Goal: Task Accomplishment & Management: Manage account settings

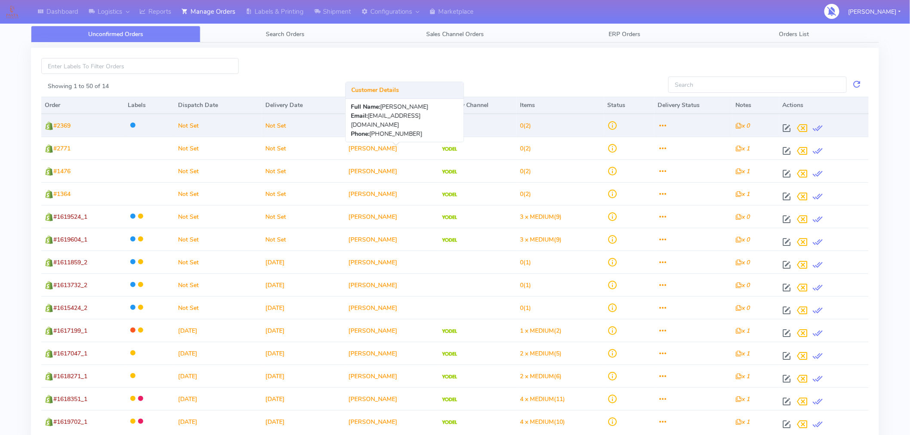
scroll to position [0, 0]
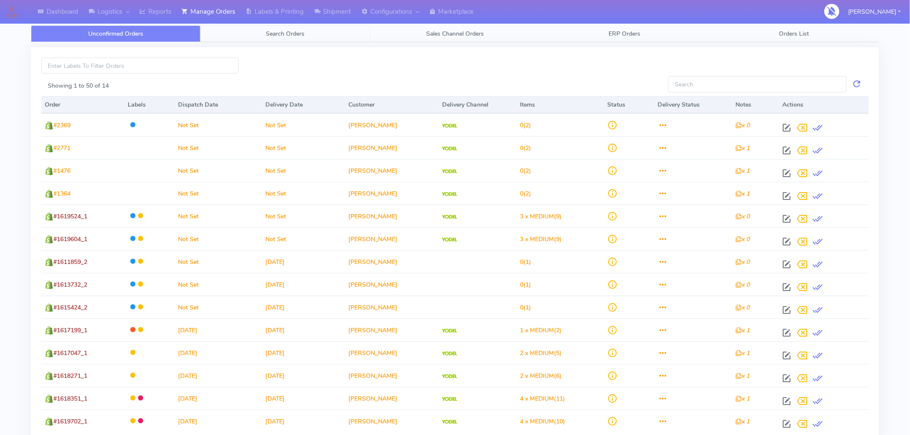
click at [290, 37] on span "Search Orders" at bounding box center [285, 34] width 39 height 8
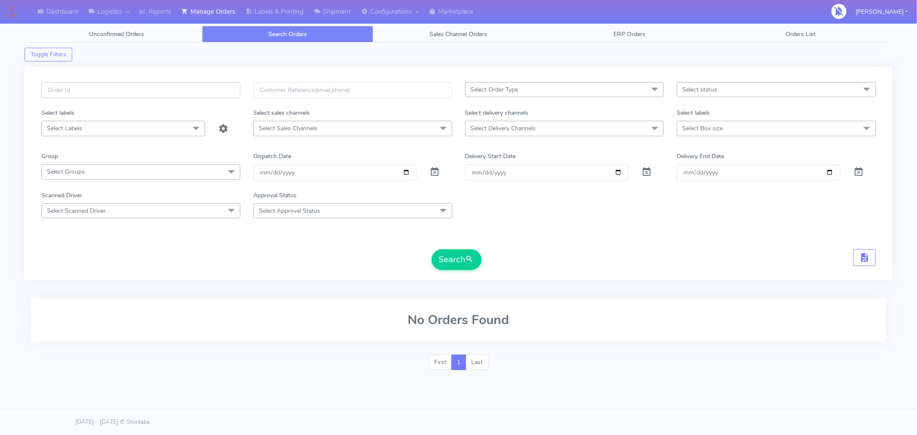
click at [190, 91] on input "text" at bounding box center [140, 90] width 199 height 16
paste input "#1618676_1"
type input "#1618676_1"
click at [453, 258] on button "Search" at bounding box center [457, 259] width 50 height 21
click at [405, 170] on input "[DATE]" at bounding box center [335, 172] width 164 height 16
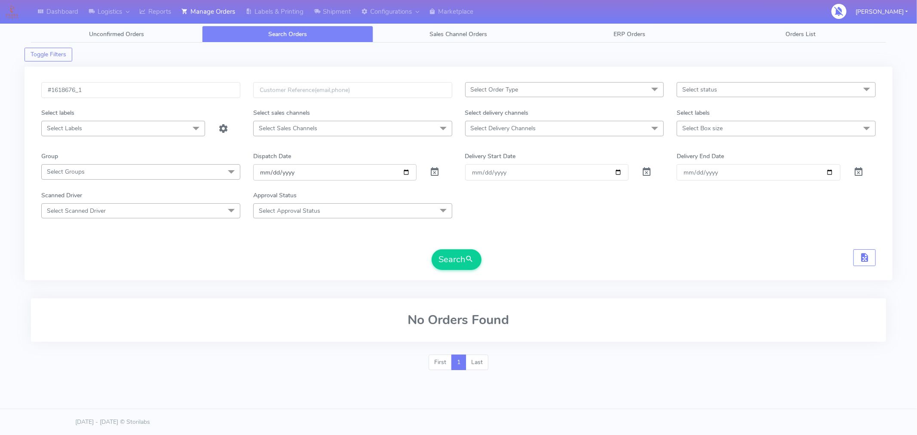
type input "2025-09-02"
click at [466, 263] on button "Search" at bounding box center [457, 259] width 50 height 21
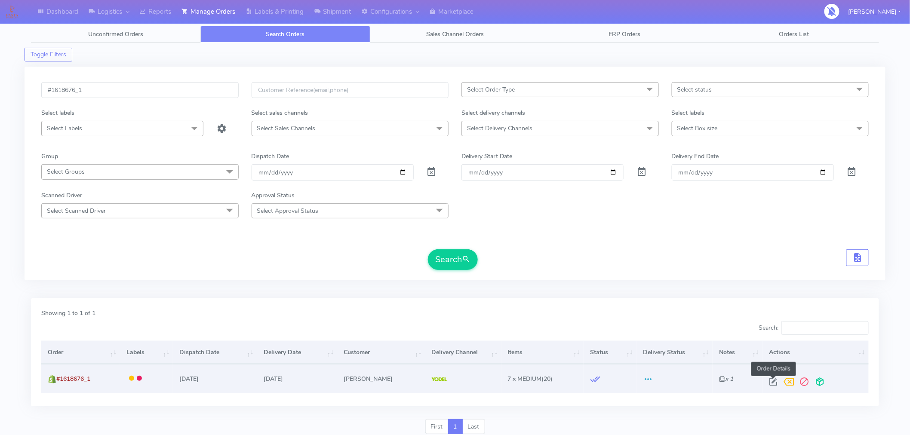
click at [777, 384] on span at bounding box center [773, 384] width 15 height 8
select select "5"
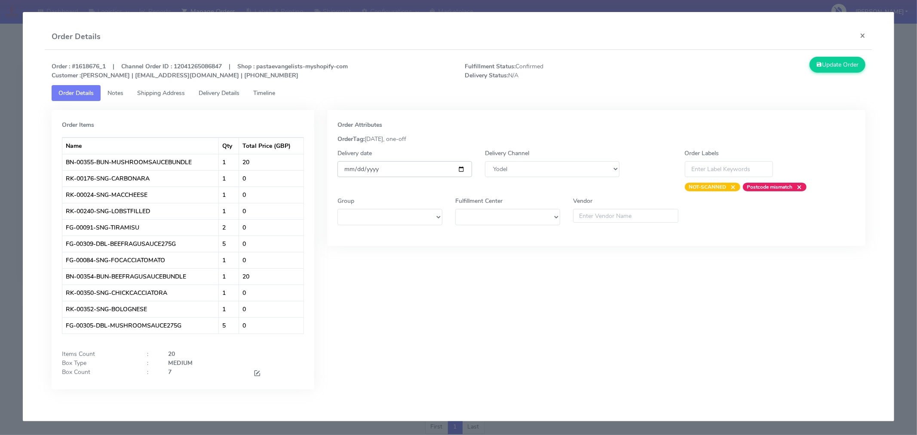
click at [462, 164] on input "[DATE]" at bounding box center [405, 169] width 135 height 16
click at [461, 171] on input "[DATE]" at bounding box center [405, 169] width 135 height 16
type input "2025-09-04"
click at [825, 63] on button "Update Order" at bounding box center [838, 65] width 56 height 16
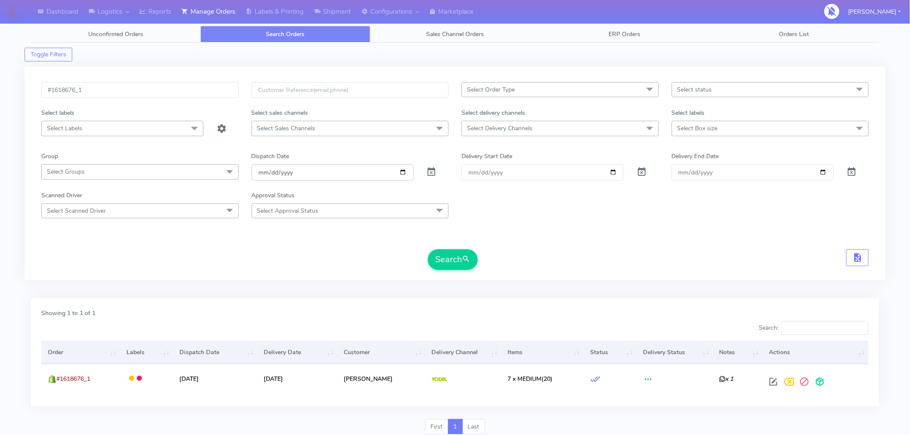
click at [402, 177] on input "2025-09-02" at bounding box center [333, 172] width 162 height 16
click at [402, 171] on input "2025-09-02" at bounding box center [333, 172] width 162 height 16
click at [458, 256] on button "Search" at bounding box center [453, 259] width 50 height 21
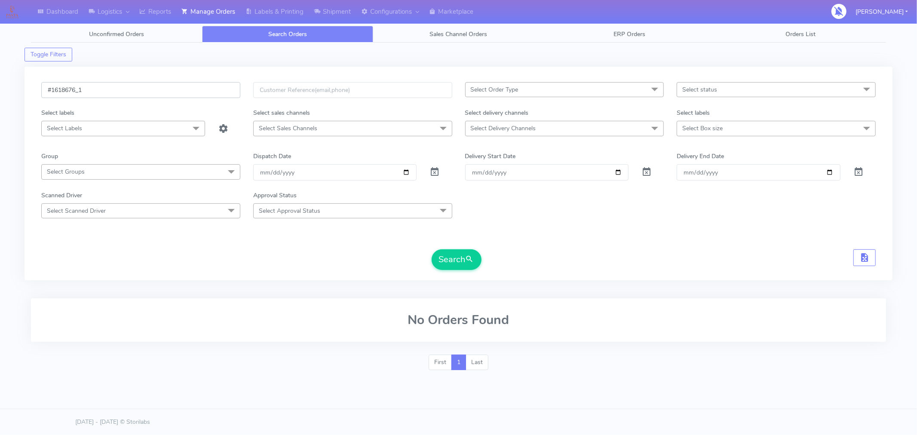
click at [218, 92] on input "#1618676_1" at bounding box center [140, 90] width 199 height 16
click at [446, 262] on button "Search" at bounding box center [457, 259] width 50 height 21
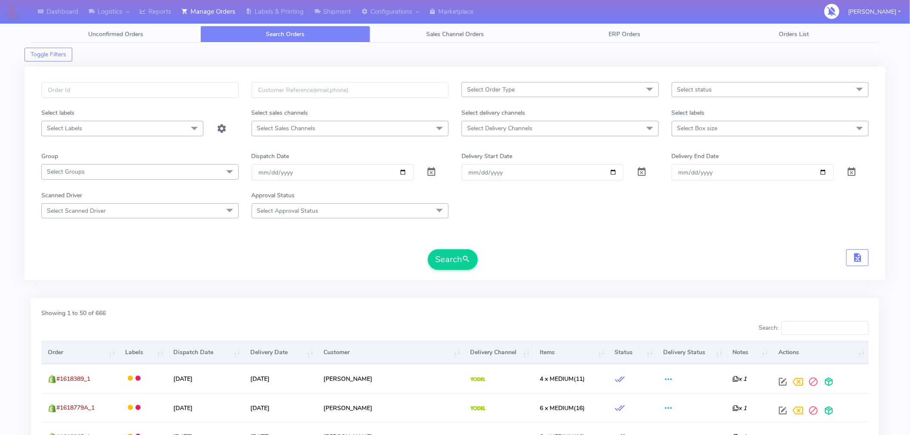
click at [674, 96] on span "Select status" at bounding box center [770, 89] width 197 height 15
click at [695, 160] on div "Confirmed" at bounding box center [771, 161] width 188 height 9
checkbox input "true"
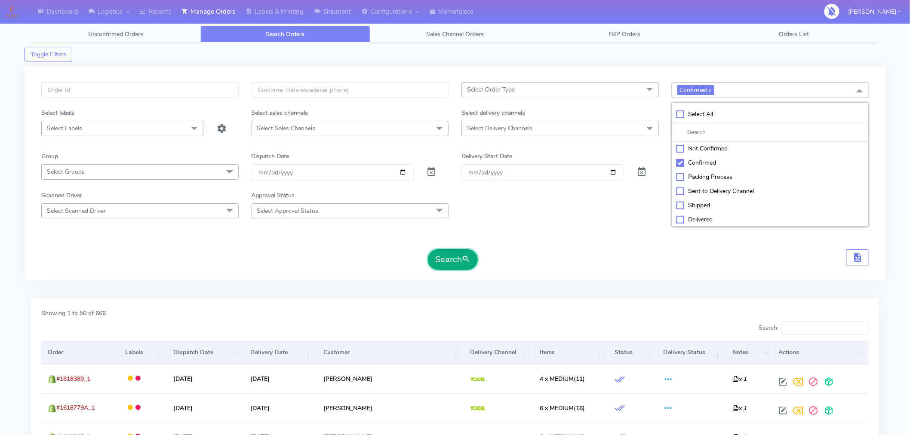
click at [453, 258] on button "Search" at bounding box center [453, 259] width 50 height 21
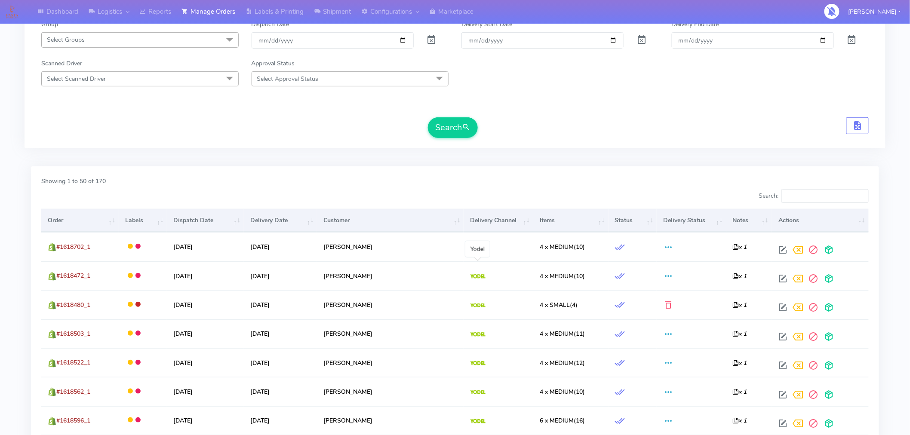
scroll to position [132, 0]
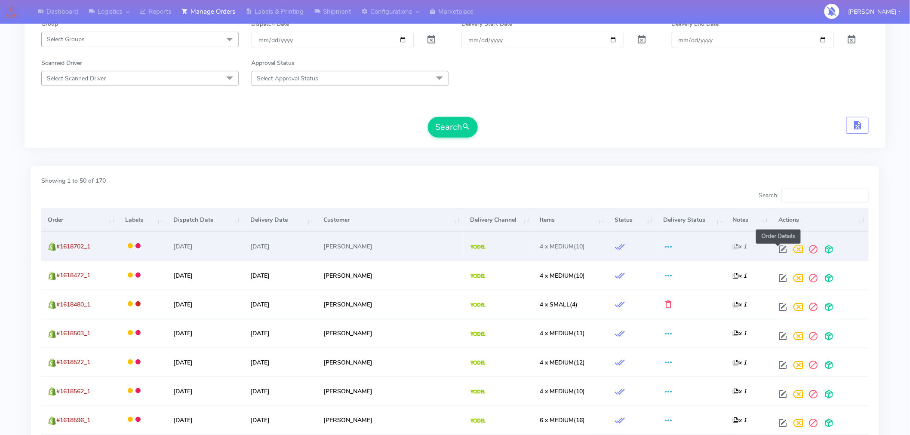
click at [779, 248] on span at bounding box center [782, 251] width 15 height 8
select select "5"
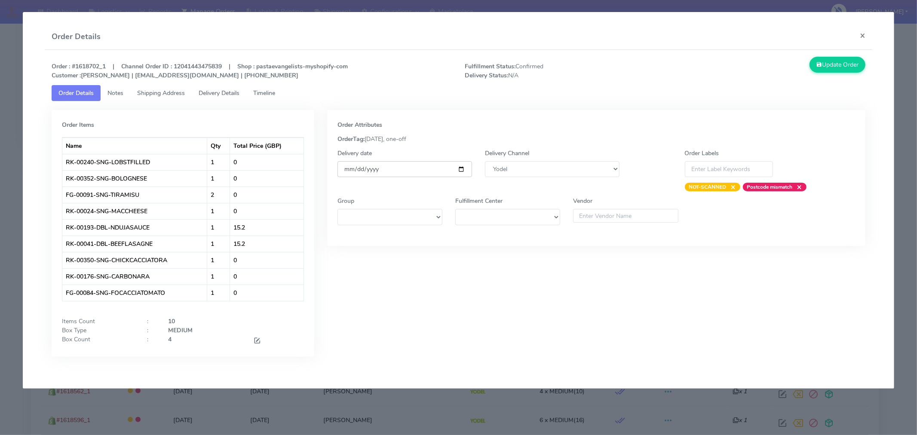
click at [462, 172] on input "[DATE]" at bounding box center [405, 169] width 135 height 16
type input "[DATE]"
click at [834, 65] on button "Update Order" at bounding box center [838, 65] width 56 height 16
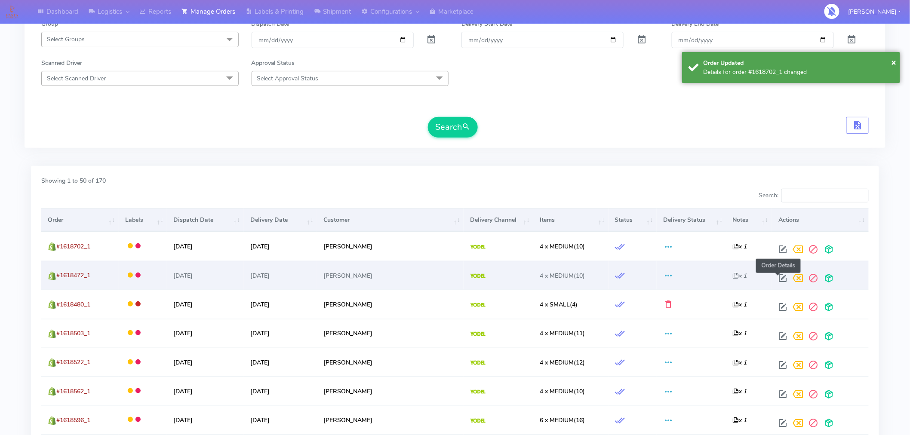
click at [779, 278] on span at bounding box center [782, 280] width 15 height 8
select select "5"
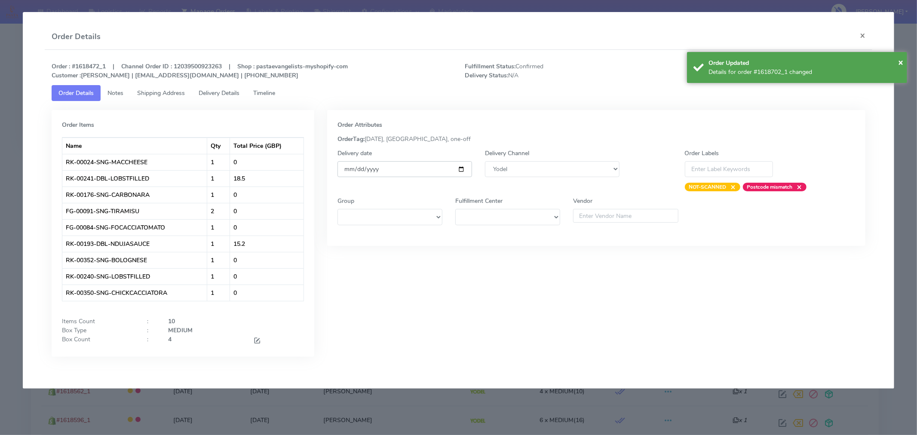
click at [461, 170] on input "[DATE]" at bounding box center [405, 169] width 135 height 16
type input "[DATE]"
click at [900, 61] on span "×" at bounding box center [900, 62] width 5 height 12
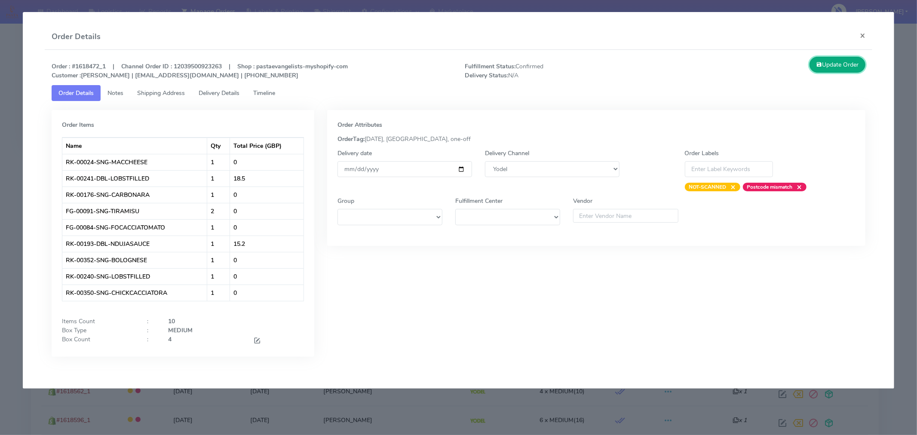
click at [833, 64] on button "Update Order" at bounding box center [838, 65] width 56 height 16
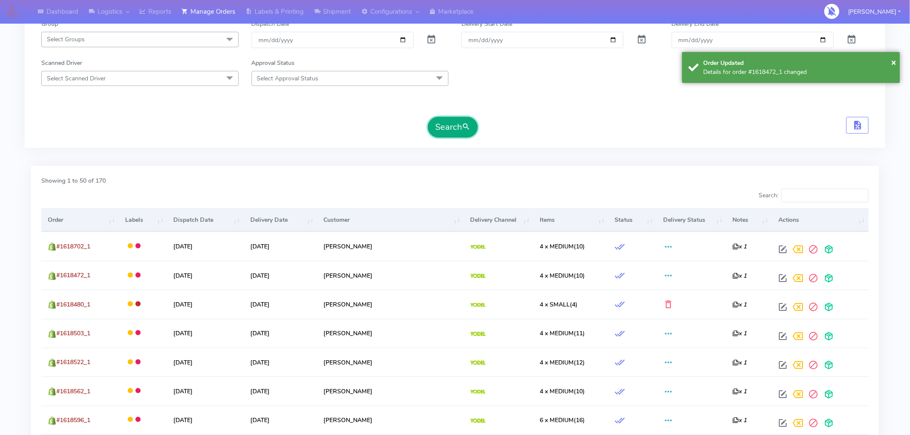
click at [449, 126] on button "Search" at bounding box center [453, 127] width 50 height 21
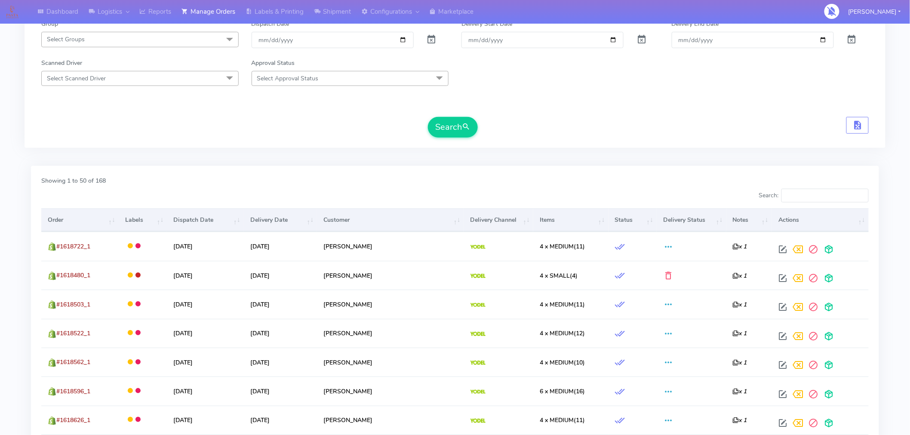
click at [84, 225] on th "Order" at bounding box center [79, 220] width 77 height 23
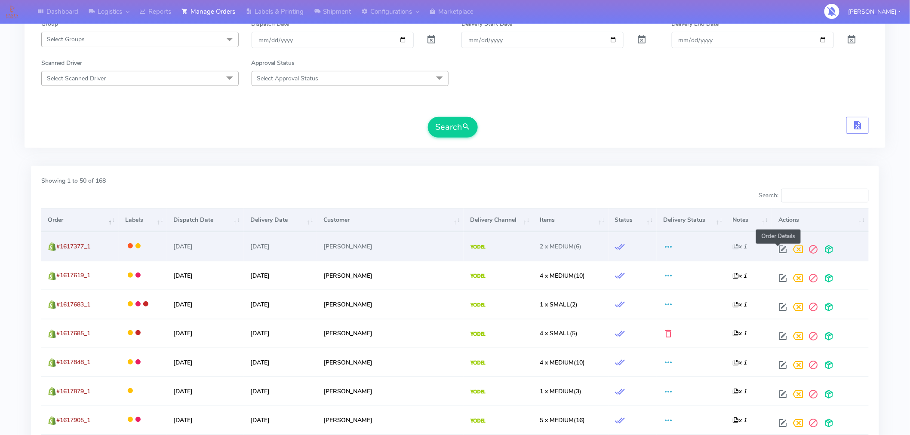
click at [778, 250] on span at bounding box center [782, 251] width 15 height 8
select select "5"
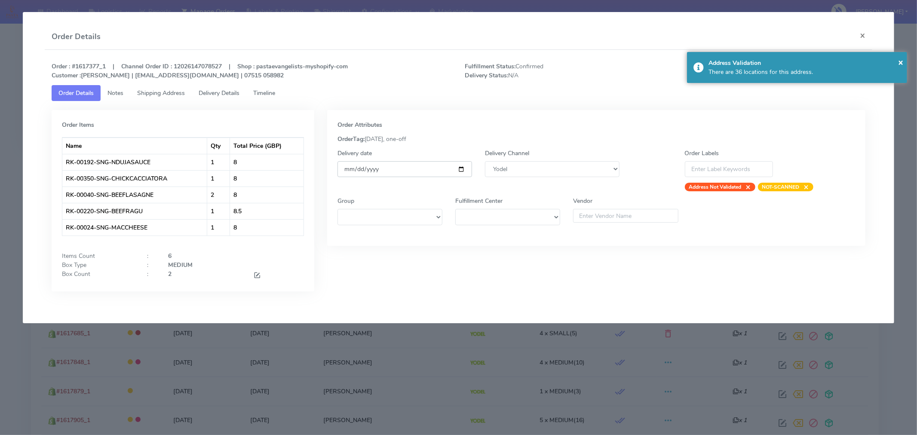
click at [461, 168] on input "[DATE]" at bounding box center [405, 169] width 135 height 16
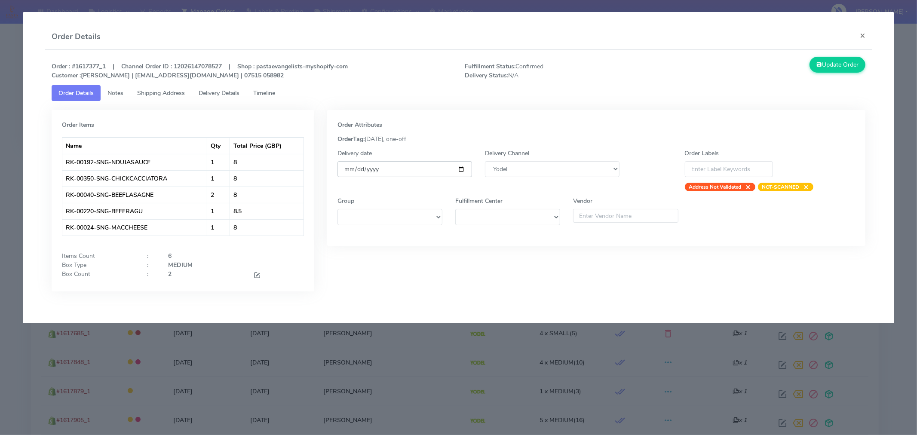
type input "[DATE]"
click at [827, 67] on button "Update Order" at bounding box center [838, 65] width 56 height 16
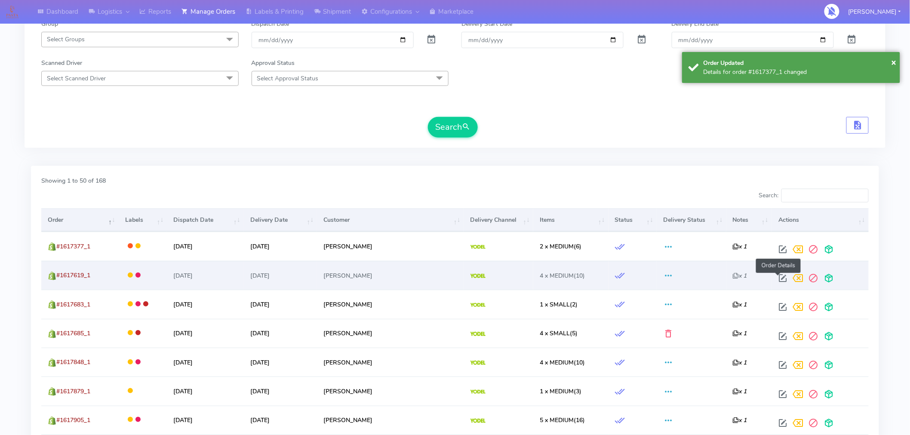
click at [778, 278] on span at bounding box center [782, 280] width 15 height 8
select select "5"
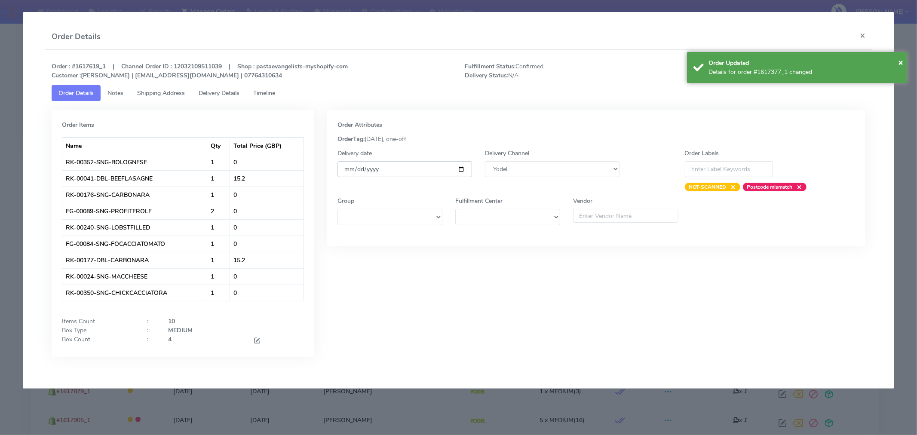
click at [466, 169] on input "[DATE]" at bounding box center [405, 169] width 135 height 16
click at [461, 170] on input "[DATE]" at bounding box center [405, 169] width 135 height 16
type input "[DATE]"
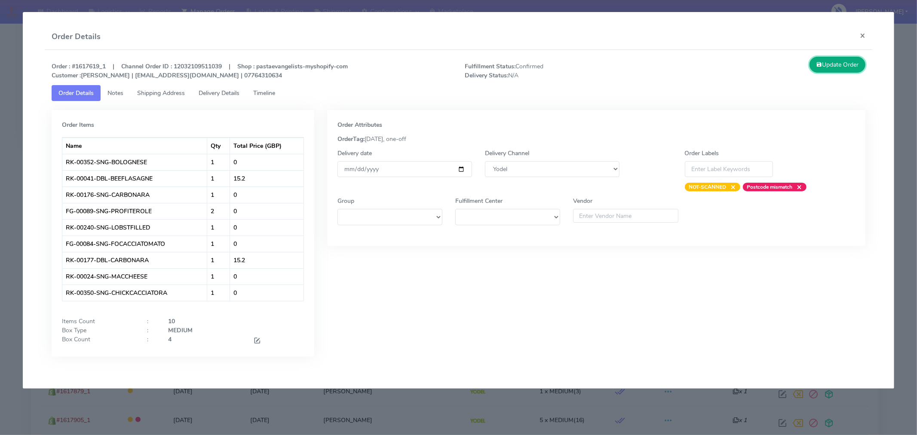
click at [846, 66] on button "Update Order" at bounding box center [838, 65] width 56 height 16
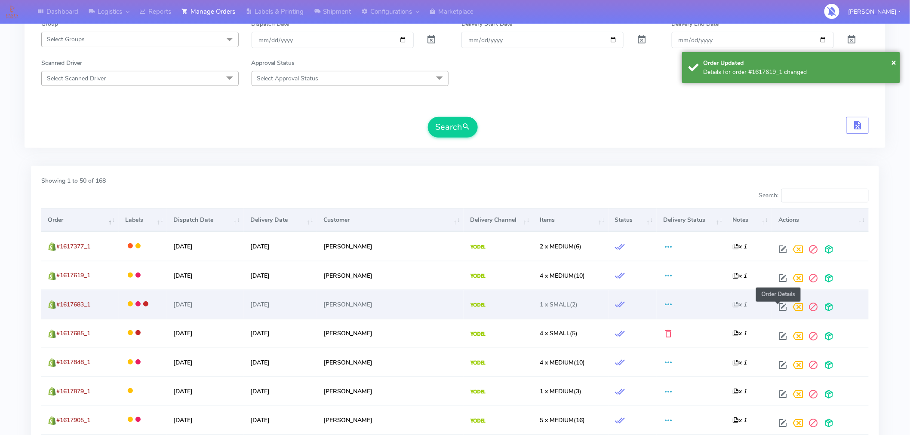
click at [777, 310] on span at bounding box center [782, 309] width 15 height 8
select select "5"
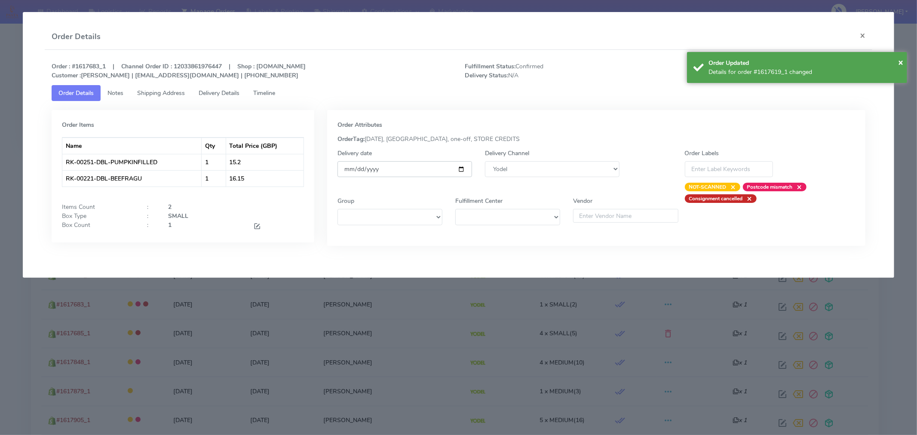
click at [459, 171] on input "[DATE]" at bounding box center [405, 169] width 135 height 16
type input "[DATE]"
click at [900, 62] on span "×" at bounding box center [900, 62] width 5 height 12
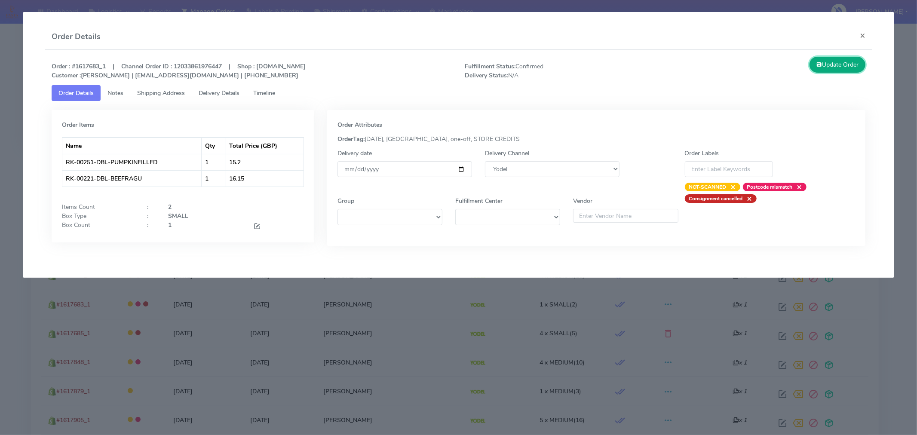
click at [849, 67] on button "Update Order" at bounding box center [838, 65] width 56 height 16
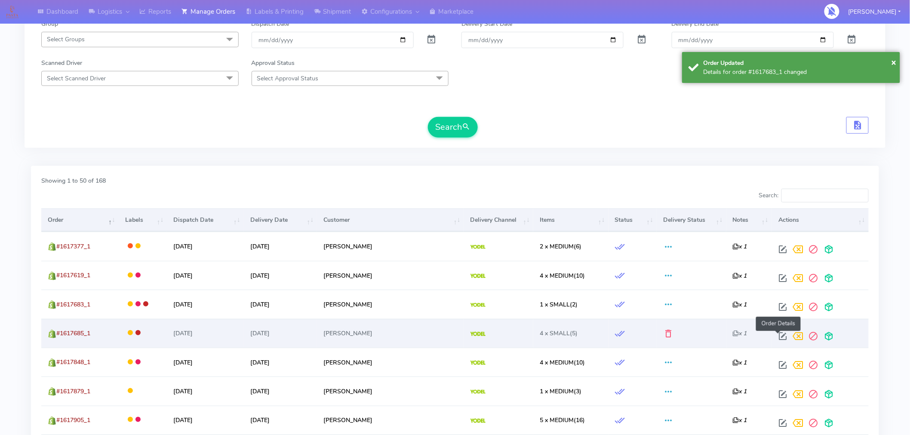
click at [775, 337] on span at bounding box center [782, 338] width 15 height 8
select select "5"
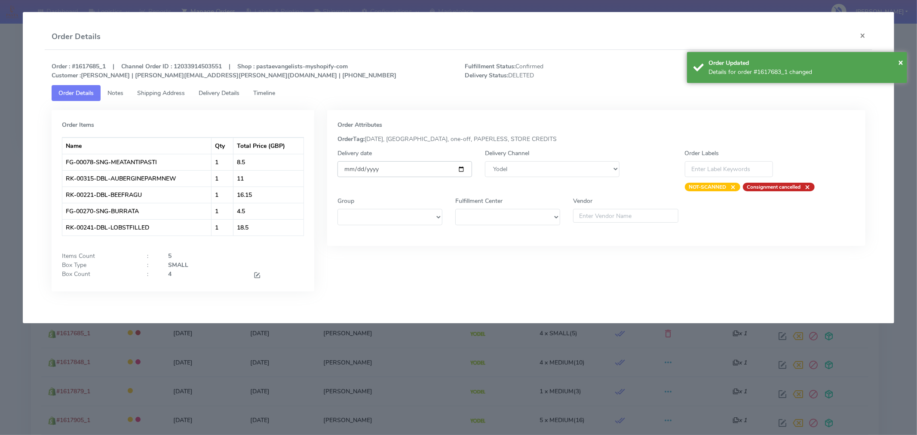
click at [462, 170] on input "[DATE]" at bounding box center [405, 169] width 135 height 16
type input "[DATE]"
click at [899, 62] on span "×" at bounding box center [900, 62] width 5 height 12
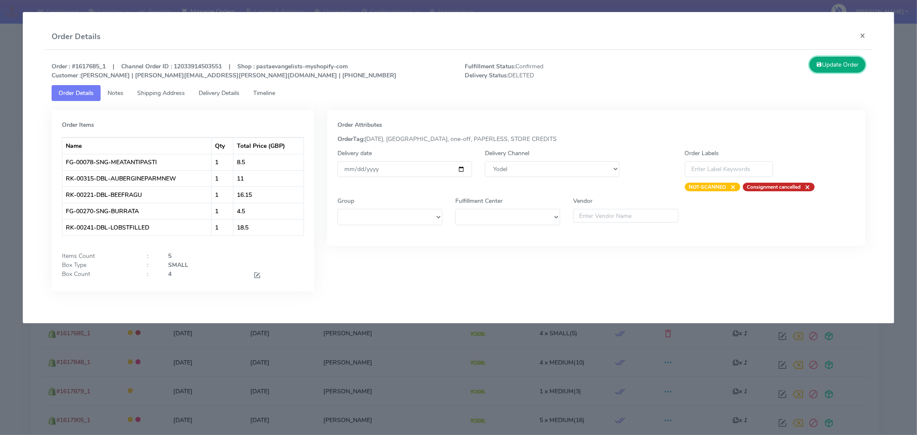
click at [842, 69] on button "Update Order" at bounding box center [838, 65] width 56 height 16
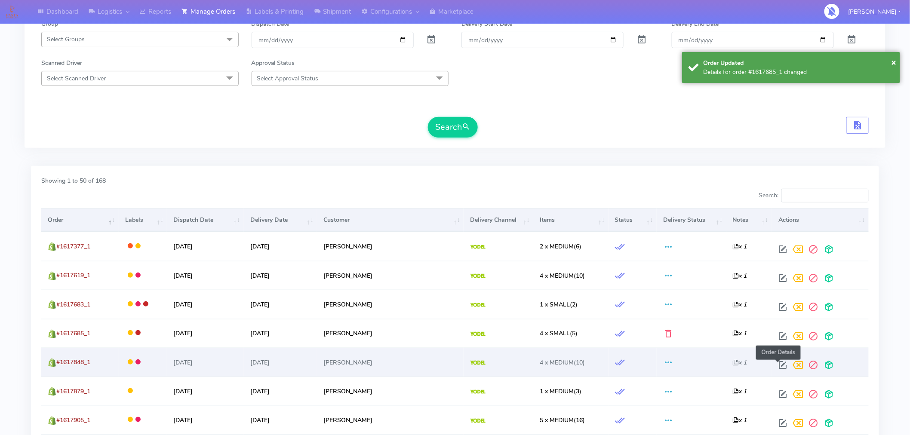
click at [779, 370] on span at bounding box center [782, 367] width 15 height 8
select select "5"
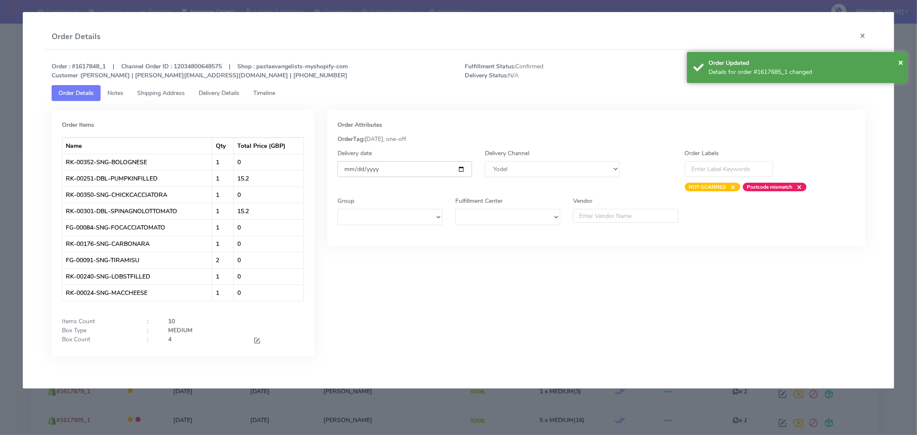
click at [463, 171] on input "[DATE]" at bounding box center [405, 169] width 135 height 16
type input "[DATE]"
click at [901, 59] on span "×" at bounding box center [900, 62] width 5 height 12
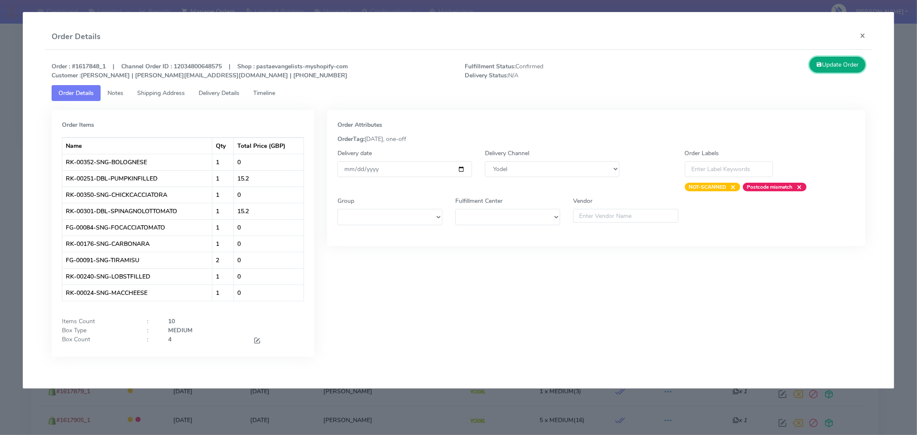
click at [842, 68] on button "Update Order" at bounding box center [838, 65] width 56 height 16
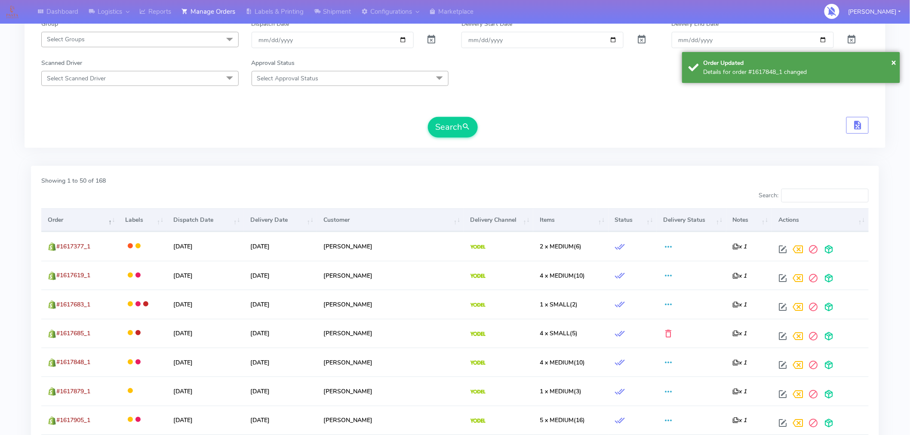
scroll to position [200, 0]
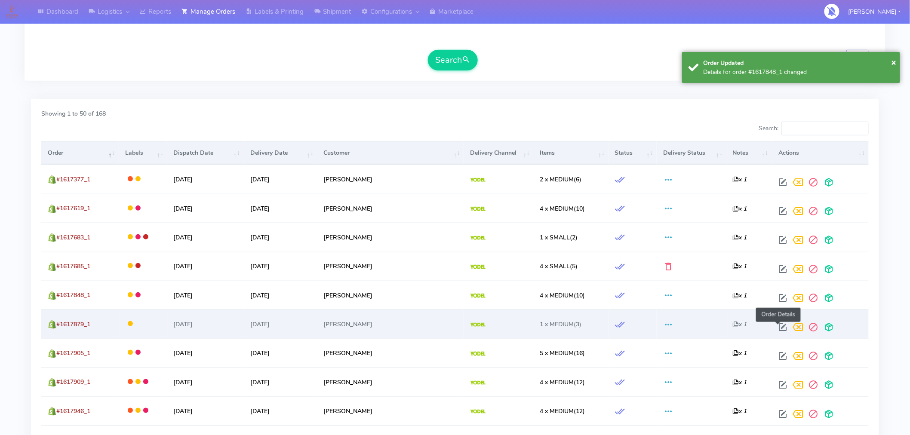
click at [778, 326] on span at bounding box center [782, 329] width 15 height 8
select select "5"
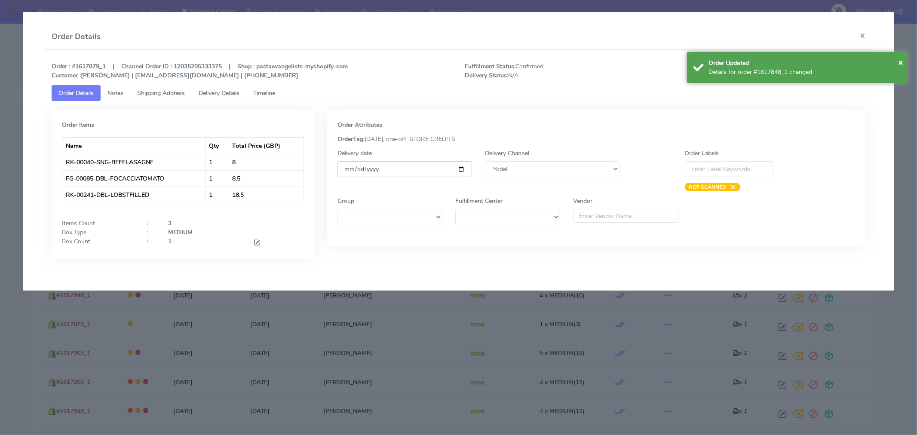
click at [464, 170] on input "[DATE]" at bounding box center [405, 169] width 135 height 16
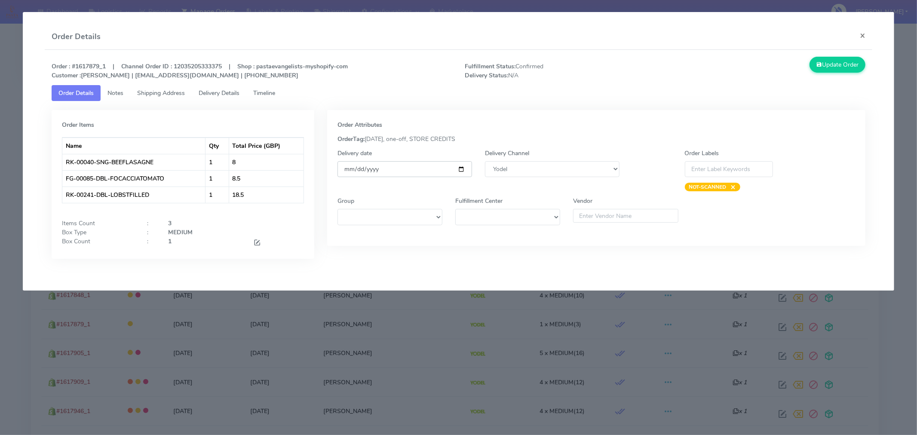
type input "[DATE]"
click at [830, 62] on button "Update Order" at bounding box center [838, 65] width 56 height 16
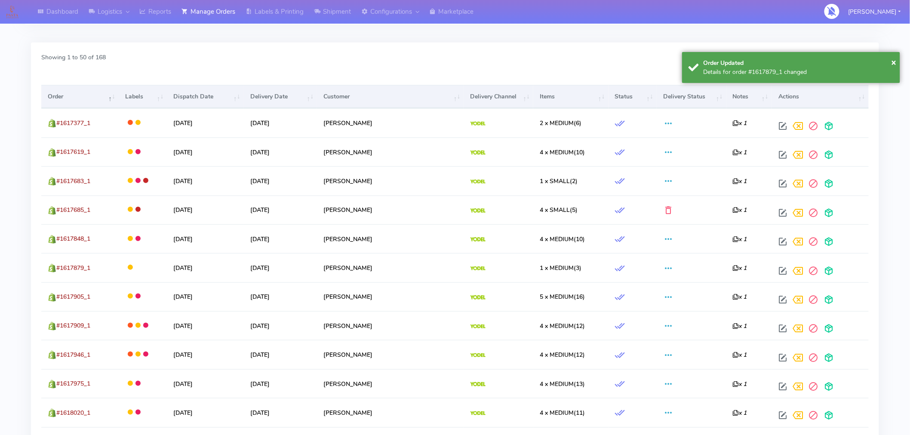
scroll to position [256, 0]
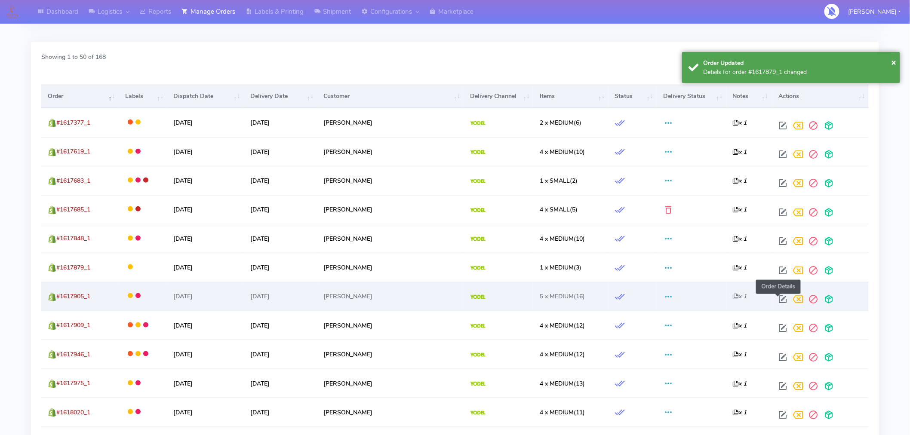
click at [778, 297] on span at bounding box center [782, 301] width 15 height 8
select select "5"
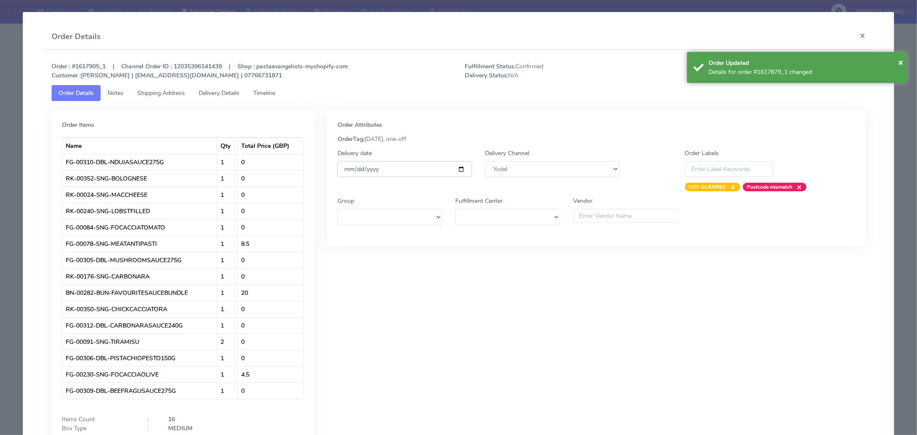
click at [459, 171] on input "[DATE]" at bounding box center [405, 169] width 135 height 16
type input "[DATE]"
click at [899, 65] on span "×" at bounding box center [900, 62] width 5 height 12
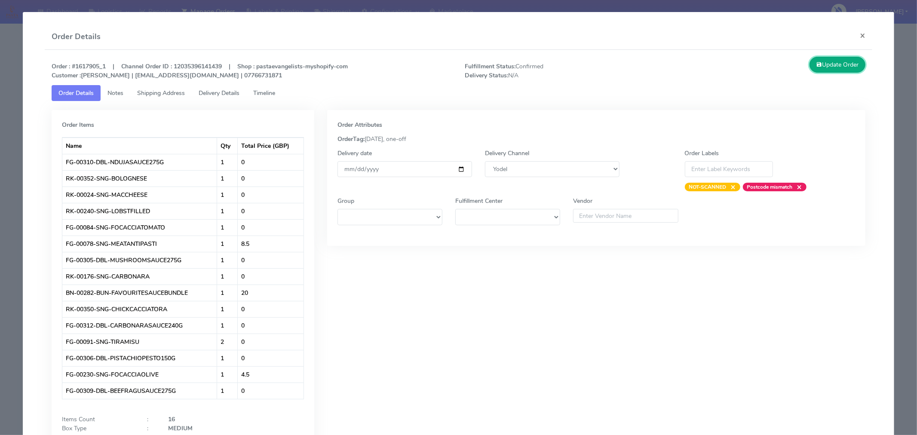
click at [845, 65] on button "Update Order" at bounding box center [838, 65] width 56 height 16
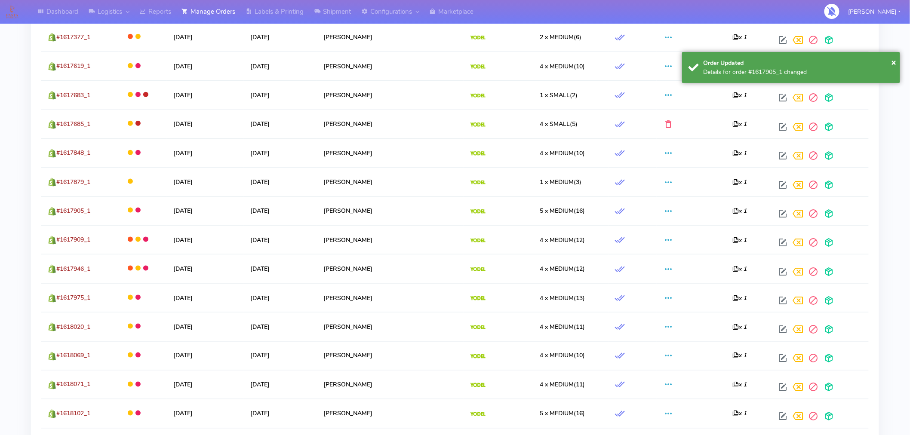
scroll to position [342, 0]
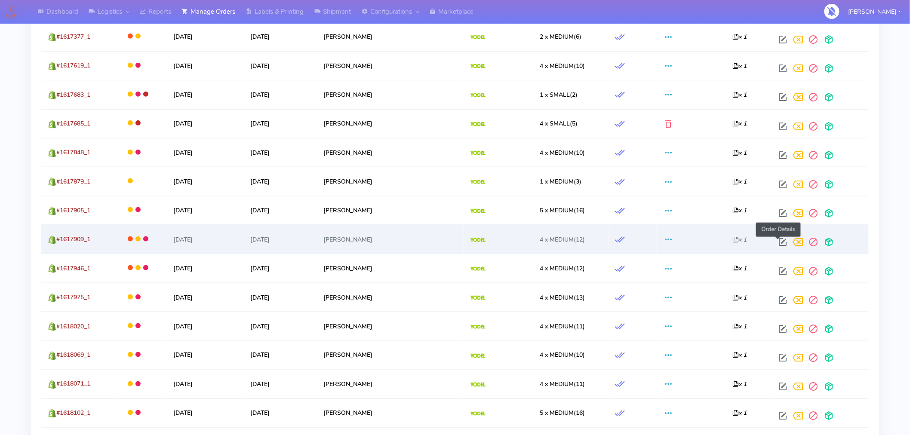
click at [777, 243] on span at bounding box center [782, 244] width 15 height 8
select select "5"
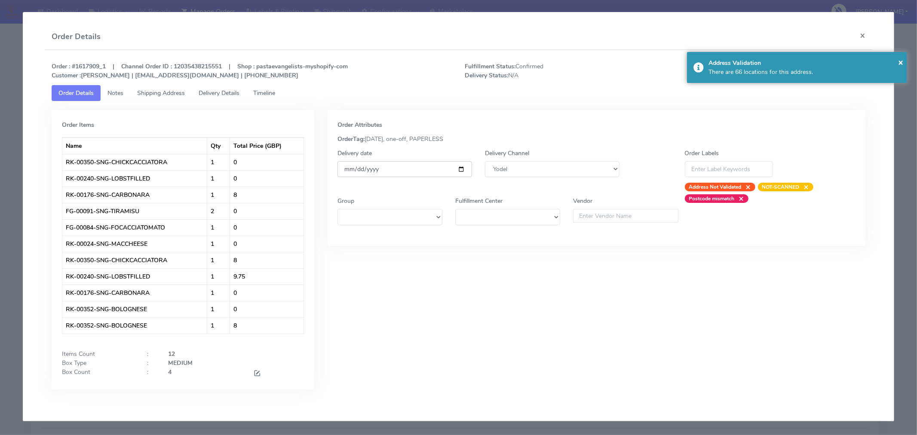
click at [461, 169] on input "[DATE]" at bounding box center [405, 169] width 135 height 16
type input "[DATE]"
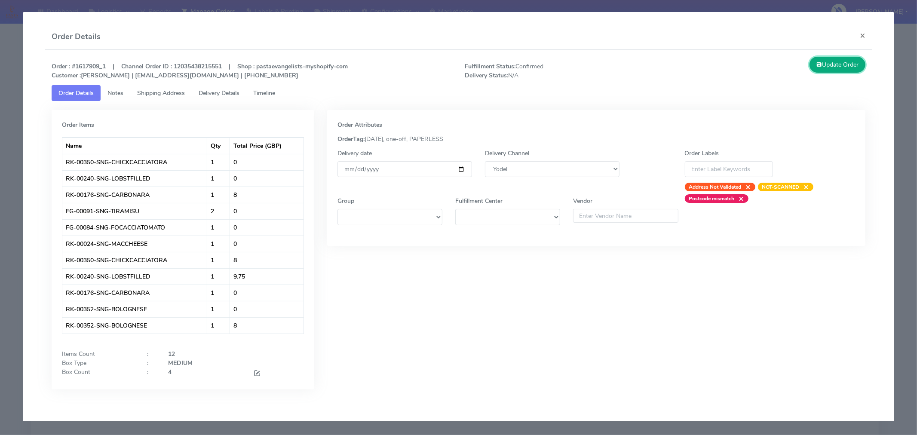
click at [834, 65] on button "Update Order" at bounding box center [838, 65] width 56 height 16
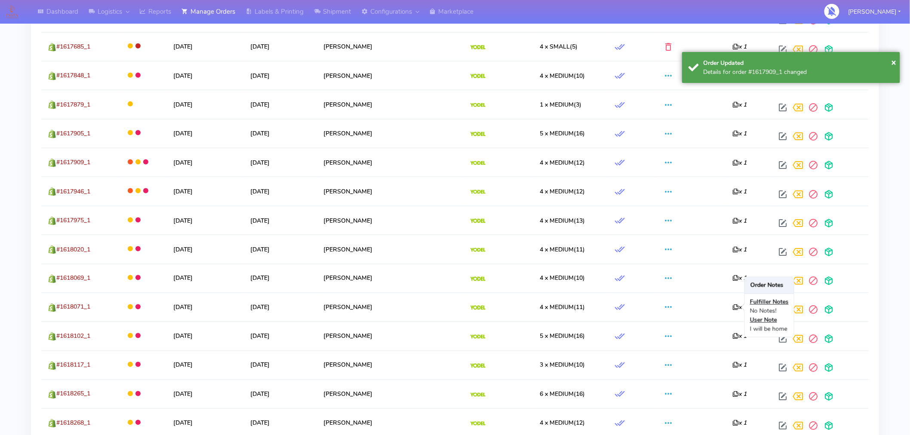
scroll to position [420, 0]
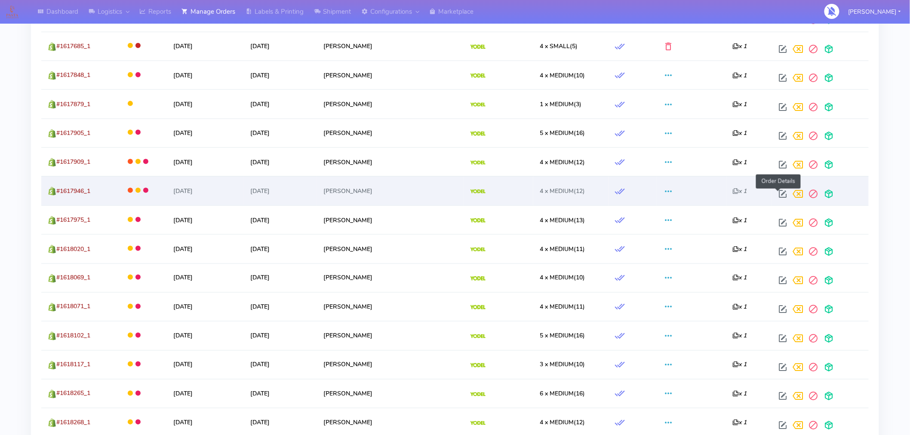
click at [781, 194] on span at bounding box center [782, 196] width 15 height 8
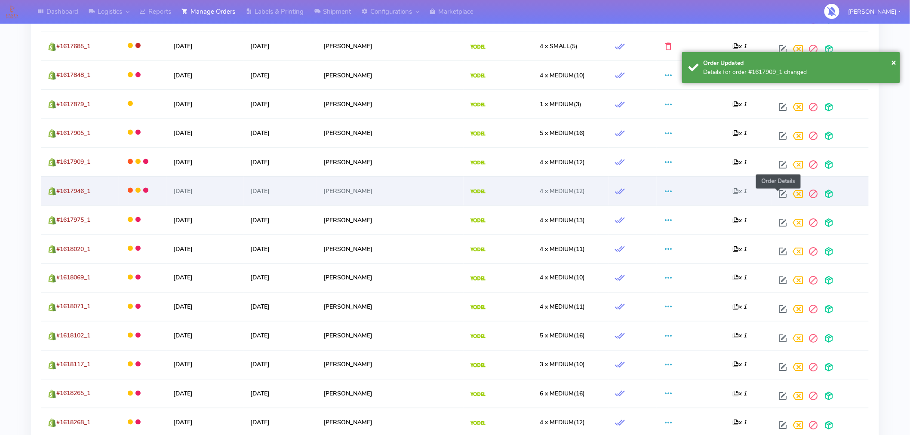
select select "5"
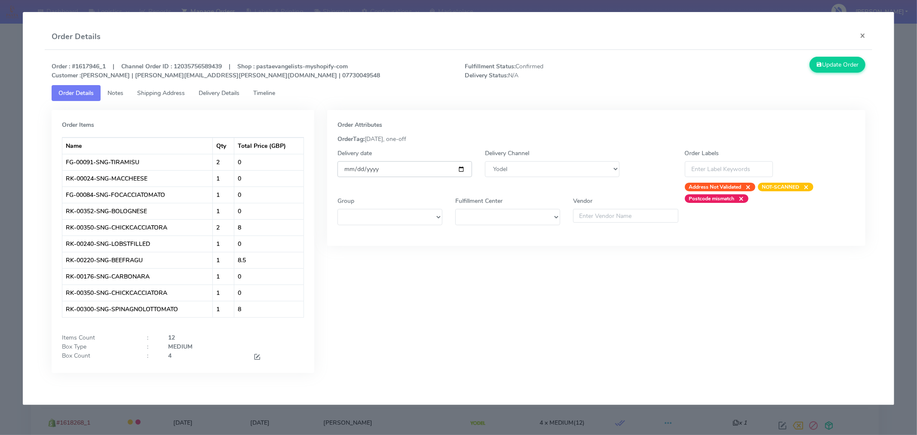
click at [466, 169] on input "[DATE]" at bounding box center [405, 169] width 135 height 16
click at [462, 169] on input "[DATE]" at bounding box center [405, 169] width 135 height 16
type input "[DATE]"
click at [847, 65] on button "Update Order" at bounding box center [838, 65] width 56 height 16
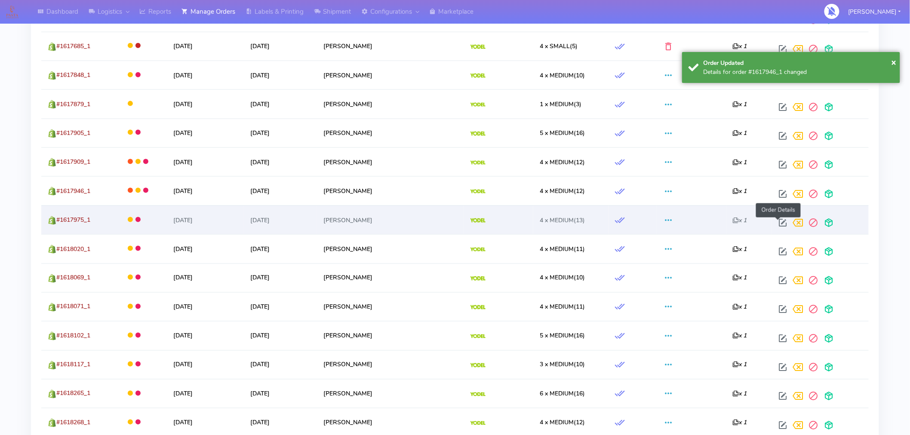
click at [781, 223] on span at bounding box center [782, 225] width 15 height 8
select select "5"
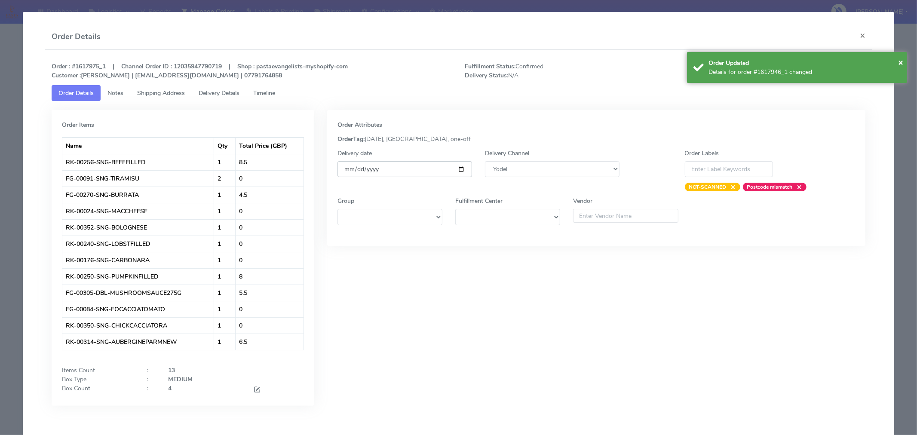
click at [461, 168] on input "[DATE]" at bounding box center [405, 169] width 135 height 16
type input "[DATE]"
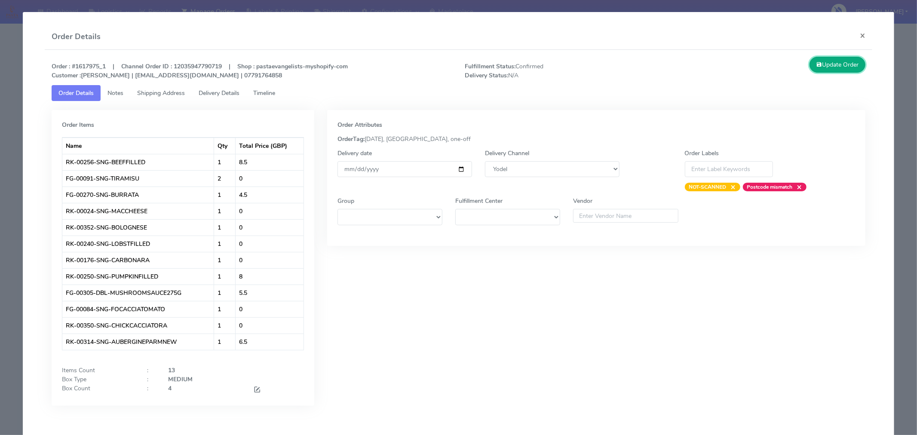
click at [827, 66] on button "Update Order" at bounding box center [838, 65] width 56 height 16
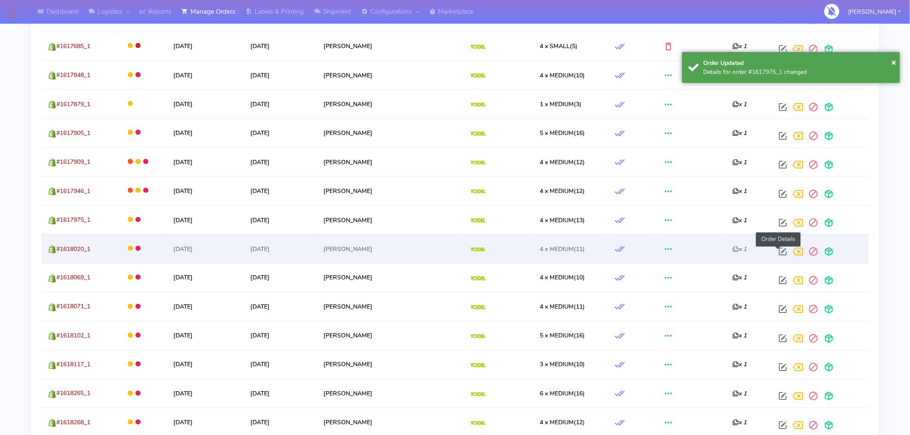
click at [776, 252] on span at bounding box center [782, 253] width 15 height 8
select select "5"
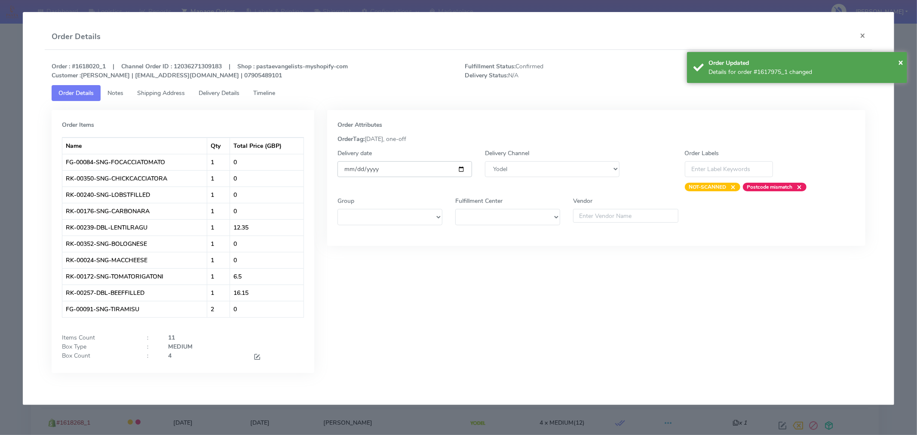
click at [463, 166] on input "[DATE]" at bounding box center [405, 169] width 135 height 16
type input "[DATE]"
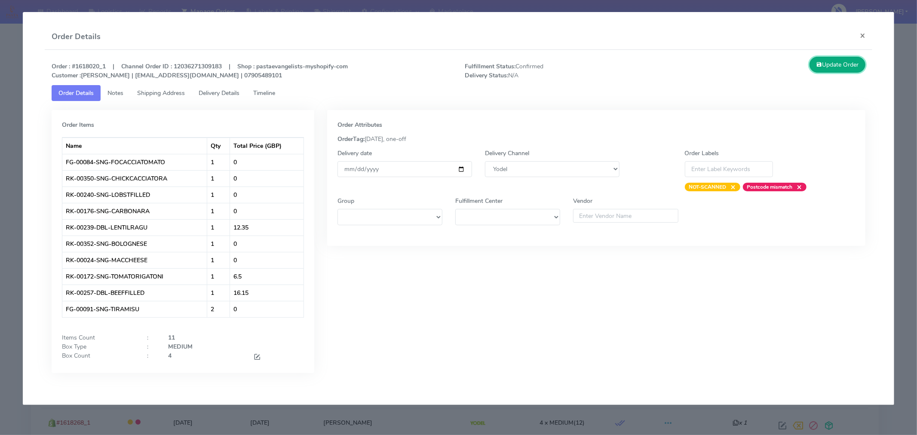
click at [847, 65] on button "Update Order" at bounding box center [838, 65] width 56 height 16
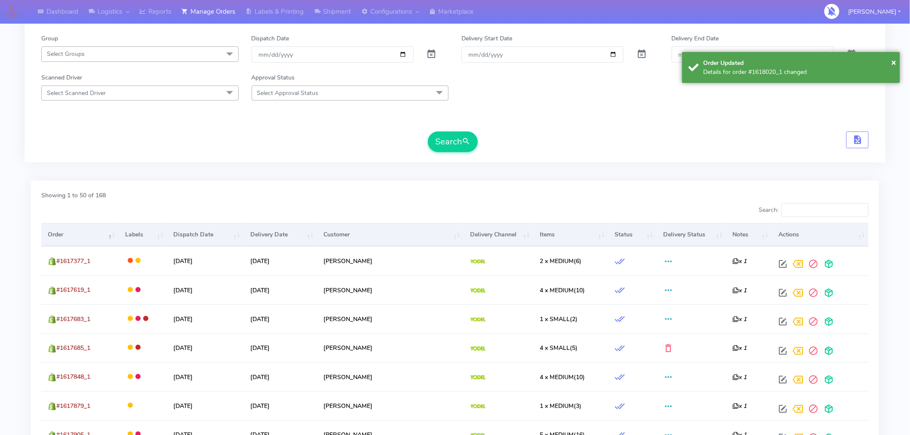
scroll to position [0, 0]
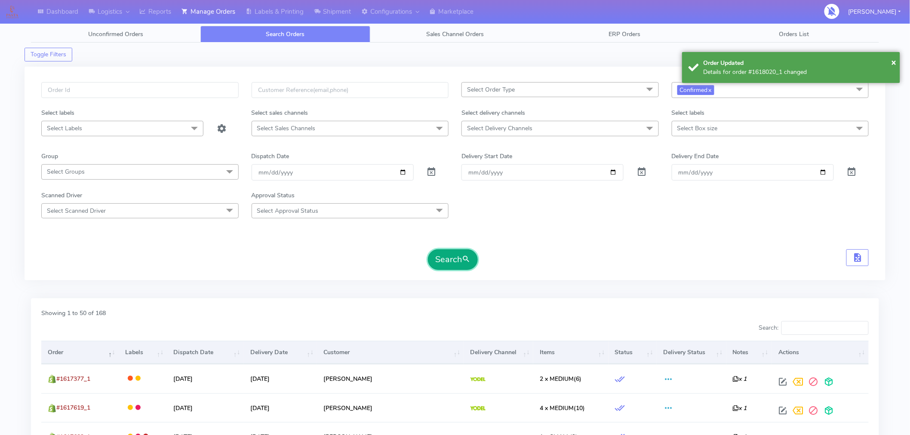
click at [452, 260] on button "Search" at bounding box center [453, 259] width 50 height 21
click at [203, 354] on th "Dispatch Date" at bounding box center [205, 352] width 77 height 23
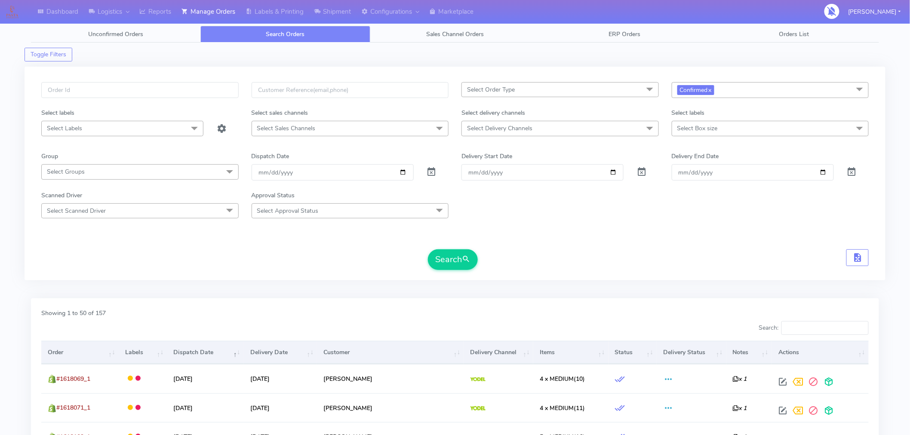
click at [82, 359] on th "Order" at bounding box center [79, 352] width 77 height 23
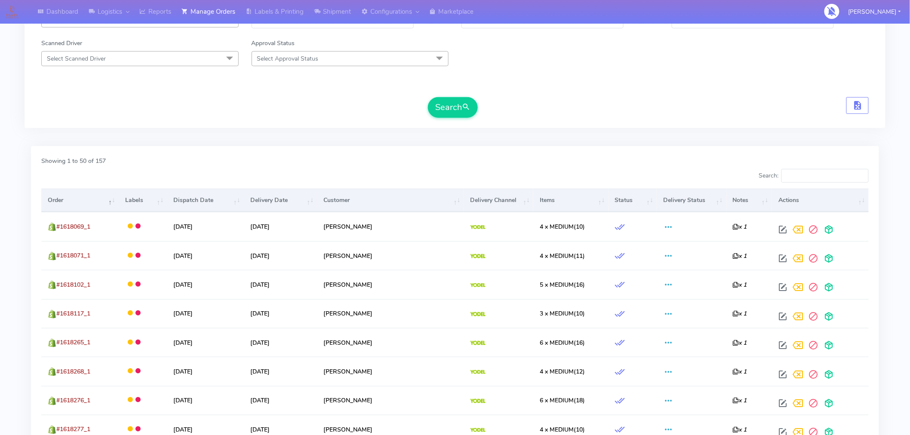
scroll to position [166, 0]
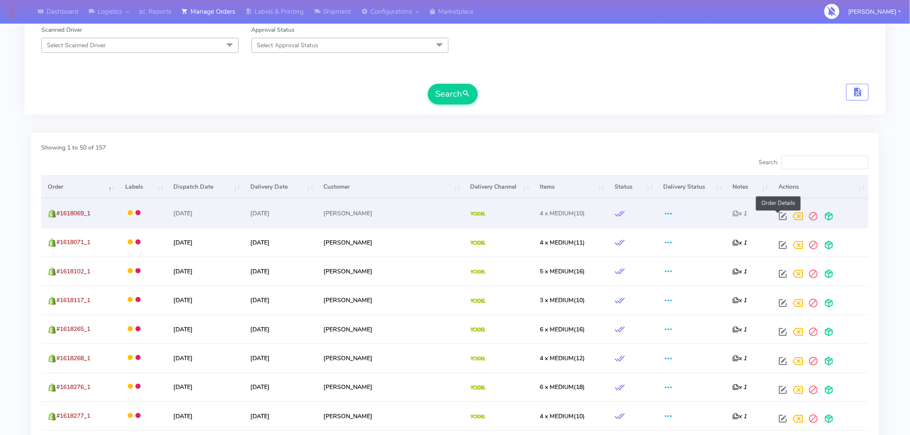
click at [780, 214] on span at bounding box center [782, 218] width 15 height 8
select select "5"
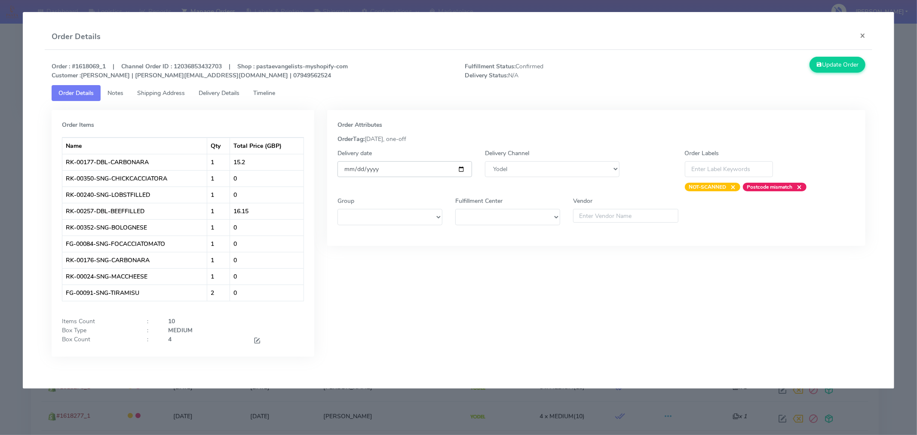
click at [462, 168] on input "[DATE]" at bounding box center [405, 169] width 135 height 16
type input "[DATE]"
click at [827, 65] on button "Update Order" at bounding box center [838, 65] width 56 height 16
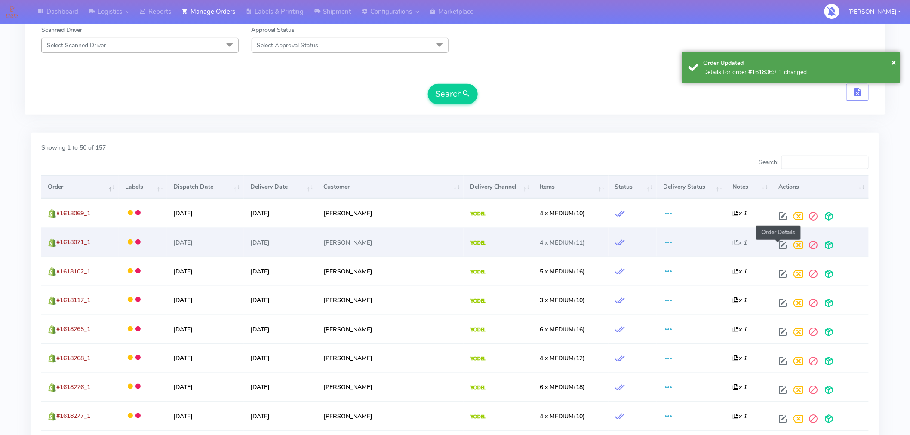
click at [779, 246] on span at bounding box center [782, 247] width 15 height 8
select select "5"
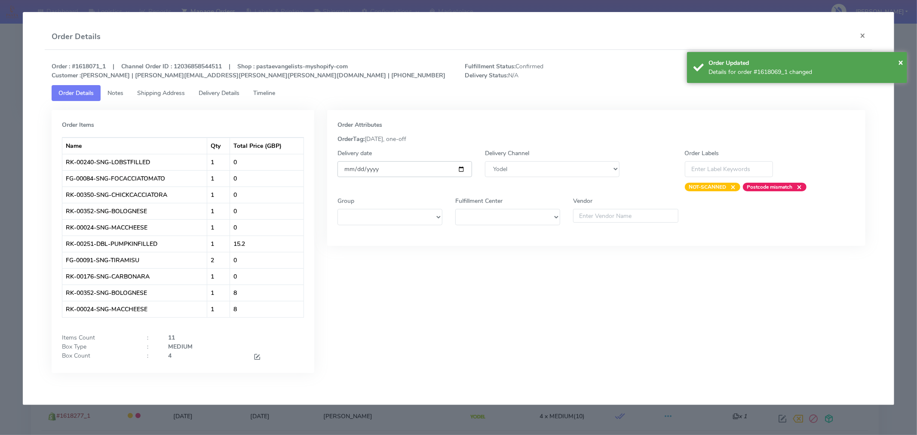
click at [463, 171] on input "[DATE]" at bounding box center [405, 169] width 135 height 16
type input "[DATE]"
click at [899, 59] on span "×" at bounding box center [900, 62] width 5 height 12
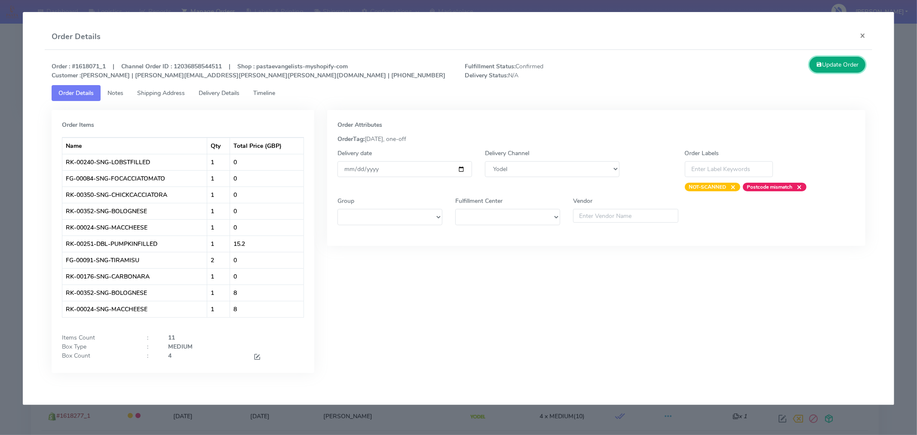
click at [846, 71] on button "Update Order" at bounding box center [838, 65] width 56 height 16
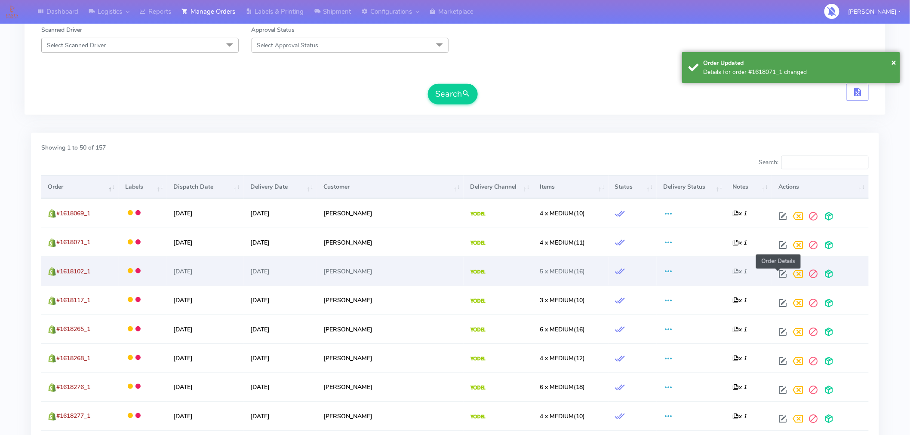
click at [779, 277] on span at bounding box center [782, 276] width 15 height 8
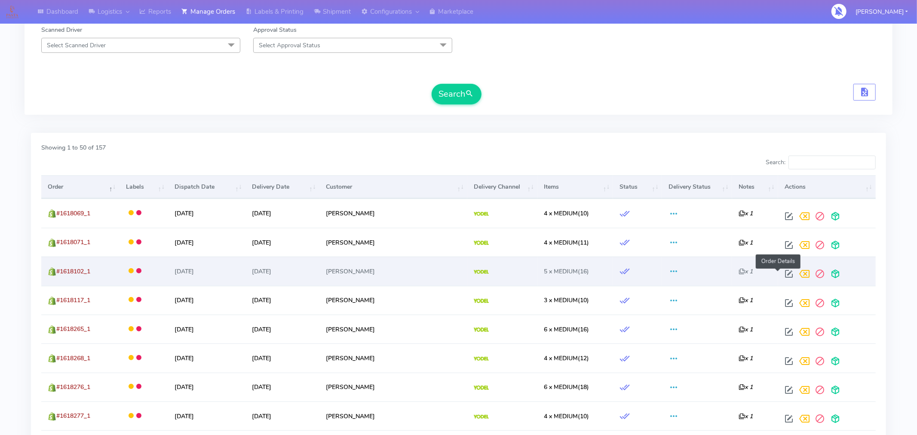
select select "5"
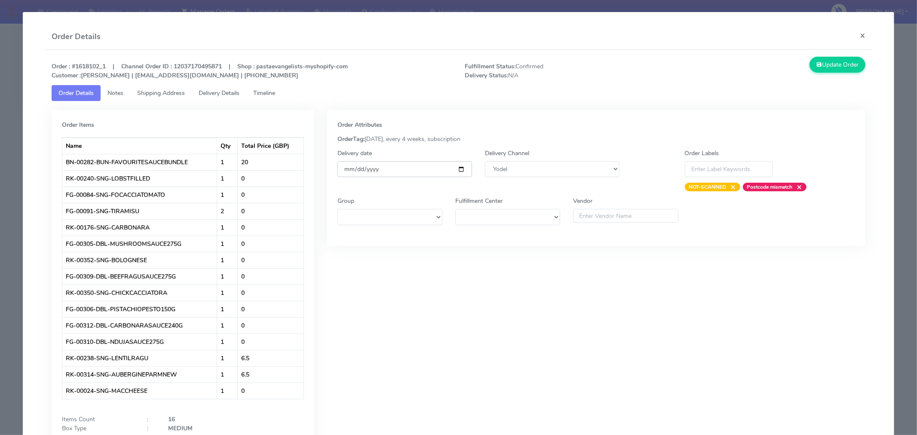
click at [459, 169] on input "[DATE]" at bounding box center [405, 169] width 135 height 16
type input "[DATE]"
click at [817, 67] on icon at bounding box center [820, 65] width 6 height 8
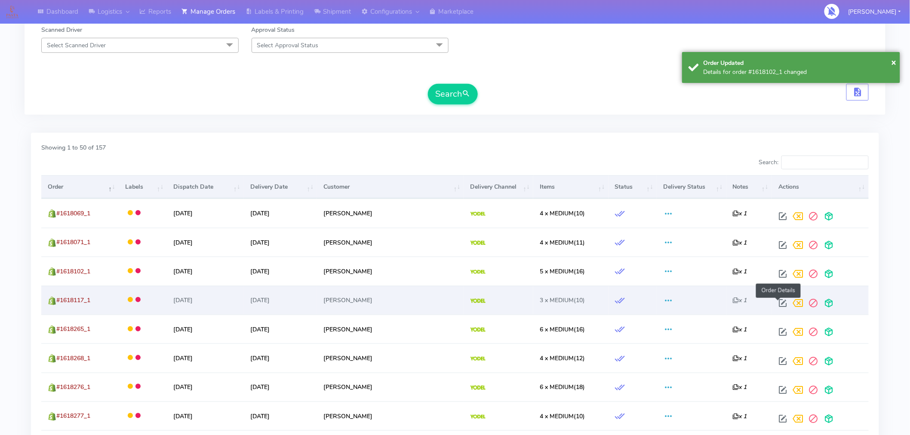
click at [779, 302] on span at bounding box center [782, 305] width 15 height 8
select select "5"
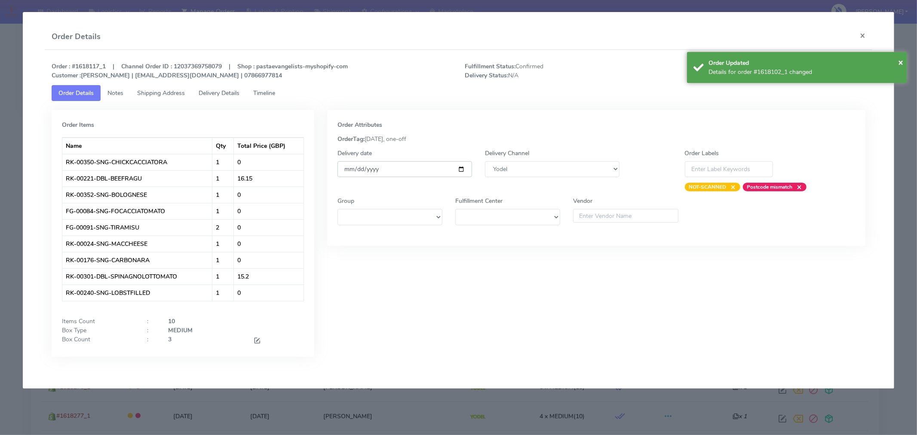
click at [465, 172] on input "[DATE]" at bounding box center [405, 169] width 135 height 16
type input "[DATE]"
click at [902, 65] on span "×" at bounding box center [900, 62] width 5 height 12
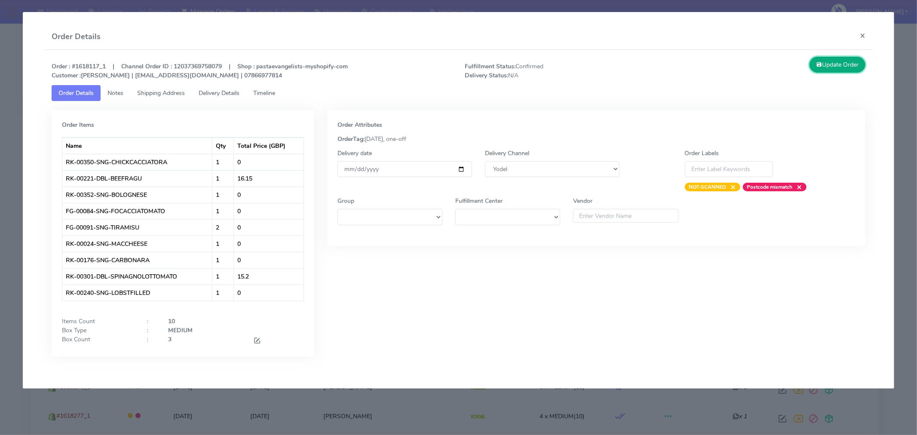
click at [852, 65] on button "Update Order" at bounding box center [838, 65] width 56 height 16
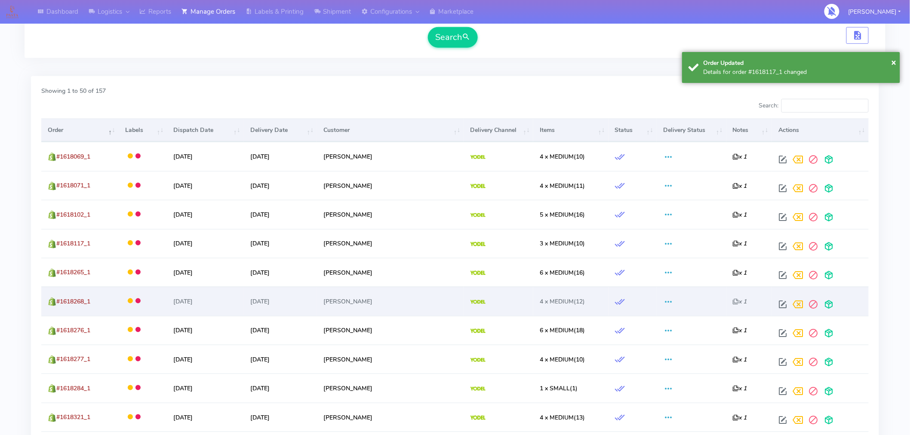
scroll to position [224, 0]
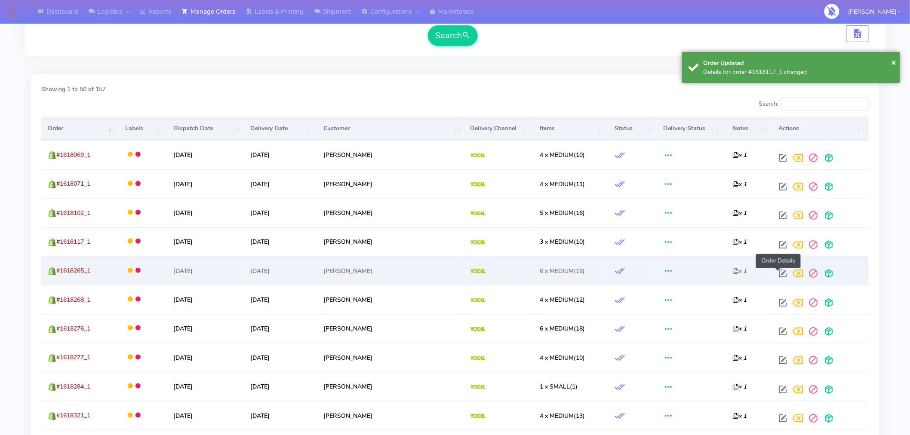
click at [780, 272] on span at bounding box center [782, 275] width 15 height 8
select select "5"
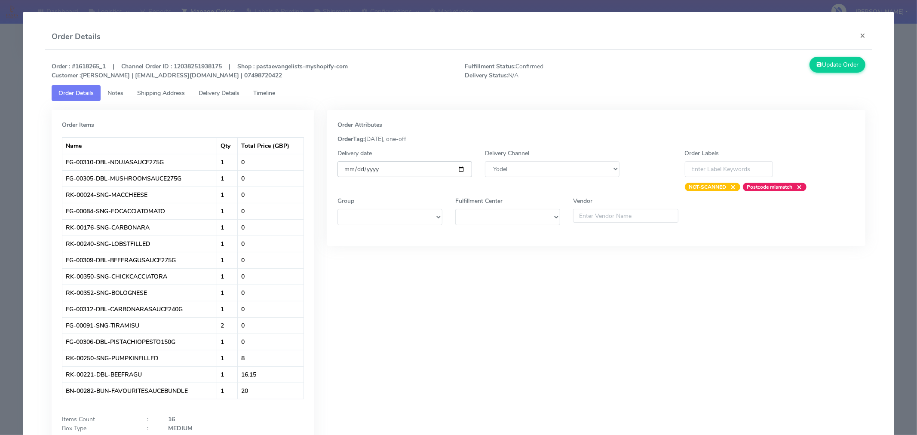
click at [458, 170] on input "[DATE]" at bounding box center [405, 169] width 135 height 16
type input "[DATE]"
click at [819, 68] on button "Update Order" at bounding box center [838, 65] width 56 height 16
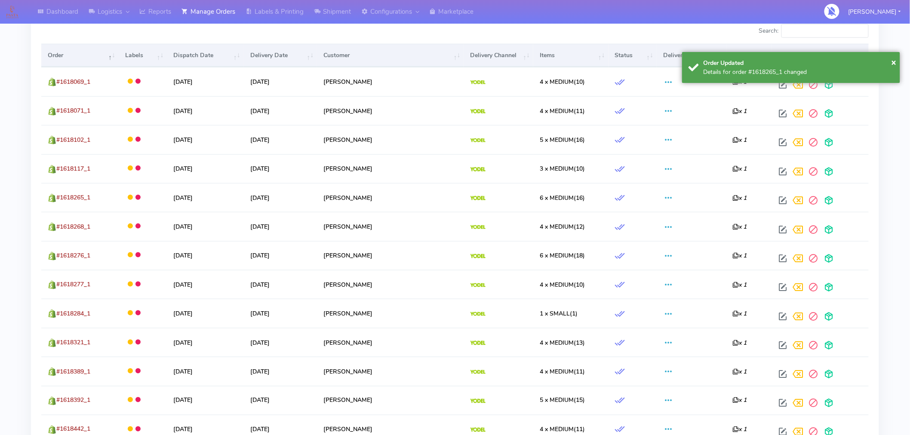
scroll to position [300, 0]
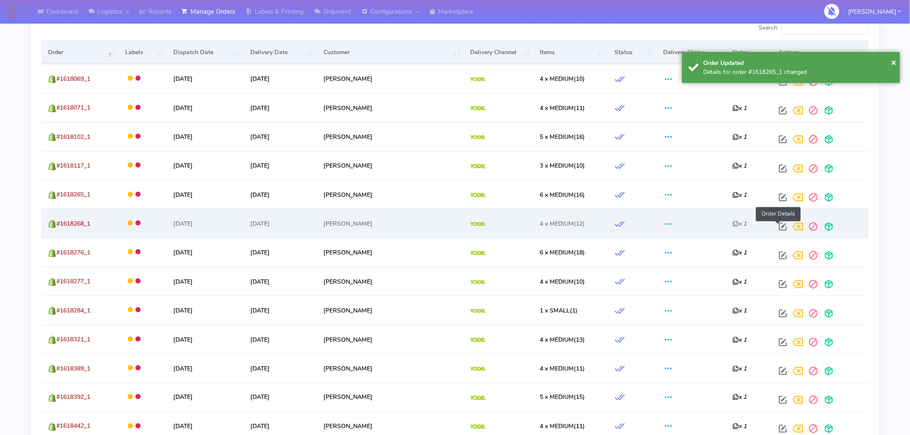
click at [780, 226] on span at bounding box center [782, 229] width 15 height 8
select select "5"
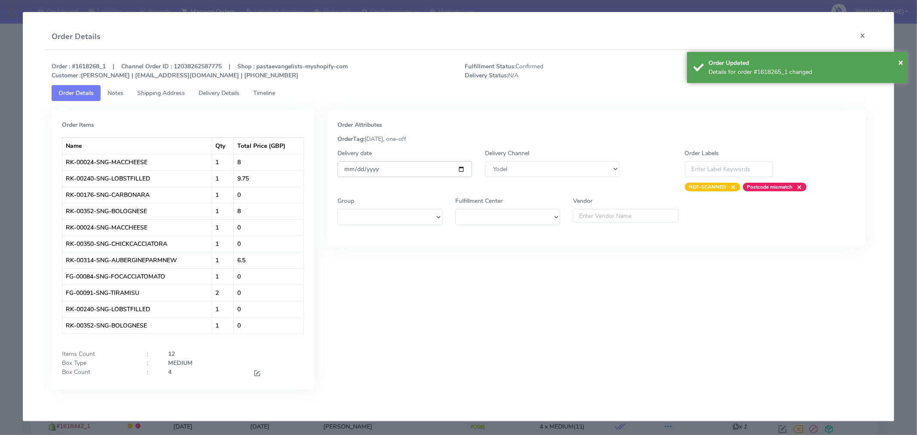
click at [463, 169] on input "[DATE]" at bounding box center [405, 169] width 135 height 16
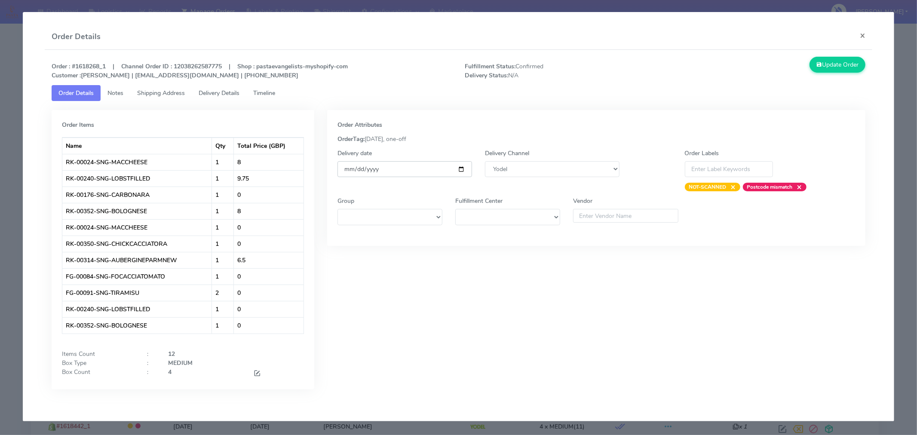
type input "[DATE]"
click at [827, 65] on button "Update Order" at bounding box center [838, 65] width 56 height 16
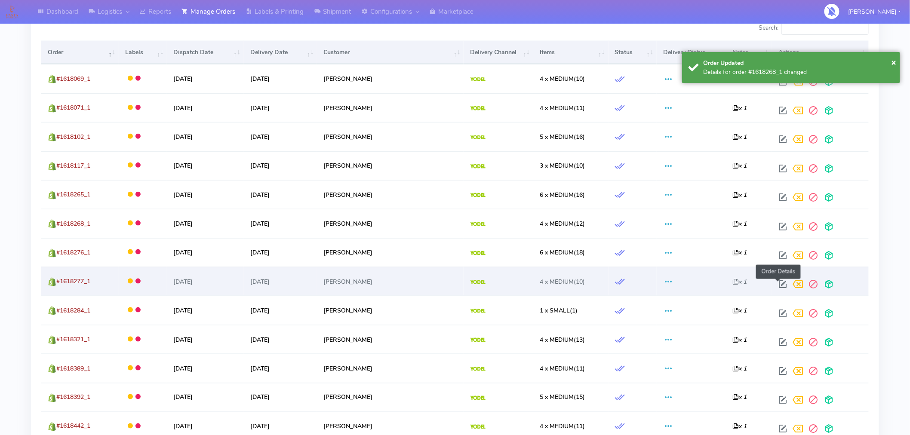
click at [777, 282] on span at bounding box center [782, 286] width 15 height 8
select select "5"
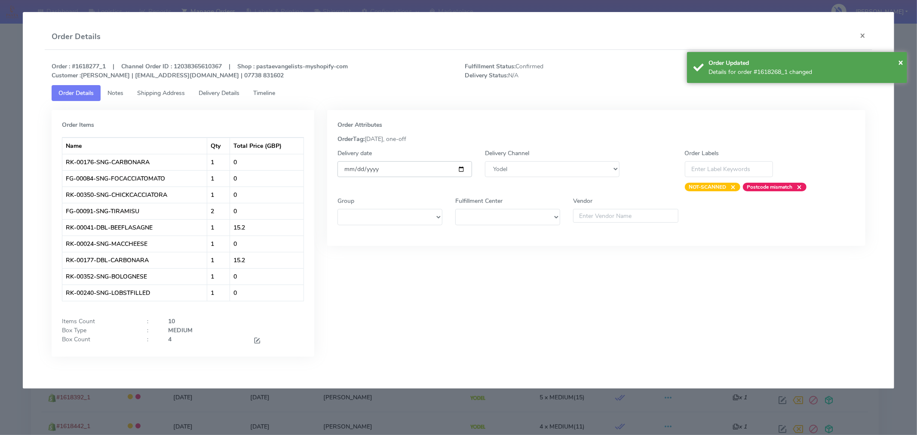
click at [458, 171] on input "[DATE]" at bounding box center [405, 169] width 135 height 16
type input "[DATE]"
click at [902, 60] on span "×" at bounding box center [900, 62] width 5 height 12
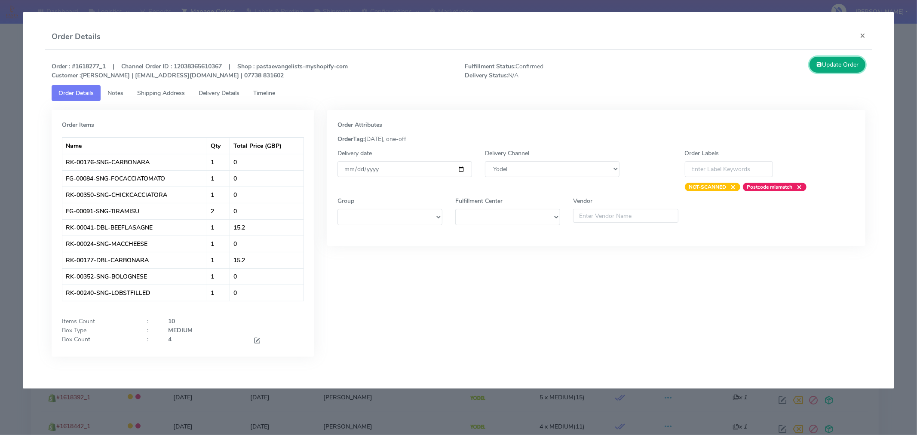
click at [817, 68] on icon at bounding box center [820, 65] width 6 height 8
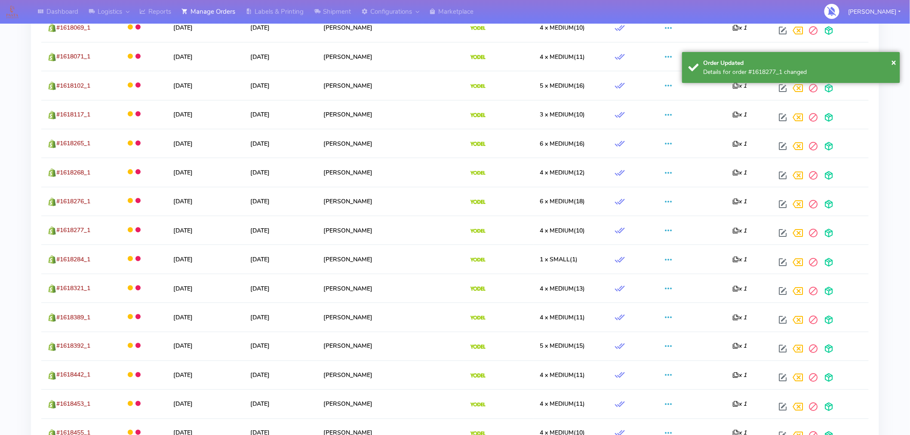
scroll to position [352, 0]
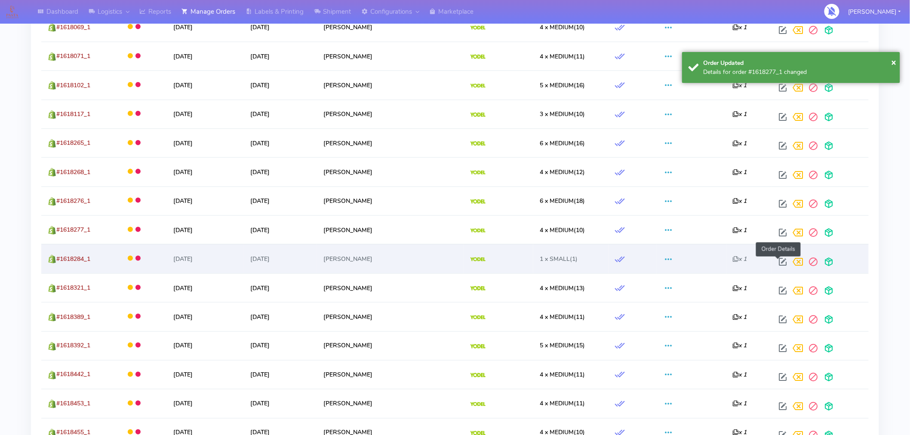
click at [778, 263] on span at bounding box center [782, 264] width 15 height 8
select select "5"
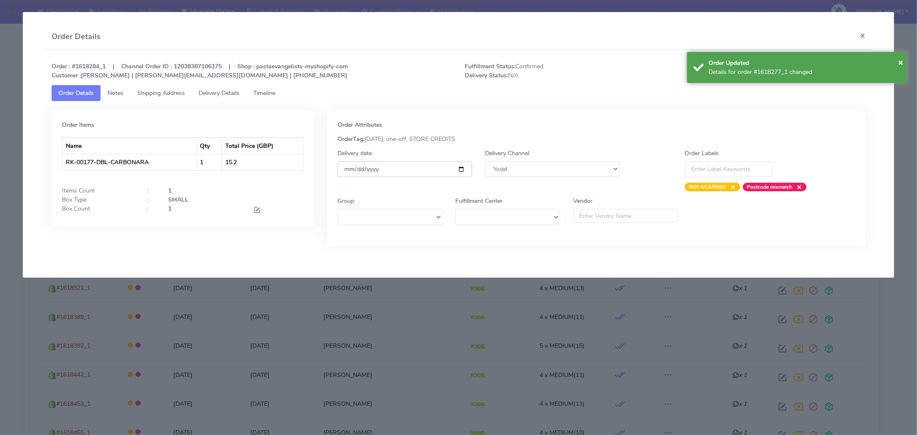
click at [462, 169] on input "[DATE]" at bounding box center [405, 169] width 135 height 16
type input "[DATE]"
click at [901, 66] on span "×" at bounding box center [900, 62] width 5 height 12
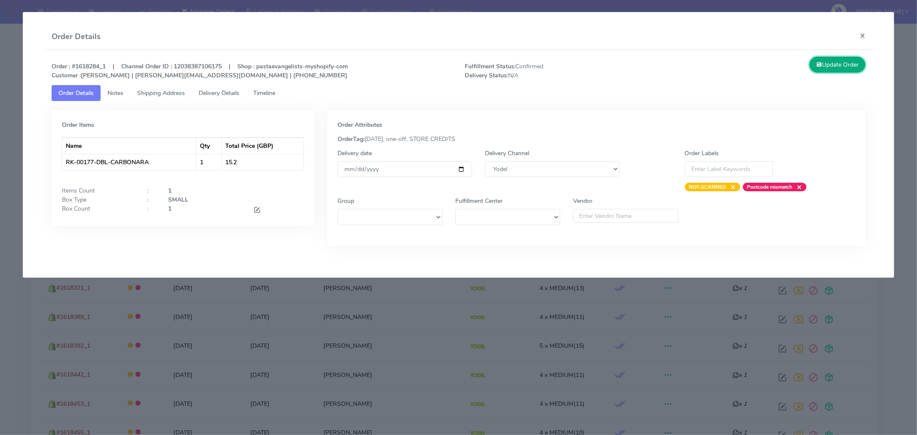
click at [846, 68] on button "Update Order" at bounding box center [838, 65] width 56 height 16
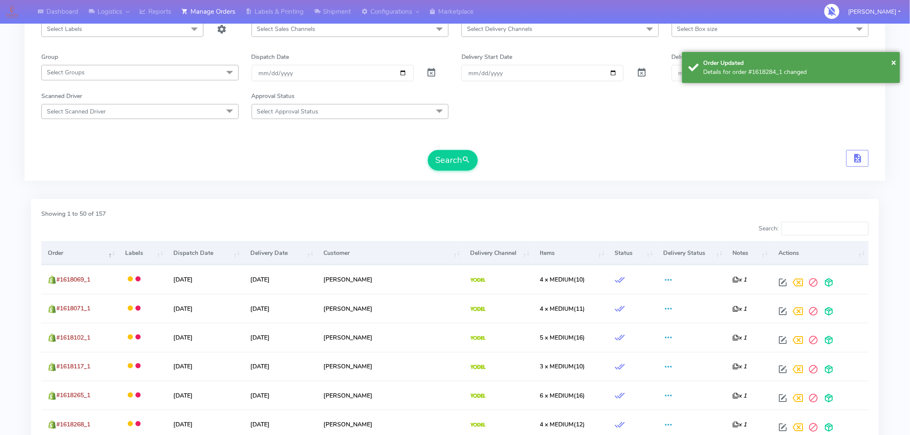
scroll to position [0, 0]
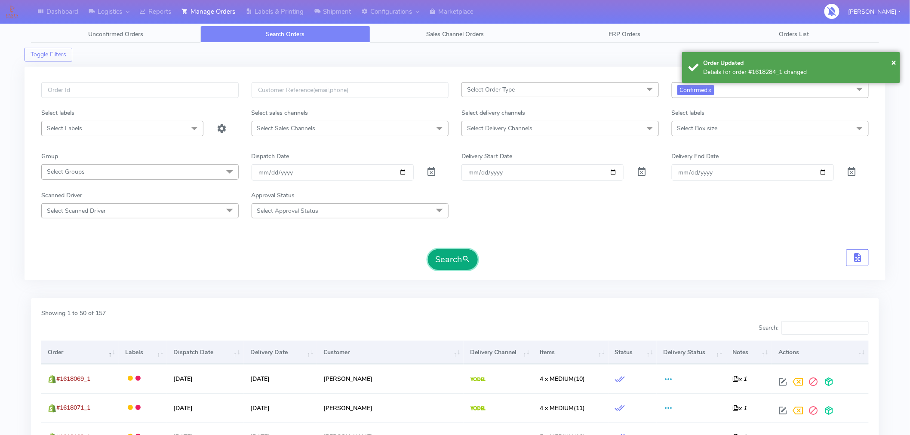
click at [466, 261] on span "submit" at bounding box center [466, 260] width 9 height 12
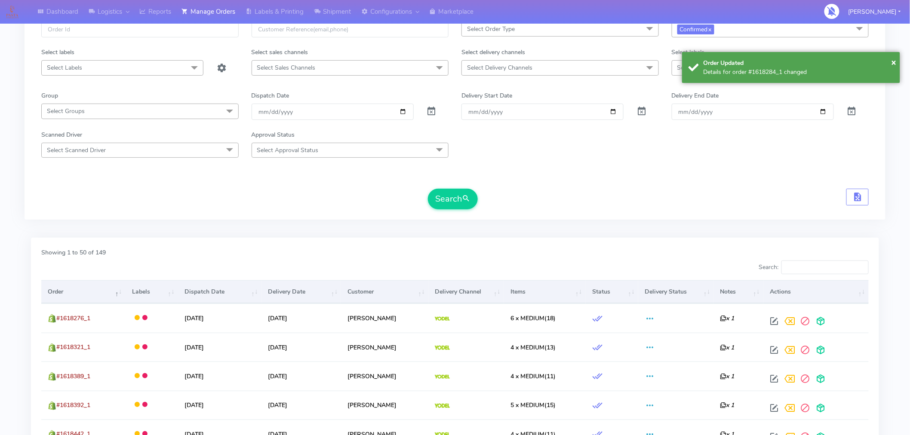
scroll to position [62, 0]
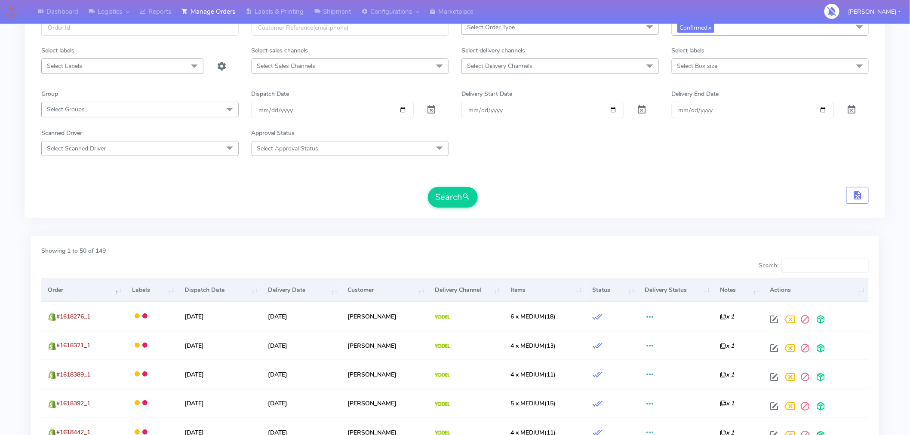
click at [77, 293] on th "Order" at bounding box center [83, 290] width 84 height 23
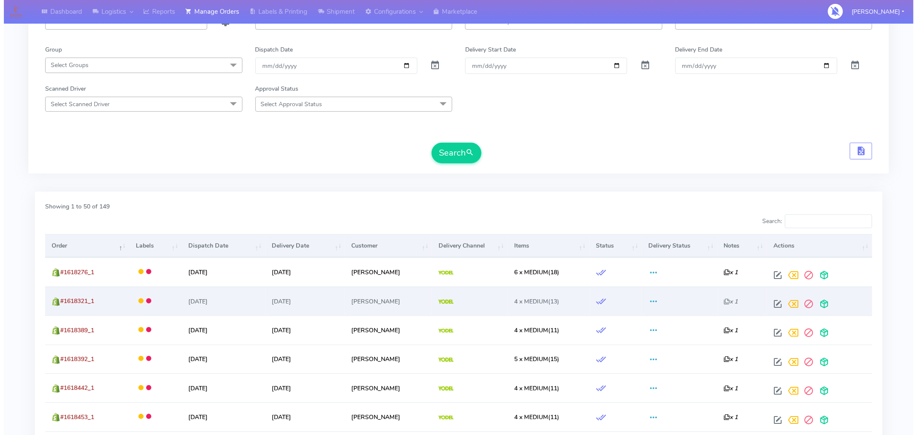
scroll to position [110, 0]
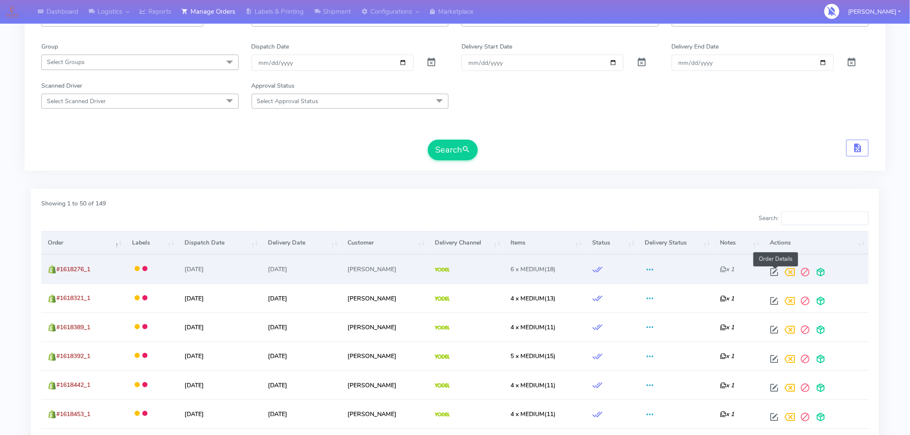
click at [776, 271] on span at bounding box center [773, 274] width 15 height 8
select select "5"
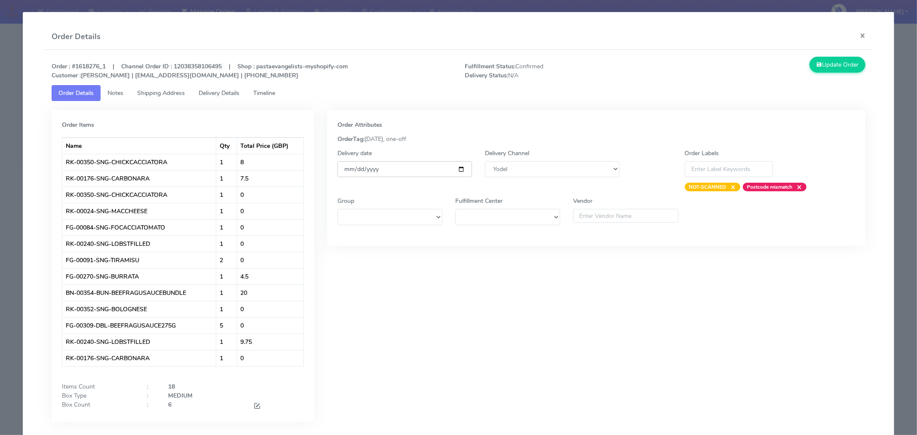
click at [458, 170] on input "[DATE]" at bounding box center [405, 169] width 135 height 16
type input "[DATE]"
click at [833, 62] on button "Update Order" at bounding box center [838, 65] width 56 height 16
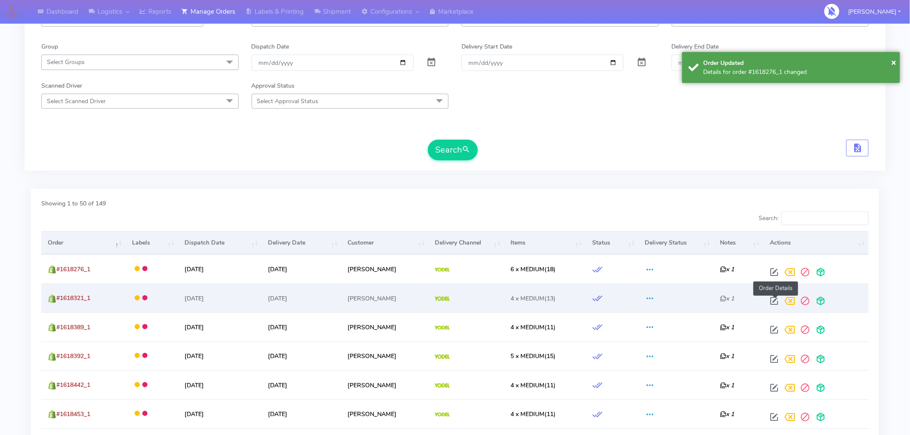
click at [776, 299] on span at bounding box center [773, 303] width 15 height 8
select select "5"
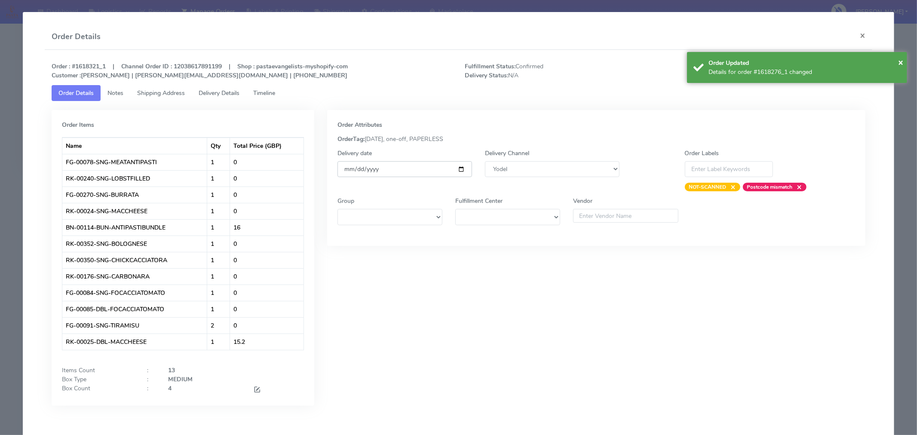
click at [458, 170] on input "[DATE]" at bounding box center [405, 169] width 135 height 16
type input "[DATE]"
click at [901, 63] on span "×" at bounding box center [900, 62] width 5 height 12
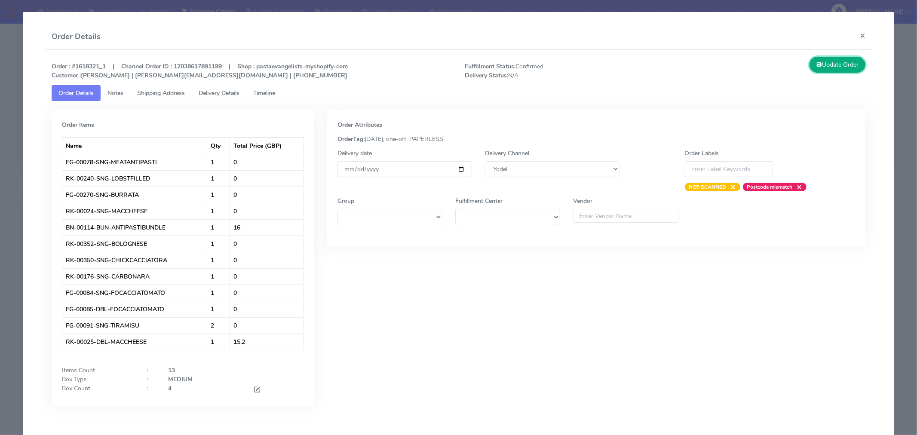
click at [843, 67] on button "Update Order" at bounding box center [838, 65] width 56 height 16
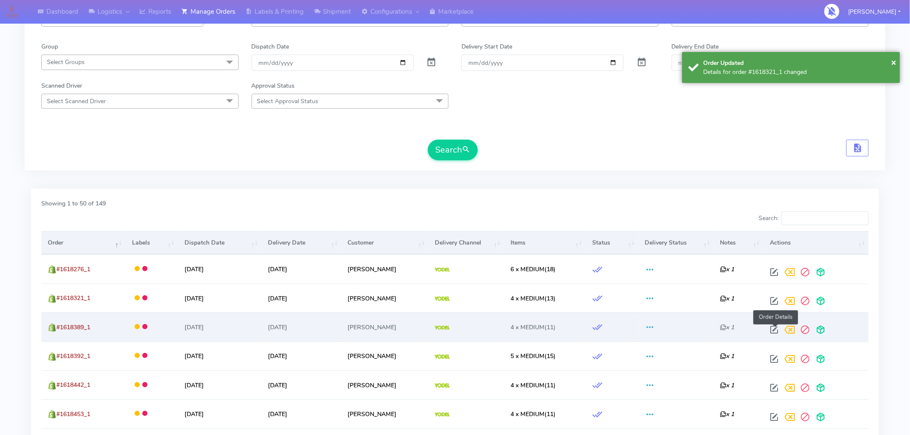
click at [773, 330] on span at bounding box center [773, 332] width 15 height 8
select select "5"
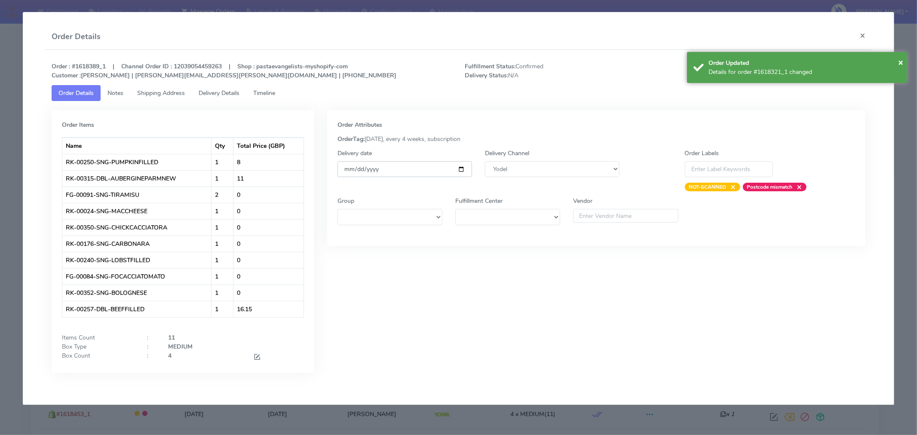
click at [464, 170] on input "[DATE]" at bounding box center [405, 169] width 135 height 16
type input "[DATE]"
click at [899, 63] on span "×" at bounding box center [900, 62] width 5 height 12
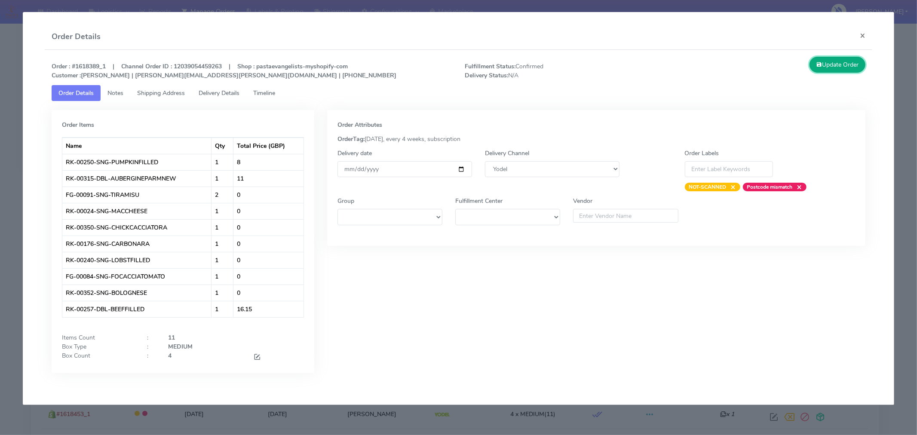
click at [854, 66] on button "Update Order" at bounding box center [838, 65] width 56 height 16
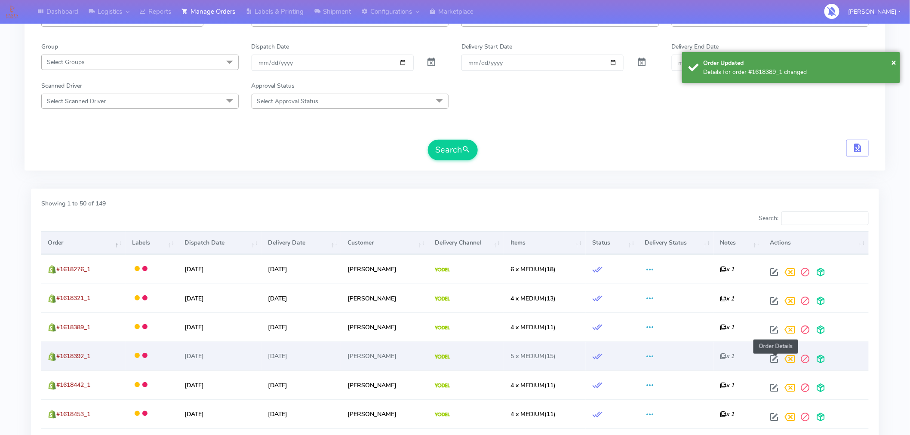
click at [775, 360] on span at bounding box center [773, 361] width 15 height 8
select select "5"
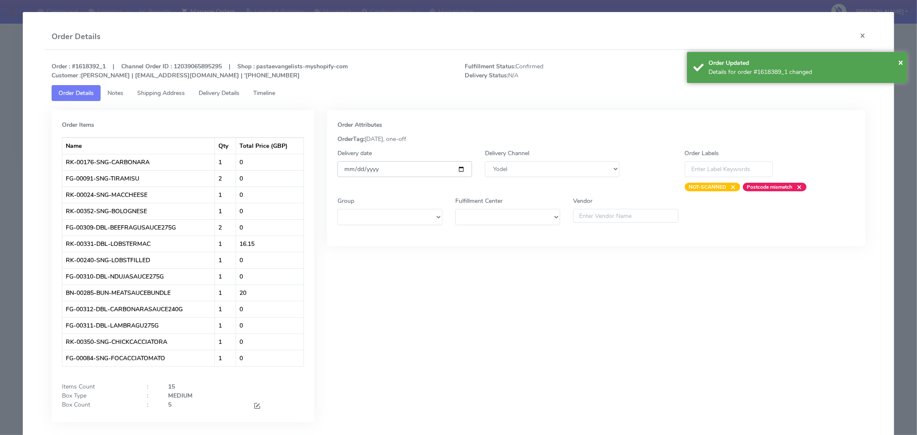
click at [457, 172] on input "[DATE]" at bounding box center [405, 169] width 135 height 16
type input "[DATE]"
click at [901, 59] on span "×" at bounding box center [900, 62] width 5 height 12
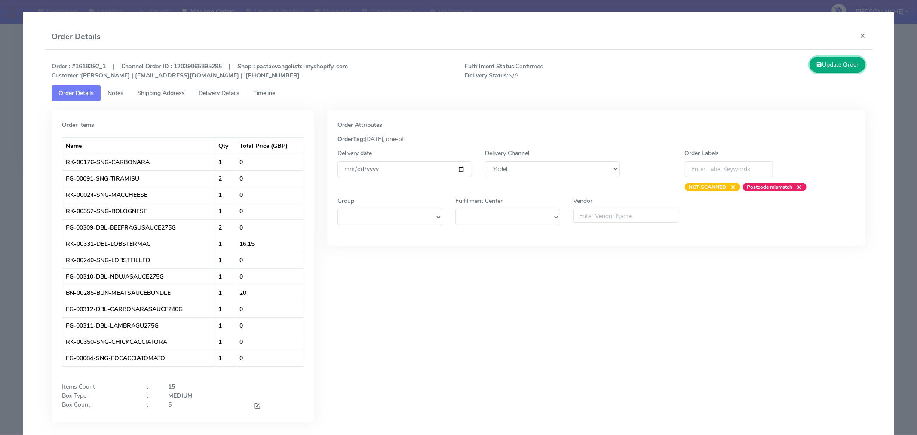
click at [831, 65] on button "Update Order" at bounding box center [838, 65] width 56 height 16
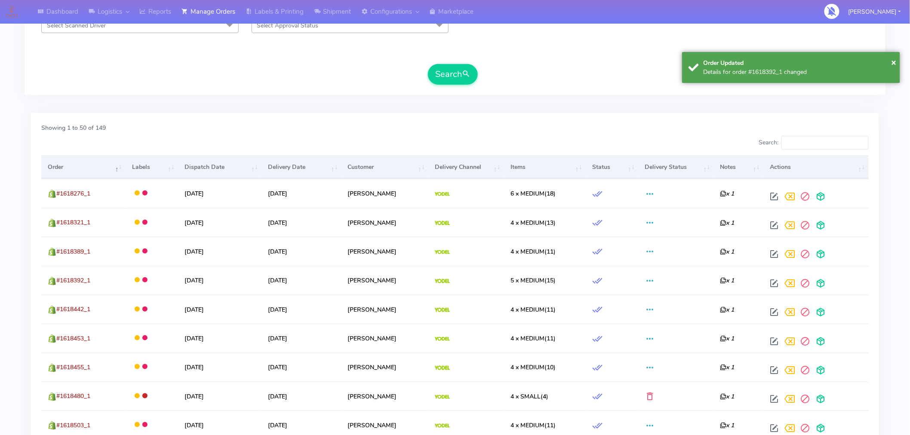
scroll to position [187, 0]
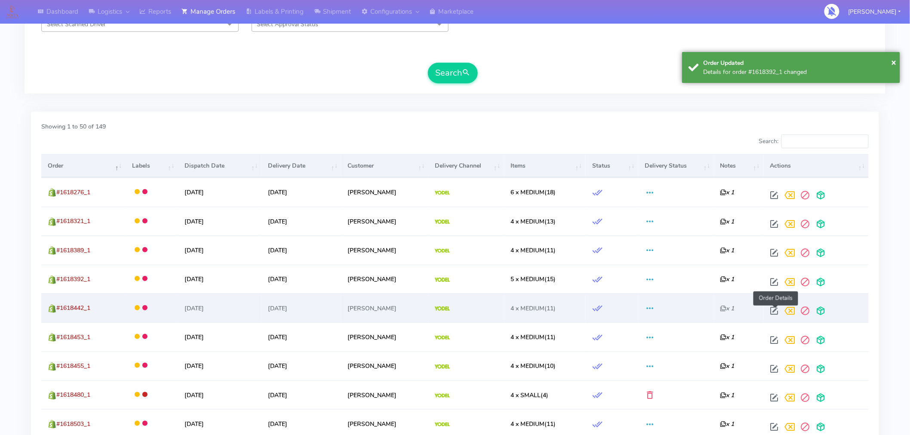
click at [777, 311] on span at bounding box center [773, 313] width 15 height 8
select select "5"
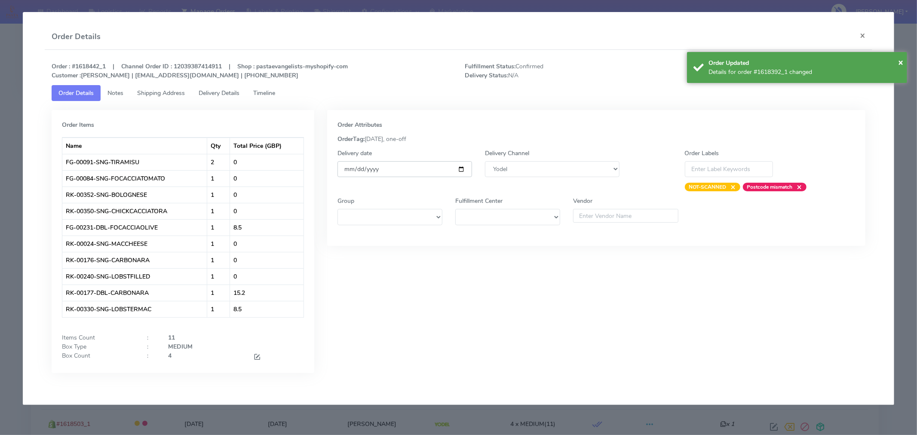
click at [463, 170] on input "[DATE]" at bounding box center [405, 169] width 135 height 16
type input "[DATE]"
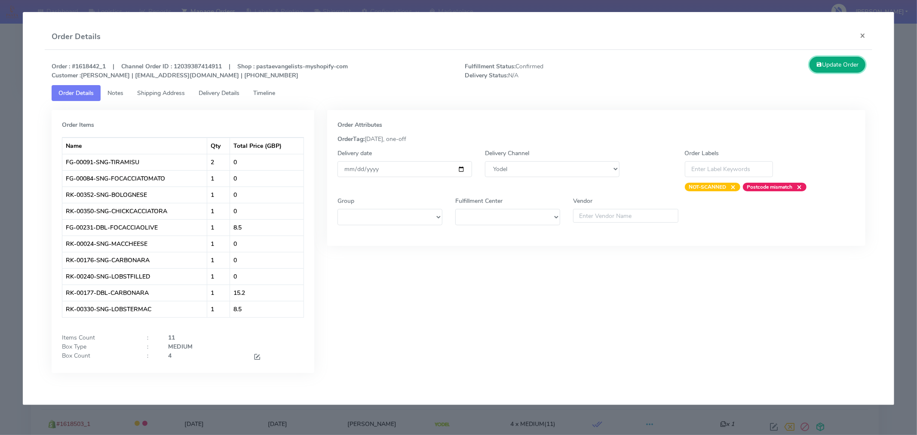
click at [835, 71] on button "Update Order" at bounding box center [838, 65] width 56 height 16
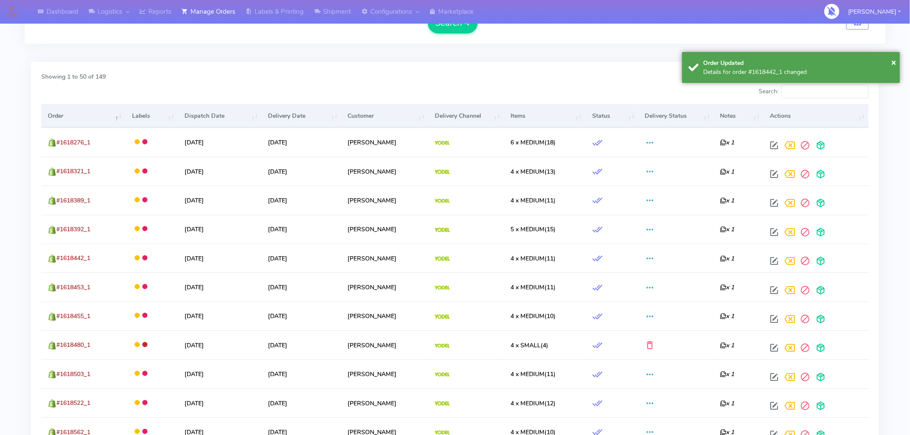
scroll to position [237, 0]
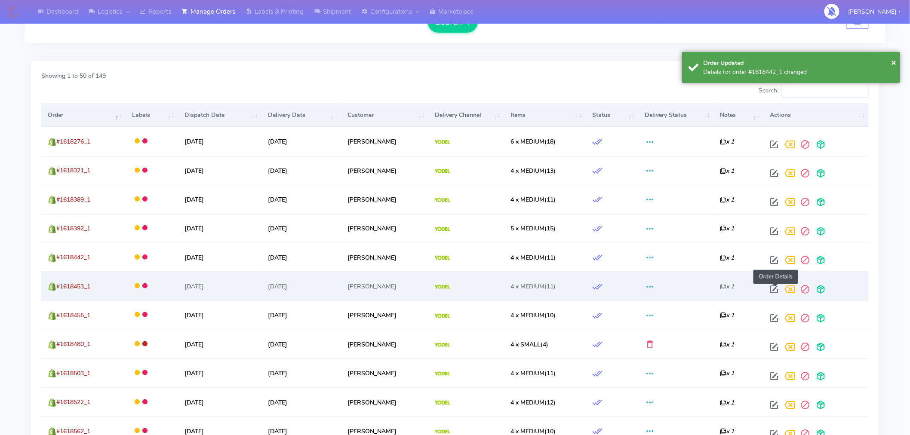
click at [771, 289] on span at bounding box center [773, 291] width 15 height 8
select select "5"
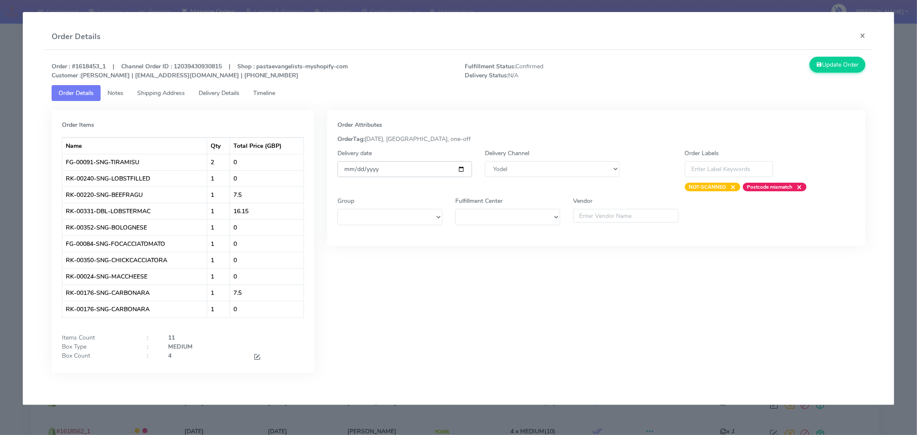
click at [462, 175] on input "[DATE]" at bounding box center [405, 169] width 135 height 16
click at [462, 170] on input "[DATE]" at bounding box center [405, 169] width 135 height 16
type input "[DATE]"
click at [837, 67] on button "Update Order" at bounding box center [838, 65] width 56 height 16
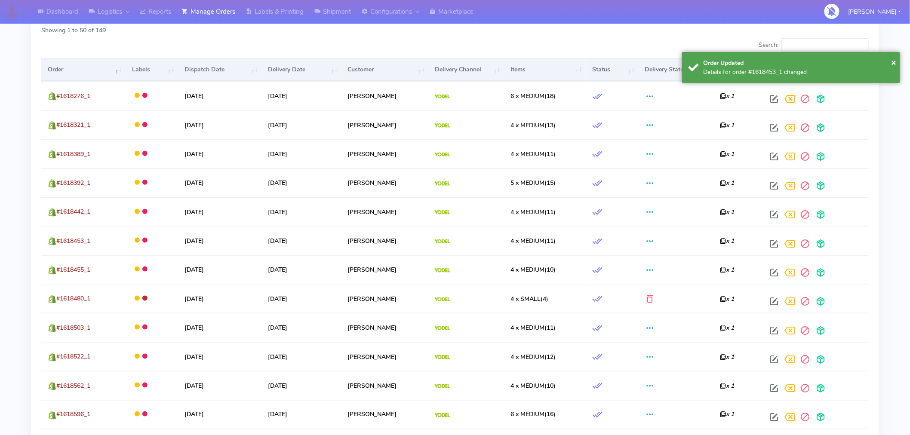
scroll to position [284, 0]
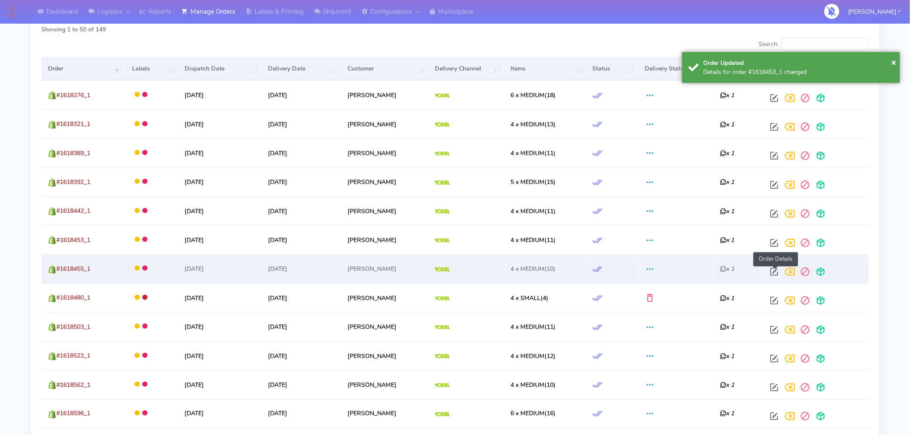
click at [779, 273] on span at bounding box center [773, 274] width 15 height 8
select select "5"
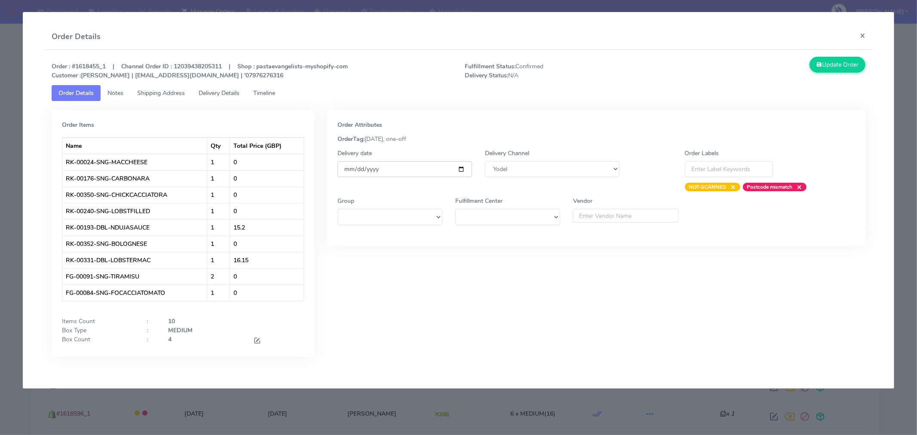
click at [460, 169] on input "[DATE]" at bounding box center [405, 169] width 135 height 16
type input "[DATE]"
click at [846, 65] on button "Update Order" at bounding box center [838, 65] width 56 height 16
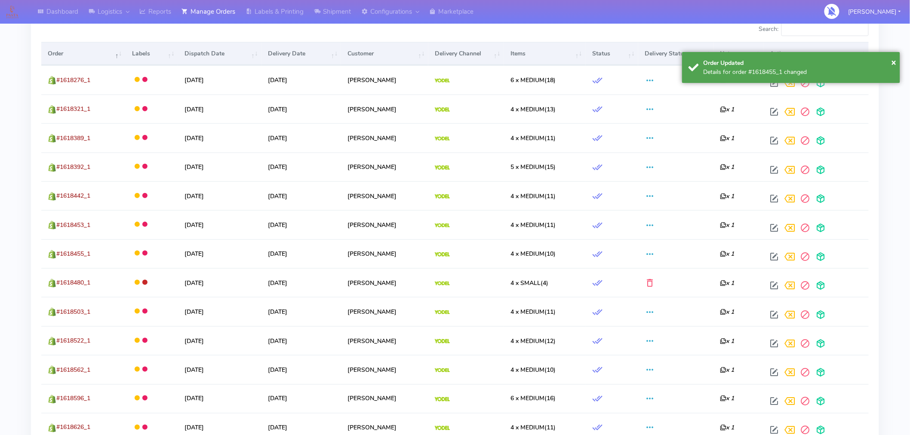
scroll to position [302, 0]
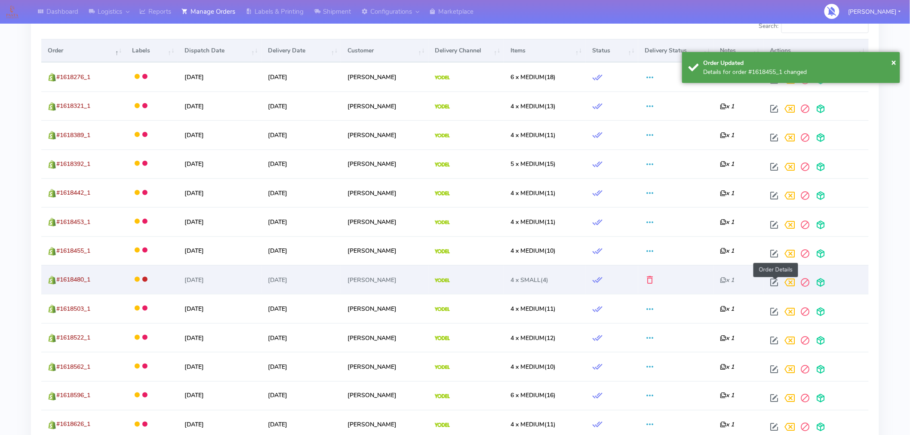
click at [776, 283] on span at bounding box center [773, 284] width 15 height 8
select select "5"
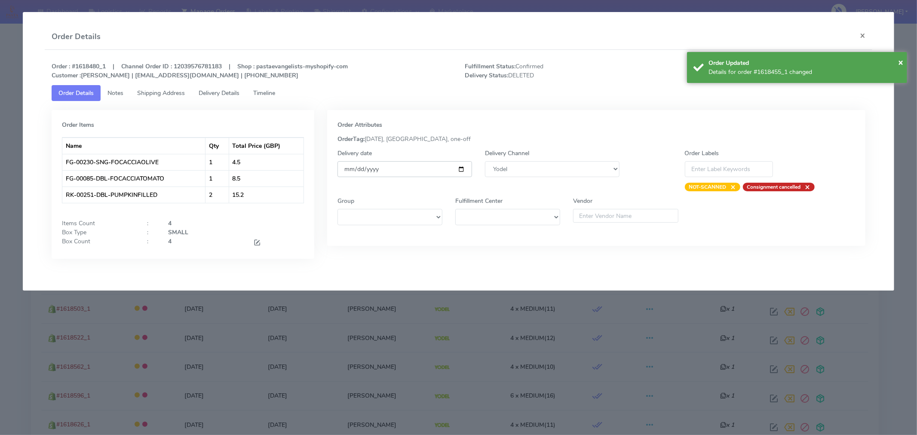
click at [463, 172] on input "[DATE]" at bounding box center [405, 169] width 135 height 16
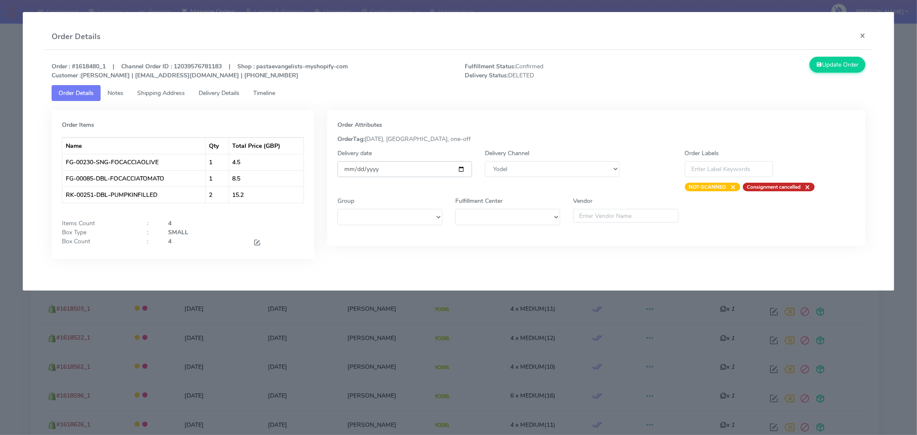
type input "[DATE]"
click at [842, 66] on button "Update Order" at bounding box center [838, 65] width 56 height 16
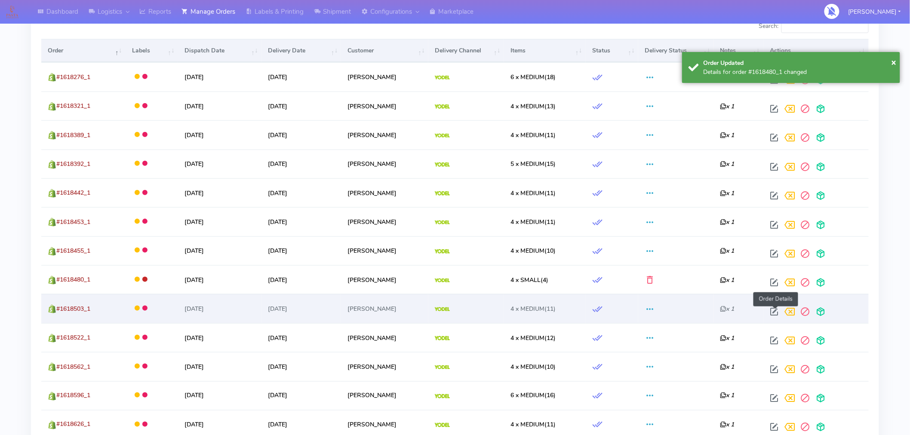
click at [776, 311] on span at bounding box center [773, 314] width 15 height 8
select select "5"
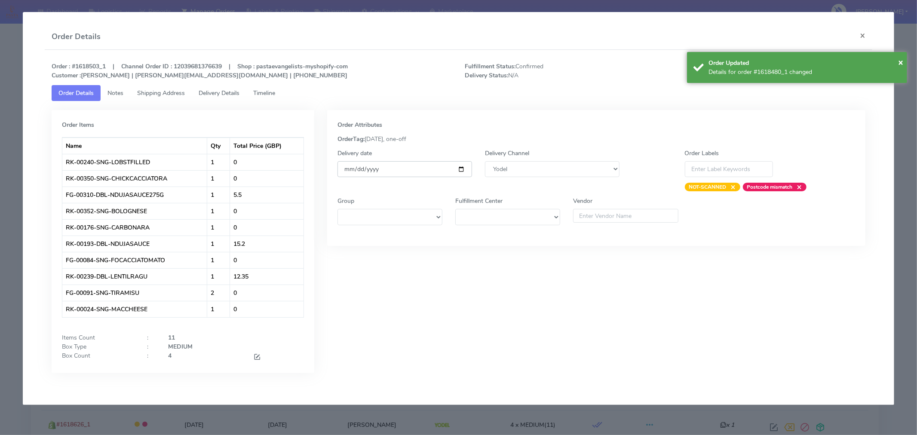
click at [458, 166] on input "[DATE]" at bounding box center [405, 169] width 135 height 16
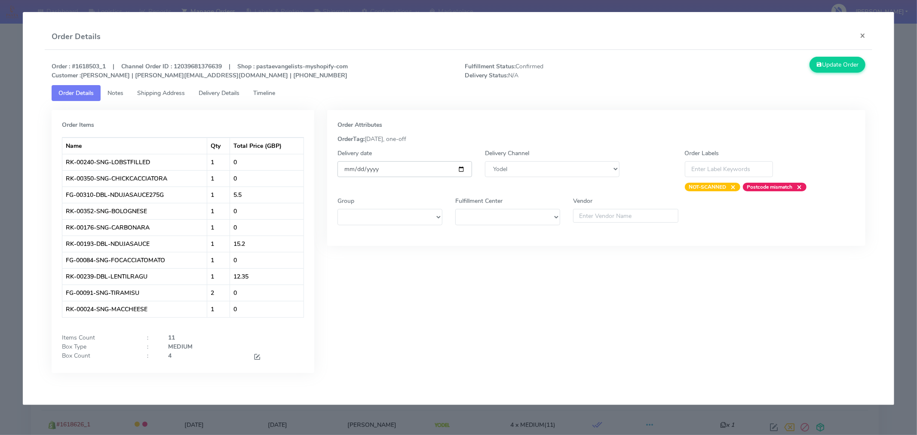
type input "[DATE]"
click at [830, 65] on button "Update Order" at bounding box center [838, 65] width 56 height 16
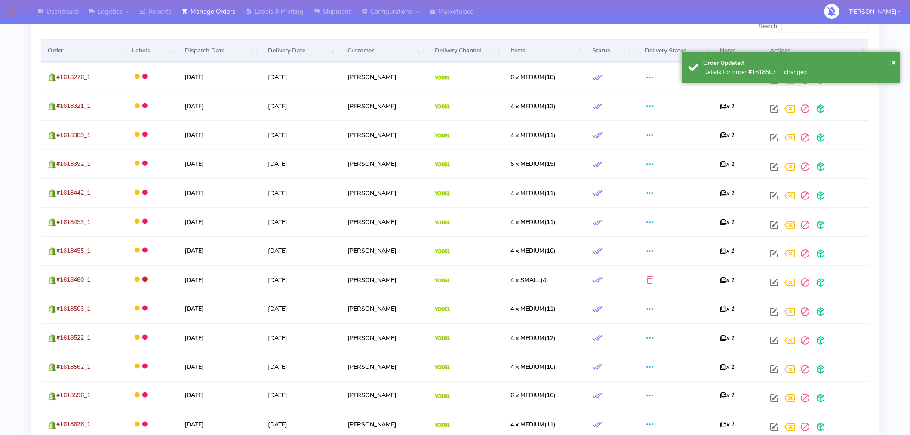
scroll to position [361, 0]
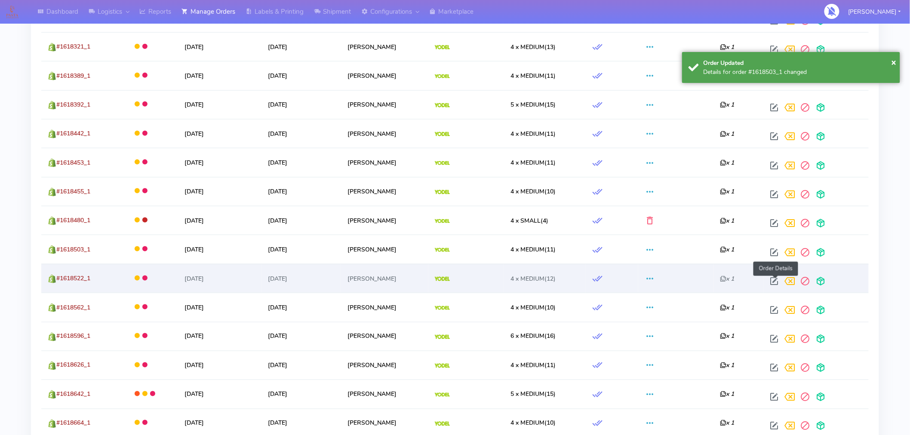
click at [776, 283] on span at bounding box center [773, 283] width 15 height 8
select select "5"
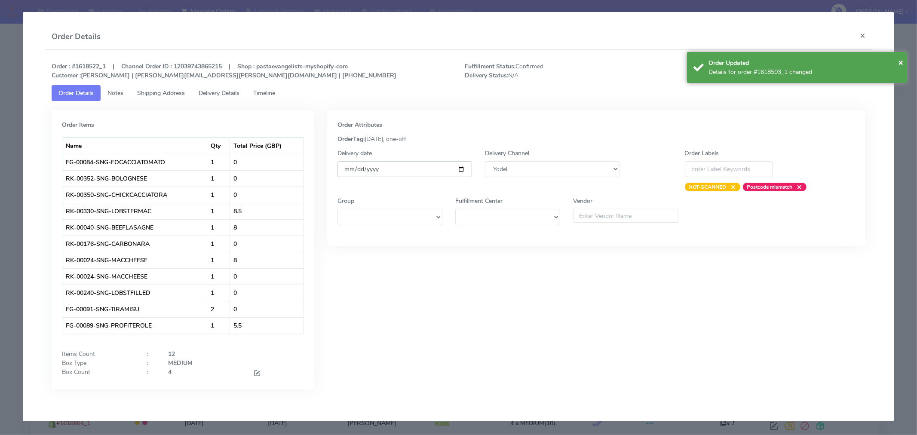
click at [464, 172] on input "[DATE]" at bounding box center [405, 169] width 135 height 16
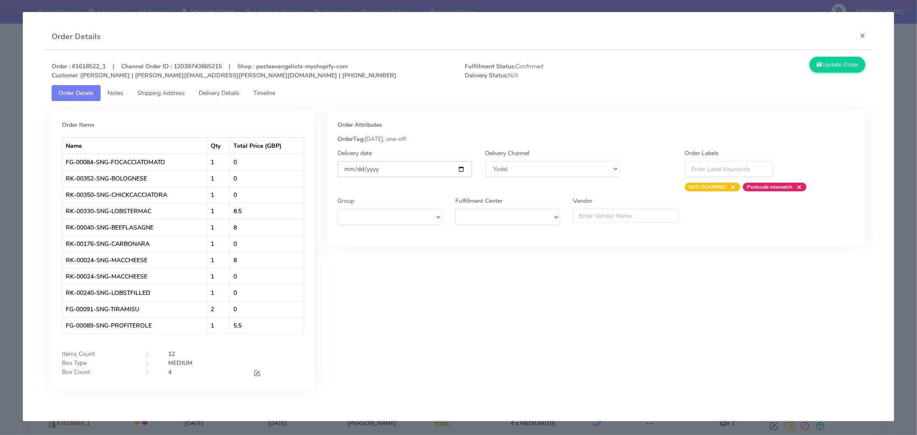
type input "[DATE]"
click at [845, 71] on button "Update Order" at bounding box center [838, 65] width 56 height 16
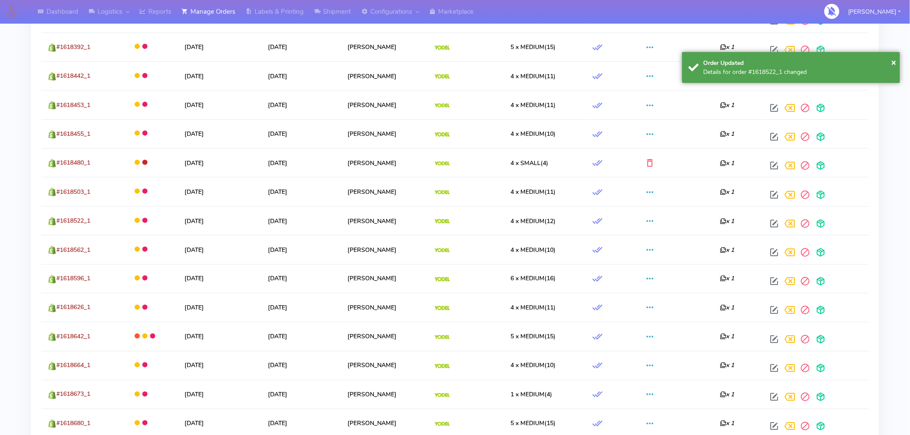
scroll to position [420, 0]
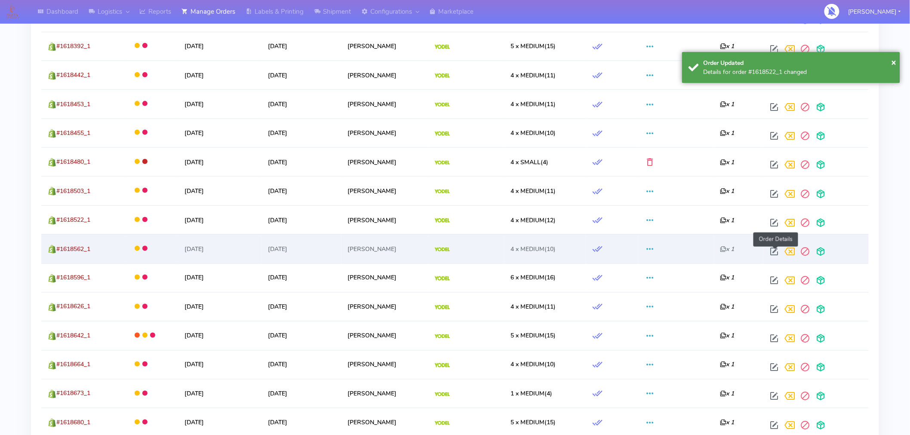
click at [776, 249] on span at bounding box center [773, 253] width 15 height 8
select select "5"
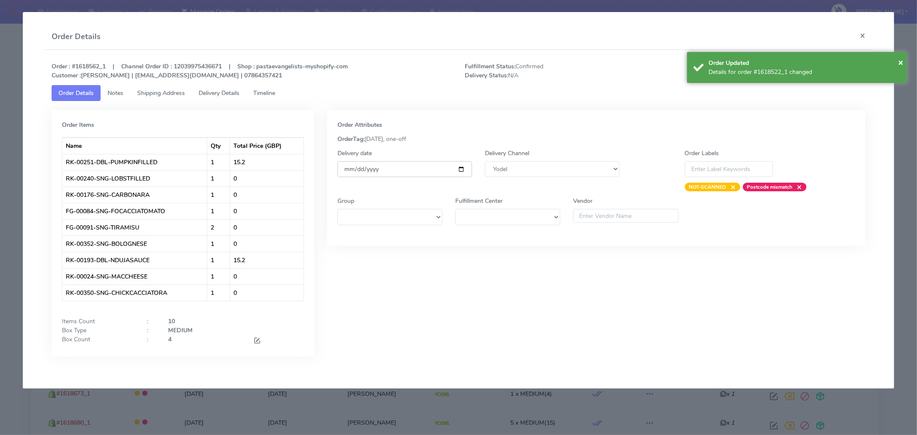
click at [458, 169] on input "[DATE]" at bounding box center [405, 169] width 135 height 16
type input "[DATE]"
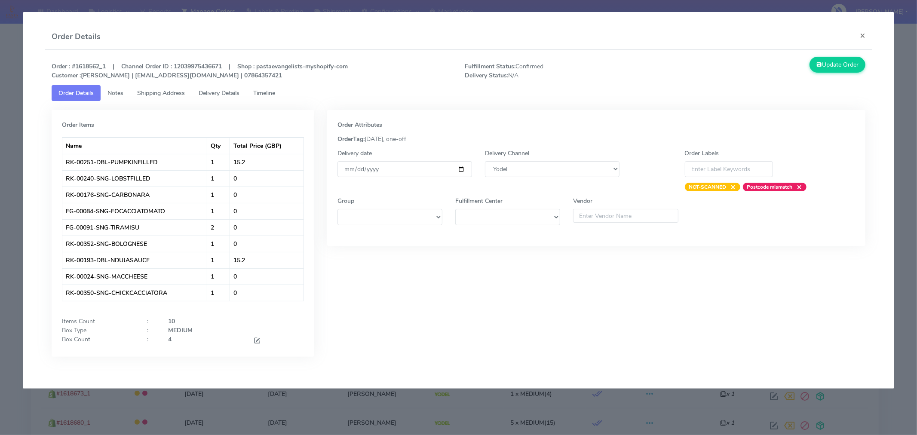
click at [829, 79] on div "Update Order" at bounding box center [768, 68] width 207 height 23
click at [836, 70] on button "Update Order" at bounding box center [838, 65] width 56 height 16
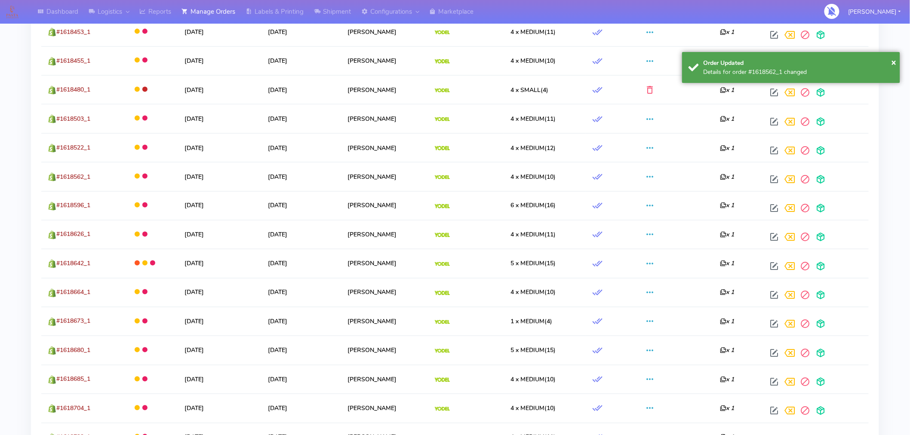
scroll to position [492, 0]
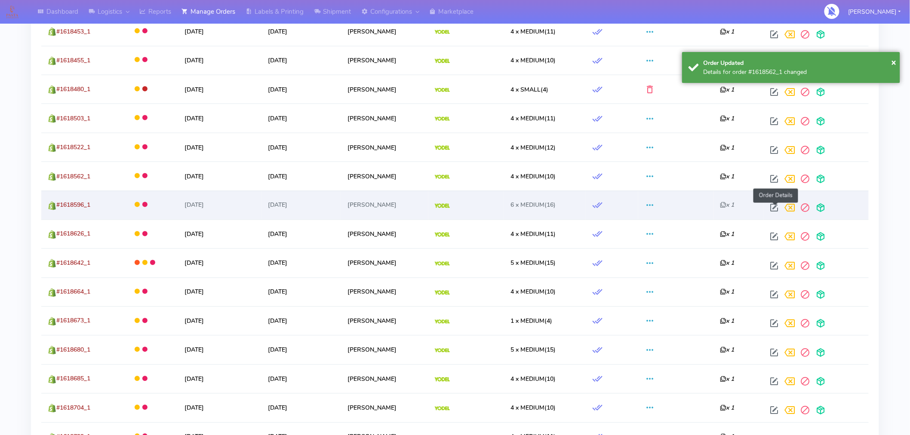
click at [773, 206] on span at bounding box center [773, 210] width 15 height 8
select select "5"
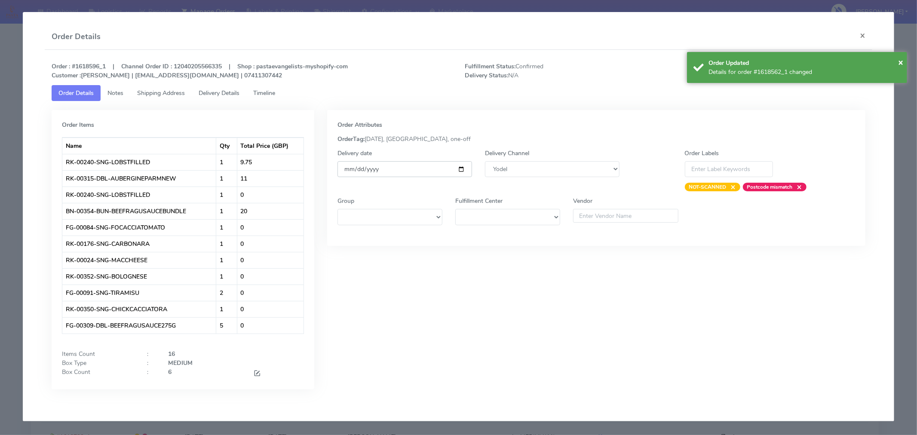
click at [461, 168] on input "[DATE]" at bounding box center [405, 169] width 135 height 16
type input "[DATE]"
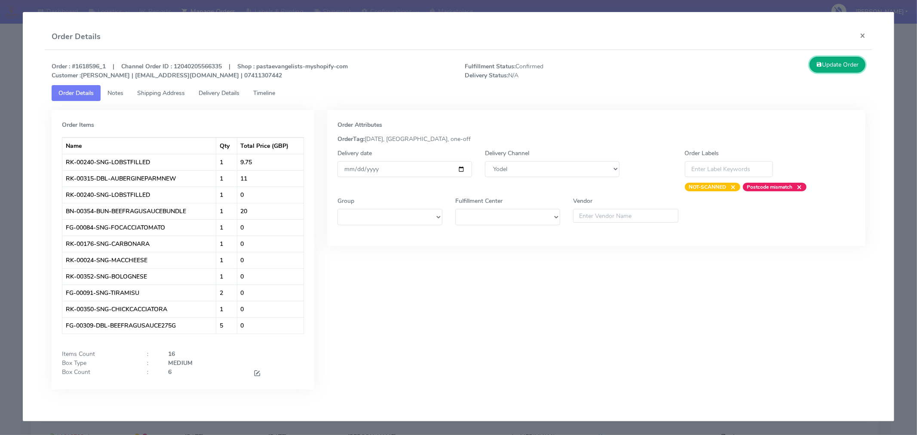
click at [840, 66] on button "Update Order" at bounding box center [838, 65] width 56 height 16
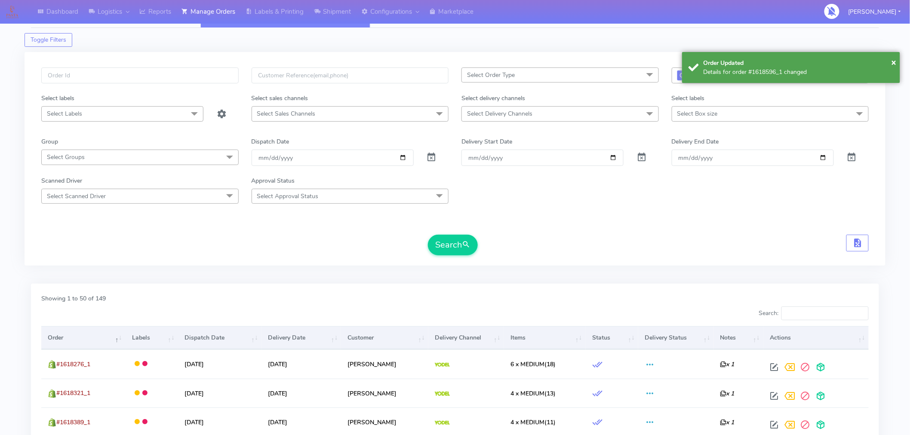
scroll to position [0, 0]
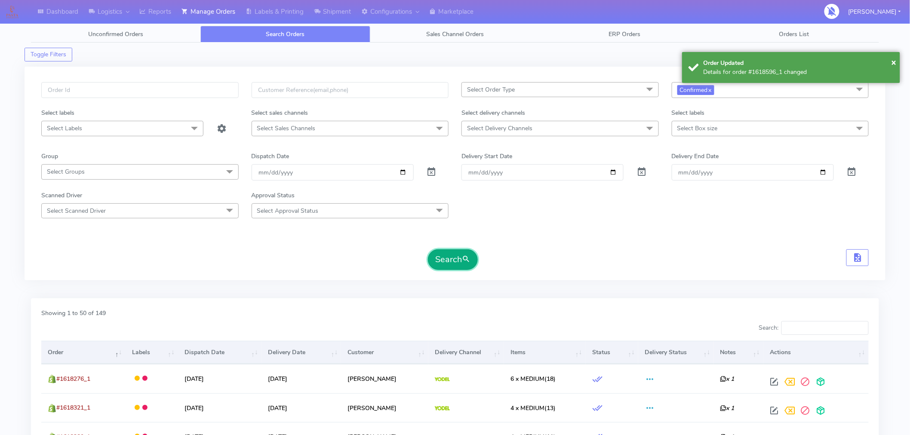
click at [467, 252] on button "Search" at bounding box center [453, 259] width 50 height 21
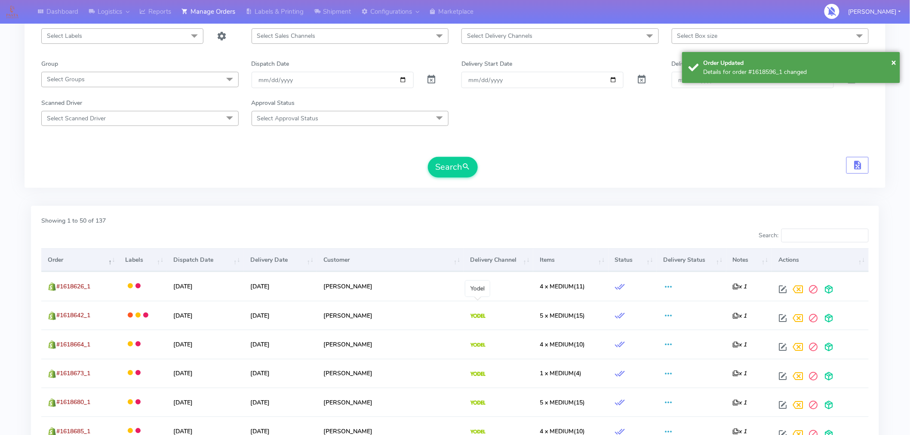
scroll to position [93, 0]
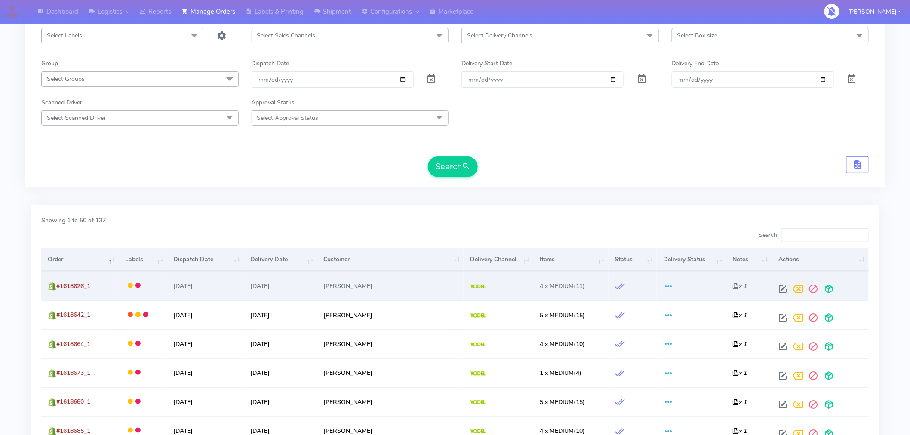
click at [775, 285] on div at bounding box center [818, 288] width 87 height 15
click at [780, 294] on span at bounding box center [782, 291] width 15 height 8
select select "5"
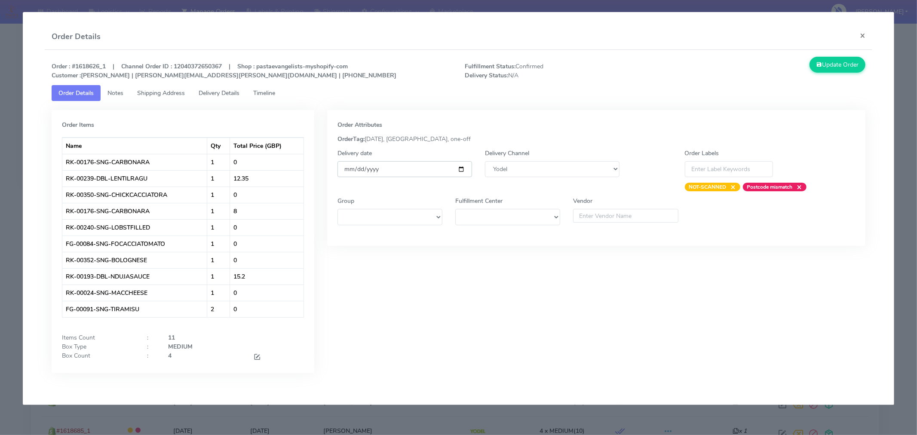
click at [459, 172] on input "[DATE]" at bounding box center [405, 169] width 135 height 16
type input "[DATE]"
click at [830, 72] on button "Update Order" at bounding box center [838, 65] width 56 height 16
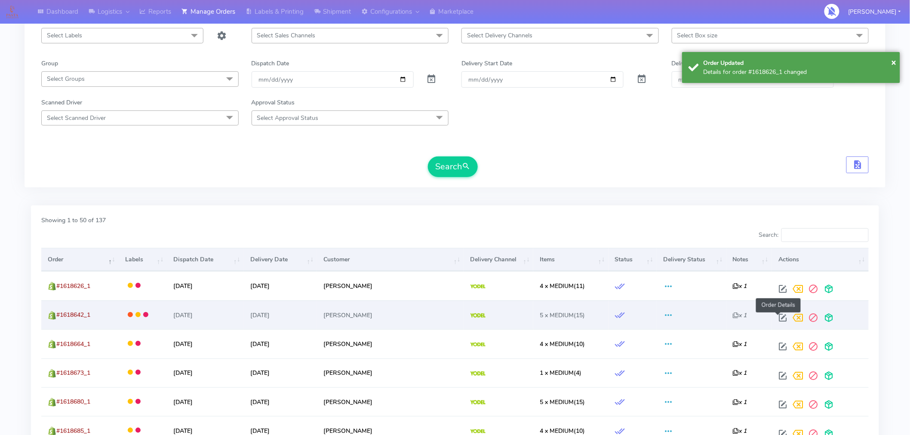
click at [780, 317] on span at bounding box center [782, 320] width 15 height 8
select select "5"
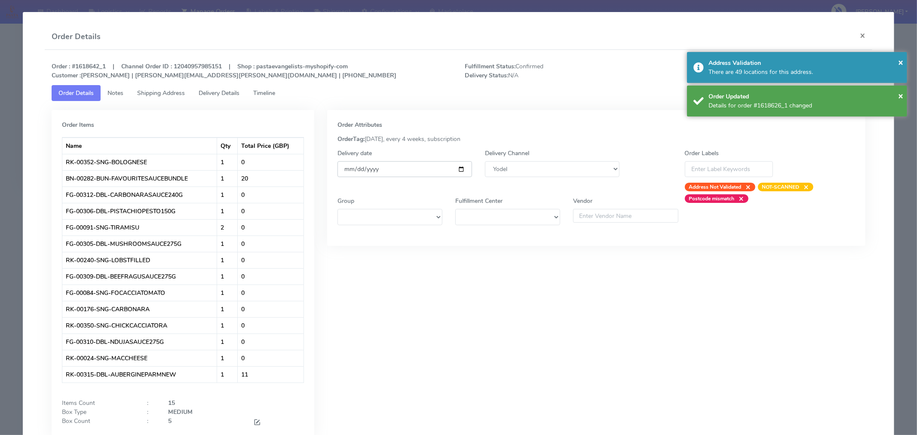
click at [459, 170] on input "[DATE]" at bounding box center [405, 169] width 135 height 16
type input "[DATE]"
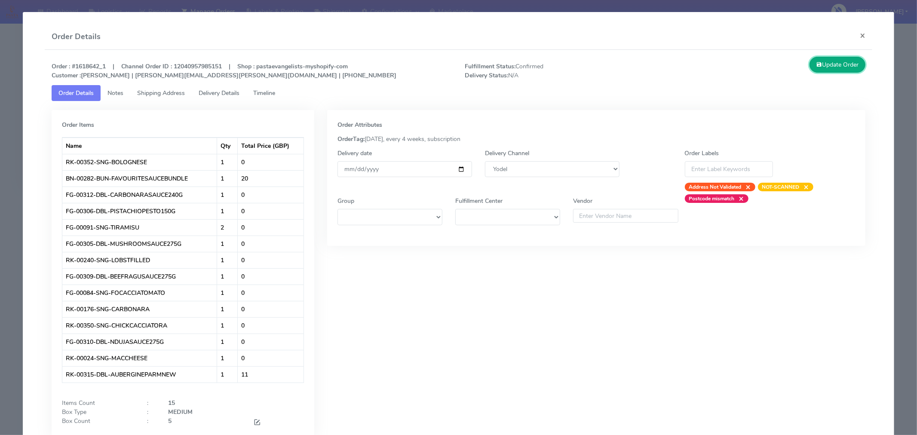
click at [837, 63] on button "Update Order" at bounding box center [838, 65] width 56 height 16
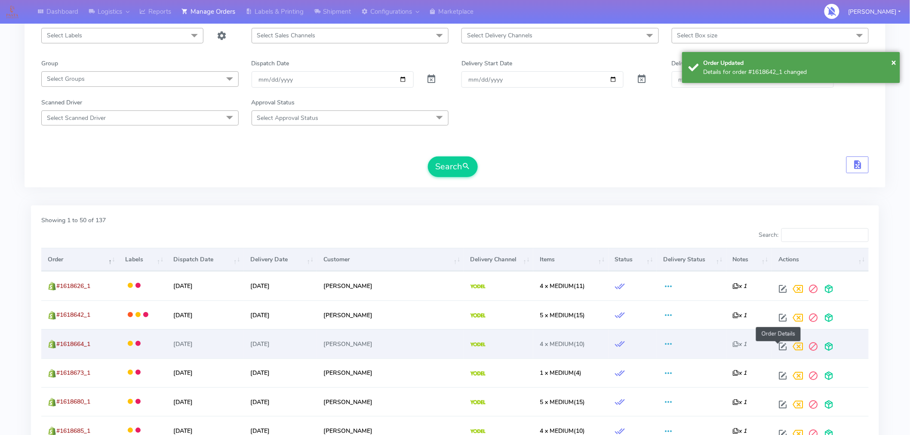
click at [777, 344] on span at bounding box center [782, 348] width 15 height 8
select select "5"
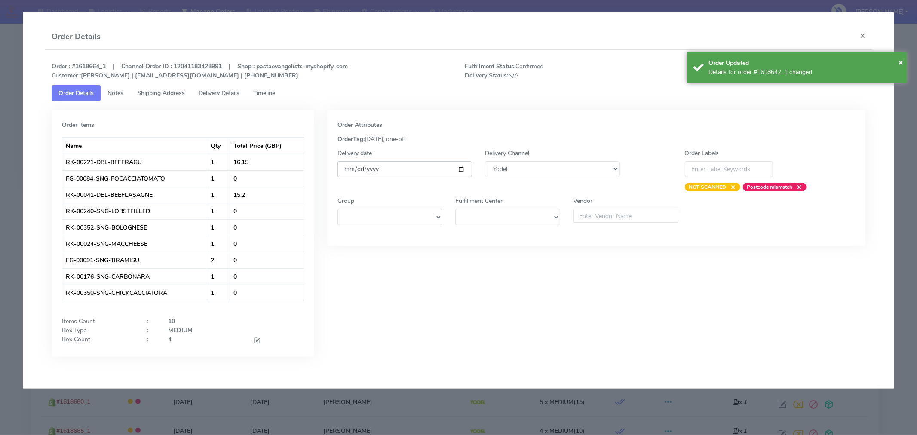
click at [459, 172] on input "[DATE]" at bounding box center [405, 169] width 135 height 16
type input "[DATE]"
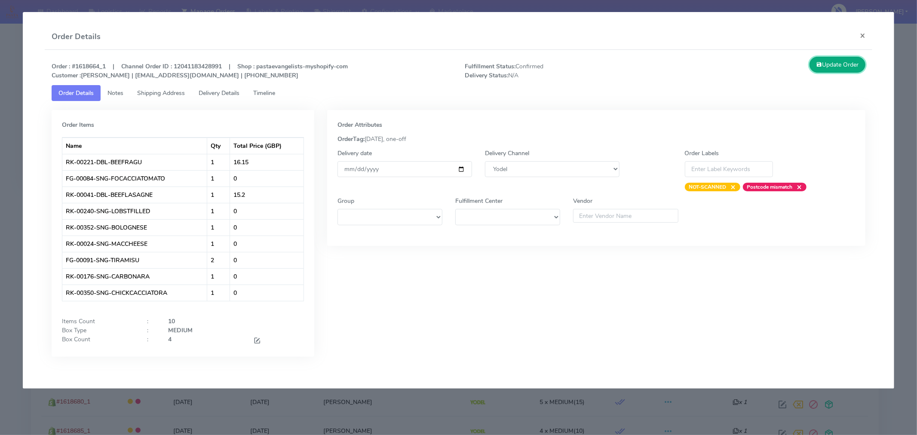
click at [840, 67] on button "Update Order" at bounding box center [838, 65] width 56 height 16
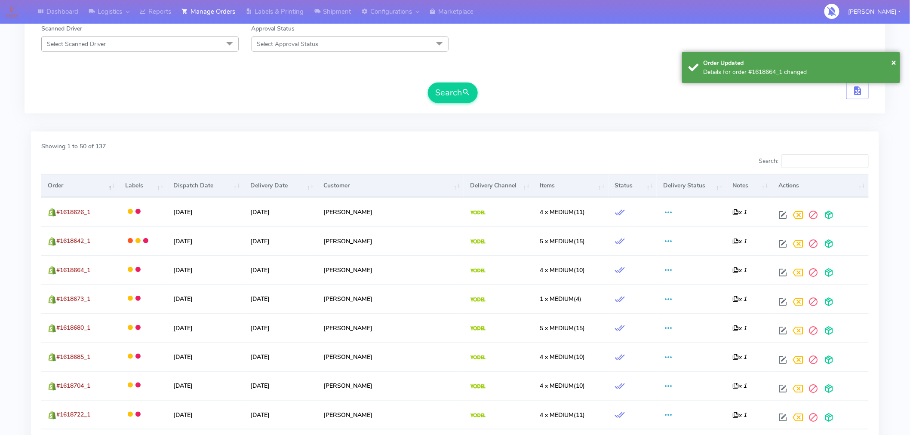
scroll to position [168, 0]
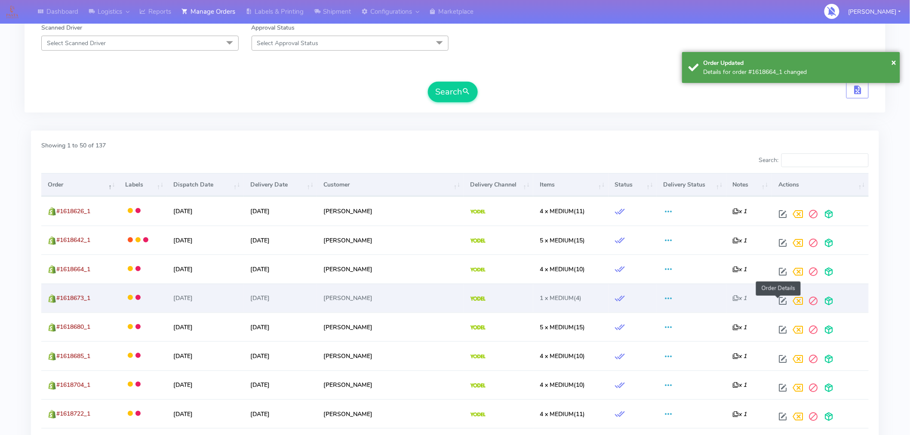
click at [777, 300] on span at bounding box center [782, 303] width 15 height 8
select select "5"
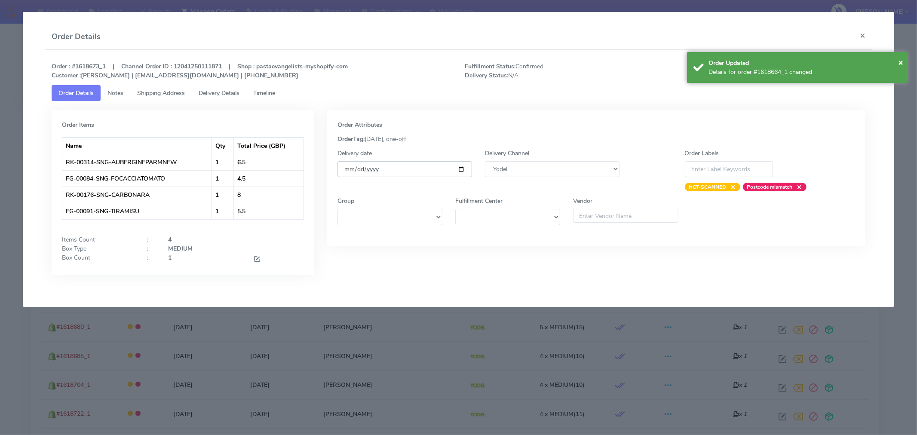
click at [462, 169] on input "[DATE]" at bounding box center [405, 169] width 135 height 16
type input "[DATE]"
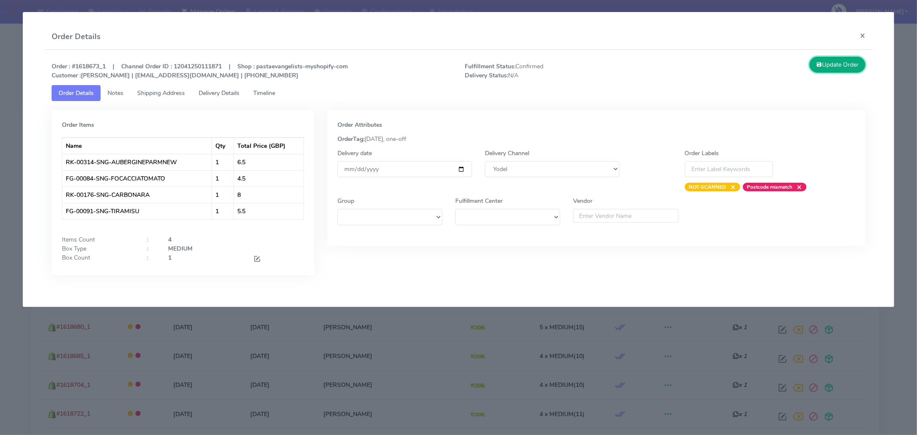
click at [849, 62] on button "Update Order" at bounding box center [838, 65] width 56 height 16
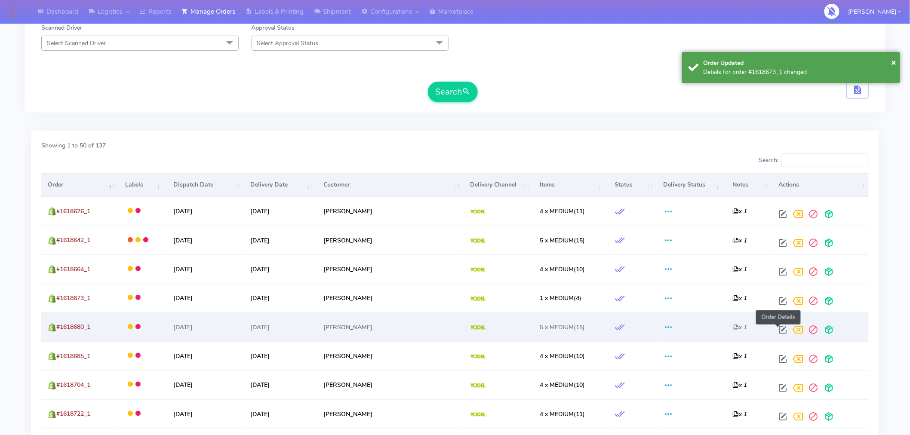
click at [778, 329] on span at bounding box center [782, 332] width 15 height 8
select select "5"
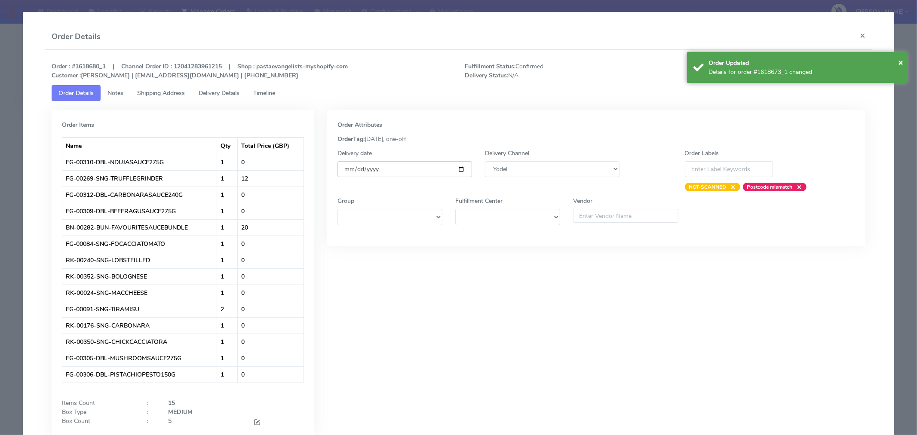
click at [458, 170] on input "[DATE]" at bounding box center [405, 169] width 135 height 16
type input "[DATE]"
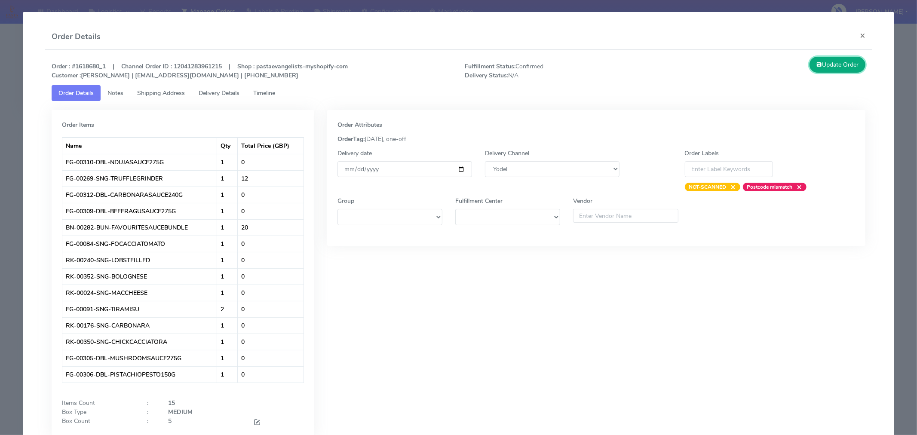
click at [835, 71] on button "Update Order" at bounding box center [838, 65] width 56 height 16
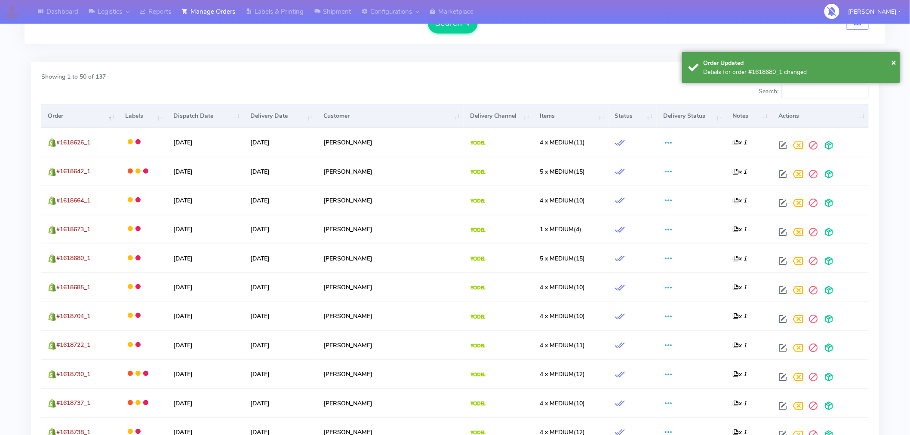
scroll to position [237, 0]
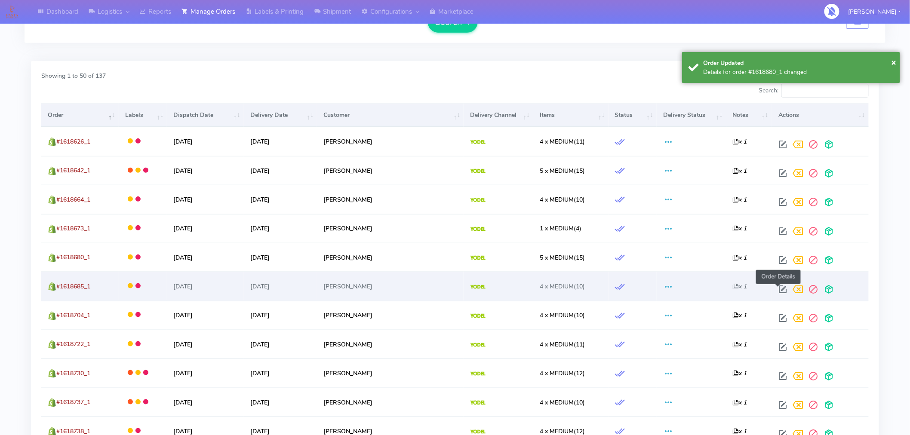
click at [779, 287] on span at bounding box center [782, 291] width 15 height 8
select select "5"
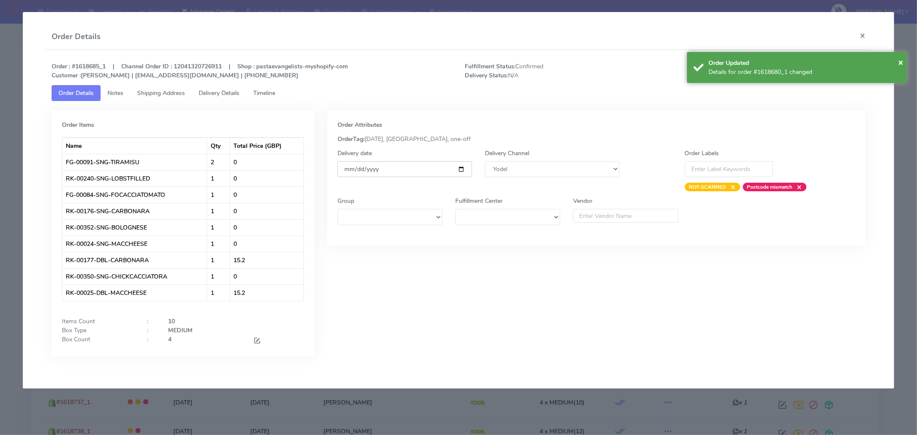
click at [464, 169] on input "[DATE]" at bounding box center [405, 169] width 135 height 16
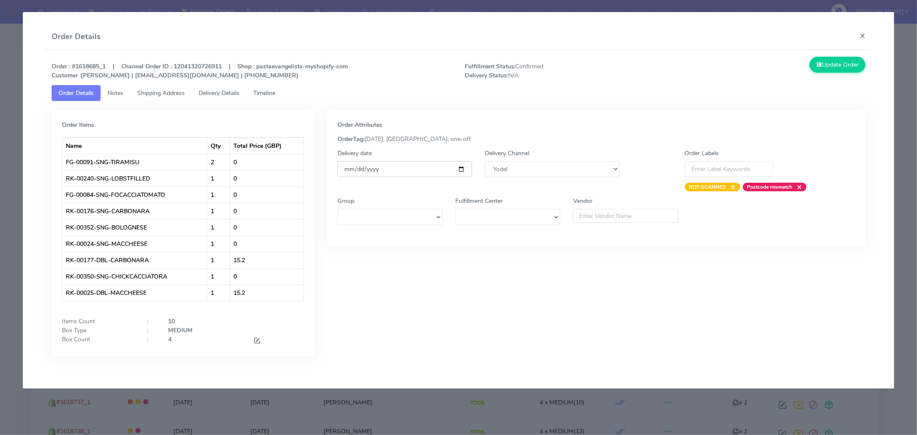
type input "[DATE]"
click at [827, 71] on button "Update Order" at bounding box center [838, 65] width 56 height 16
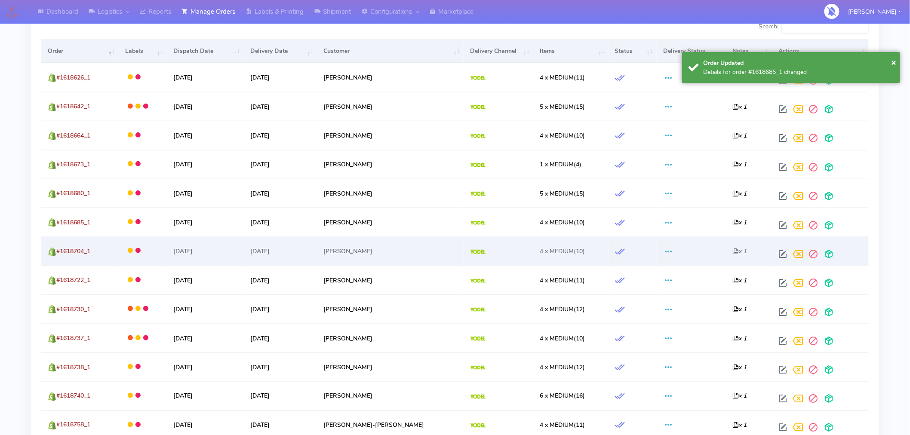
scroll to position [302, 0]
click at [778, 255] on span at bounding box center [782, 256] width 15 height 8
select select "5"
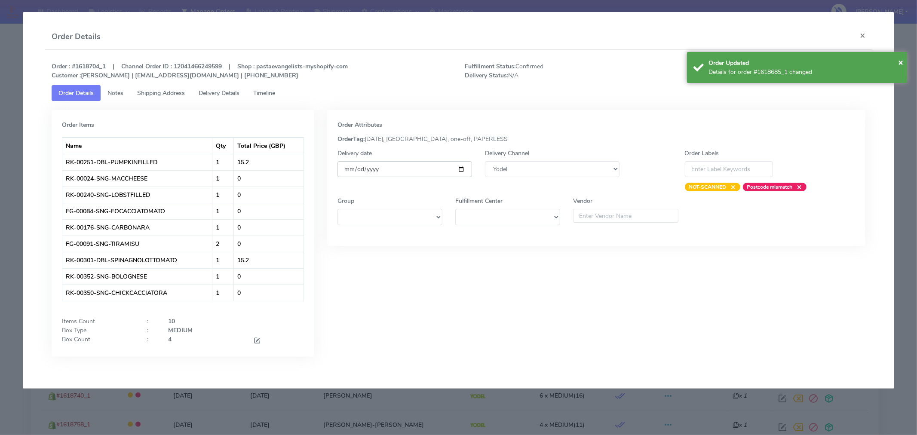
click at [461, 166] on input "[DATE]" at bounding box center [405, 169] width 135 height 16
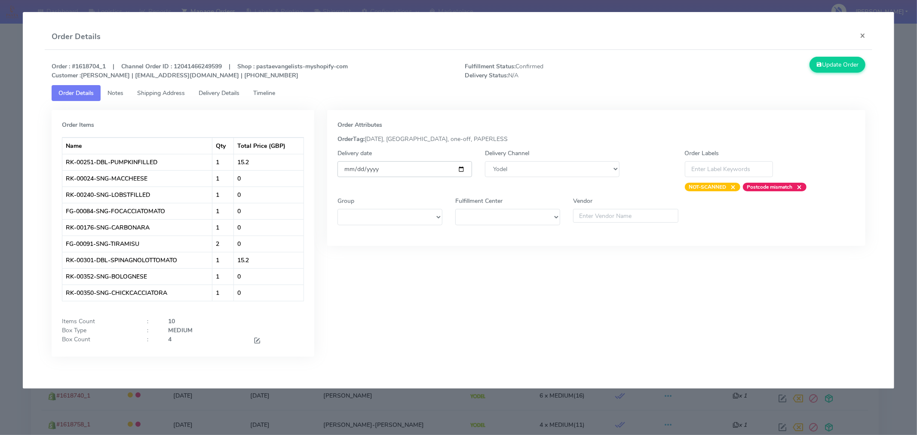
click at [461, 167] on input "2025-09-11" at bounding box center [405, 169] width 135 height 16
type input "[DATE]"
click at [823, 61] on button "Update Order" at bounding box center [838, 65] width 56 height 16
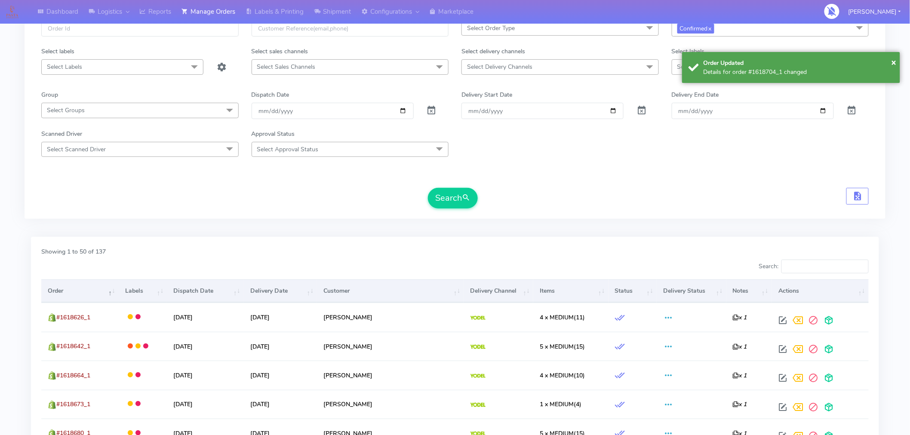
scroll to position [0, 0]
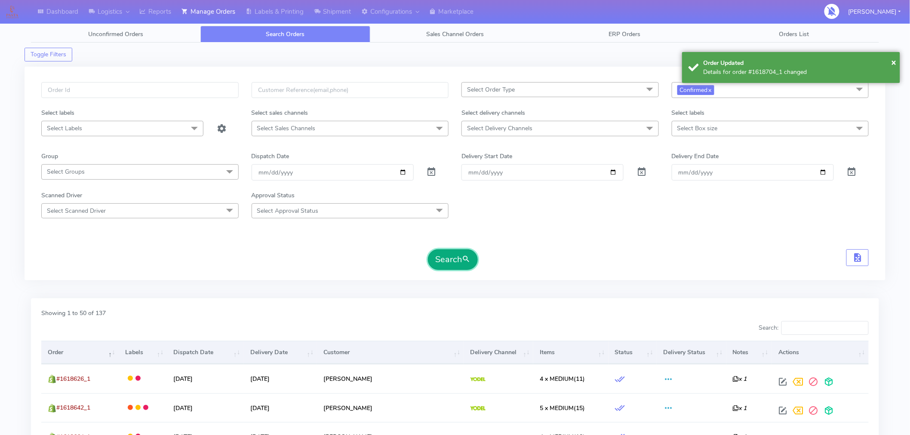
click at [458, 264] on button "Search" at bounding box center [453, 259] width 50 height 21
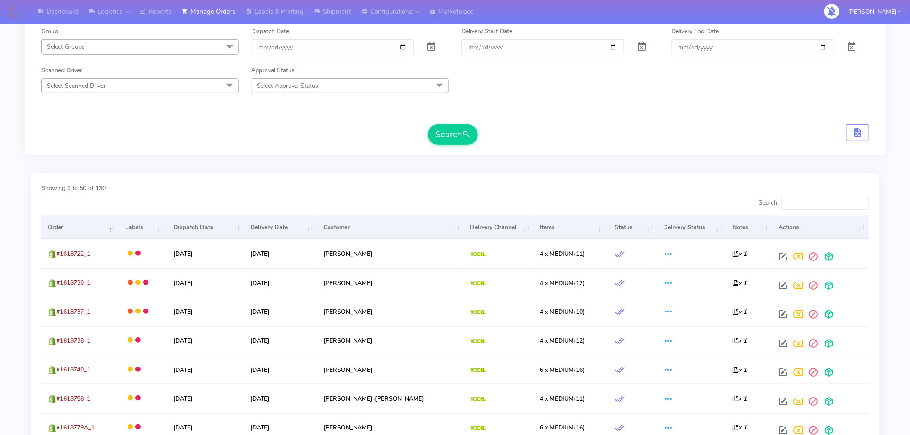
scroll to position [126, 0]
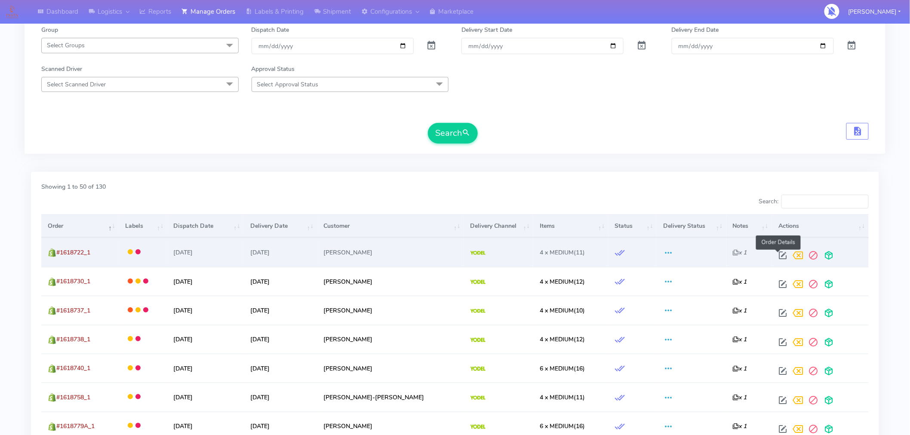
click at [781, 258] on span at bounding box center [782, 257] width 15 height 8
select select "5"
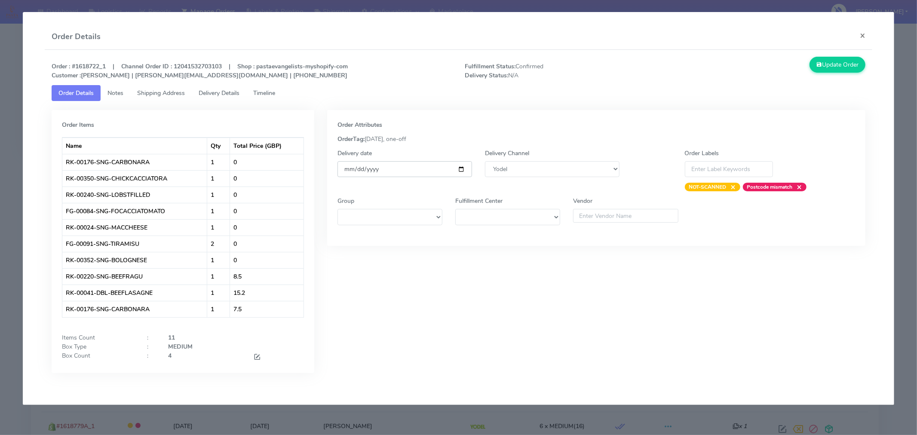
click at [461, 168] on input "[DATE]" at bounding box center [405, 169] width 135 height 16
type input "[DATE]"
click at [827, 62] on button "Update Order" at bounding box center [838, 65] width 56 height 16
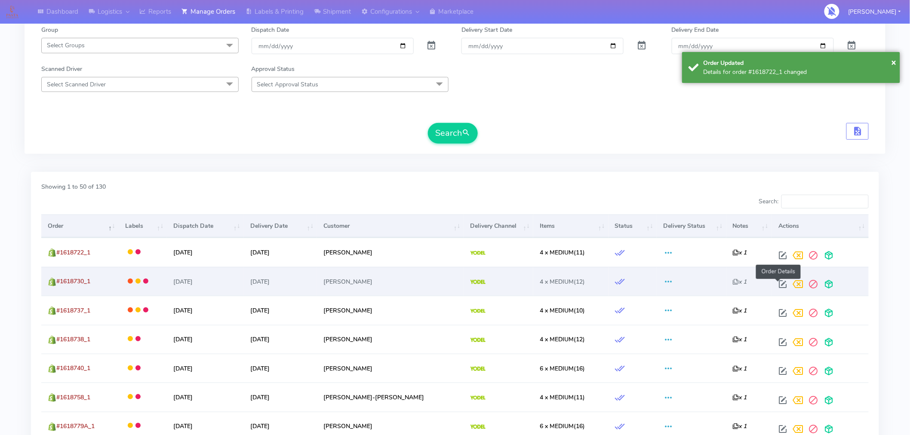
click at [777, 282] on span at bounding box center [782, 286] width 15 height 8
select select "5"
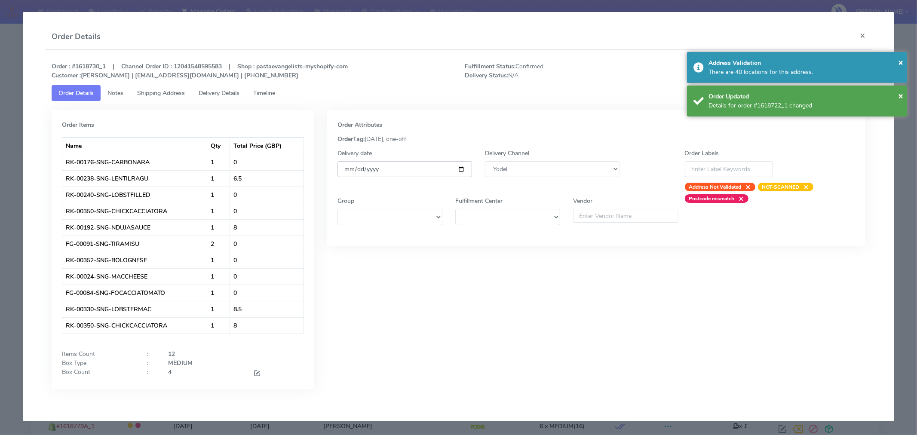
click at [461, 171] on input "[DATE]" at bounding box center [405, 169] width 135 height 16
type input "[DATE]"
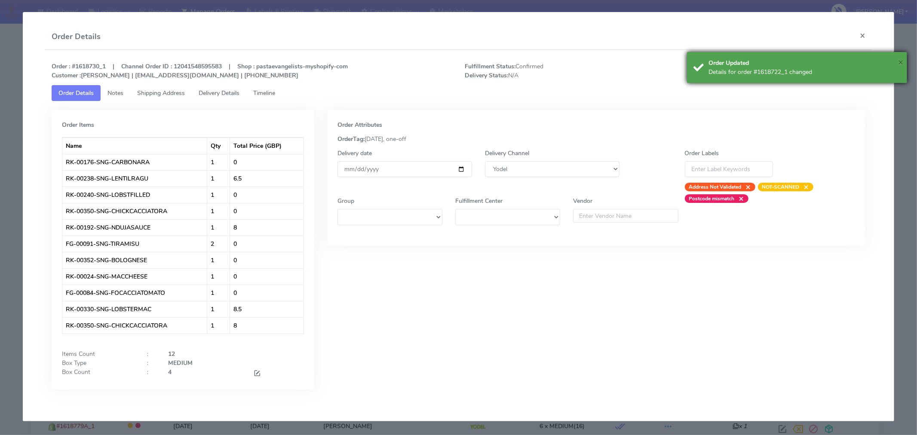
click at [901, 65] on span "×" at bounding box center [900, 62] width 5 height 12
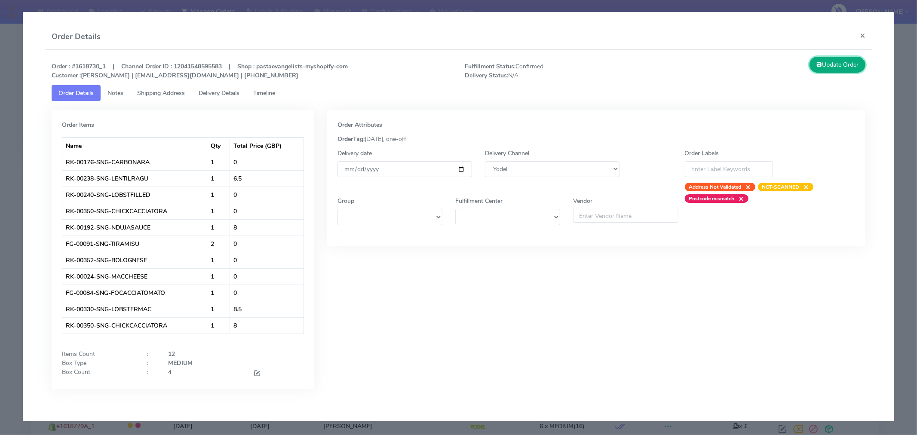
click at [839, 58] on button "Update Order" at bounding box center [838, 65] width 56 height 16
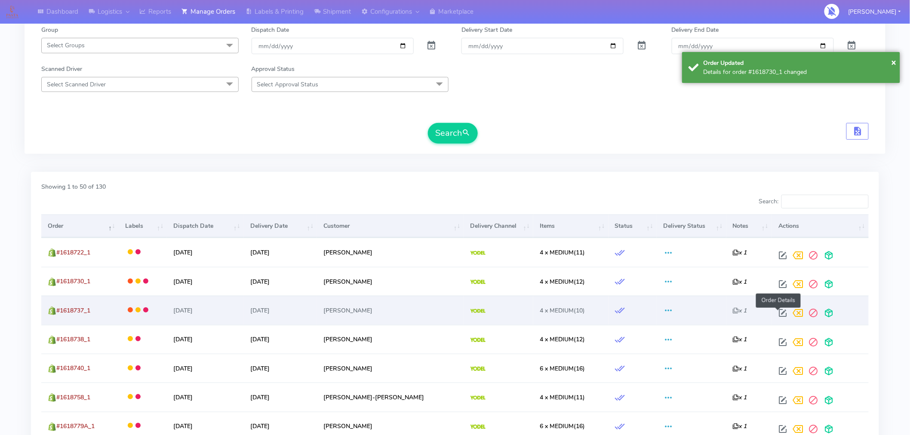
click at [777, 314] on span at bounding box center [782, 315] width 15 height 8
select select "5"
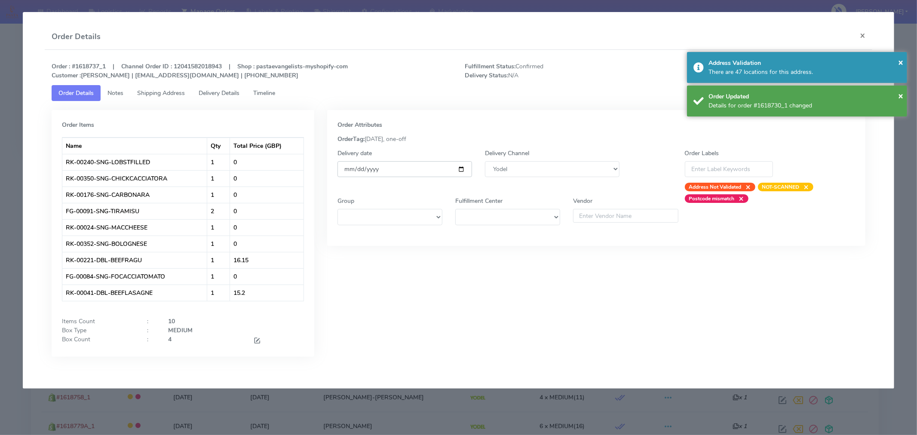
click at [459, 172] on input "[DATE]" at bounding box center [405, 169] width 135 height 16
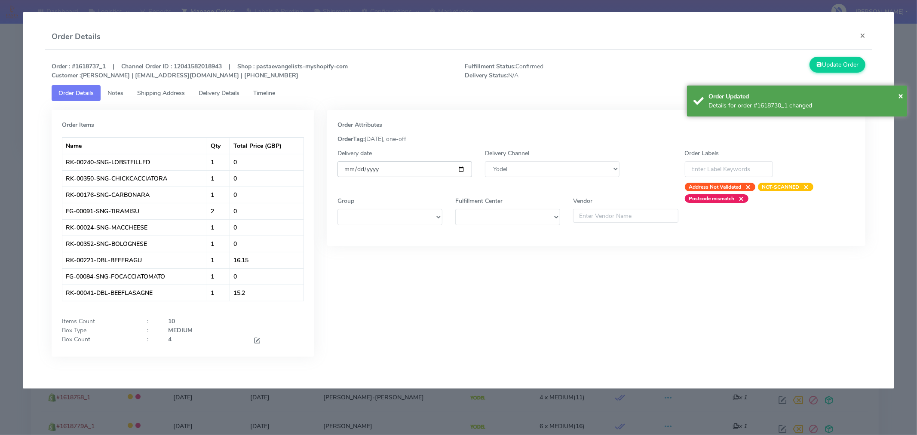
type input "[DATE]"
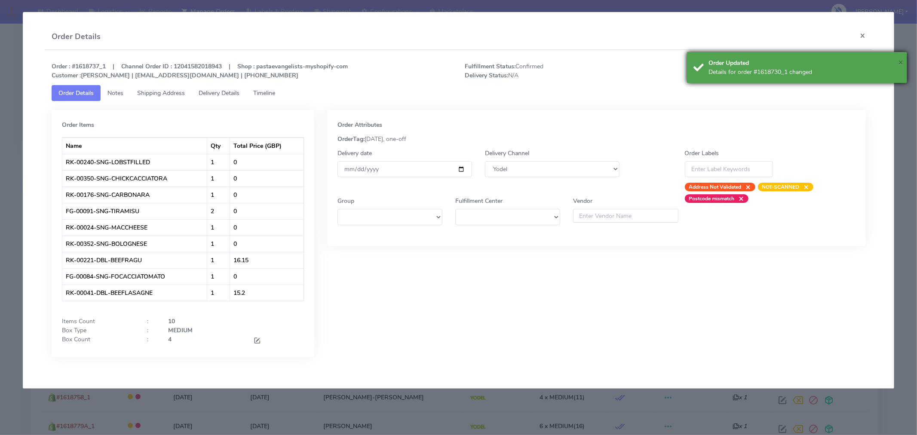
click at [901, 61] on span "×" at bounding box center [900, 62] width 5 height 12
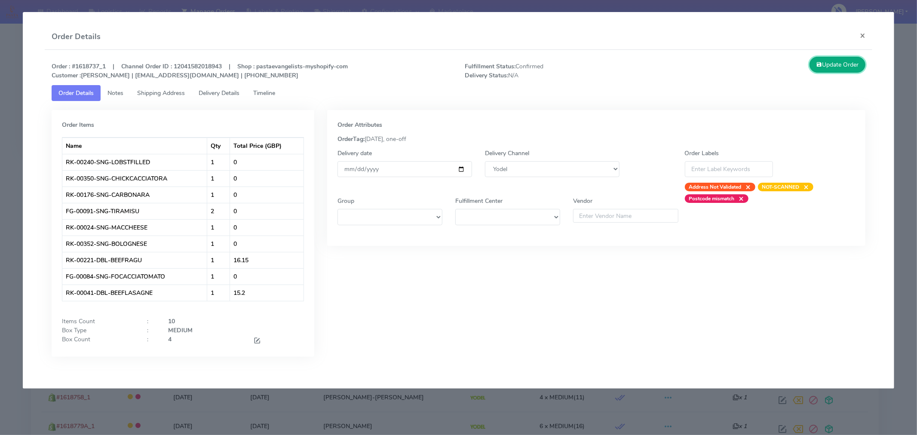
click at [855, 65] on button "Update Order" at bounding box center [838, 65] width 56 height 16
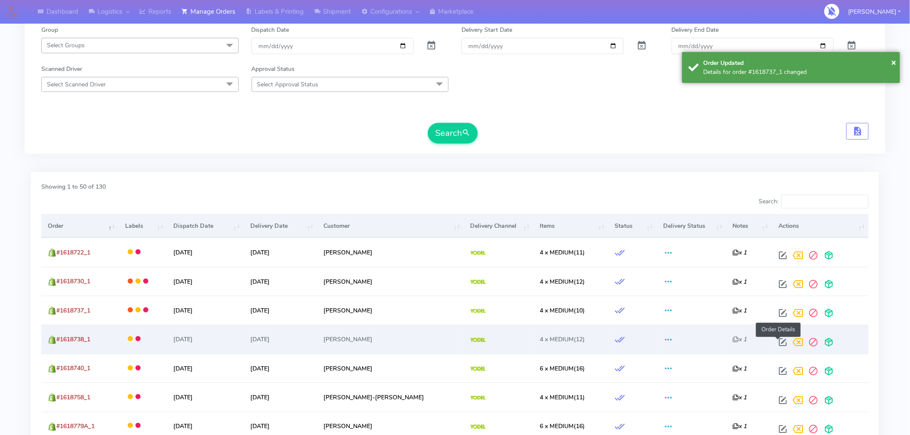
click at [777, 340] on span at bounding box center [782, 344] width 15 height 8
select select "5"
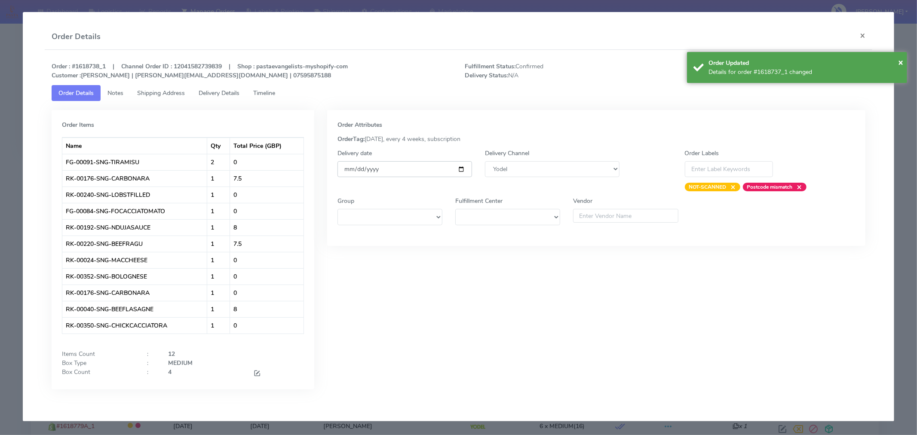
click at [458, 170] on input "[DATE]" at bounding box center [405, 169] width 135 height 16
type input "[DATE]"
click at [901, 62] on span "×" at bounding box center [900, 62] width 5 height 12
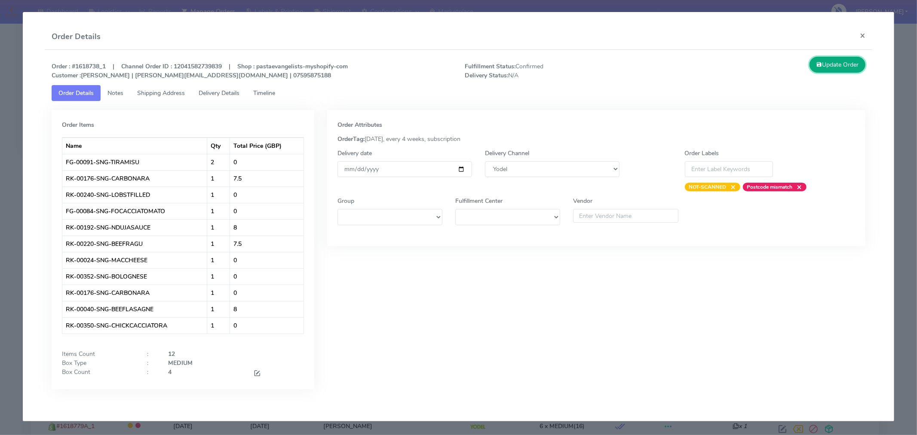
click at [840, 63] on button "Update Order" at bounding box center [838, 65] width 56 height 16
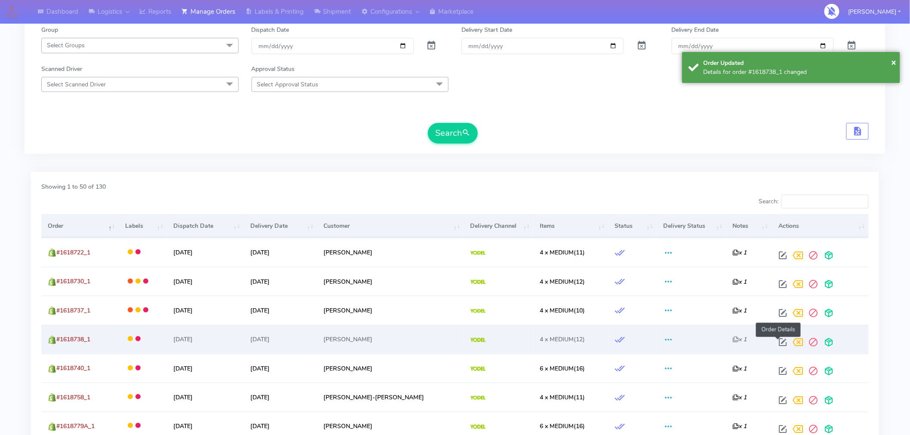
click at [776, 340] on span at bounding box center [782, 344] width 15 height 8
select select "5"
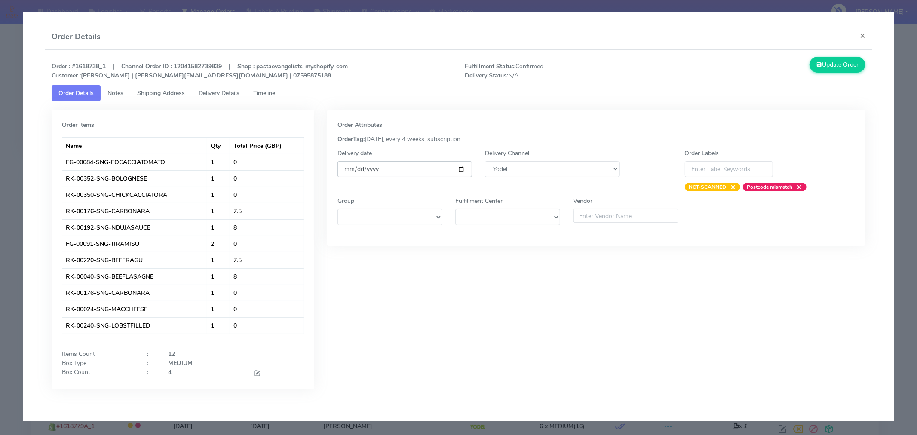
click at [462, 166] on input "[DATE]" at bounding box center [405, 169] width 135 height 16
click at [864, 37] on button "×" at bounding box center [862, 35] width 19 height 23
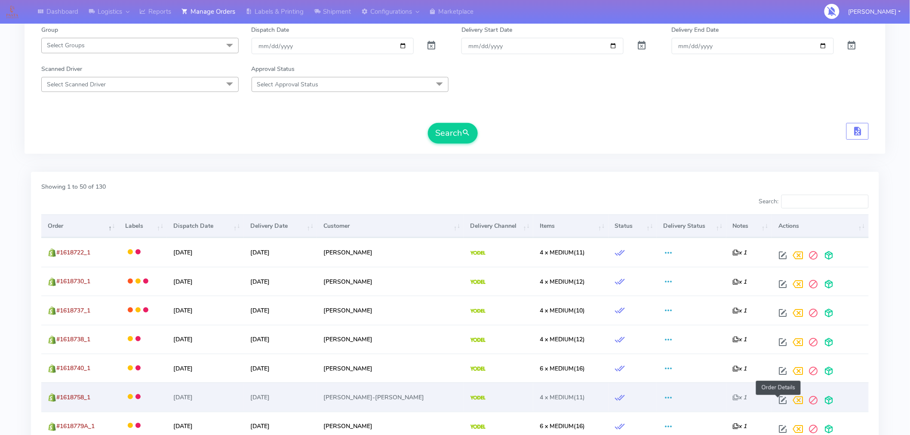
click at [780, 403] on span at bounding box center [782, 402] width 15 height 8
select select "5"
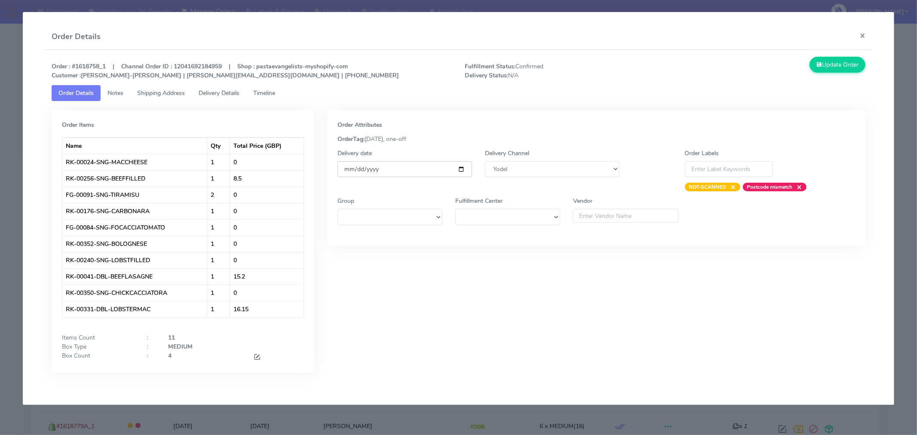
click at [461, 169] on input "[DATE]" at bounding box center [405, 169] width 135 height 16
type input "[DATE]"
click at [841, 62] on button "Update Order" at bounding box center [838, 65] width 56 height 16
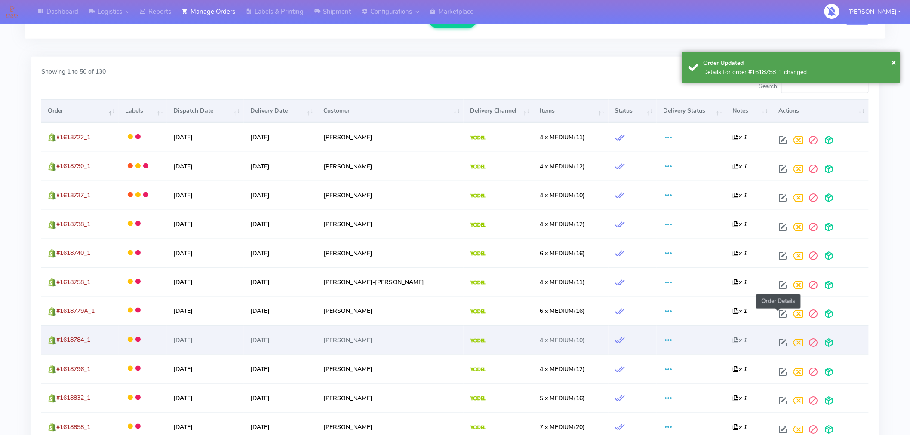
scroll to position [245, 0]
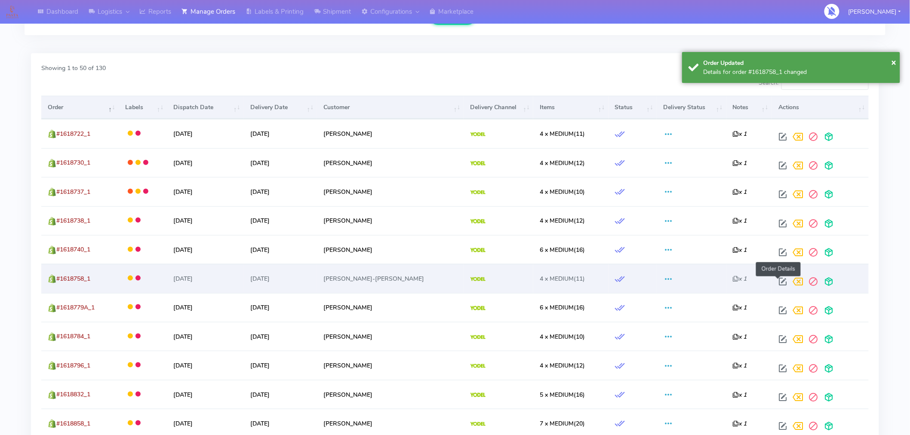
click at [778, 284] on span at bounding box center [782, 284] width 15 height 8
select select "5"
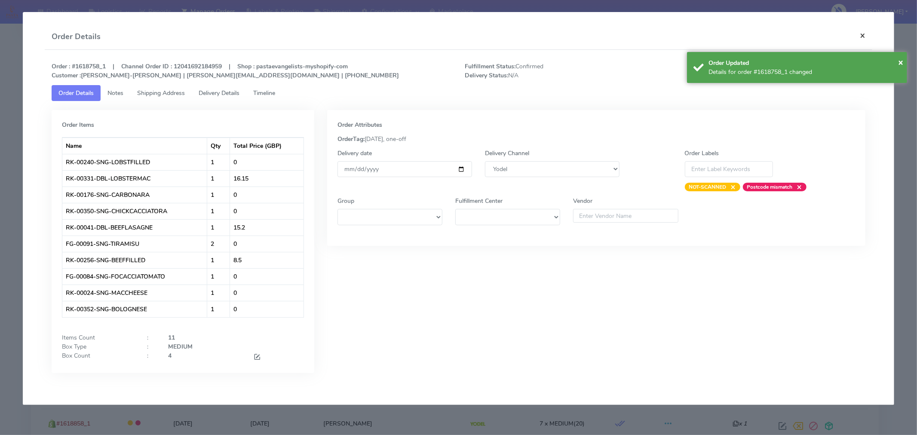
click at [861, 34] on button "×" at bounding box center [862, 35] width 19 height 23
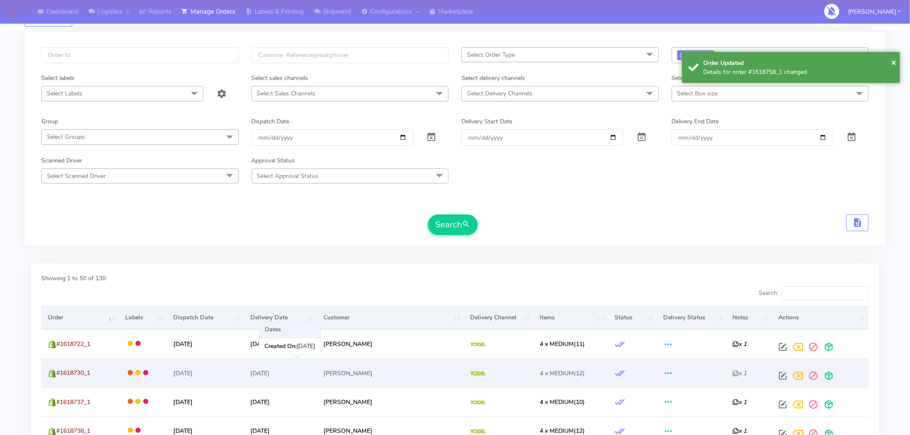
scroll to position [0, 0]
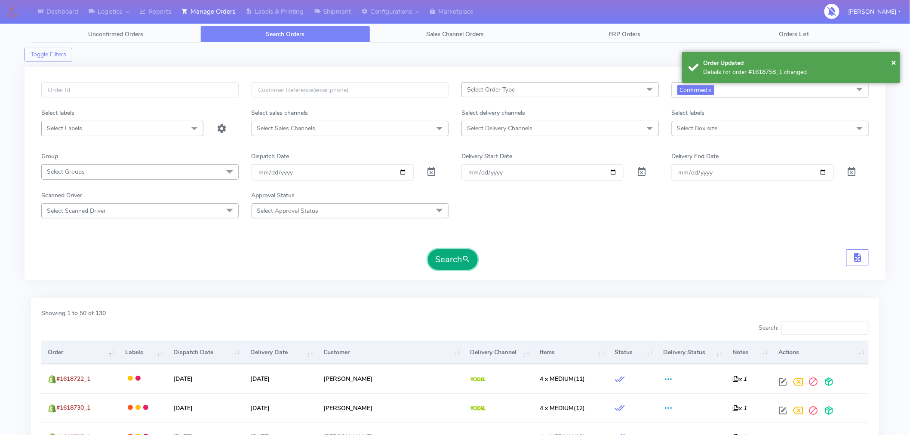
click at [440, 264] on button "Search" at bounding box center [453, 259] width 50 height 21
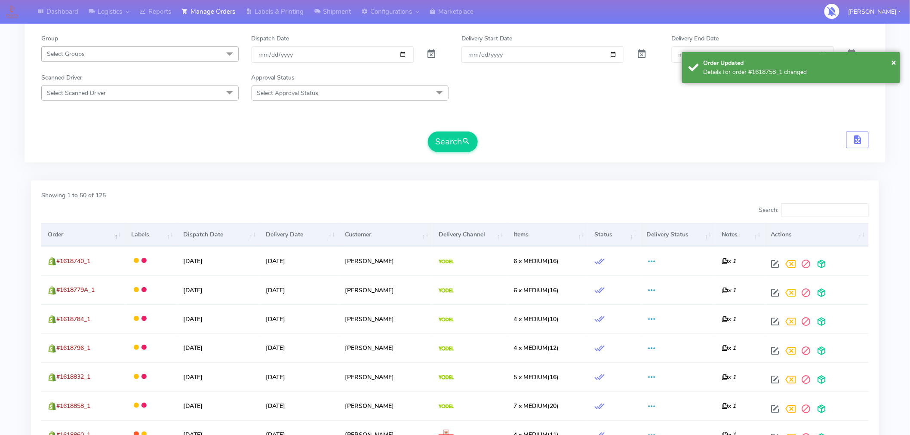
scroll to position [118, 0]
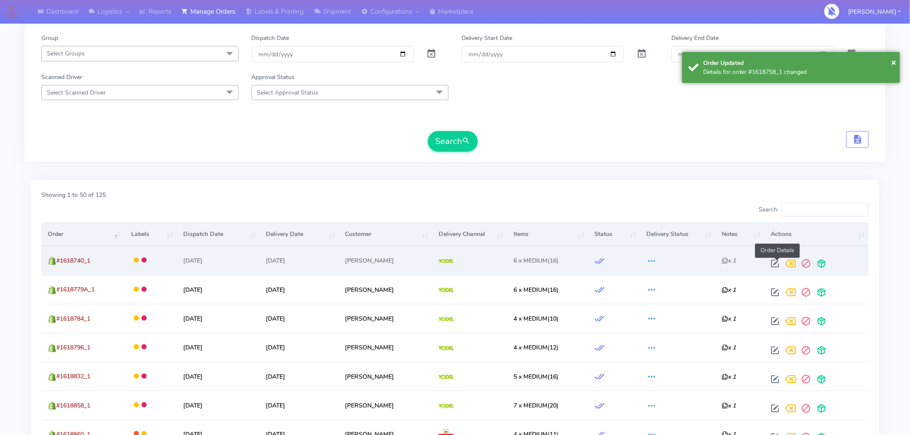
click at [775, 265] on span at bounding box center [774, 265] width 15 height 8
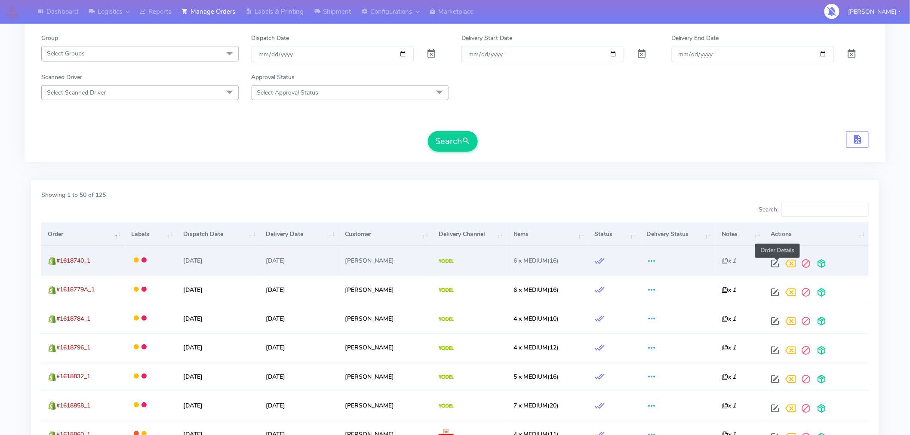
select select "5"
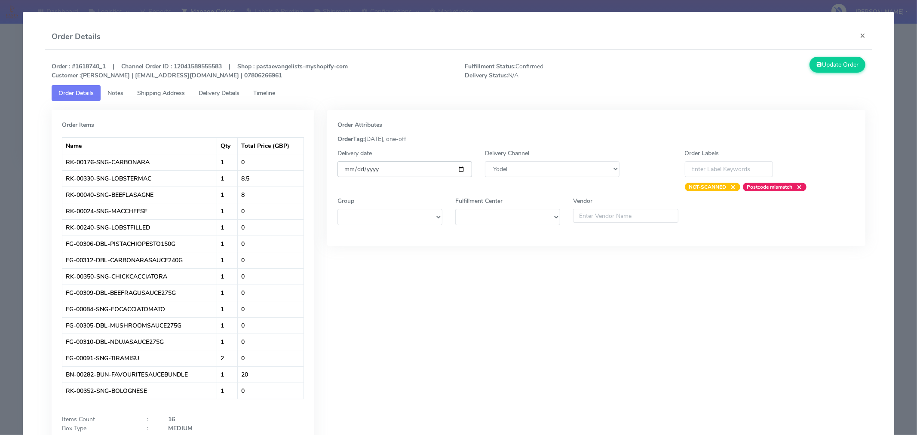
click at [458, 173] on input "[DATE]" at bounding box center [405, 169] width 135 height 16
type input "[DATE]"
click at [823, 70] on button "Update Order" at bounding box center [838, 65] width 56 height 16
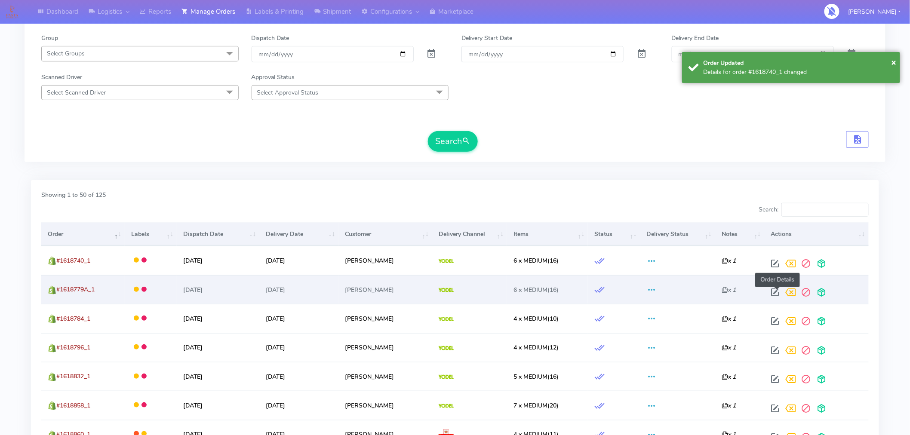
click at [778, 290] on span at bounding box center [774, 294] width 15 height 8
select select "5"
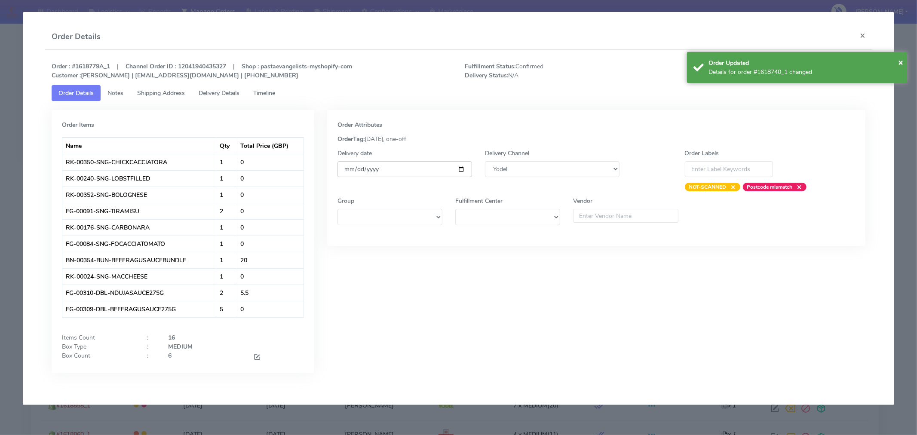
click at [461, 173] on input "[DATE]" at bounding box center [405, 169] width 135 height 16
click at [461, 169] on input "[DATE]" at bounding box center [405, 169] width 135 height 16
type input "[DATE]"
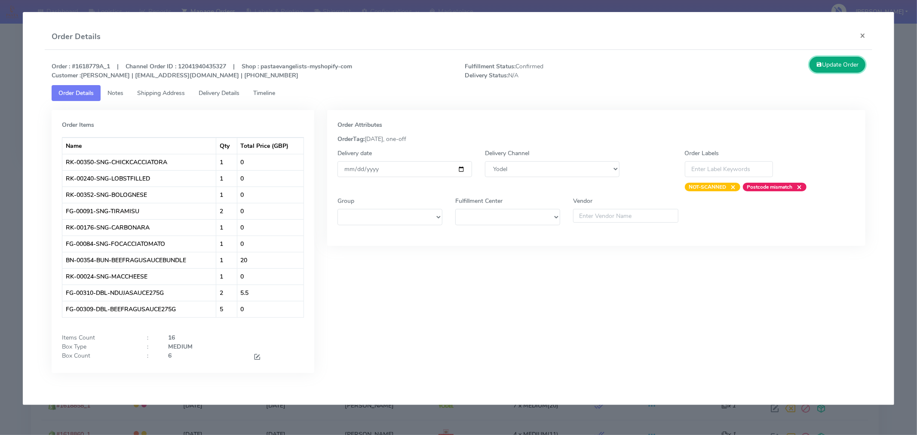
click at [832, 68] on button "Update Order" at bounding box center [838, 65] width 56 height 16
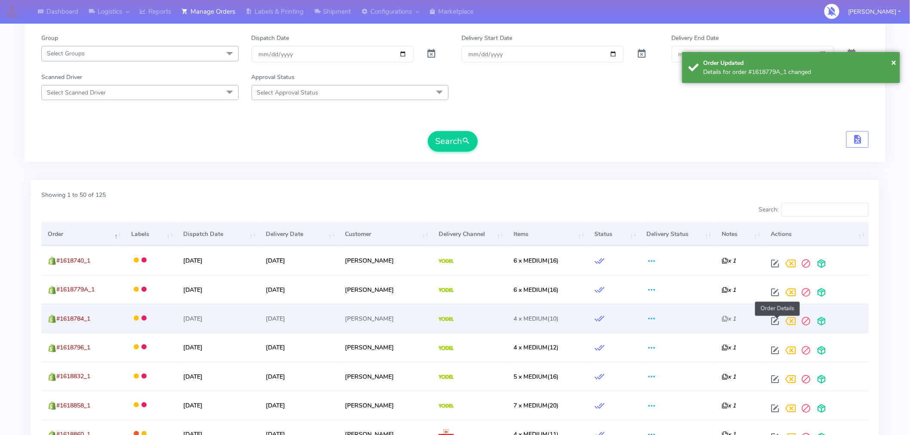
click at [780, 320] on span at bounding box center [774, 323] width 15 height 8
select select "5"
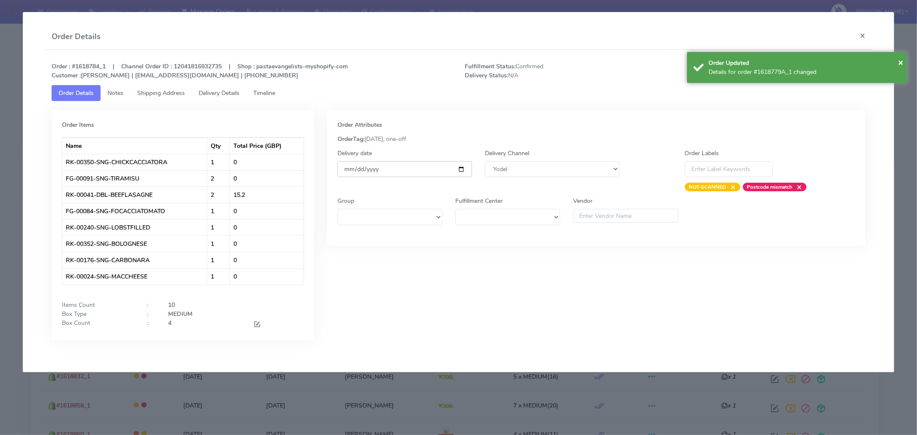
click at [461, 169] on input "[DATE]" at bounding box center [405, 169] width 135 height 16
type input "[DATE]"
click at [897, 63] on div "Order Updated" at bounding box center [805, 62] width 192 height 9
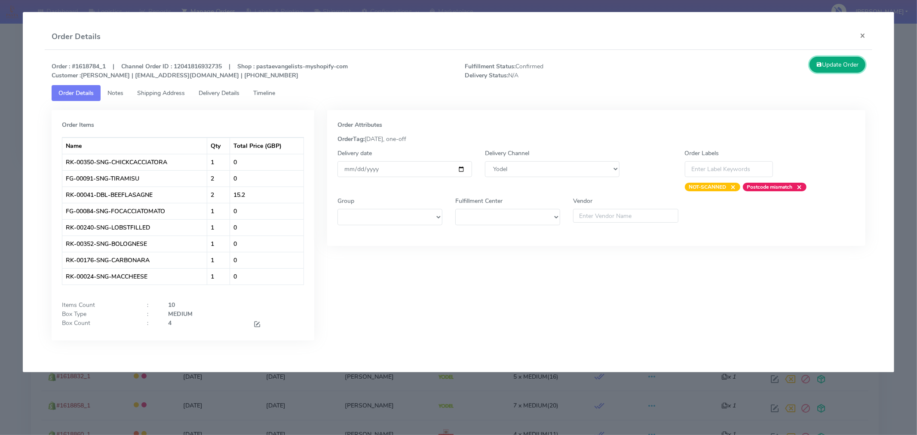
click at [840, 68] on button "Update Order" at bounding box center [838, 65] width 56 height 16
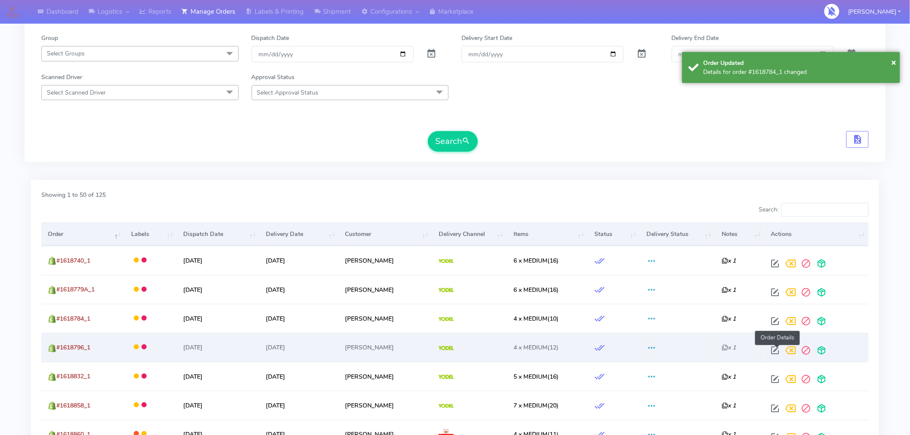
click at [778, 349] on span at bounding box center [774, 352] width 15 height 8
select select "5"
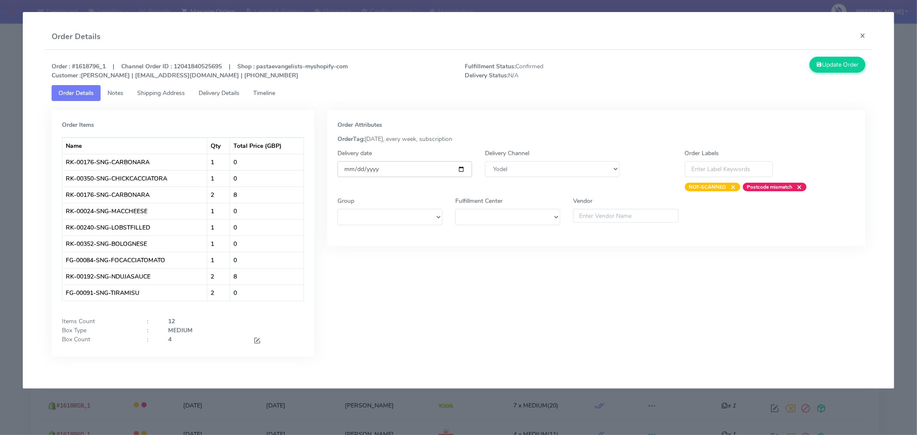
click at [461, 171] on input "[DATE]" at bounding box center [405, 169] width 135 height 16
type input "[DATE]"
click at [824, 65] on button "Update Order" at bounding box center [838, 65] width 56 height 16
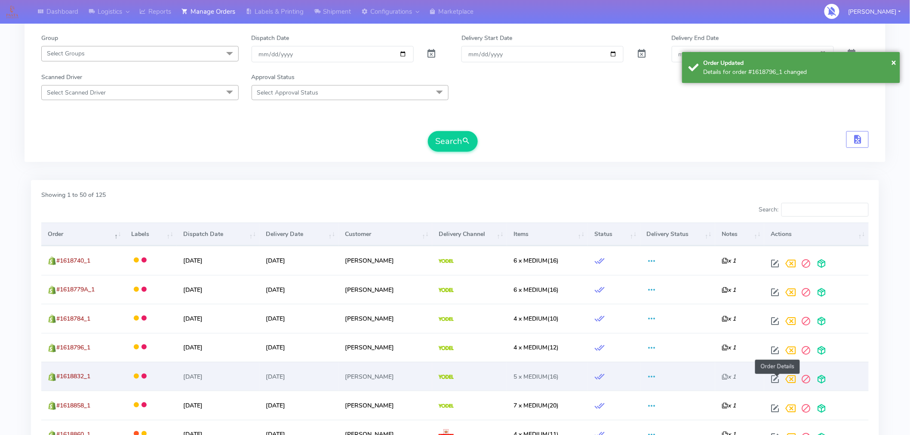
click at [778, 378] on span at bounding box center [774, 381] width 15 height 8
select select "5"
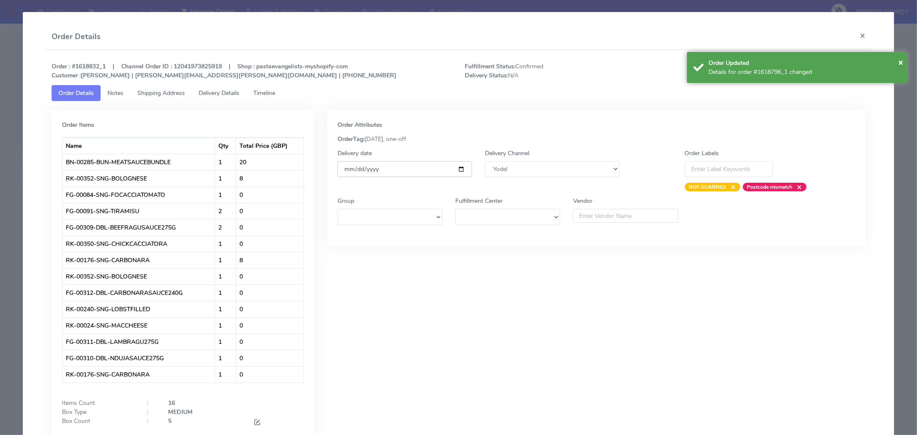
click at [454, 167] on input "[DATE]" at bounding box center [405, 169] width 135 height 16
type input "[DATE]"
click at [900, 63] on span "×" at bounding box center [900, 62] width 5 height 12
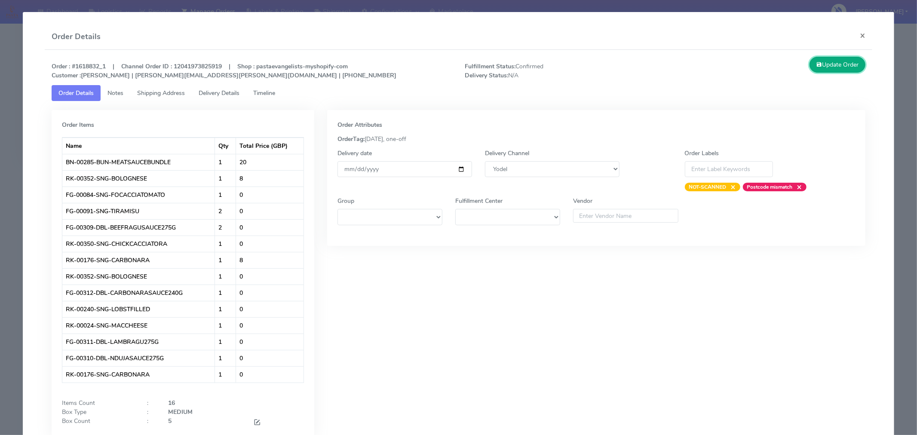
click at [844, 67] on button "Update Order" at bounding box center [838, 65] width 56 height 16
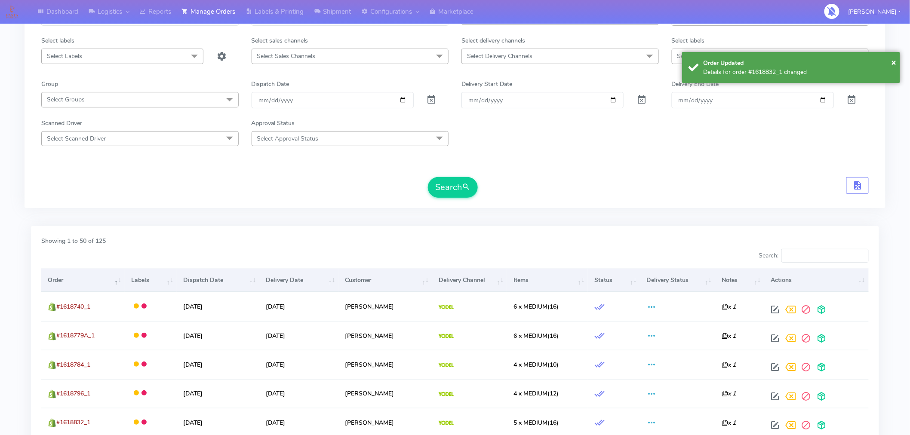
scroll to position [0, 0]
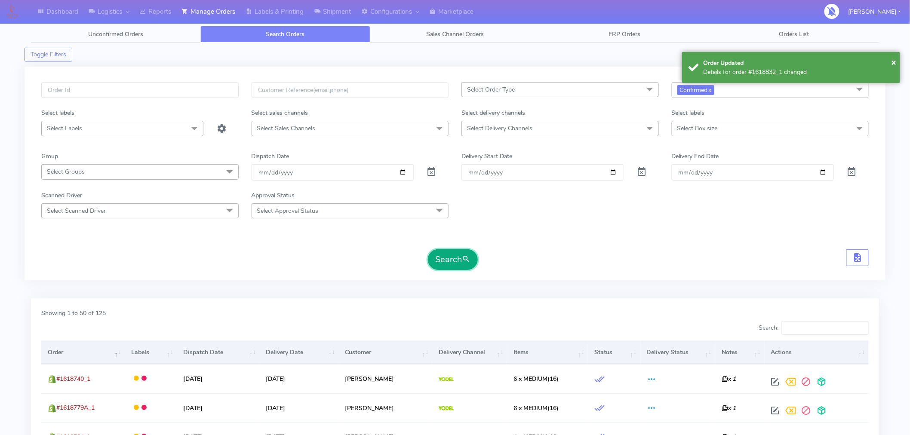
click at [463, 263] on span "submit" at bounding box center [466, 260] width 9 height 12
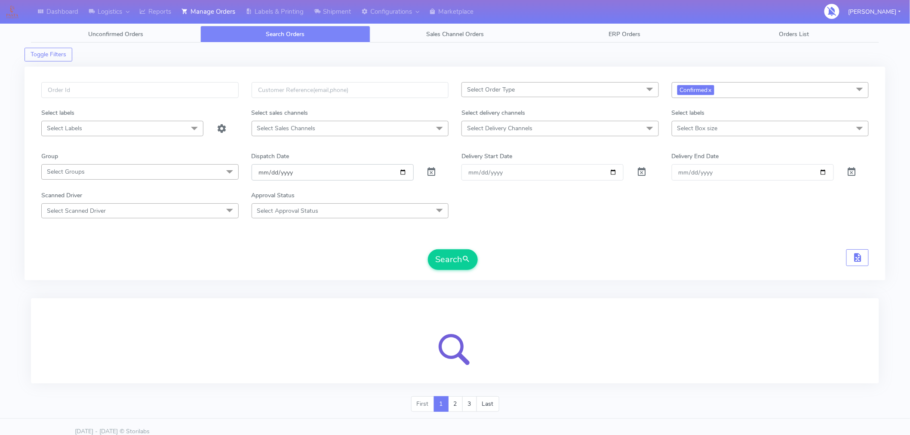
click at [404, 172] on input "[DATE]" at bounding box center [333, 172] width 162 height 16
type input "[DATE]"
click at [450, 259] on button "Search" at bounding box center [453, 259] width 50 height 21
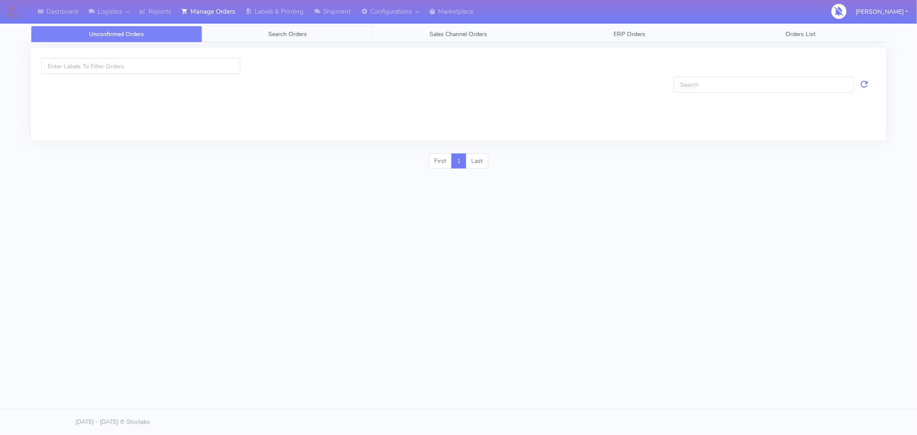
click at [294, 36] on span "Search Orders" at bounding box center [287, 34] width 39 height 8
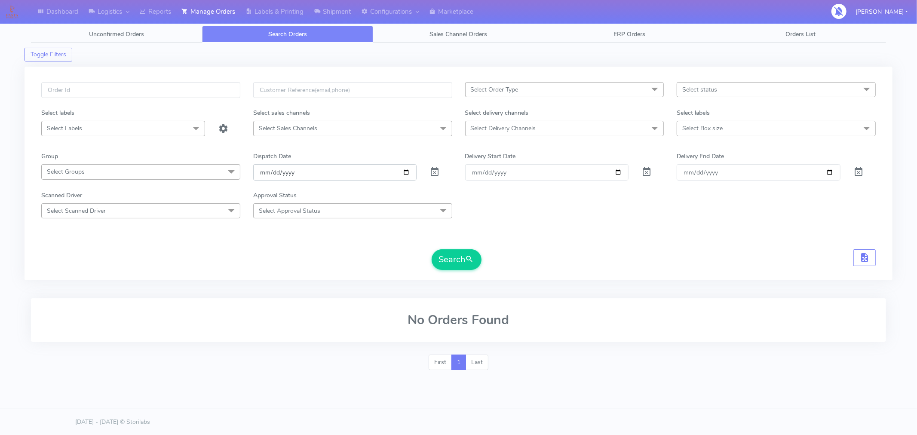
click at [406, 171] on input "[DATE]" at bounding box center [335, 172] width 164 height 16
click at [553, 252] on div "Search" at bounding box center [458, 259] width 835 height 21
click at [757, 90] on span "Select status" at bounding box center [776, 89] width 199 height 15
click at [674, 239] on form "Select Order Type Select All MEALS ATAVI One Off Pasta Club Gift Kit Event Unkn…" at bounding box center [458, 176] width 835 height 188
click at [722, 88] on span "Select status" at bounding box center [776, 89] width 199 height 15
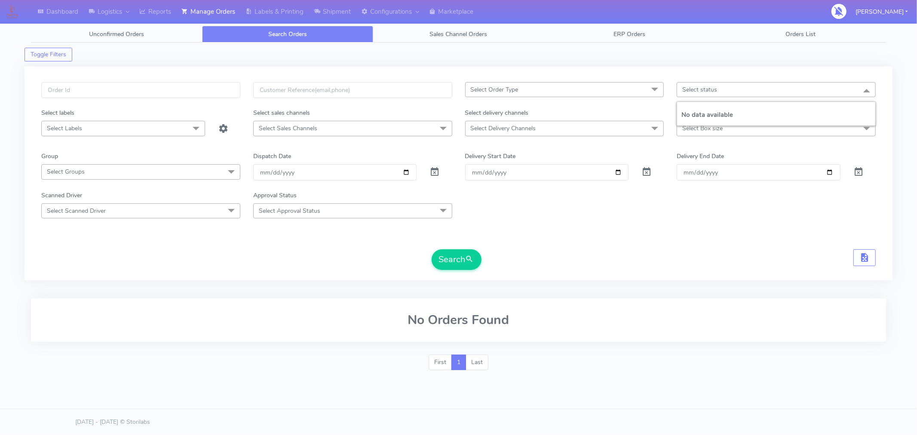
click at [574, 248] on form "Select Order Type Select All MEALS ATAVI One Off Pasta Club Gift Kit Event Unkn…" at bounding box center [458, 176] width 835 height 188
click at [452, 37] on span "Sales Channel Orders" at bounding box center [459, 34] width 58 height 8
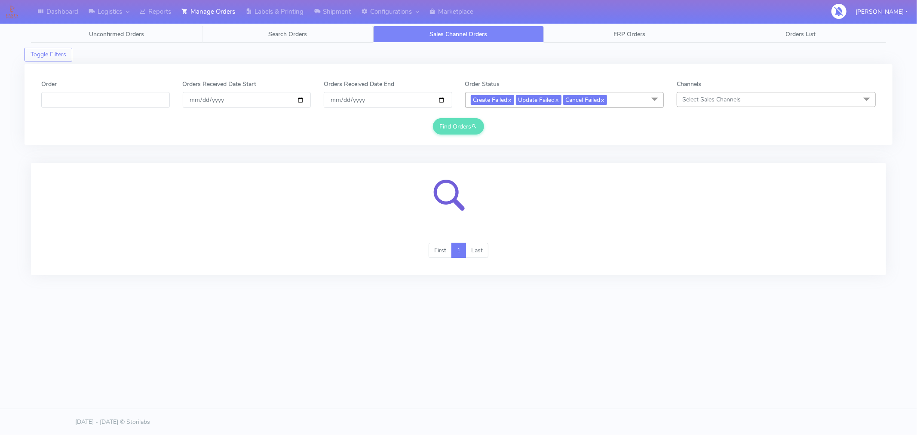
click at [295, 34] on span "Search Orders" at bounding box center [287, 34] width 39 height 8
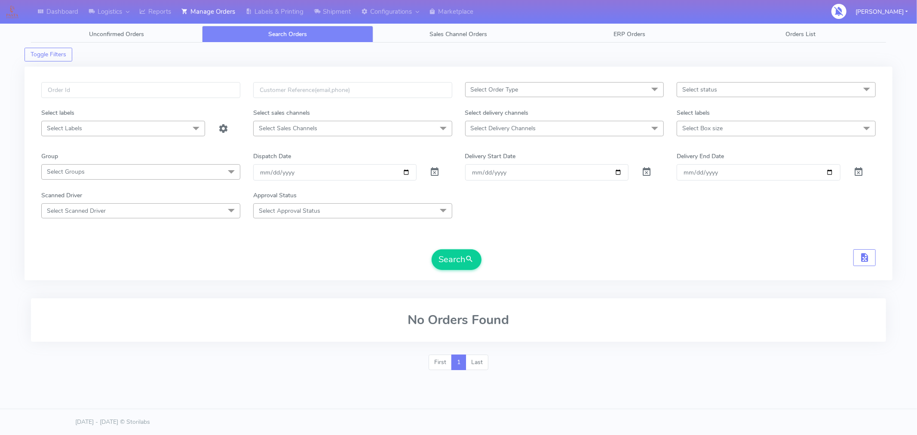
click at [710, 89] on span "Select status" at bounding box center [700, 90] width 35 height 8
click at [680, 204] on div "Scanned Driver Select Scanned Driver No data available Approval Status Select A…" at bounding box center [459, 205] width 848 height 28
click at [408, 173] on input "[DATE]" at bounding box center [335, 172] width 164 height 16
click at [721, 86] on span "Select status" at bounding box center [776, 89] width 199 height 15
click at [605, 204] on div "Scanned Driver Select Scanned Driver No data available Approval Status Select A…" at bounding box center [459, 205] width 848 height 28
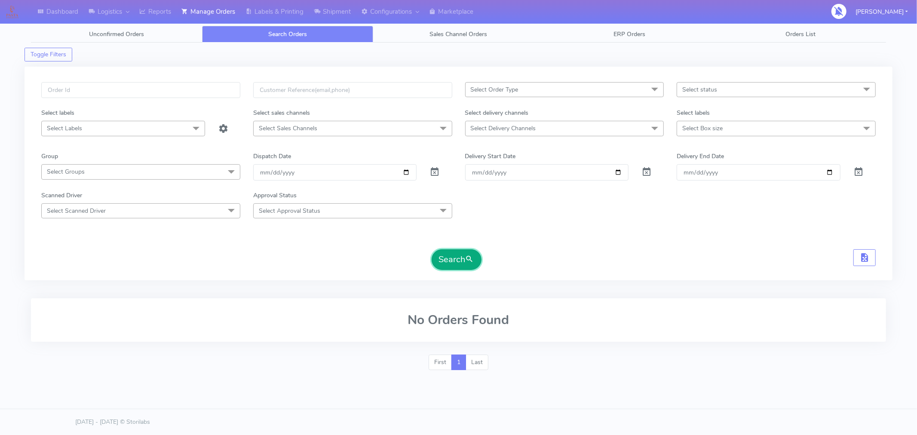
click at [471, 256] on span "submit" at bounding box center [470, 260] width 9 height 12
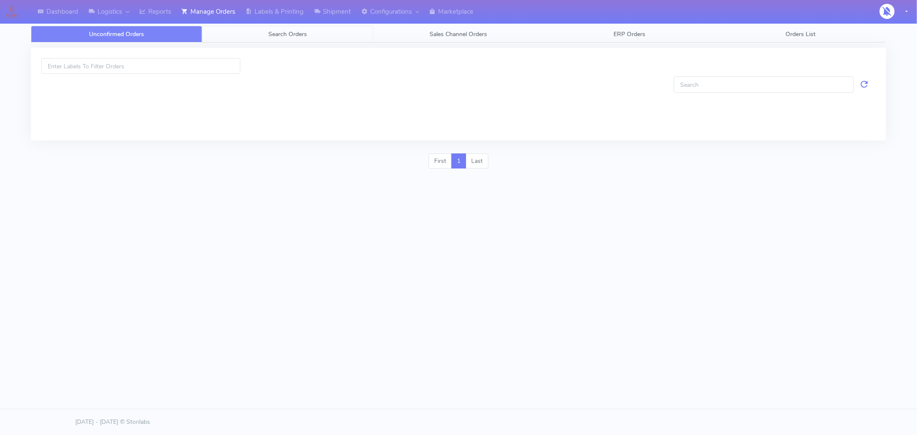
click at [286, 35] on span "Search Orders" at bounding box center [287, 34] width 39 height 8
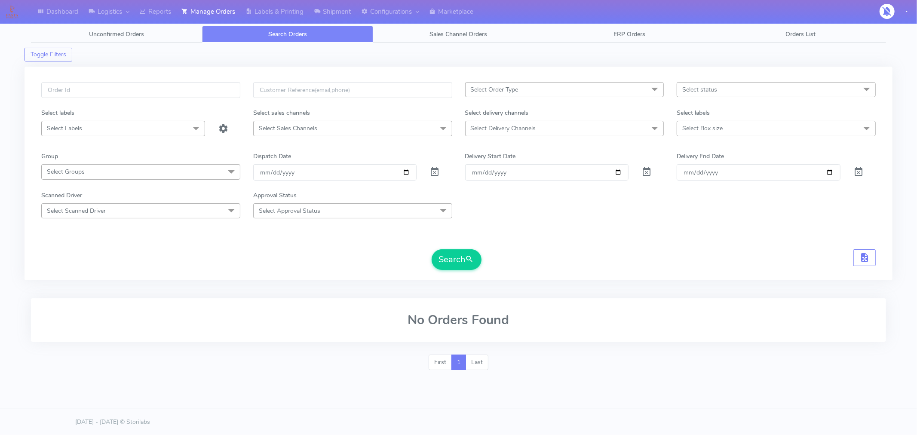
click at [701, 88] on span "Select status" at bounding box center [700, 90] width 35 height 8
click at [628, 240] on form "Select Order Type Select All MEALS ATAVI One Off Pasta Club Gift Kit Event Unkn…" at bounding box center [458, 176] width 835 height 188
click at [727, 92] on span "Select status" at bounding box center [776, 89] width 199 height 15
click at [618, 212] on div "Scanned Driver Select Scanned Driver No data available Approval Status Select A…" at bounding box center [459, 205] width 848 height 28
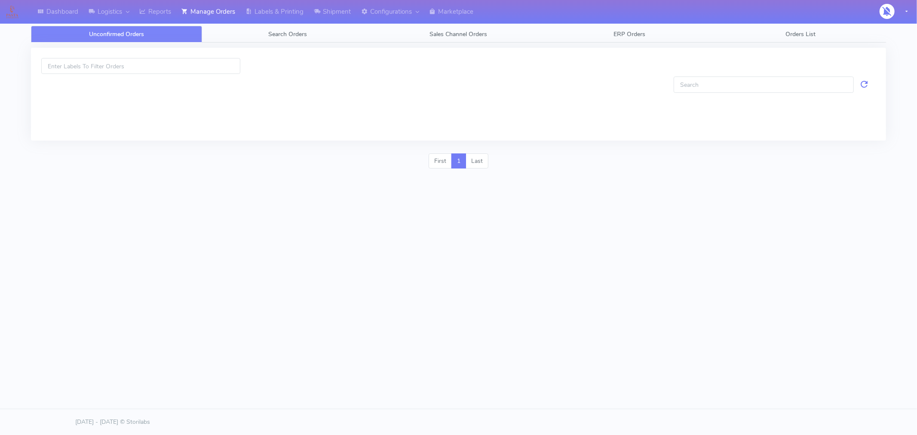
click at [398, 244] on div "Dashboard Logistics [GEOGRAPHIC_DATA] Logistics Reports Manage Orders Labels & …" at bounding box center [458, 174] width 917 height 348
click at [284, 32] on span "Search Orders" at bounding box center [287, 34] width 39 height 8
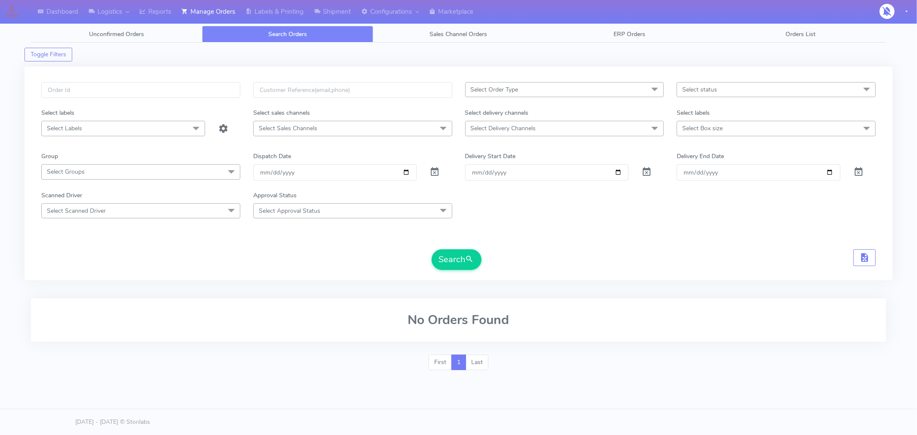
click at [729, 89] on span "Select status" at bounding box center [776, 89] width 199 height 15
click at [698, 173] on input "Delivery End Date" at bounding box center [759, 172] width 164 height 16
click at [714, 88] on span "Select status" at bounding box center [700, 90] width 35 height 8
click at [600, 251] on div "Search" at bounding box center [458, 259] width 835 height 21
click at [722, 84] on span "Select status" at bounding box center [776, 89] width 199 height 15
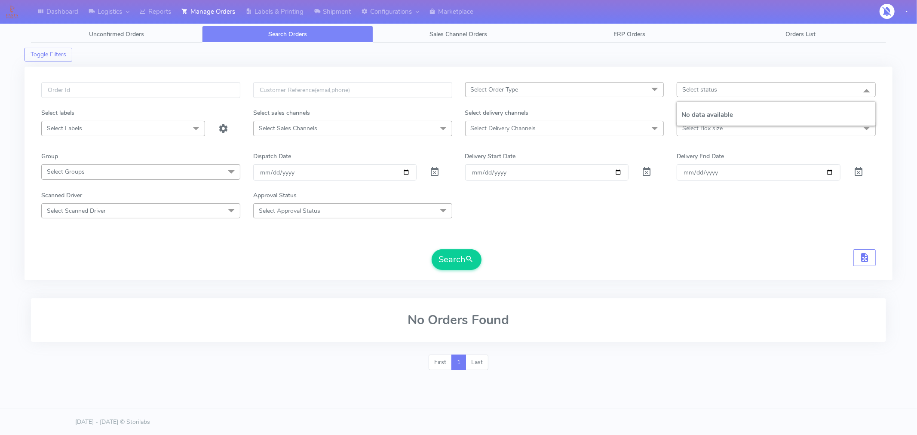
click at [582, 238] on form "Select Order Type Select All MEALS ATAVI One Off Pasta Club Gift Kit Event Unkn…" at bounding box center [458, 176] width 835 height 188
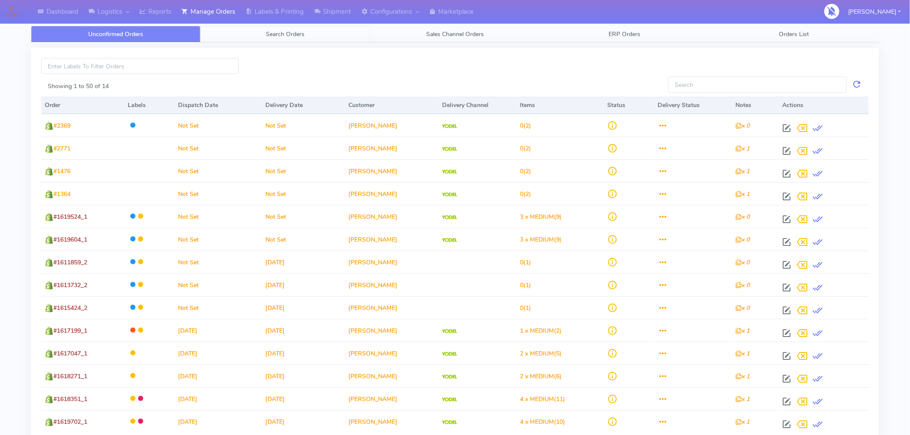
click at [286, 37] on span "Search Orders" at bounding box center [285, 34] width 39 height 8
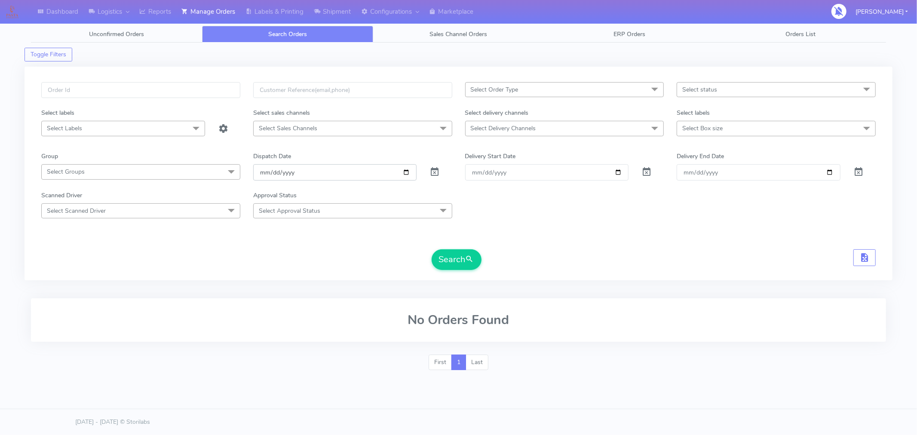
click at [406, 172] on input "[DATE]" at bounding box center [335, 172] width 164 height 16
type input "[DATE]"
click at [468, 260] on span "submit" at bounding box center [470, 260] width 9 height 12
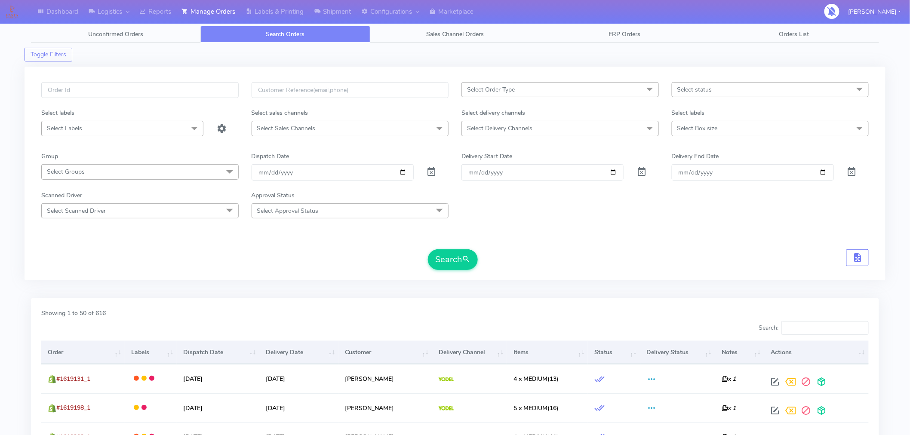
click at [695, 94] on span "Select status" at bounding box center [770, 89] width 197 height 15
click at [698, 162] on div "Confirmed" at bounding box center [771, 161] width 188 height 9
checkbox input "true"
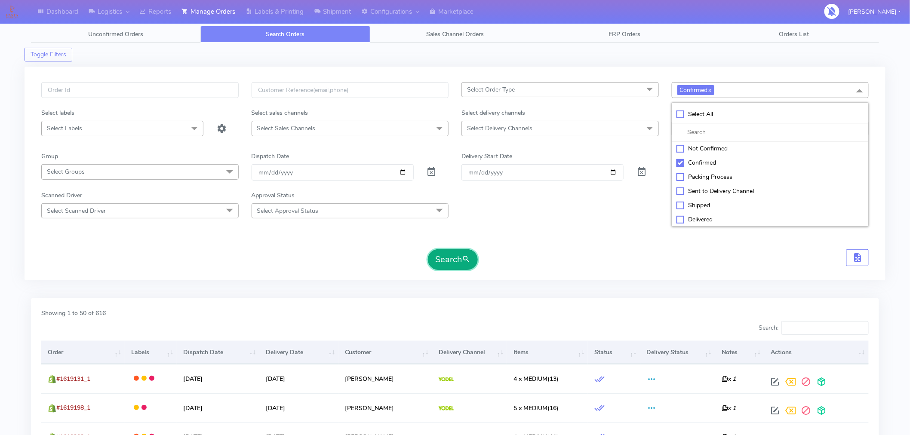
click at [457, 261] on button "Search" at bounding box center [453, 259] width 50 height 21
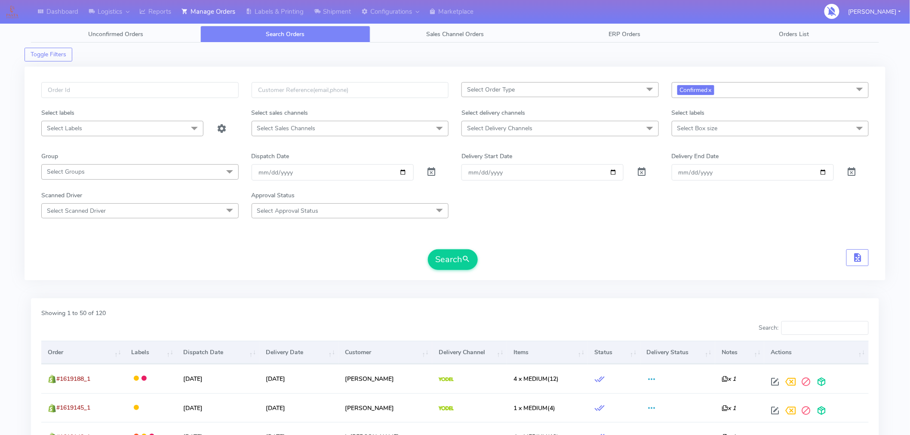
click at [65, 353] on th "Order" at bounding box center [82, 352] width 83 height 23
click at [70, 353] on th "Order" at bounding box center [82, 352] width 83 height 23
click at [72, 352] on th "Order" at bounding box center [82, 352] width 83 height 23
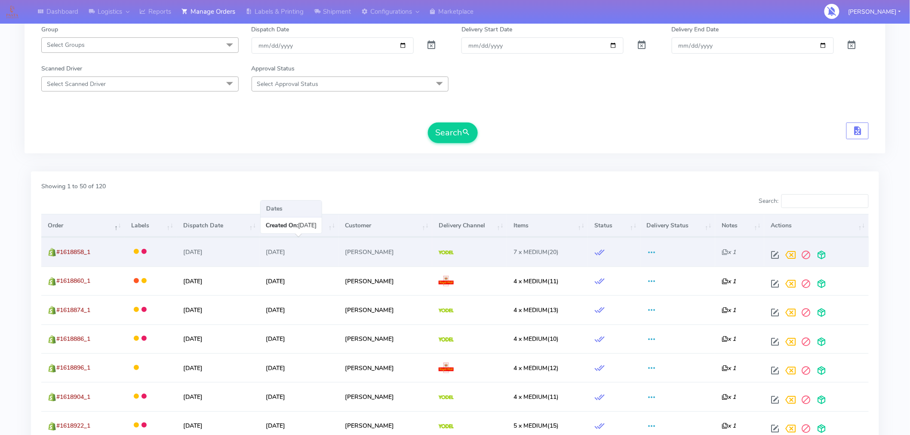
scroll to position [138, 0]
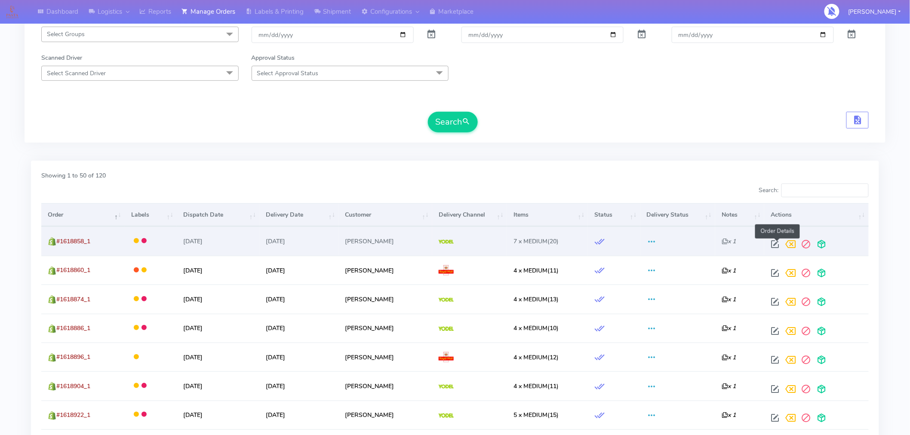
click at [778, 244] on span at bounding box center [774, 246] width 15 height 8
select select "5"
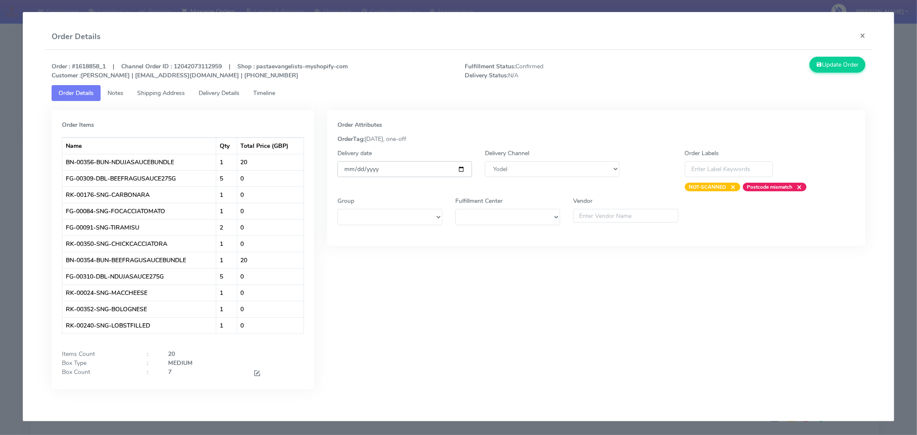
click at [461, 171] on input "[DATE]" at bounding box center [405, 169] width 135 height 16
type input "[DATE]"
click at [831, 65] on button "Update Order" at bounding box center [838, 65] width 56 height 16
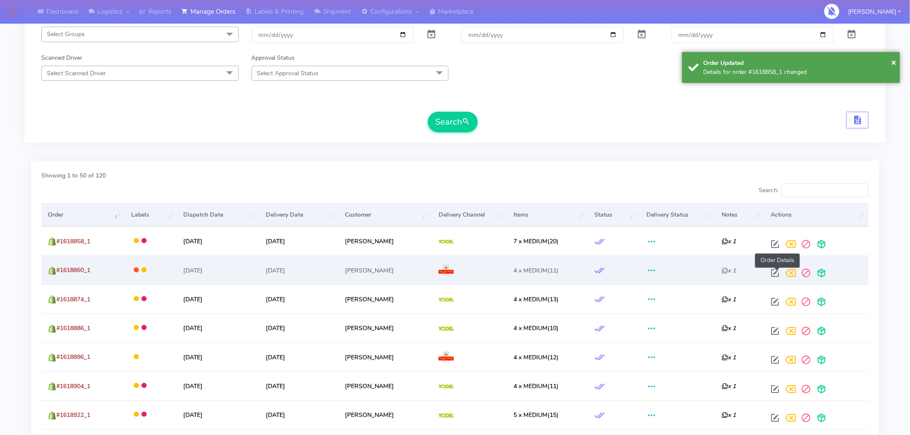
click at [777, 272] on span at bounding box center [774, 275] width 15 height 8
select select "3"
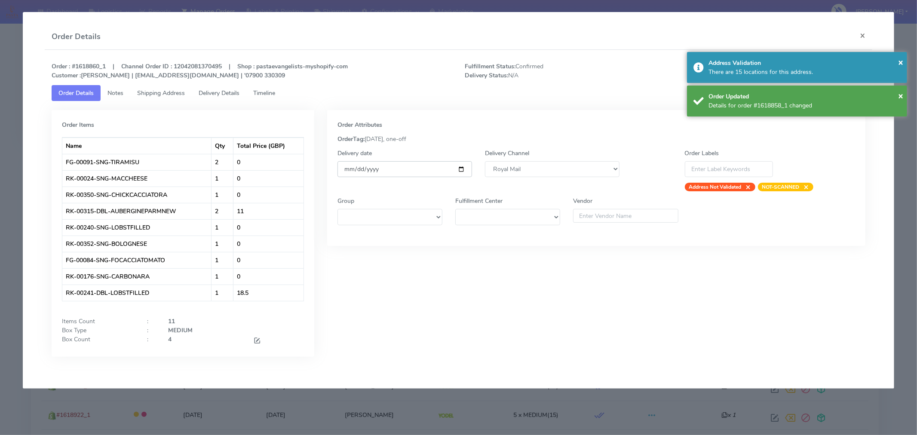
click at [464, 163] on input "[DATE]" at bounding box center [405, 169] width 135 height 16
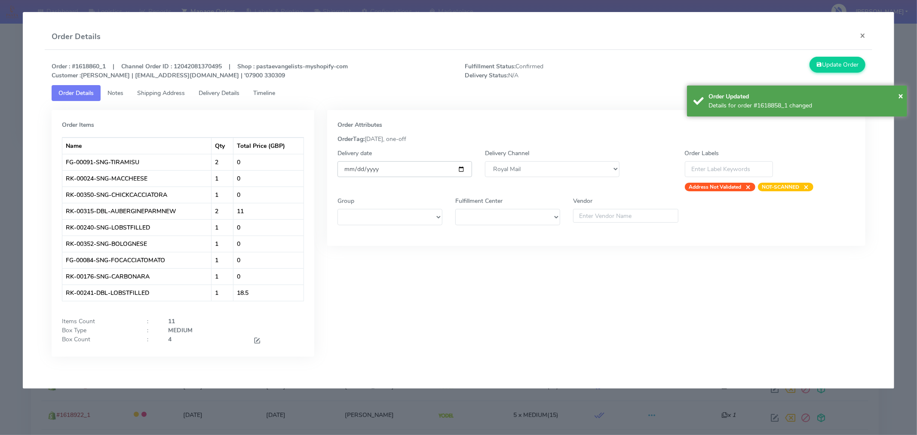
click at [461, 171] on input "[DATE]" at bounding box center [405, 169] width 135 height 16
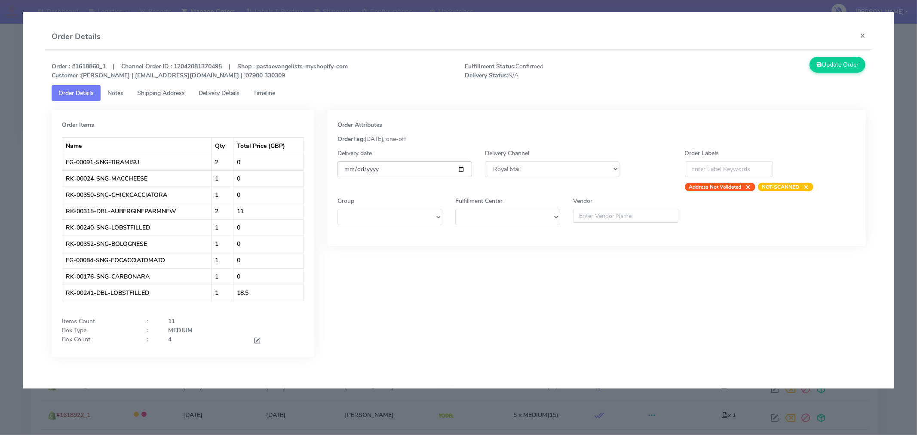
type input "[DATE]"
click at [837, 63] on button "Update Order" at bounding box center [838, 65] width 56 height 16
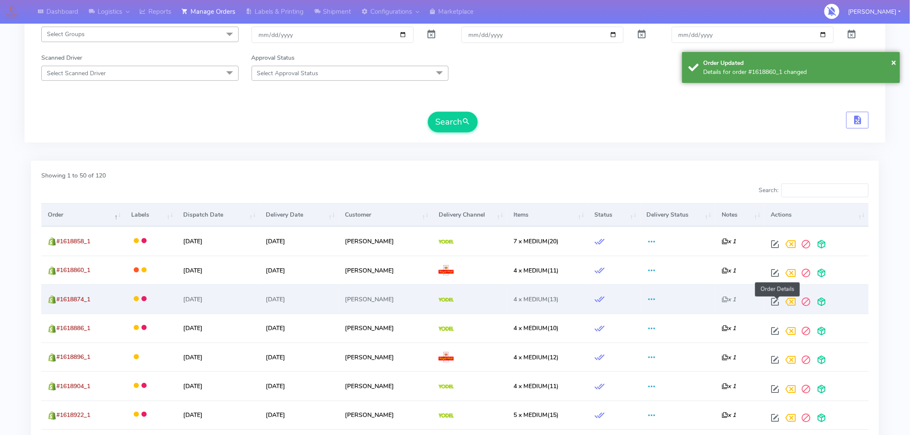
click at [777, 305] on span at bounding box center [774, 304] width 15 height 8
select select "5"
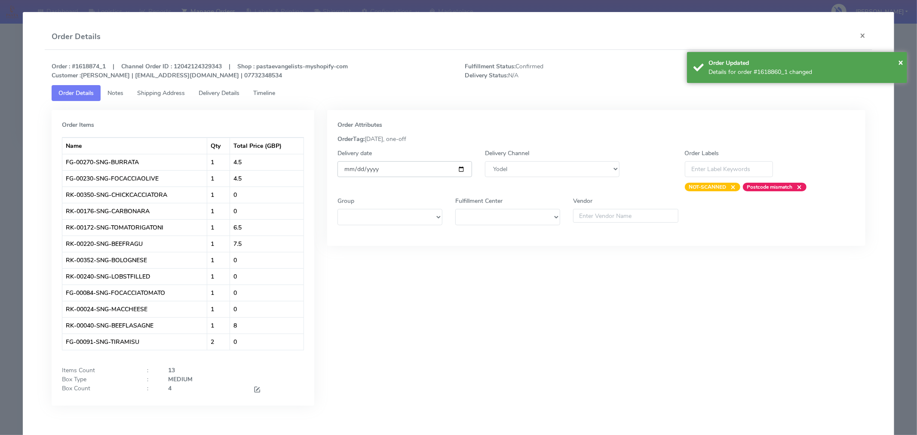
click at [458, 166] on input "[DATE]" at bounding box center [405, 169] width 135 height 16
type input "[DATE]"
click at [904, 66] on span "×" at bounding box center [900, 62] width 5 height 12
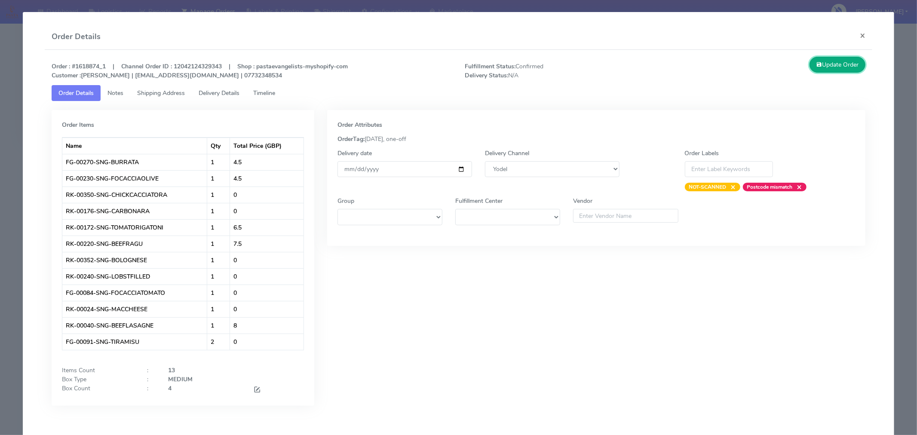
click at [848, 66] on button "Update Order" at bounding box center [838, 65] width 56 height 16
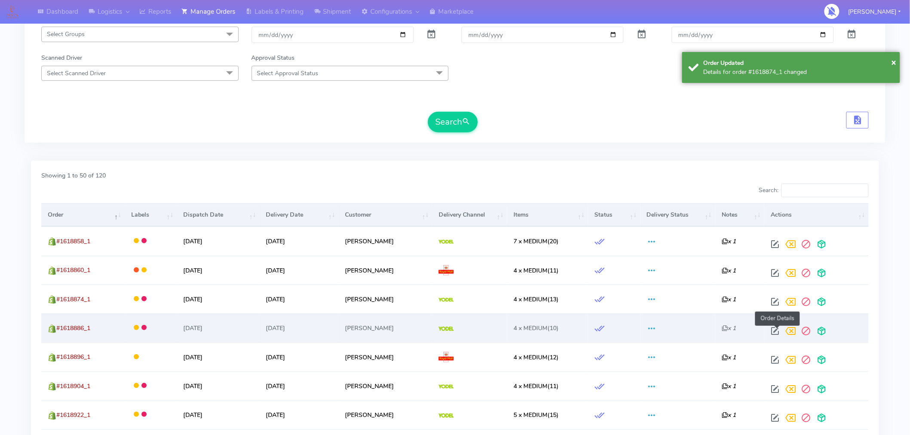
click at [777, 333] on span at bounding box center [774, 333] width 15 height 8
select select "5"
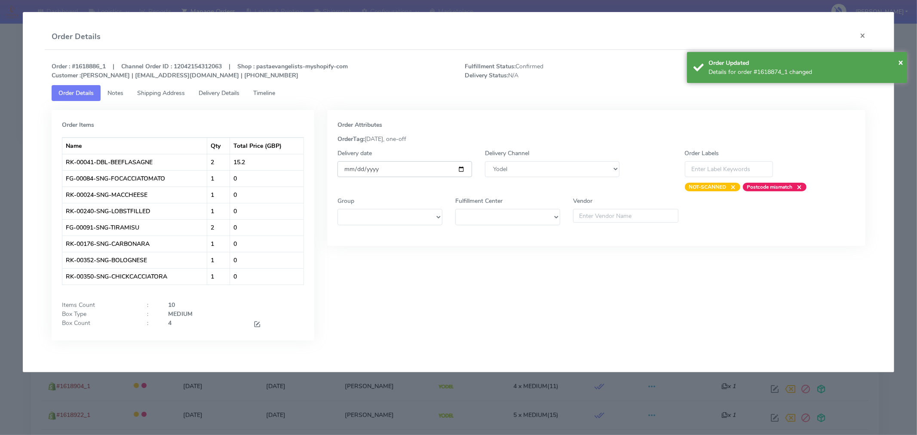
click at [462, 170] on input "[DATE]" at bounding box center [405, 169] width 135 height 16
type input "[DATE]"
click at [902, 62] on span "×" at bounding box center [900, 62] width 5 height 12
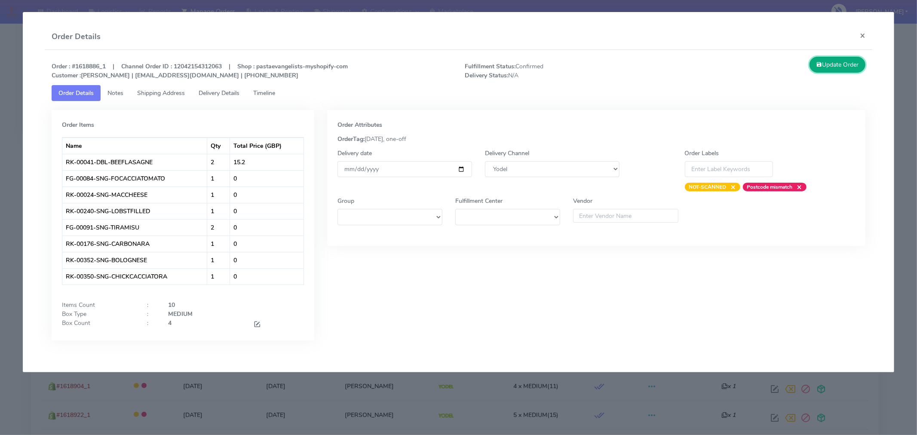
click at [839, 71] on button "Update Order" at bounding box center [838, 65] width 56 height 16
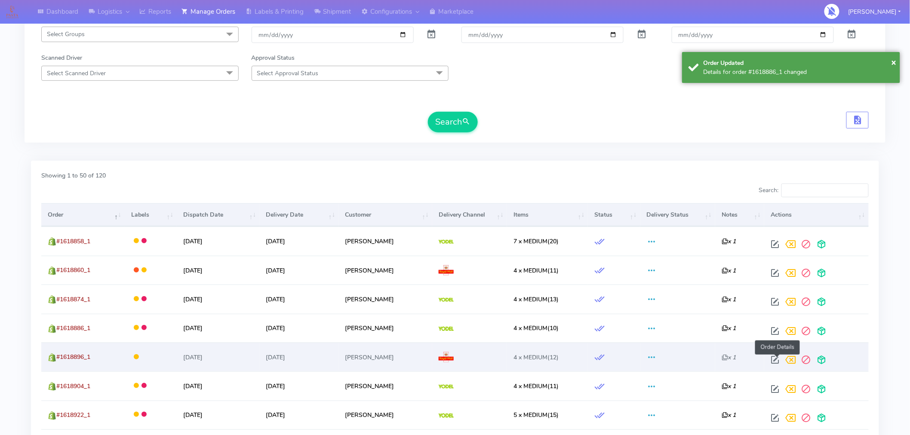
click at [775, 362] on span at bounding box center [774, 362] width 15 height 8
select select "3"
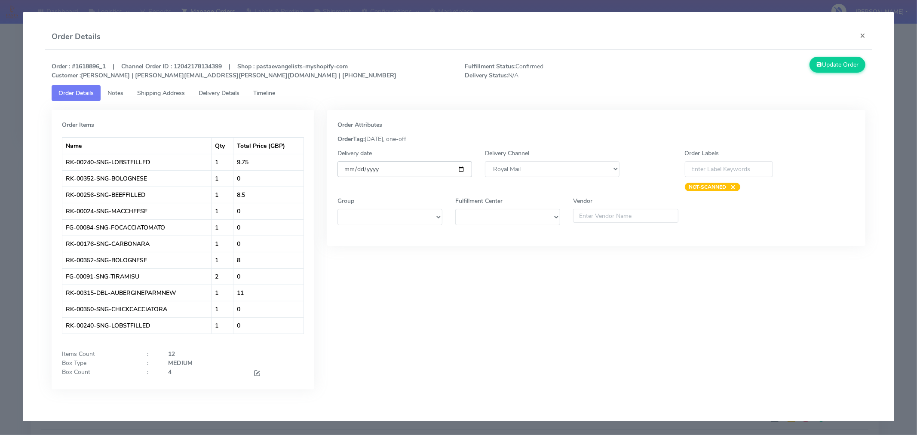
click at [461, 169] on input "[DATE]" at bounding box center [405, 169] width 135 height 16
type input "[DATE]"
click at [824, 63] on button "Update Order" at bounding box center [838, 65] width 56 height 16
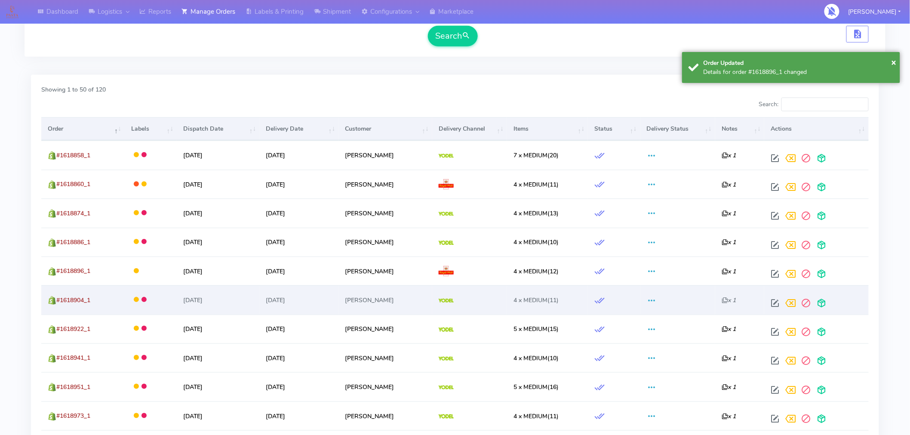
scroll to position [224, 0]
click at [777, 304] on span at bounding box center [774, 305] width 15 height 8
select select "5"
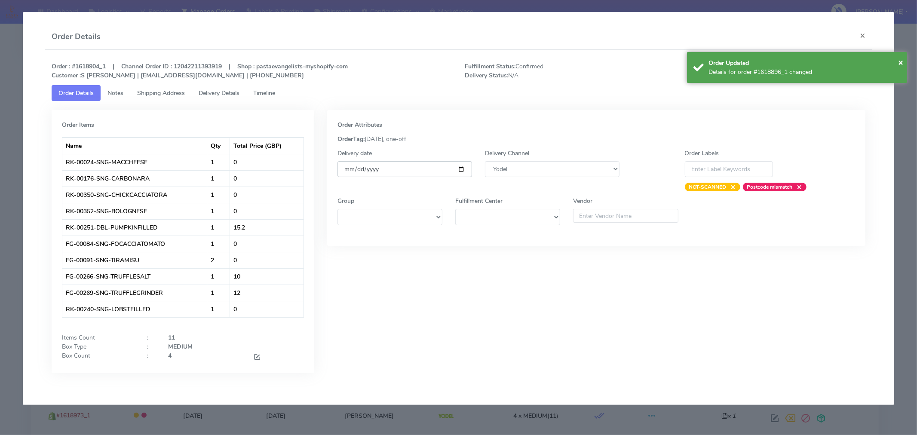
click at [462, 171] on input "[DATE]" at bounding box center [405, 169] width 135 height 16
type input "[DATE]"
click at [901, 63] on span "×" at bounding box center [900, 62] width 5 height 12
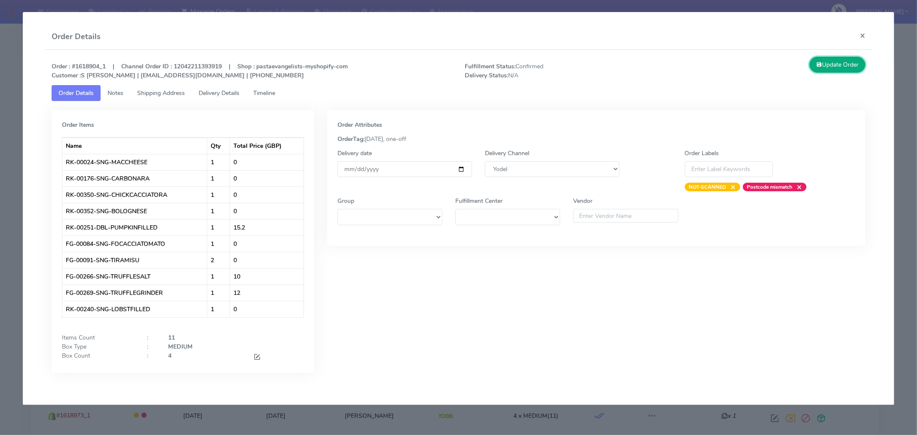
click at [854, 66] on button "Update Order" at bounding box center [838, 65] width 56 height 16
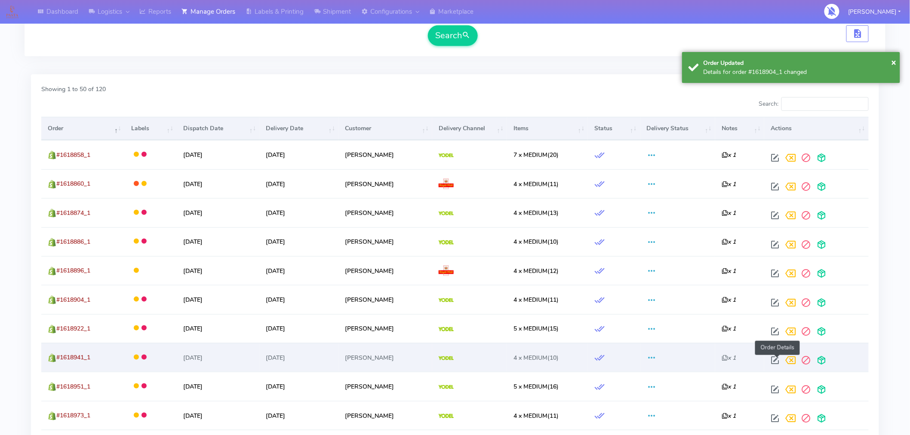
click at [777, 360] on span at bounding box center [774, 362] width 15 height 8
select select "5"
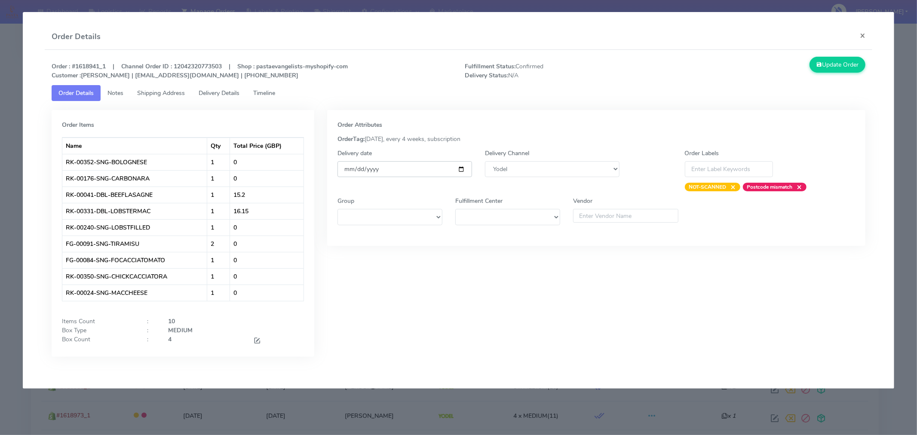
click at [461, 170] on input "[DATE]" at bounding box center [405, 169] width 135 height 16
type input "[DATE]"
click at [841, 67] on button "Update Order" at bounding box center [838, 65] width 56 height 16
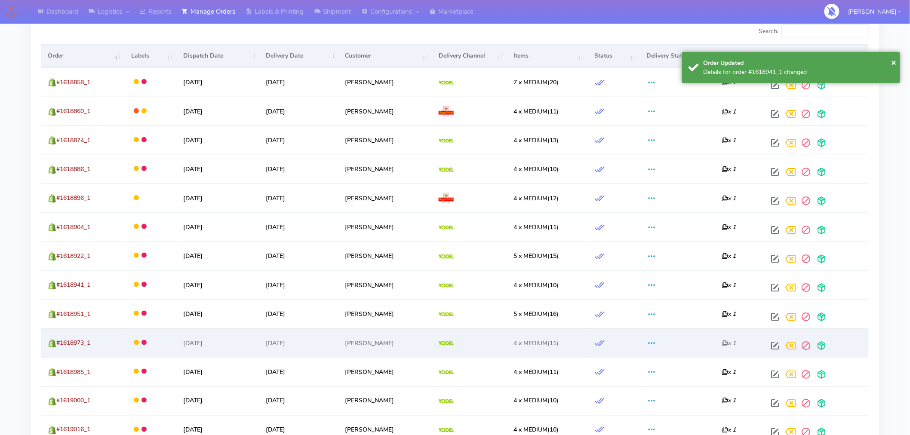
scroll to position [297, 0]
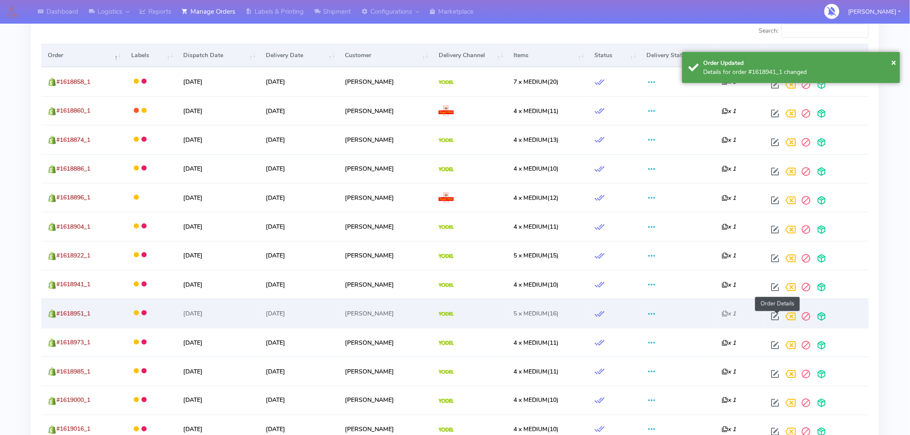
click at [780, 318] on span at bounding box center [774, 318] width 15 height 8
select select "5"
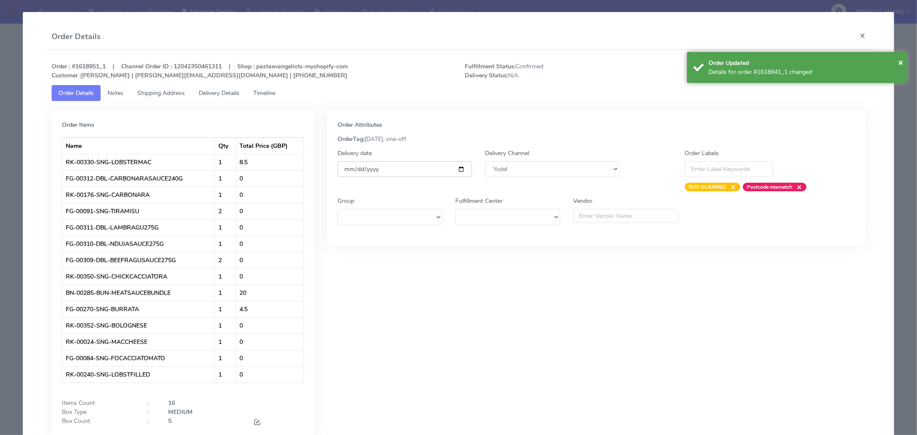
click at [456, 167] on input "[DATE]" at bounding box center [405, 169] width 135 height 16
type input "[DATE]"
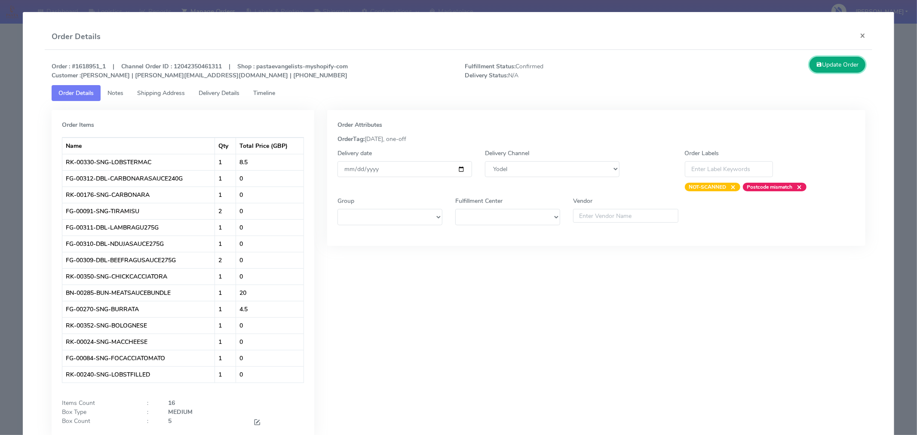
click at [852, 65] on button "Update Order" at bounding box center [838, 65] width 56 height 16
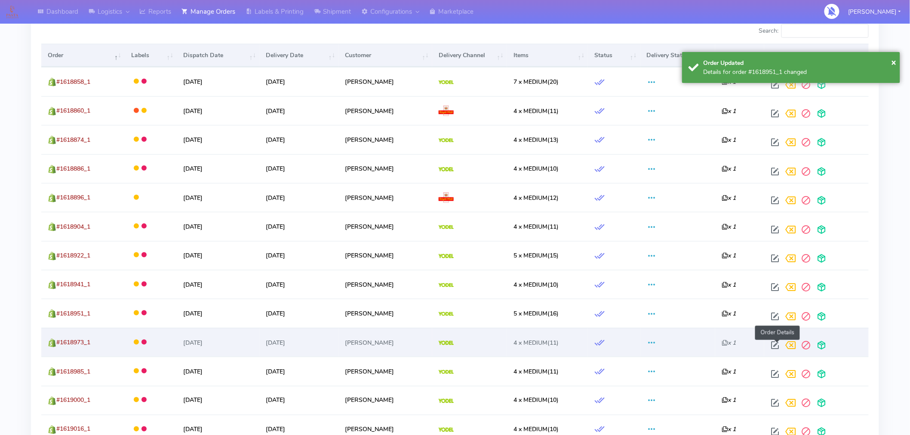
click at [778, 347] on span at bounding box center [774, 347] width 15 height 8
select select "5"
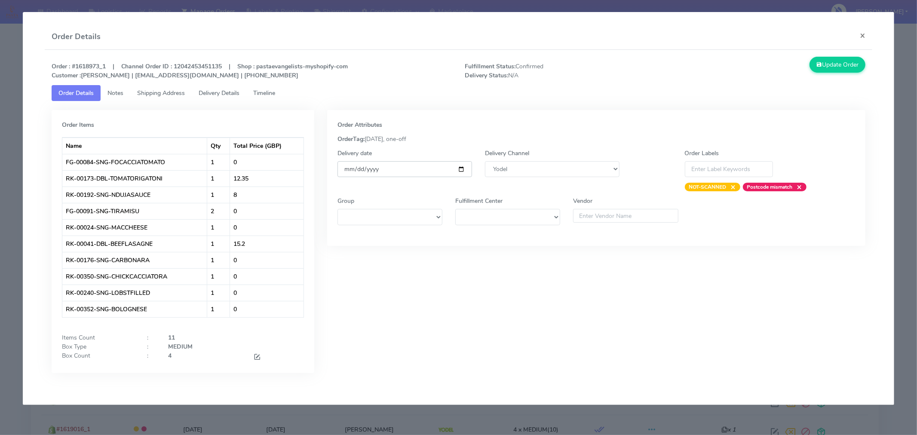
click at [462, 170] on input "[DATE]" at bounding box center [405, 169] width 135 height 16
type input "[DATE]"
click at [834, 62] on button "Update Order" at bounding box center [838, 65] width 56 height 16
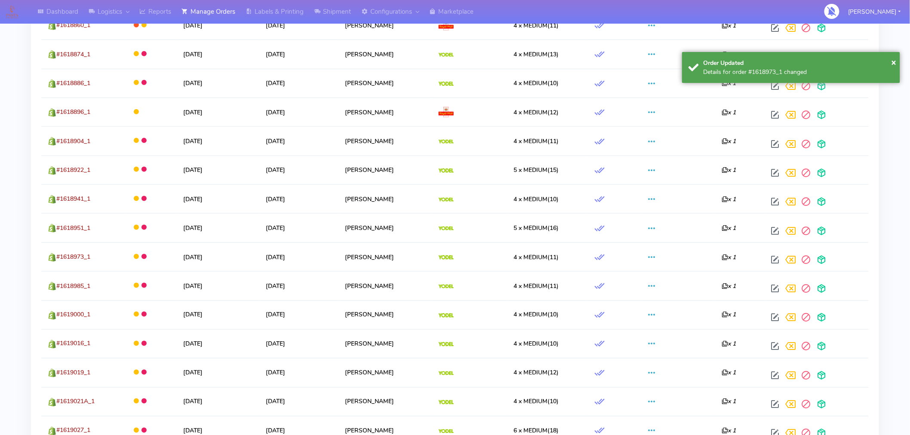
scroll to position [387, 0]
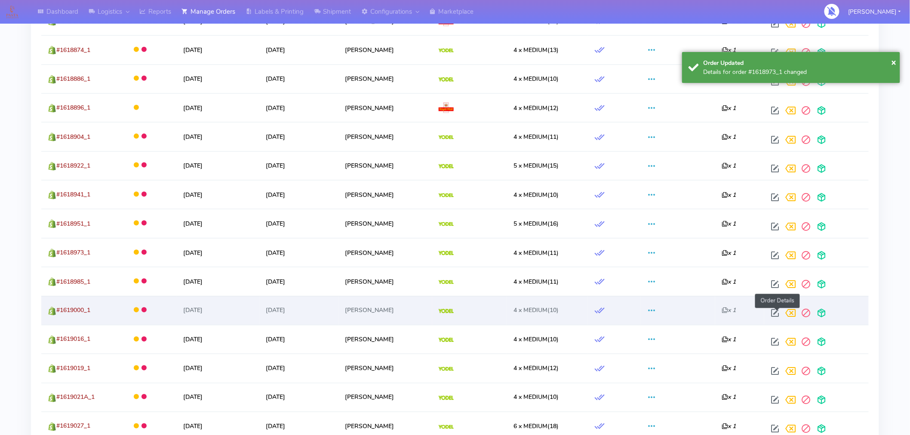
click at [778, 316] on span at bounding box center [774, 315] width 15 height 8
select select "5"
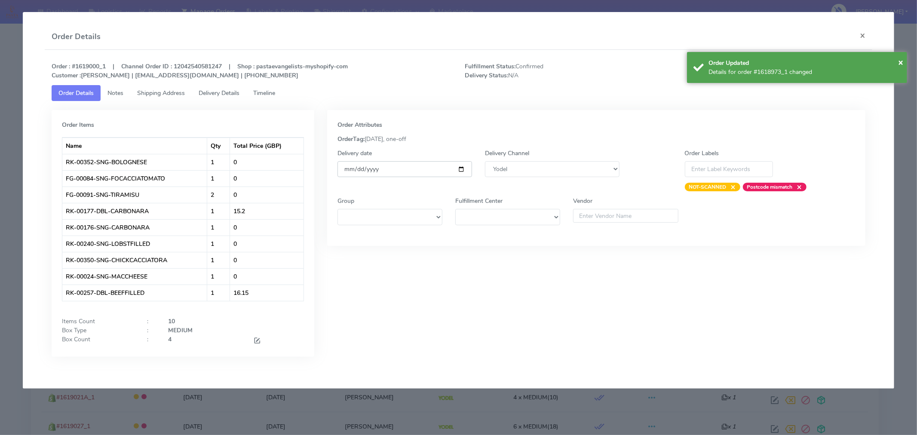
click at [461, 169] on input "[DATE]" at bounding box center [405, 169] width 135 height 16
type input "[DATE]"
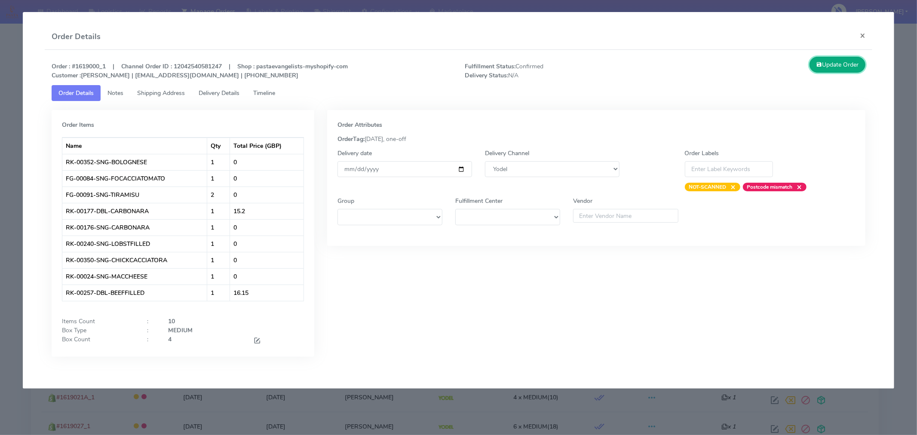
click at [858, 68] on button "Update Order" at bounding box center [838, 65] width 56 height 16
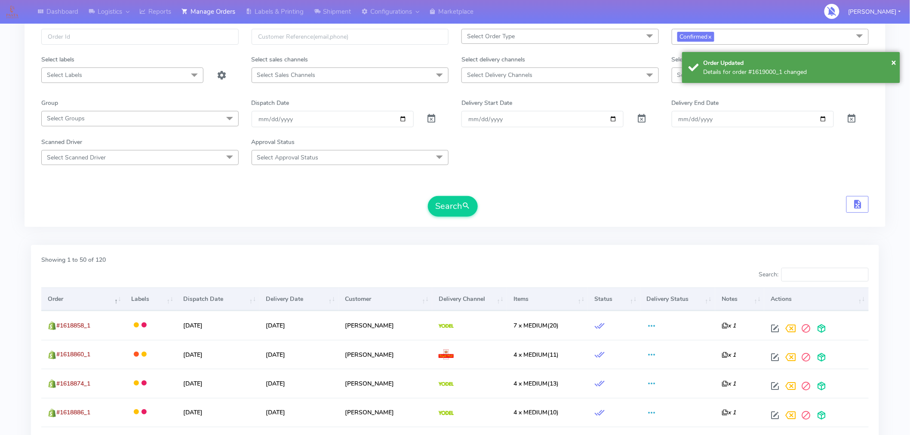
scroll to position [0, 0]
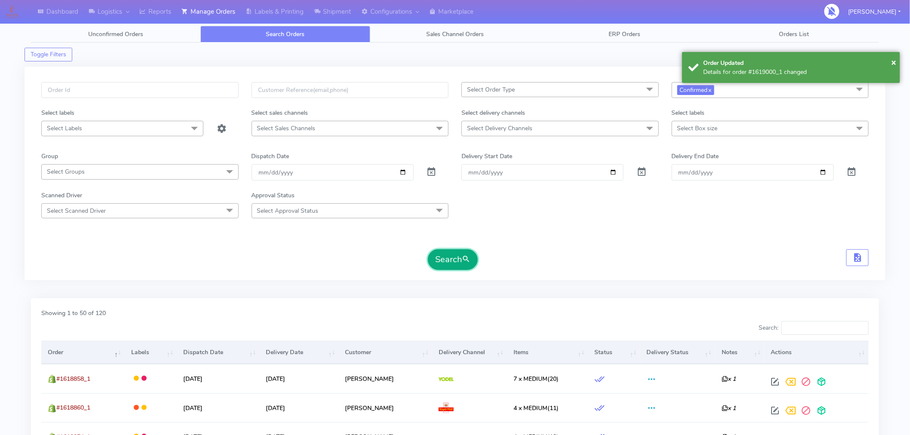
click at [457, 266] on button "Search" at bounding box center [453, 259] width 50 height 21
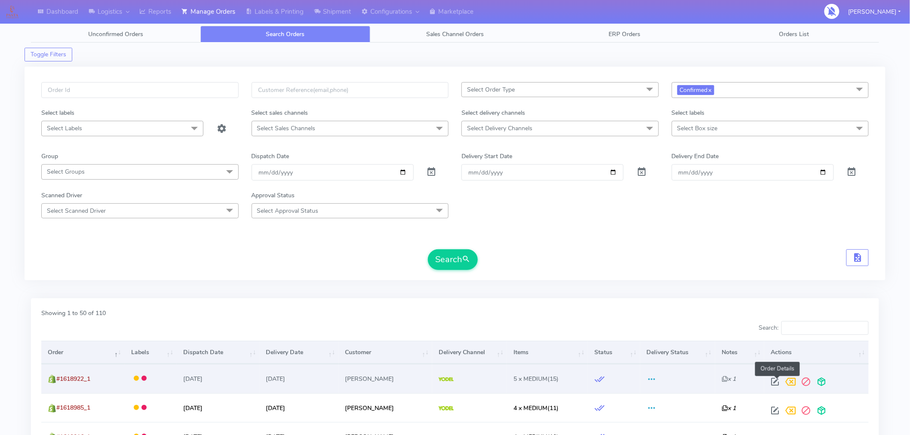
click at [776, 380] on span at bounding box center [774, 384] width 15 height 8
select select "5"
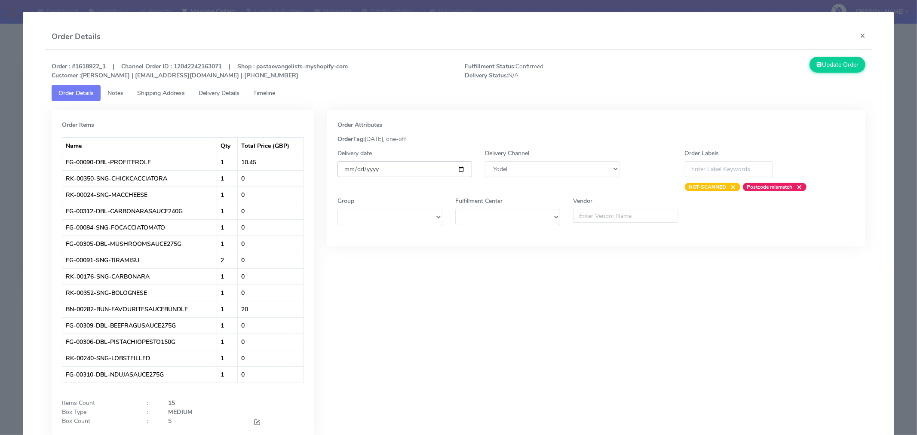
click at [459, 169] on input "[DATE]" at bounding box center [405, 169] width 135 height 16
type input "[DATE]"
click at [825, 65] on button "Update Order" at bounding box center [838, 65] width 56 height 16
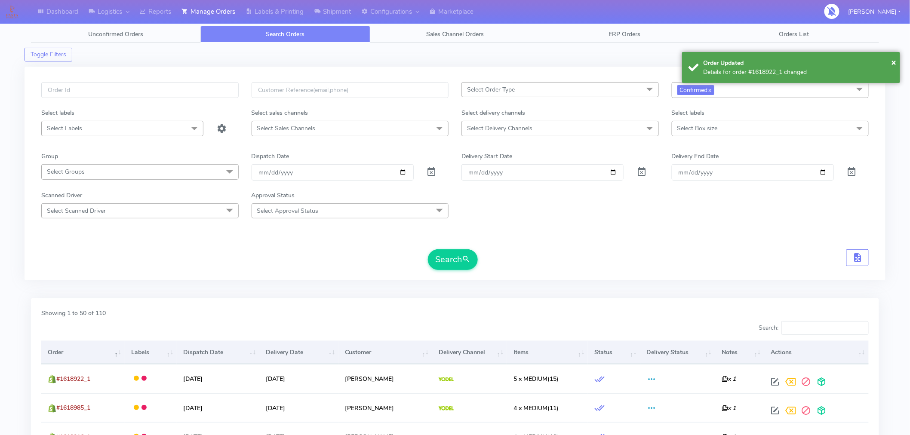
click at [71, 353] on th "Order" at bounding box center [82, 352] width 83 height 23
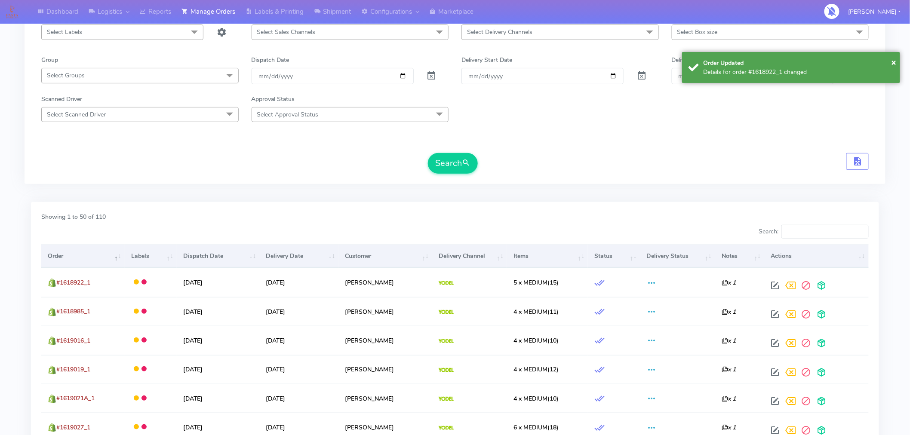
scroll to position [99, 0]
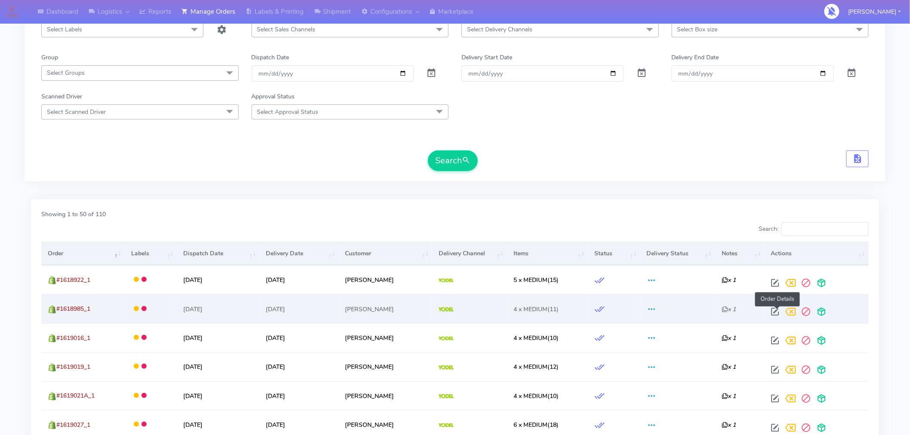
click at [778, 310] on span at bounding box center [774, 314] width 15 height 8
select select "5"
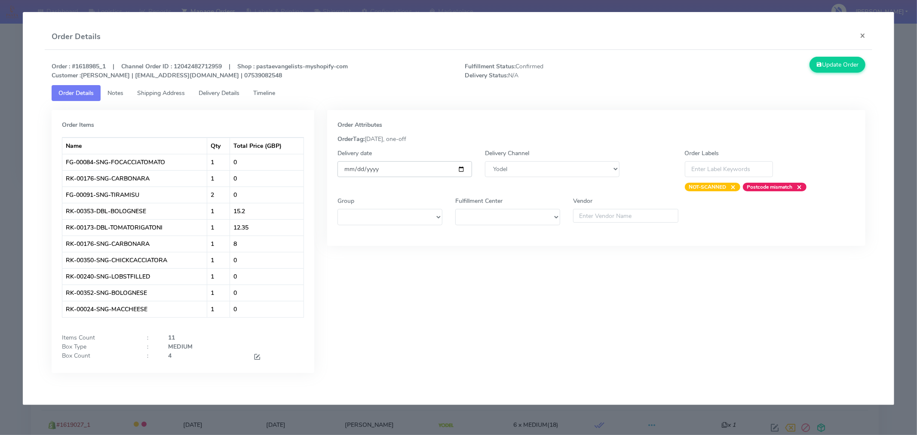
click at [461, 169] on input "[DATE]" at bounding box center [405, 169] width 135 height 16
type input "[DATE]"
click at [835, 68] on button "Update Order" at bounding box center [838, 65] width 56 height 16
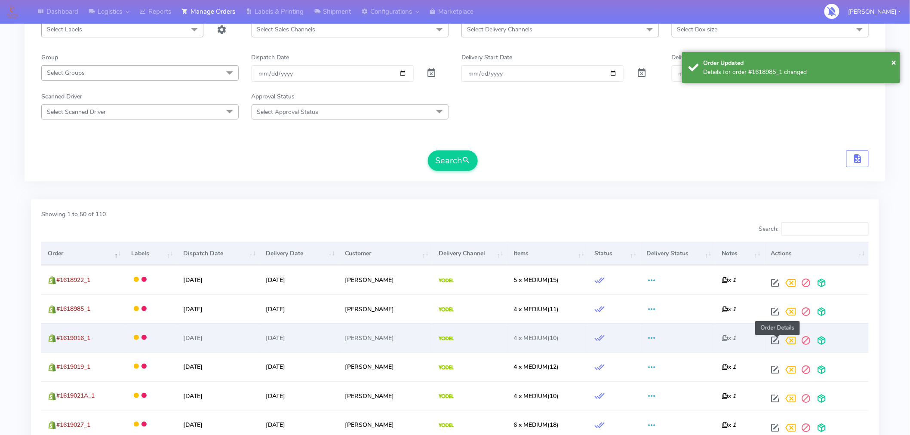
click at [780, 341] on span at bounding box center [774, 342] width 15 height 8
select select "5"
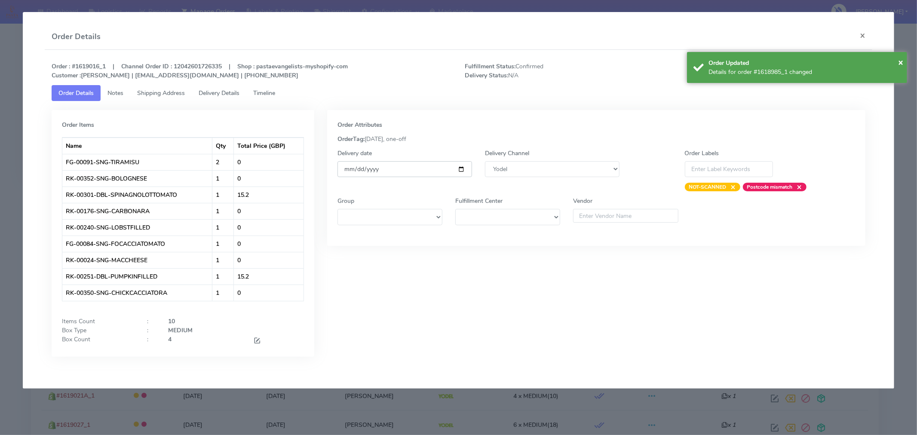
click at [462, 167] on input "[DATE]" at bounding box center [405, 169] width 135 height 16
type input "[DATE]"
click at [902, 64] on span "×" at bounding box center [900, 62] width 5 height 12
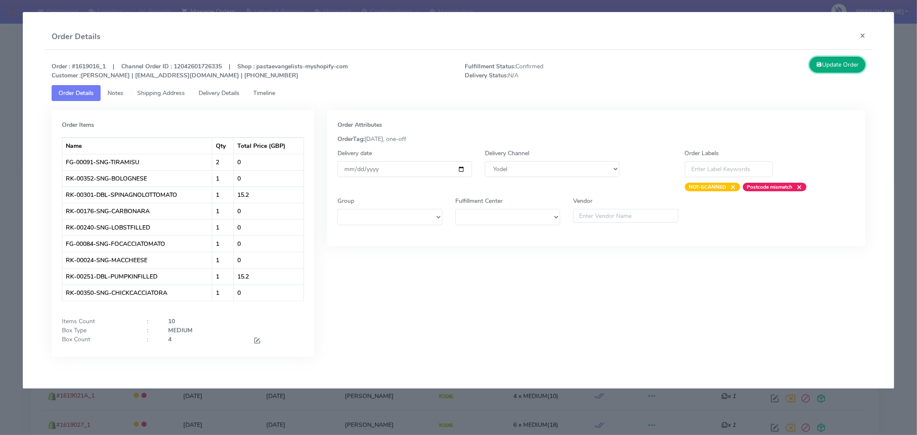
click at [827, 69] on button "Update Order" at bounding box center [838, 65] width 56 height 16
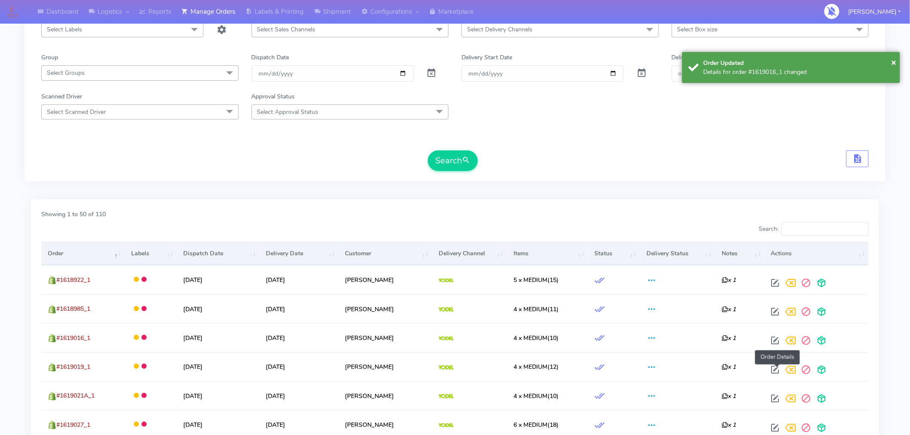
click at [776, 368] on span at bounding box center [774, 372] width 15 height 8
select select "5"
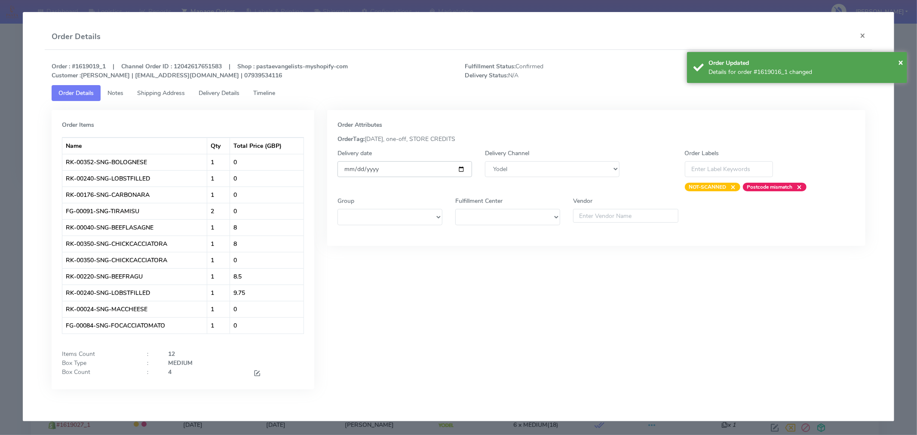
click at [461, 170] on input "[DATE]" at bounding box center [405, 169] width 135 height 16
type input "[DATE]"
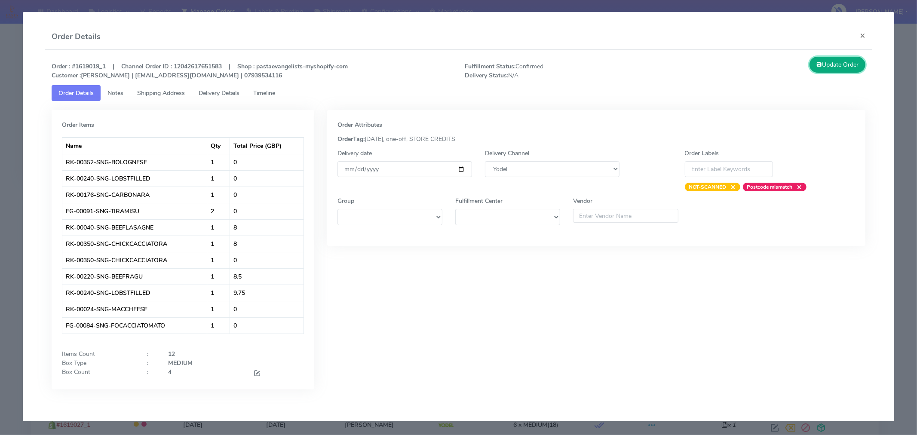
click at [848, 65] on button "Update Order" at bounding box center [838, 65] width 56 height 16
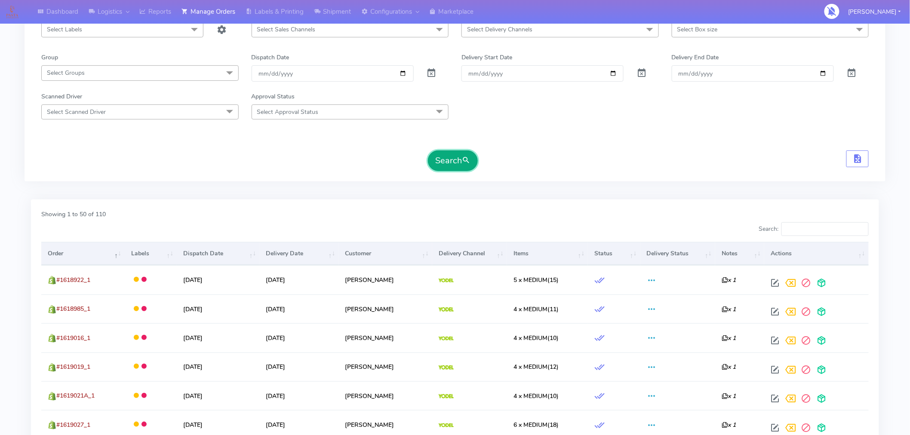
click at [455, 165] on button "Search" at bounding box center [453, 161] width 50 height 21
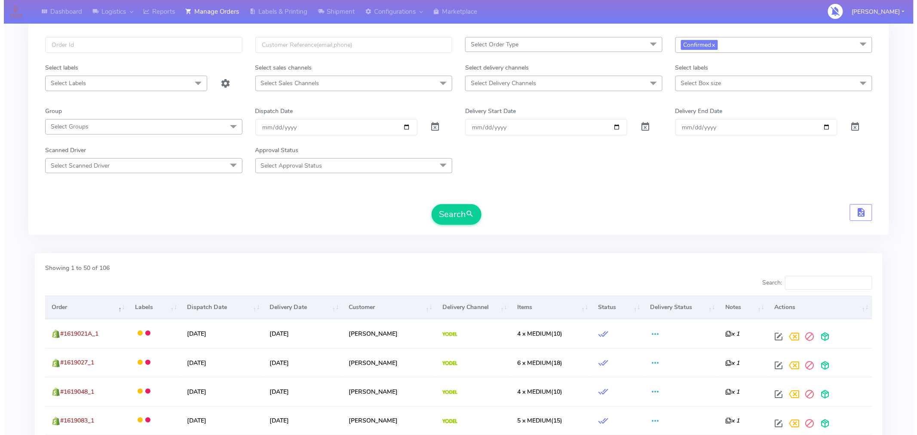
scroll to position [25, 0]
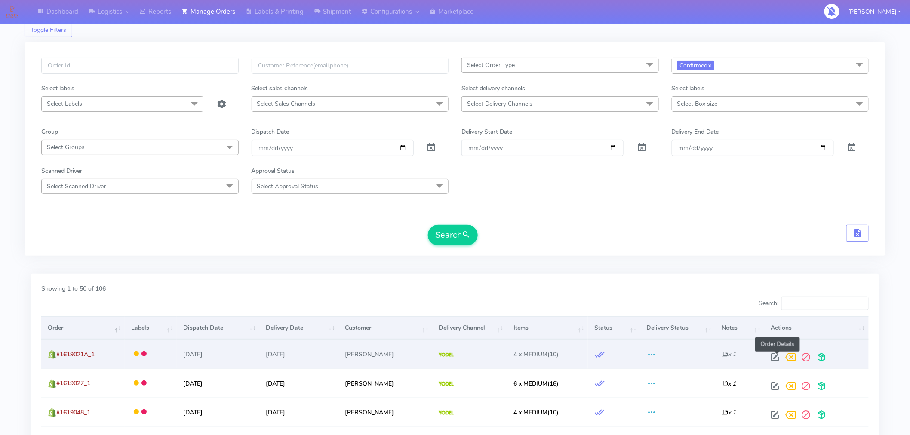
click at [778, 355] on span at bounding box center [774, 359] width 15 height 8
select select "5"
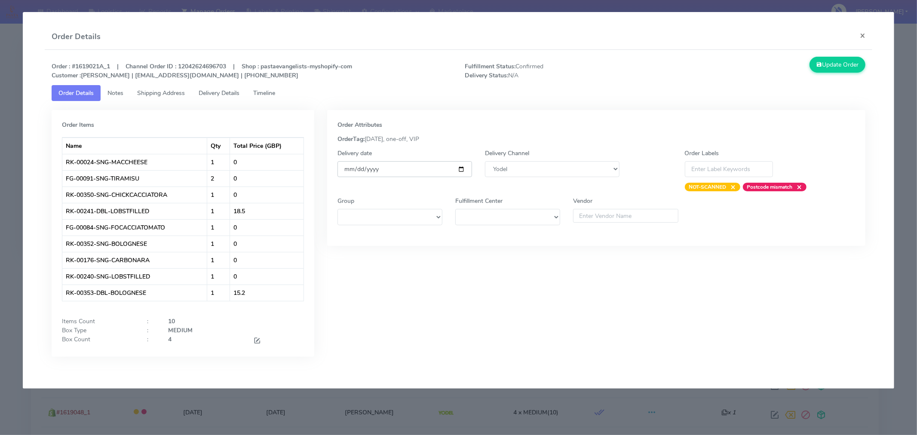
click at [464, 168] on input "[DATE]" at bounding box center [405, 169] width 135 height 16
type input "[DATE]"
click at [848, 67] on button "Update Order" at bounding box center [838, 65] width 56 height 16
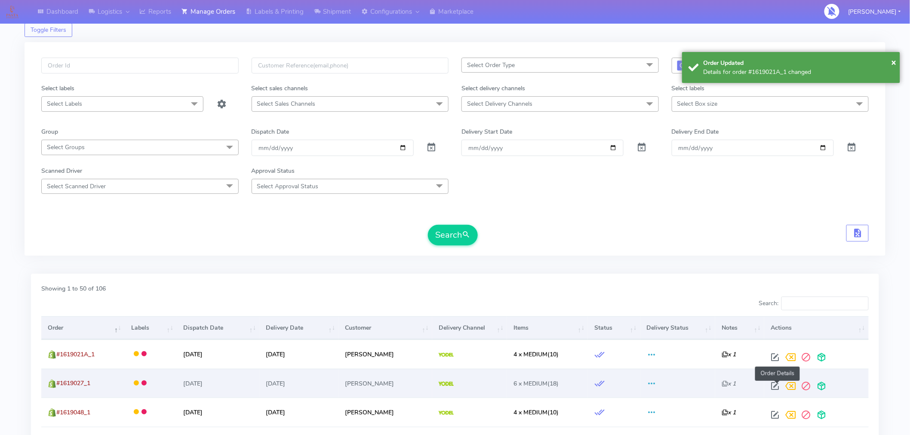
click at [777, 386] on span at bounding box center [774, 388] width 15 height 8
select select "5"
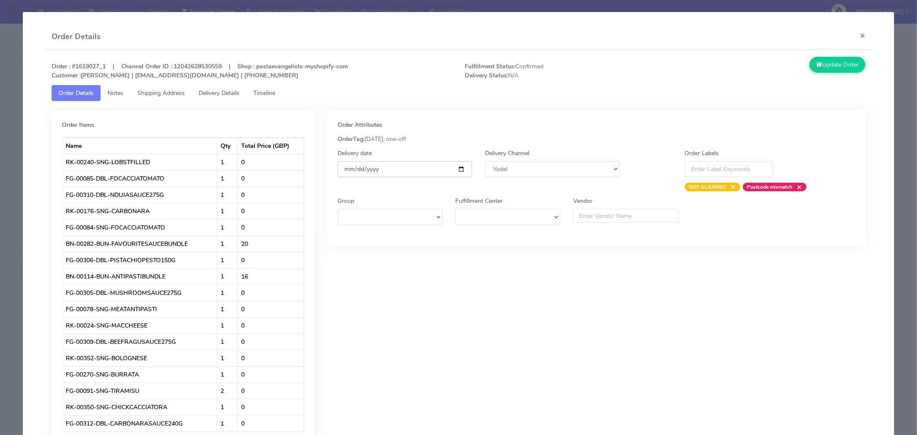
click at [459, 168] on input "[DATE]" at bounding box center [405, 169] width 135 height 16
type input "[DATE]"
click at [833, 65] on button "Update Order" at bounding box center [838, 65] width 56 height 16
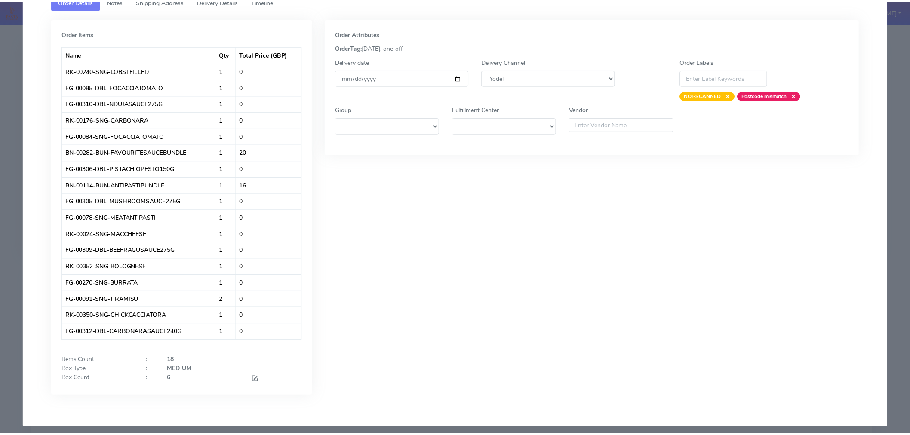
scroll to position [0, 0]
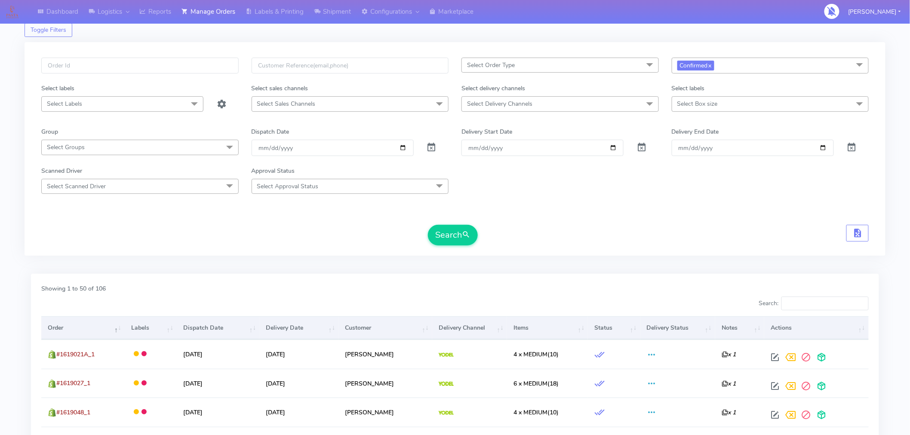
click at [565, 215] on form "Select Order Type Select All MEALS ATAVI One Off Pasta Club Gift Kit Event Unkn…" at bounding box center [454, 152] width 827 height 188
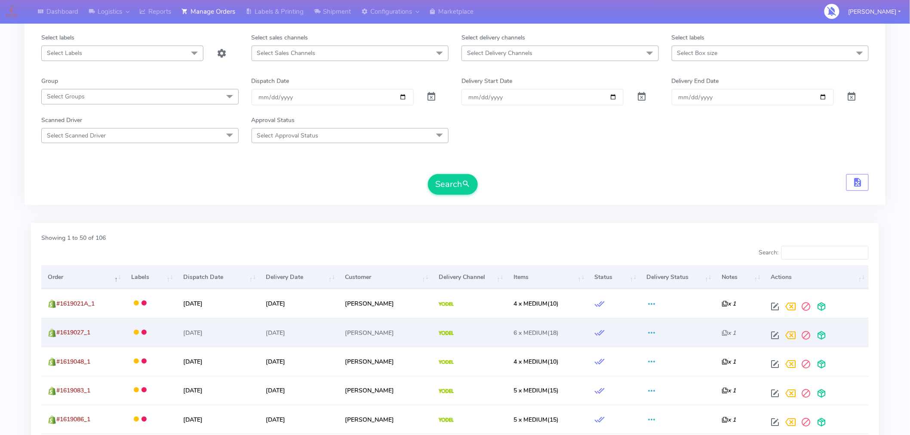
scroll to position [76, 0]
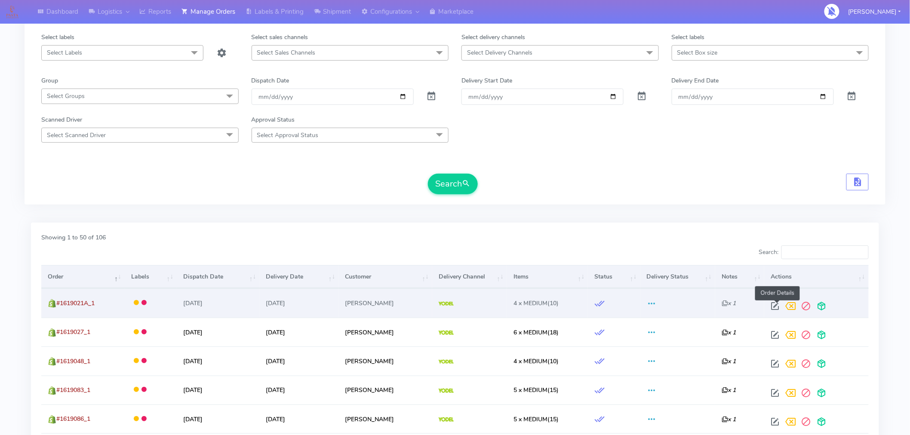
click at [780, 304] on span at bounding box center [774, 308] width 15 height 8
select select "5"
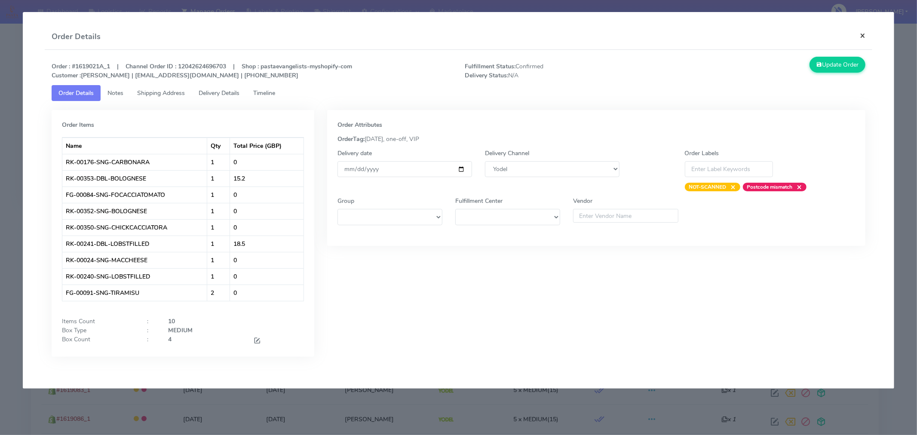
click at [864, 42] on button "×" at bounding box center [862, 35] width 19 height 23
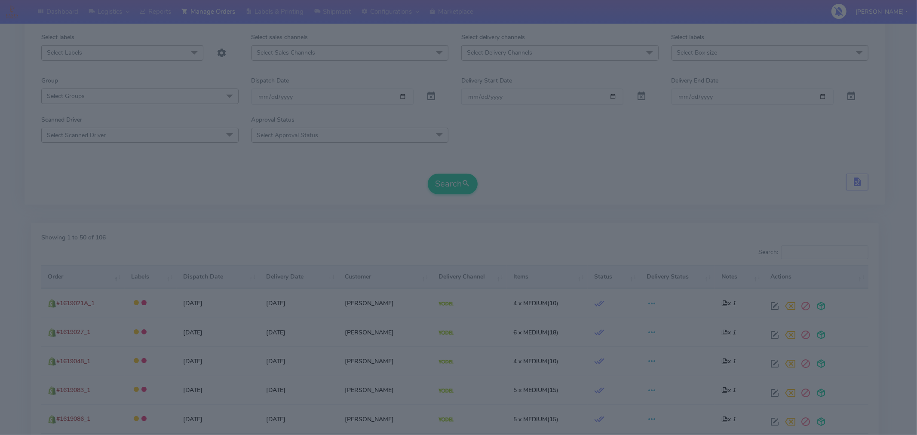
click at [864, 37] on div "Update Order" at bounding box center [768, 25] width 207 height 23
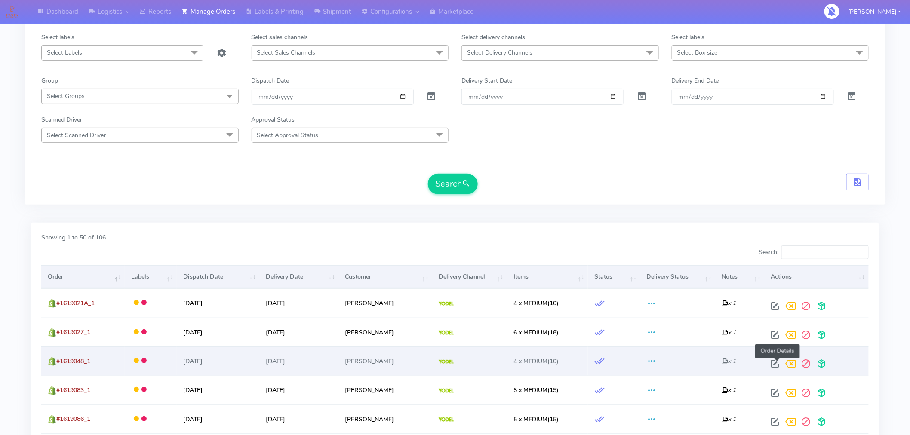
click at [777, 366] on span at bounding box center [774, 366] width 15 height 8
select select "5"
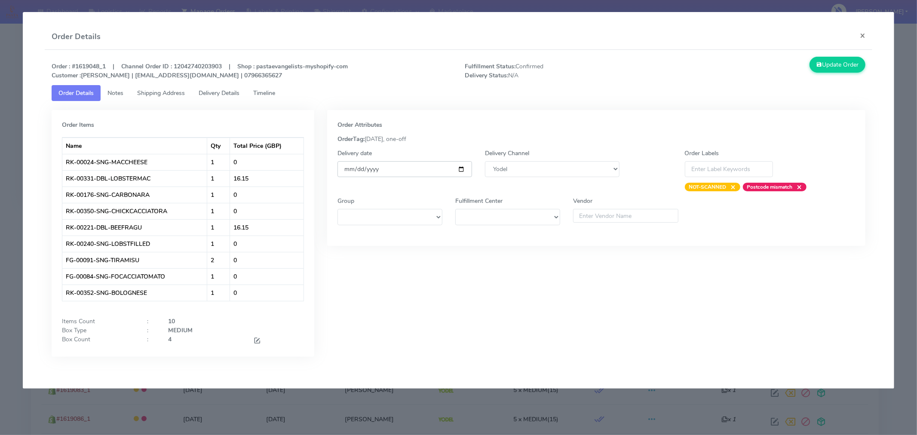
click at [461, 170] on input "[DATE]" at bounding box center [405, 169] width 135 height 16
type input "[DATE]"
click at [845, 69] on button "Update Order" at bounding box center [838, 65] width 56 height 16
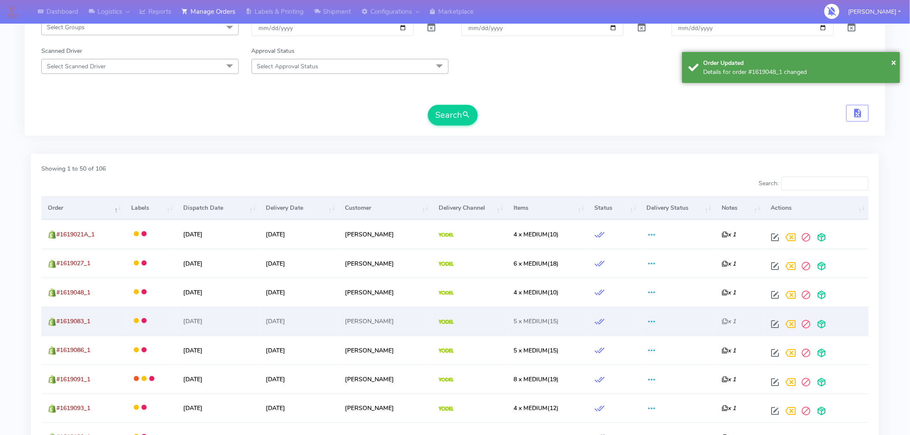
scroll to position [152, 0]
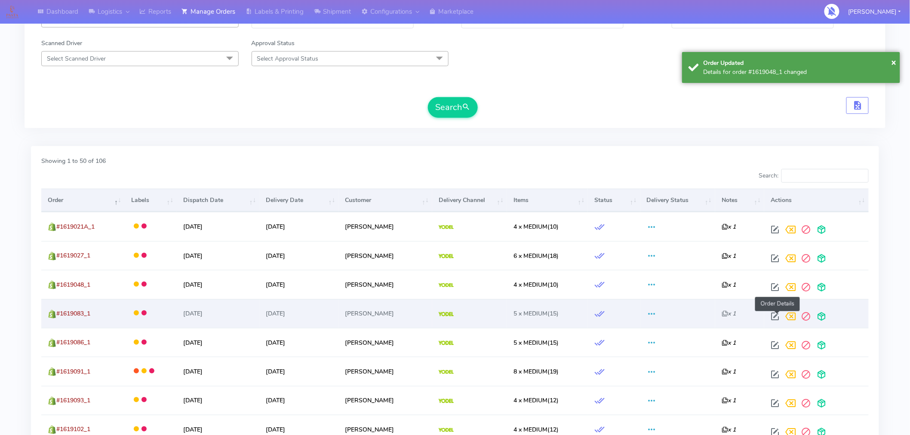
click at [776, 316] on span at bounding box center [774, 318] width 15 height 8
select select "5"
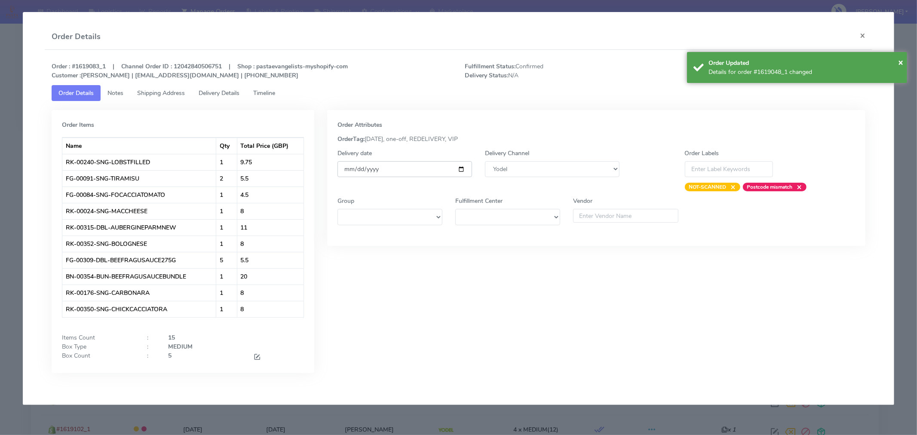
click at [462, 170] on input "[DATE]" at bounding box center [405, 169] width 135 height 16
type input "[DATE]"
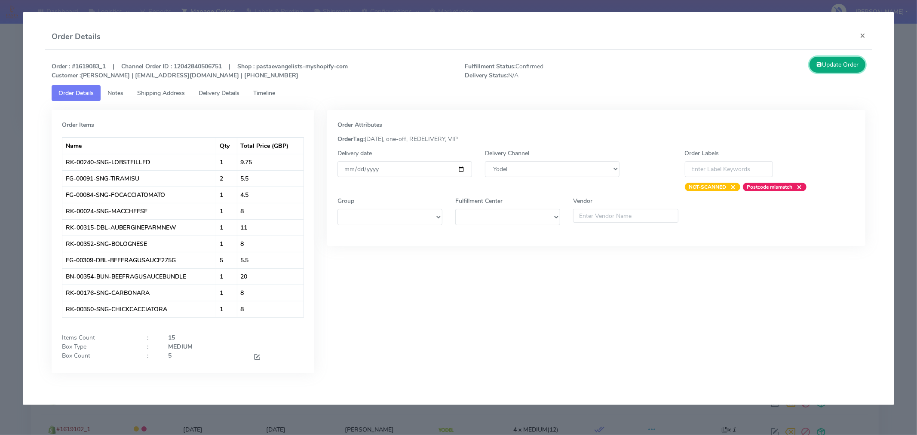
click at [839, 68] on button "Update Order" at bounding box center [838, 65] width 56 height 16
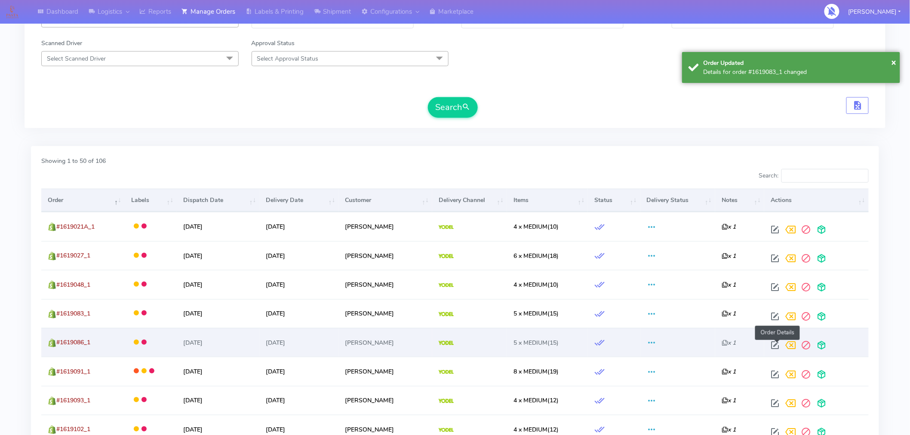
click at [775, 346] on span at bounding box center [774, 347] width 15 height 8
select select "5"
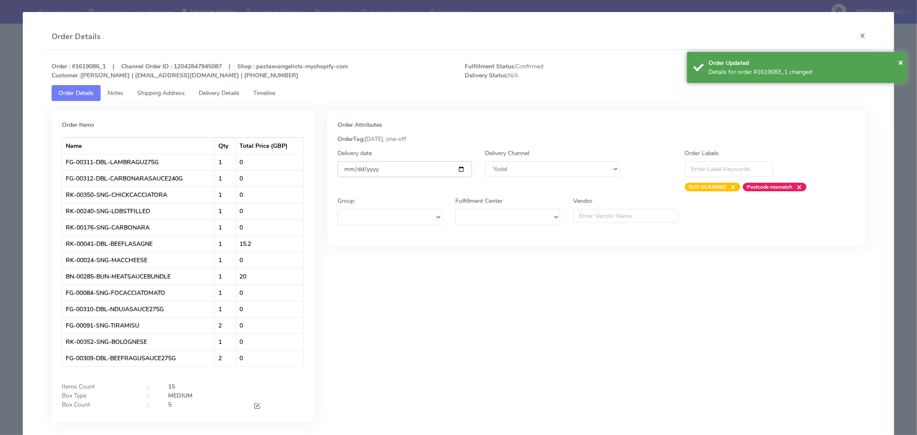
click at [460, 166] on input "[DATE]" at bounding box center [405, 169] width 135 height 16
type input "[DATE]"
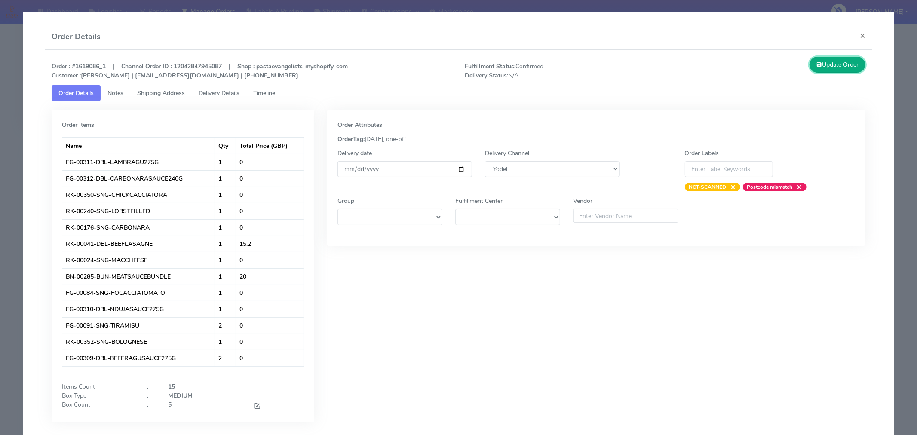
click at [841, 68] on button "Update Order" at bounding box center [838, 65] width 56 height 16
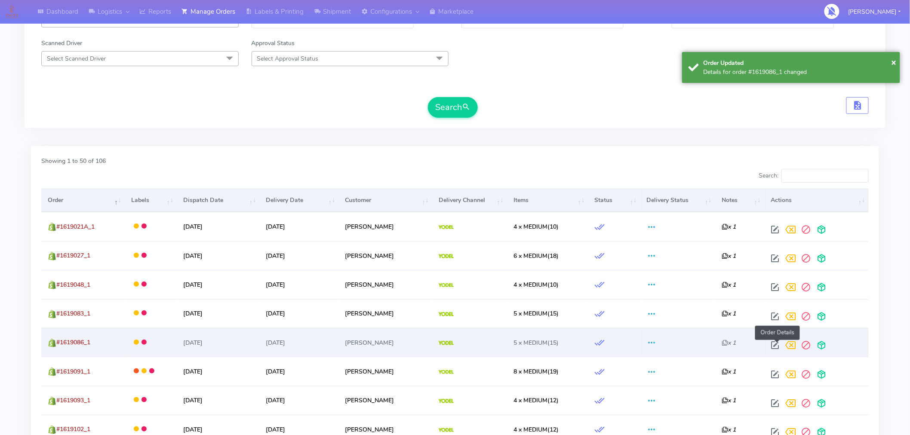
click at [779, 345] on span at bounding box center [774, 347] width 15 height 8
select select "5"
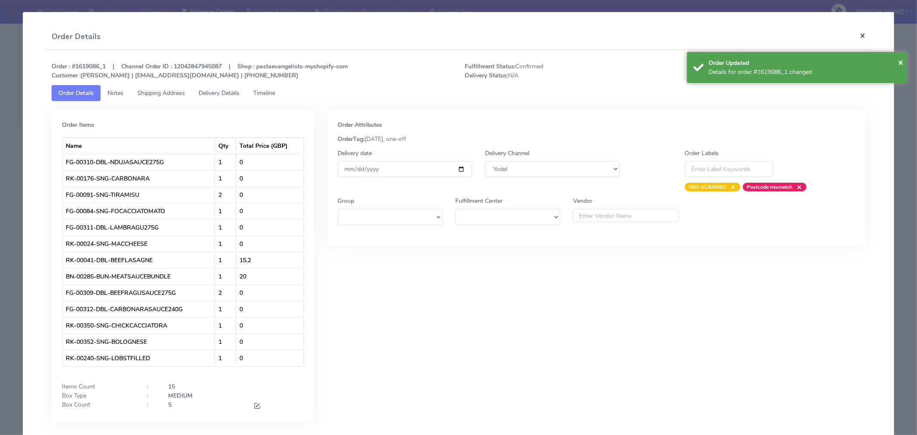
click at [858, 34] on button "×" at bounding box center [862, 35] width 19 height 23
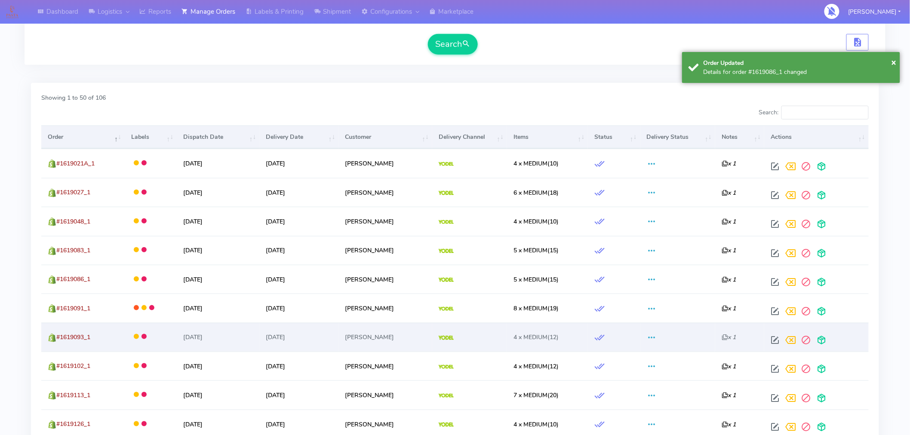
scroll to position [217, 0]
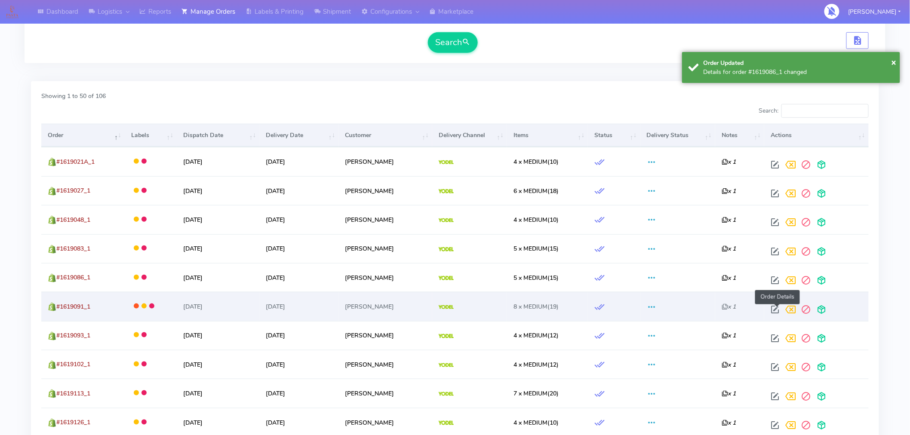
click at [776, 311] on span at bounding box center [774, 312] width 15 height 8
select select "5"
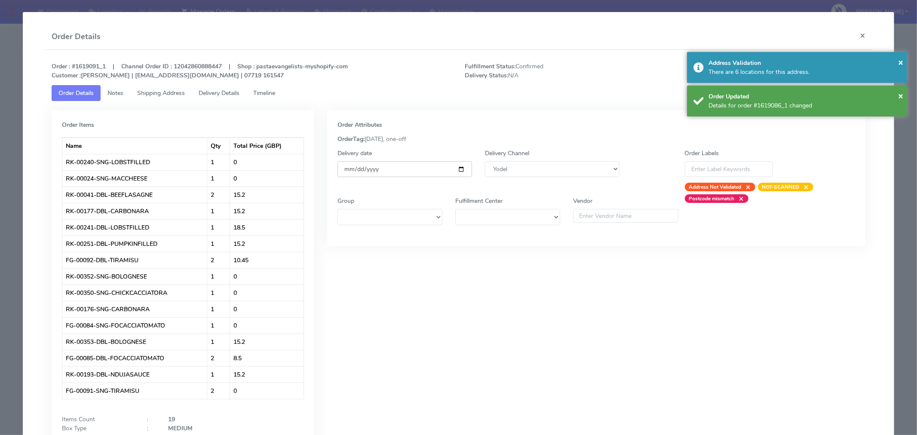
click at [459, 168] on input "[DATE]" at bounding box center [405, 169] width 135 height 16
type input "[DATE]"
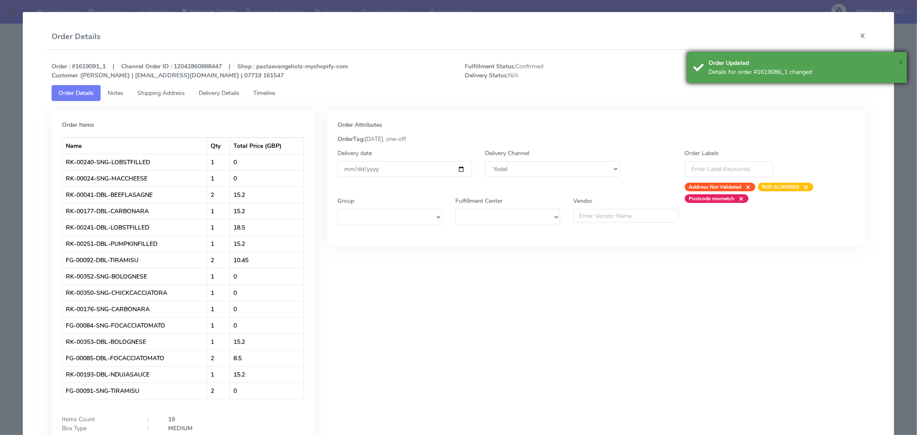
click at [899, 61] on span "×" at bounding box center [900, 62] width 5 height 12
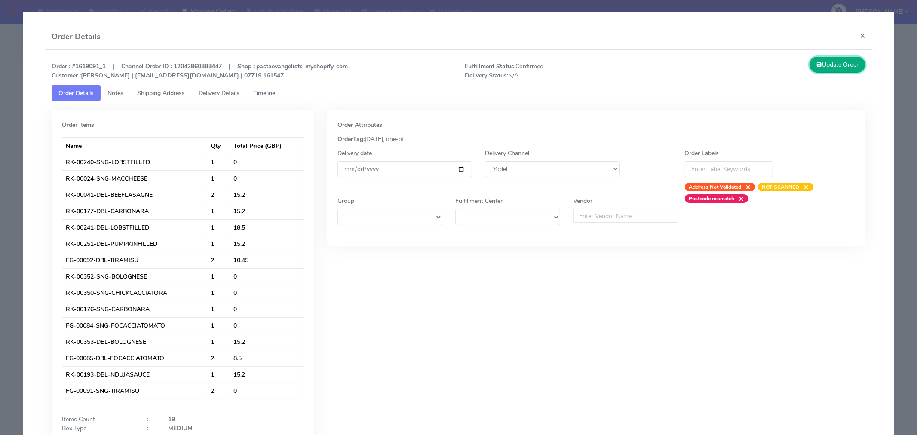
click at [843, 62] on button "Update Order" at bounding box center [838, 65] width 56 height 16
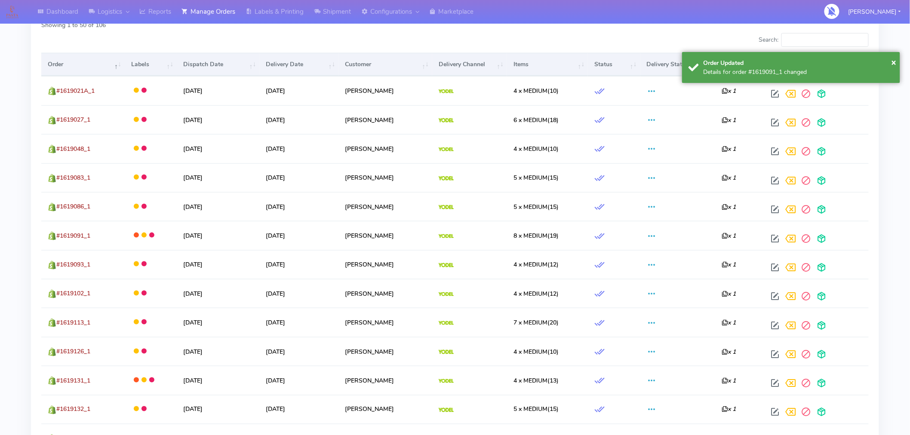
scroll to position [289, 0]
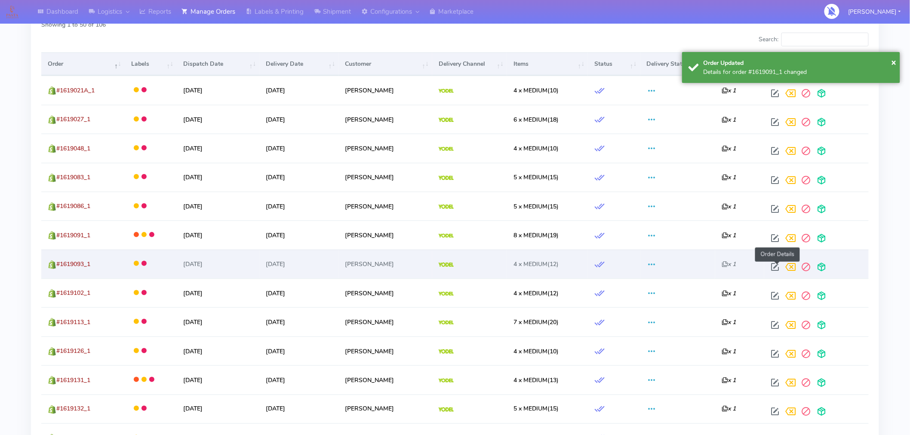
click at [779, 268] on span at bounding box center [774, 269] width 15 height 8
select select "5"
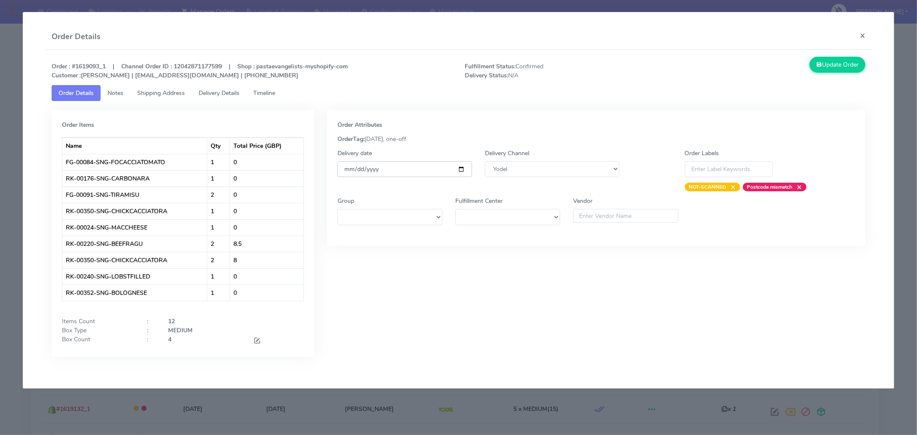
click at [461, 170] on input "[DATE]" at bounding box center [405, 169] width 135 height 16
type input "[DATE]"
click at [826, 67] on button "Update Order" at bounding box center [838, 65] width 56 height 16
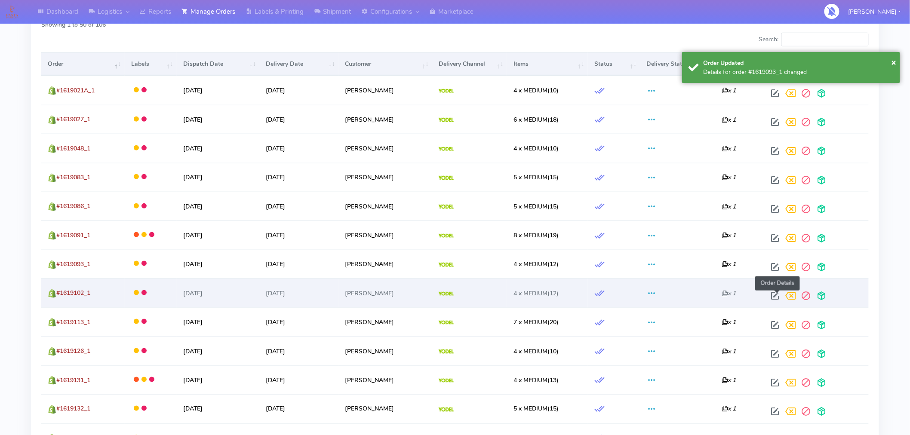
click at [779, 297] on span at bounding box center [774, 298] width 15 height 8
select select "5"
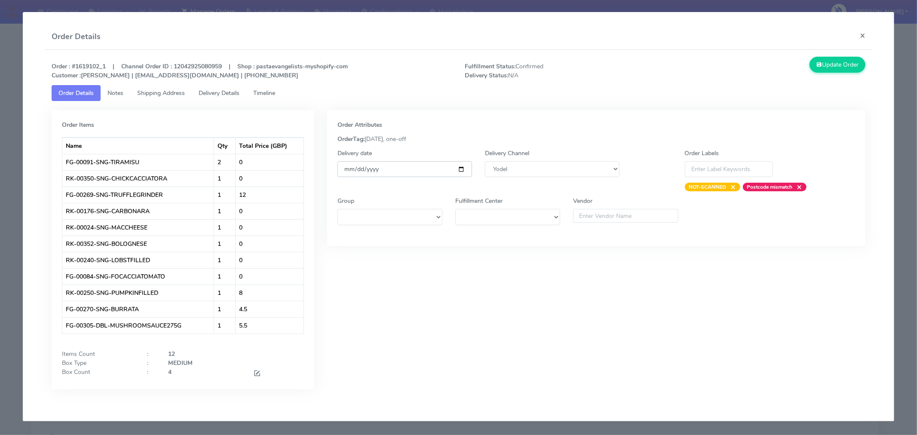
click at [461, 168] on input "[DATE]" at bounding box center [405, 169] width 135 height 16
type input "[DATE]"
click at [835, 69] on button "Update Order" at bounding box center [838, 65] width 56 height 16
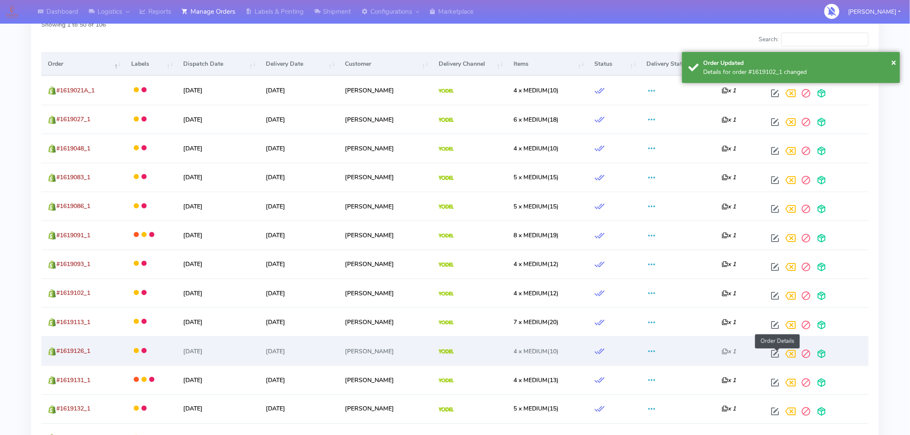
click at [776, 353] on span at bounding box center [774, 356] width 15 height 8
select select "5"
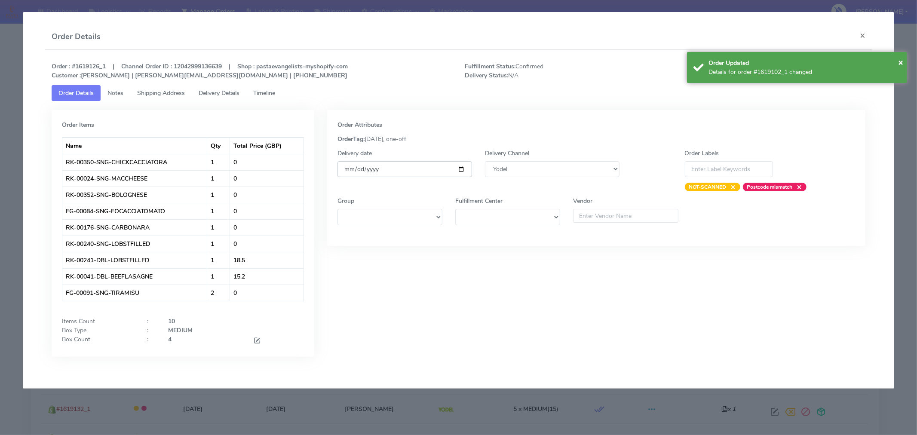
click at [462, 169] on input "[DATE]" at bounding box center [405, 169] width 135 height 16
type input "[DATE]"
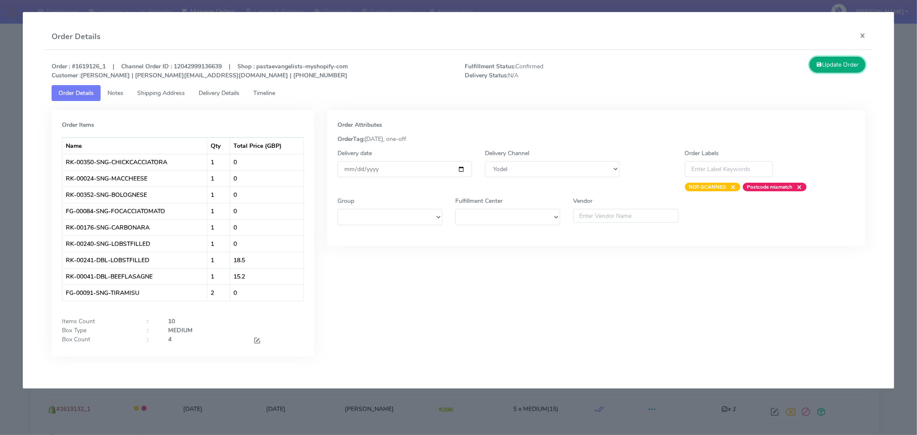
click at [850, 67] on button "Update Order" at bounding box center [838, 65] width 56 height 16
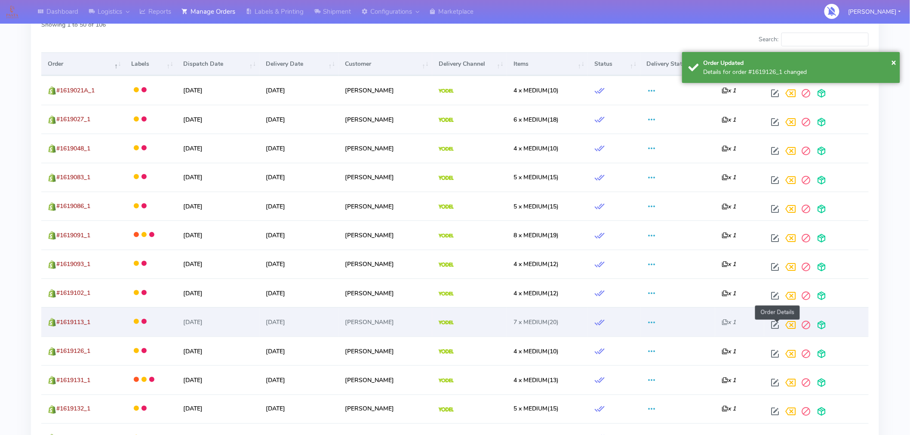
click at [779, 326] on span at bounding box center [774, 327] width 15 height 8
select select "5"
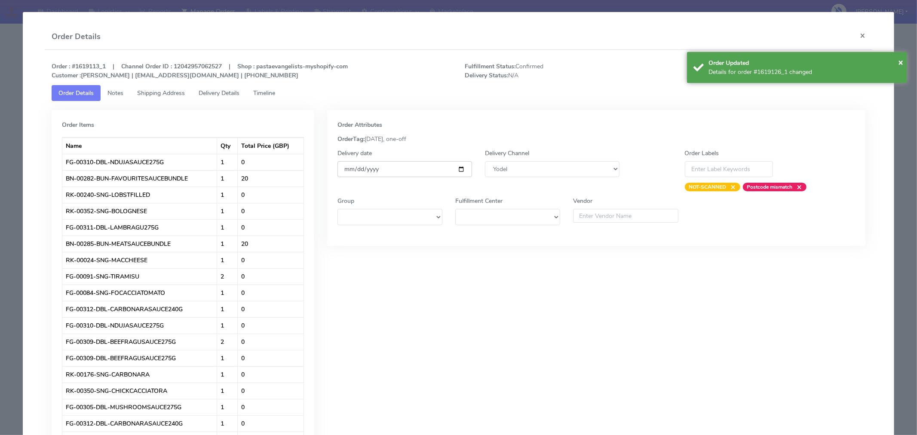
click at [459, 170] on input "[DATE]" at bounding box center [405, 169] width 135 height 16
type input "[DATE]"
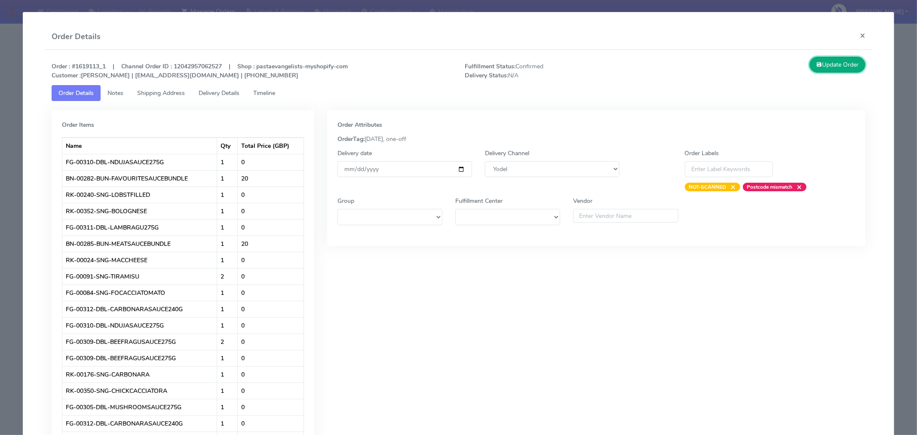
click at [840, 64] on button "Update Order" at bounding box center [838, 65] width 56 height 16
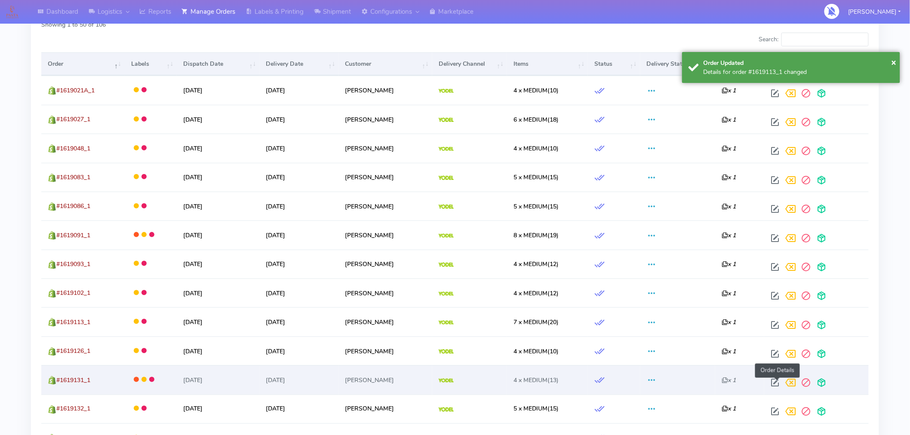
click at [777, 381] on span at bounding box center [774, 385] width 15 height 8
select select "5"
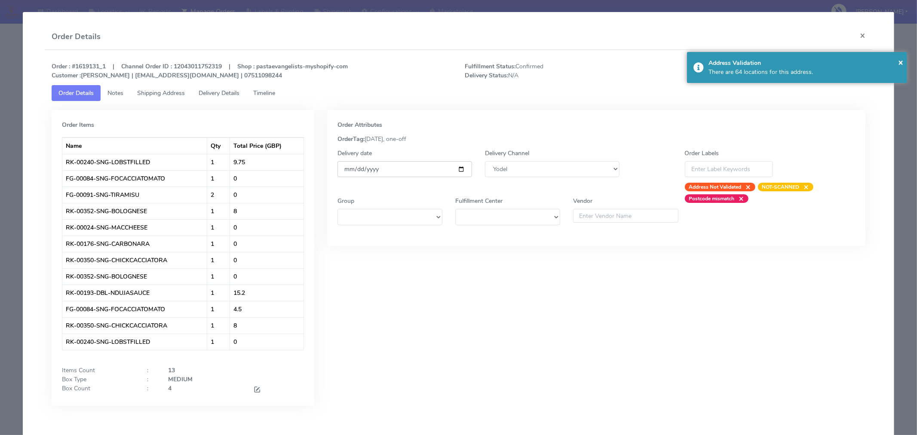
click at [459, 169] on input "[DATE]" at bounding box center [405, 169] width 135 height 16
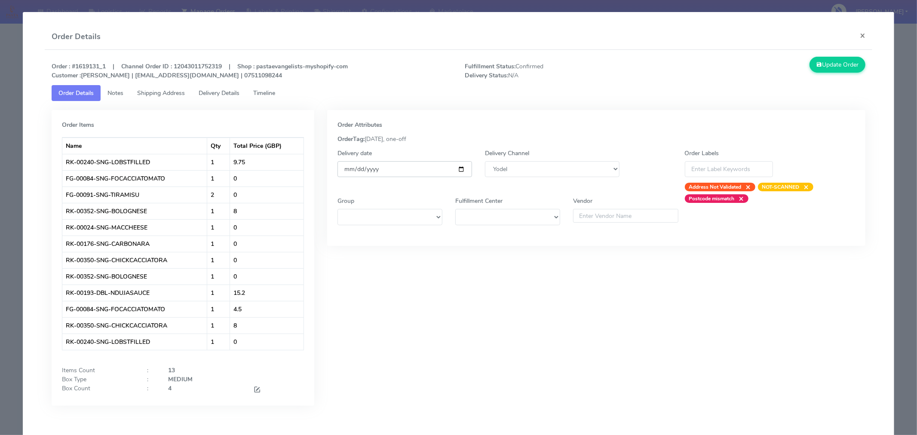
type input "[DATE]"
click at [835, 70] on button "Update Order" at bounding box center [838, 65] width 56 height 16
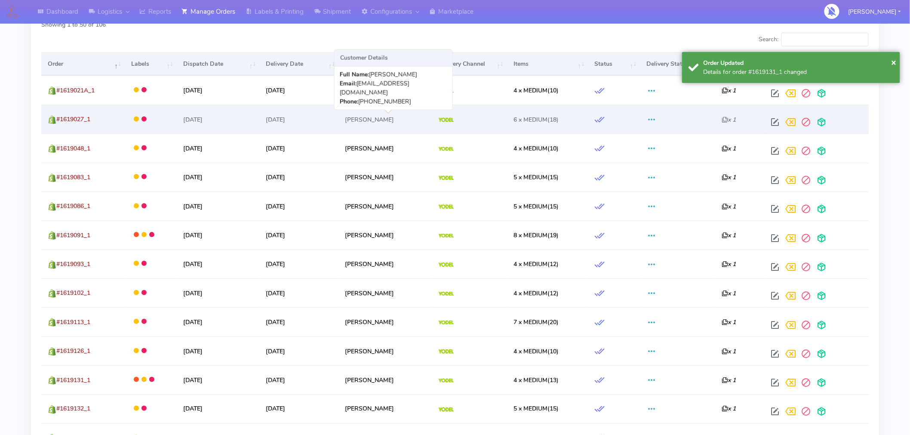
scroll to position [0, 0]
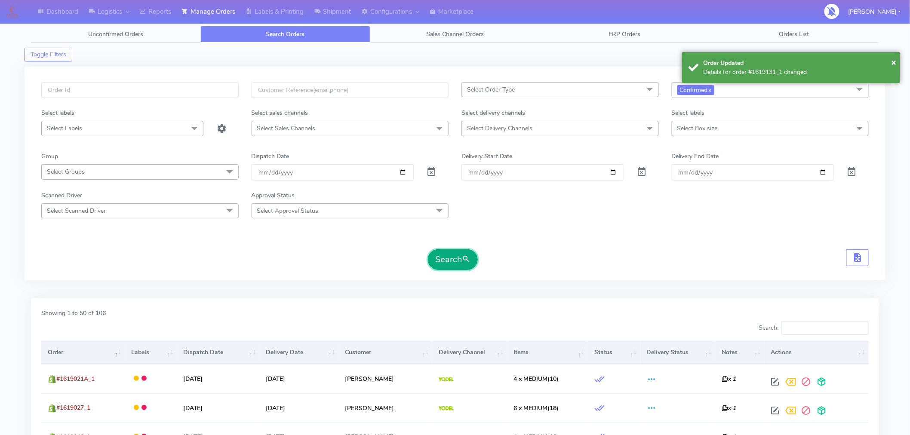
click at [463, 260] on span "submit" at bounding box center [466, 260] width 9 height 12
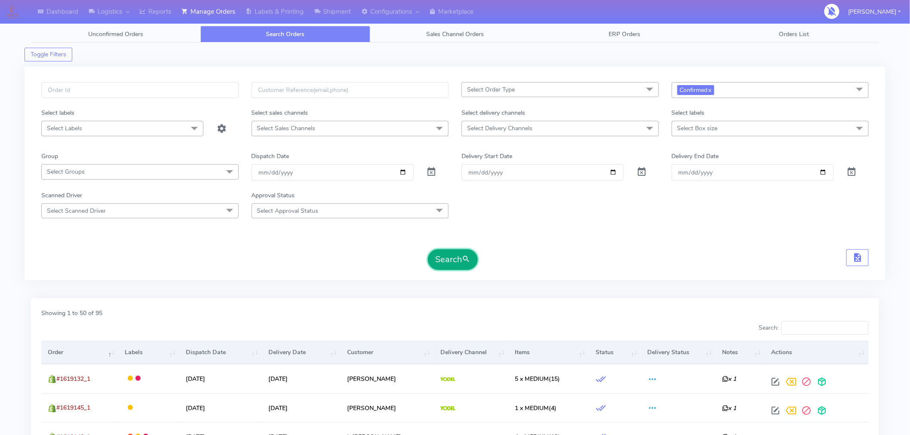
click at [461, 260] on button "Search" at bounding box center [453, 259] width 50 height 21
click at [403, 171] on input "[DATE]" at bounding box center [333, 172] width 162 height 16
click at [452, 263] on button "Search" at bounding box center [453, 259] width 50 height 21
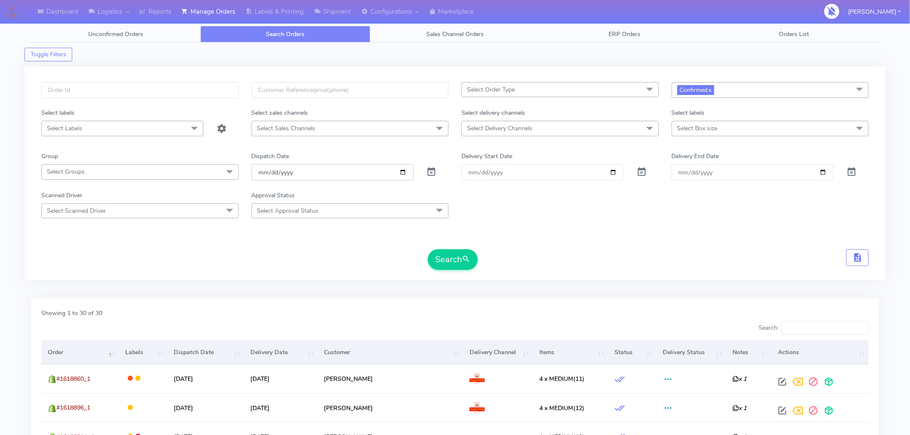
click at [402, 170] on input "[DATE]" at bounding box center [333, 172] width 162 height 16
type input "[DATE]"
click at [439, 267] on button "Search" at bounding box center [453, 259] width 50 height 21
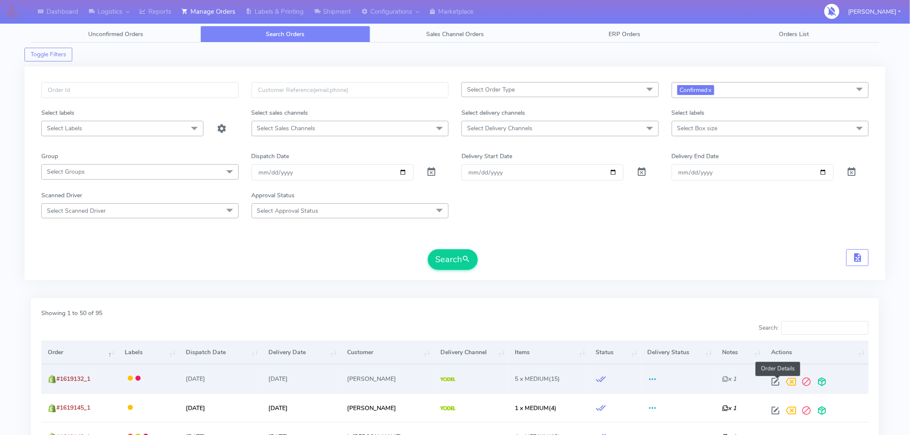
click at [774, 384] on span at bounding box center [775, 384] width 15 height 8
select select "5"
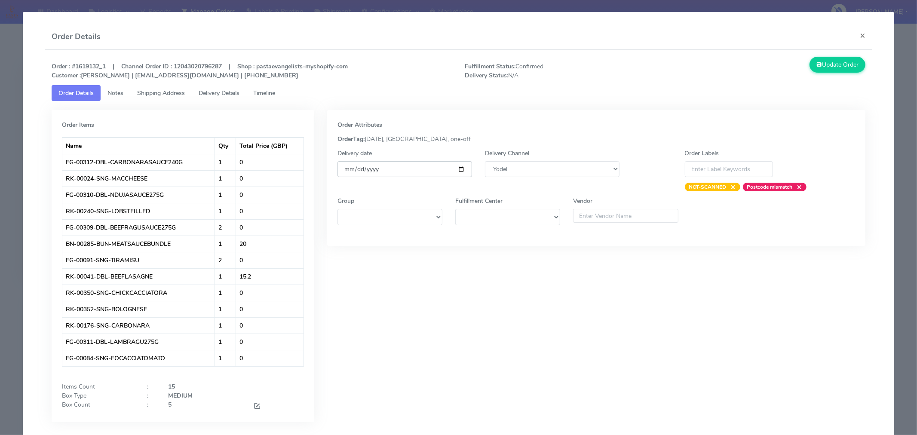
click at [461, 170] on input "[DATE]" at bounding box center [405, 169] width 135 height 16
type input "[DATE]"
click at [834, 68] on button "Update Order" at bounding box center [838, 65] width 56 height 16
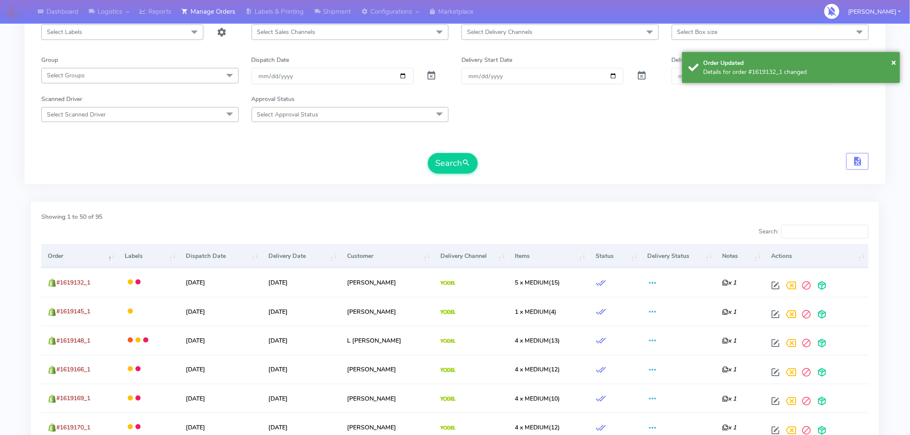
scroll to position [101, 0]
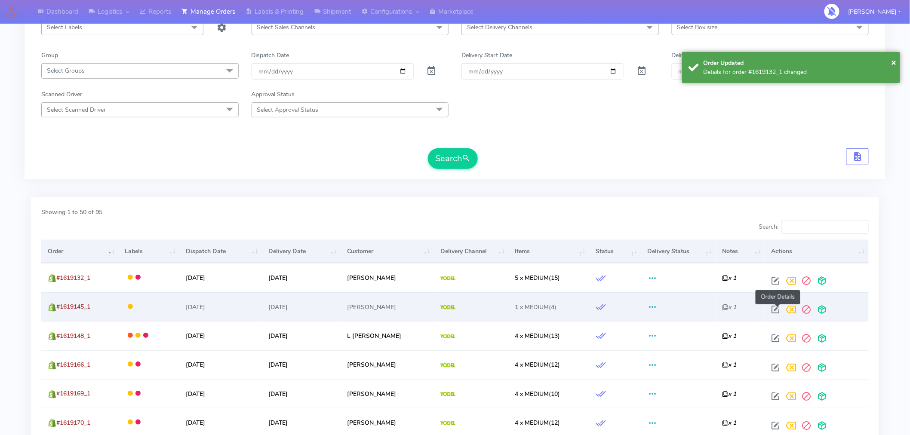
click at [777, 311] on span at bounding box center [775, 312] width 15 height 8
select select "5"
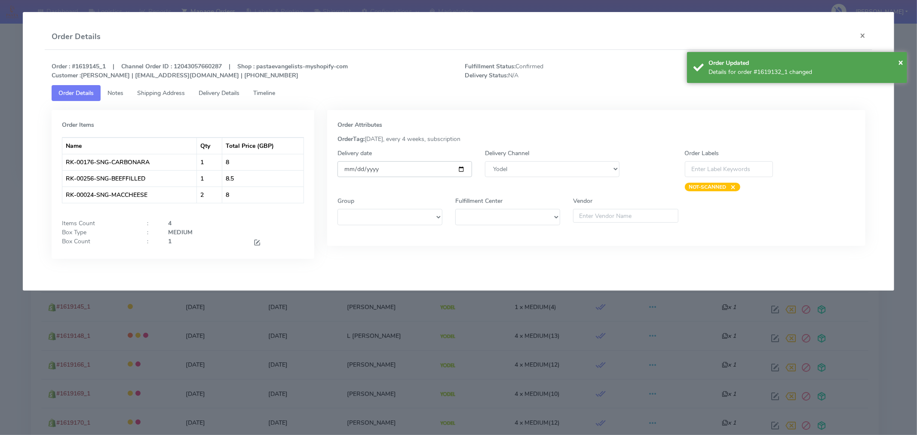
click at [464, 172] on input "[DATE]" at bounding box center [405, 169] width 135 height 16
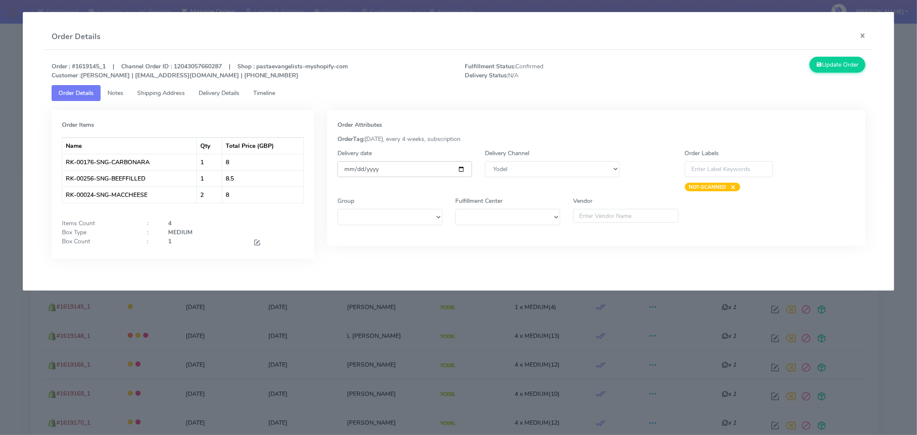
type input "[DATE]"
click at [834, 66] on button "Update Order" at bounding box center [838, 65] width 56 height 16
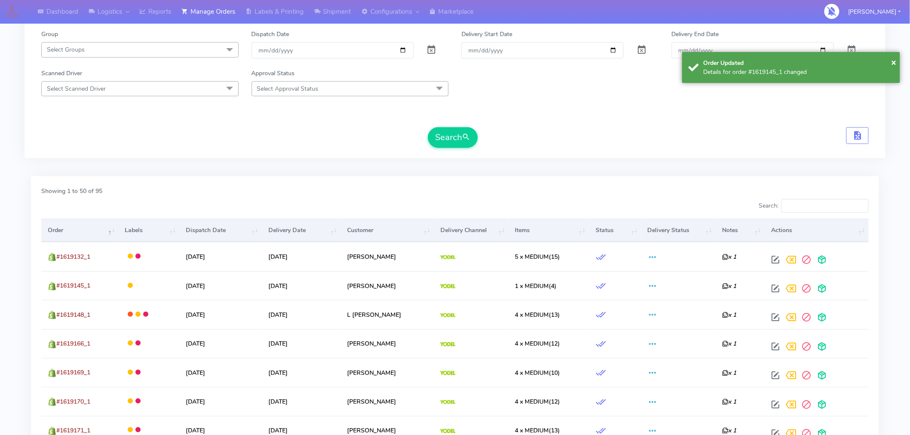
scroll to position [131, 0]
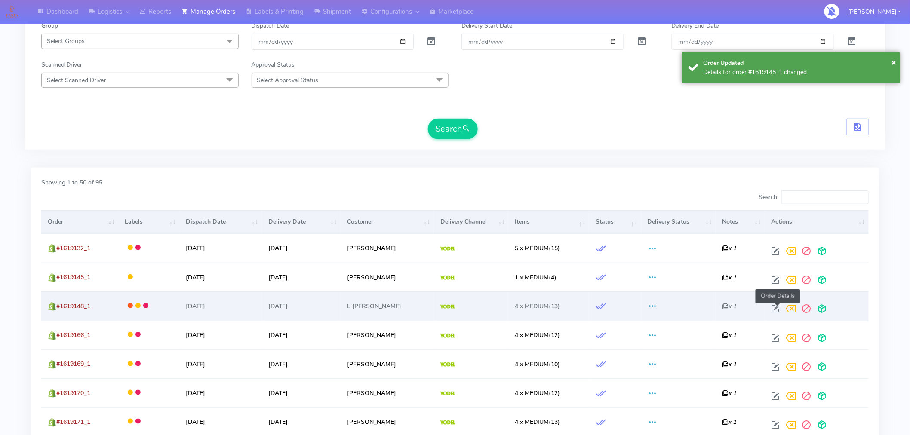
click at [780, 312] on span at bounding box center [775, 311] width 15 height 8
select select "5"
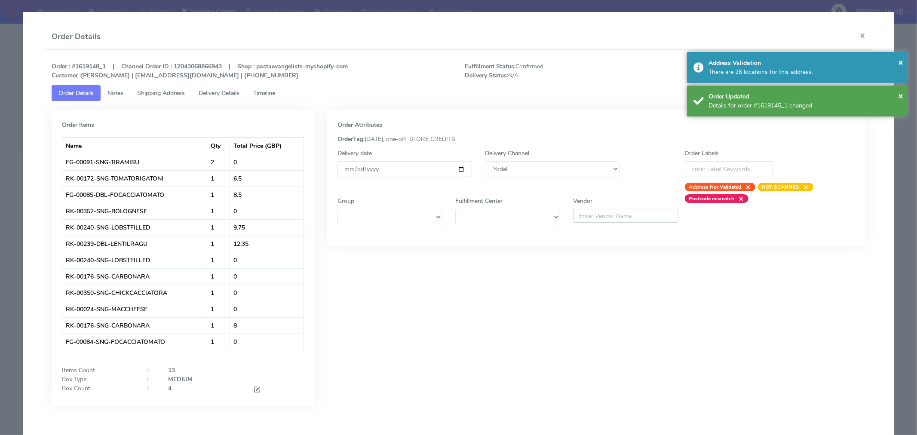
click at [625, 212] on input "text" at bounding box center [625, 216] width 105 height 14
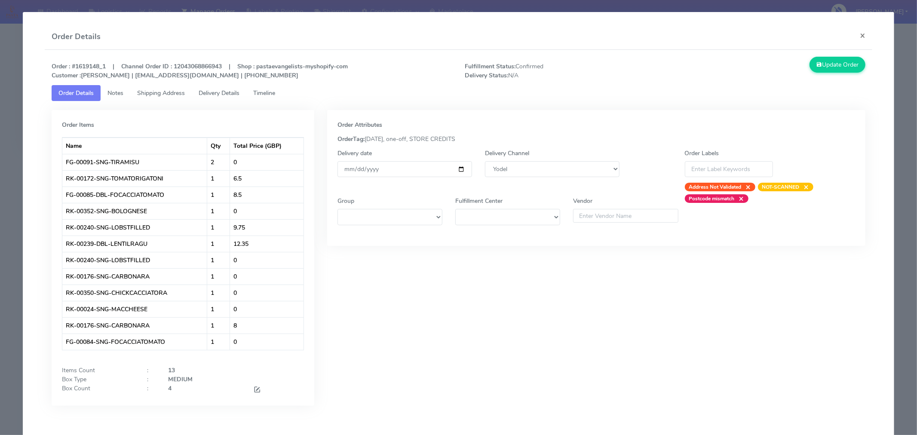
click at [453, 119] on div "Order Attributes OrderTag: [DATE], one-off, STORE CREDITS Delivery date [DATE] …" at bounding box center [596, 178] width 538 height 136
click at [855, 35] on button "×" at bounding box center [862, 35] width 19 height 23
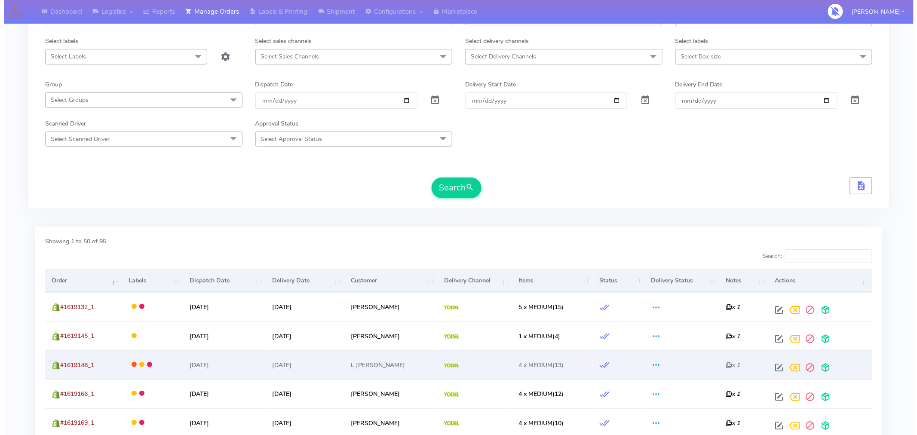
scroll to position [72, 0]
click at [780, 369] on span at bounding box center [775, 369] width 15 height 8
select select "5"
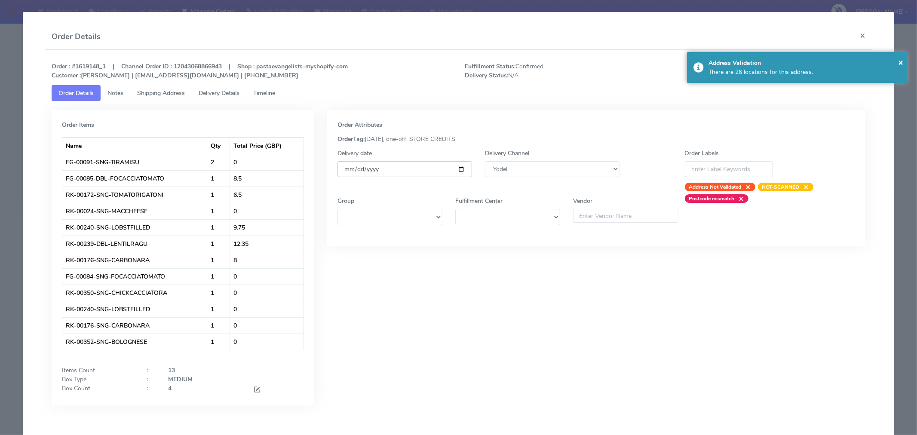
click at [459, 171] on input "[DATE]" at bounding box center [405, 169] width 135 height 16
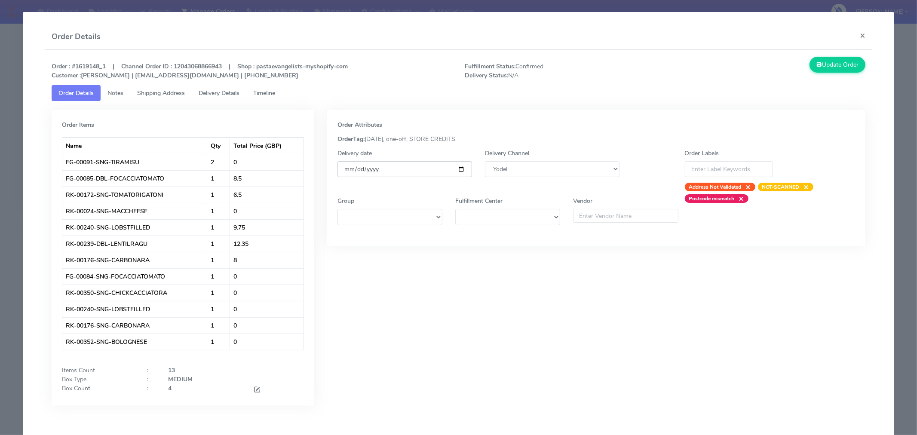
type input "[DATE]"
drag, startPoint x: 838, startPoint y: 62, endPoint x: 849, endPoint y: 74, distance: 16.8
click at [849, 74] on div "Update Order" at bounding box center [768, 68] width 207 height 23
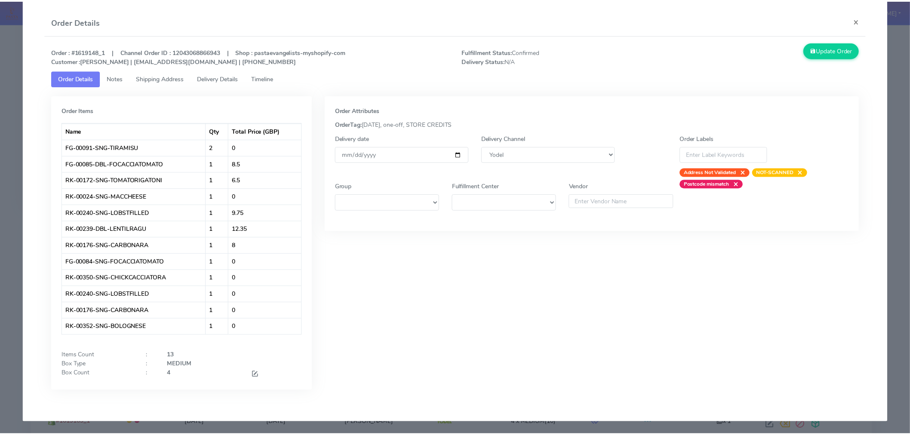
scroll to position [0, 0]
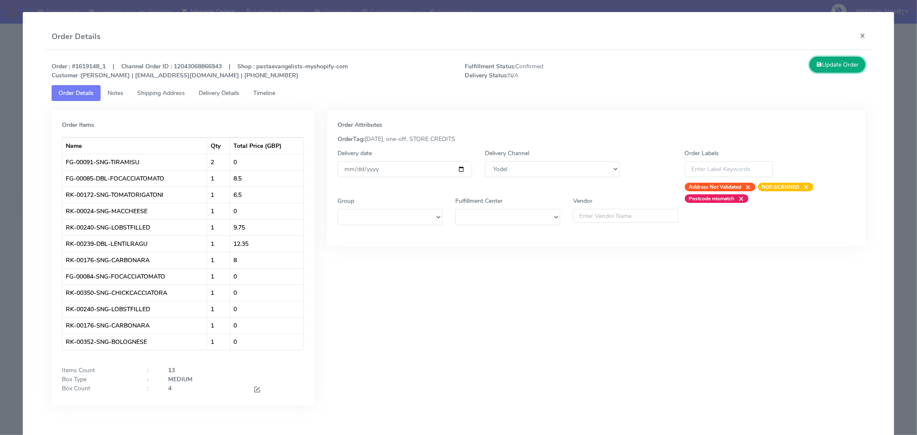
click at [839, 68] on button "Update Order" at bounding box center [838, 65] width 56 height 16
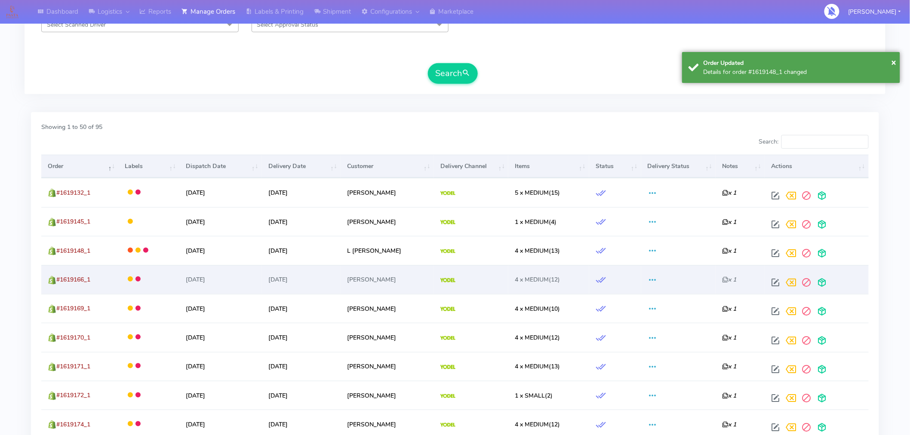
scroll to position [193, 0]
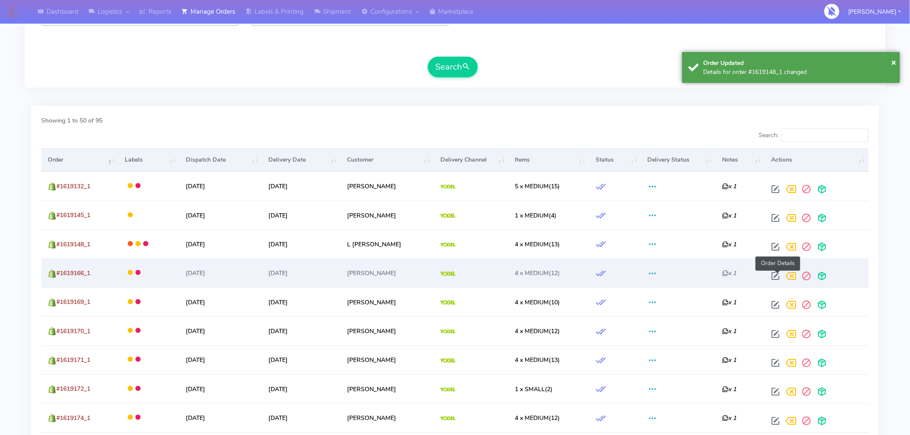
click at [776, 274] on span at bounding box center [775, 278] width 15 height 8
select select "5"
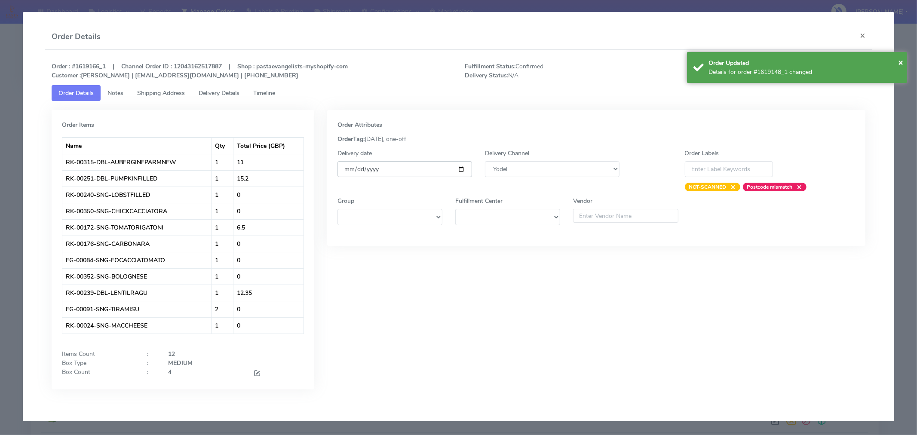
click at [463, 172] on input "[DATE]" at bounding box center [405, 169] width 135 height 16
type input "[DATE]"
click at [898, 66] on div "Order Updated" at bounding box center [805, 62] width 192 height 9
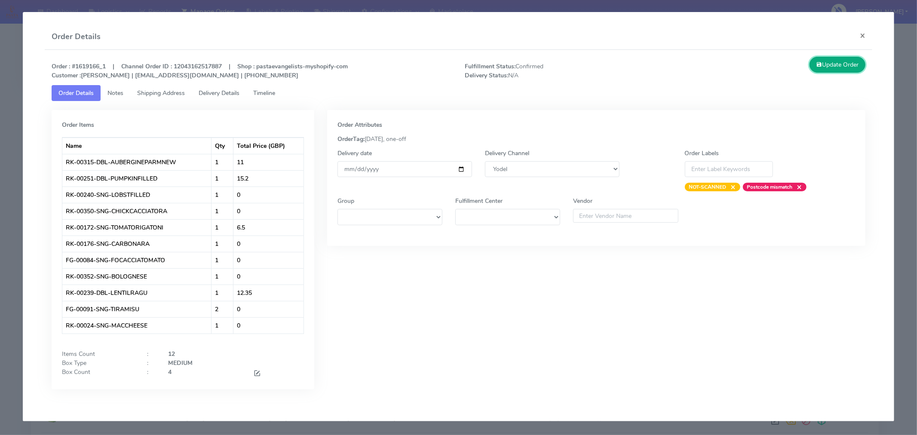
click at [858, 65] on button "Update Order" at bounding box center [838, 65] width 56 height 16
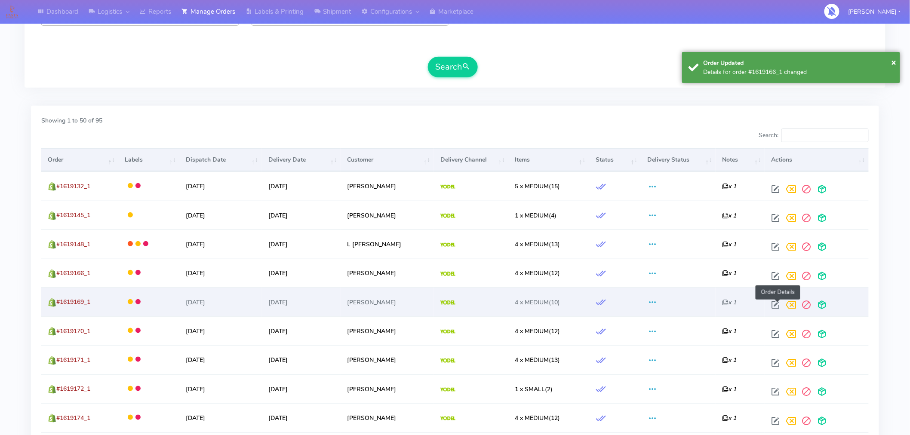
click at [776, 306] on span at bounding box center [775, 307] width 15 height 8
select select "5"
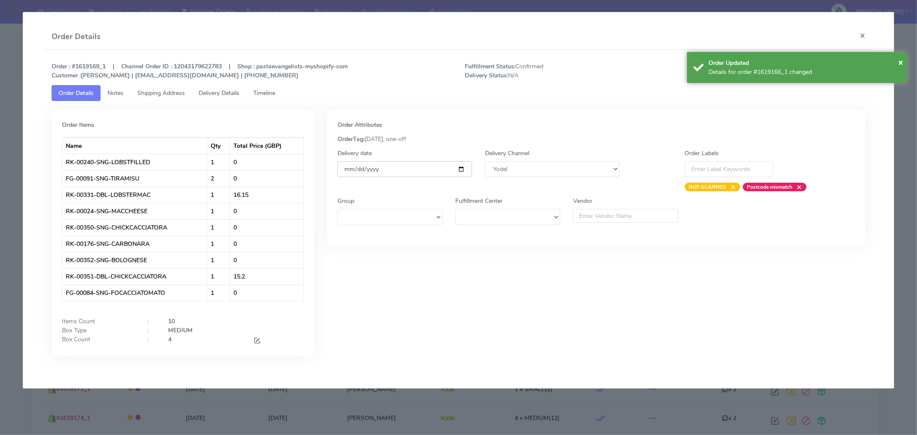
click at [461, 168] on input "[DATE]" at bounding box center [405, 169] width 135 height 16
type input "[DATE]"
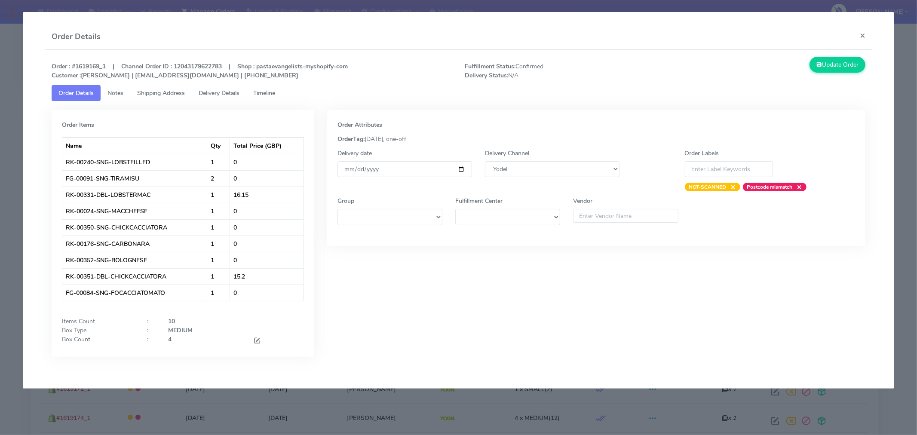
click at [836, 74] on div "Update Order" at bounding box center [768, 68] width 207 height 23
click at [837, 68] on button "Update Order" at bounding box center [838, 65] width 56 height 16
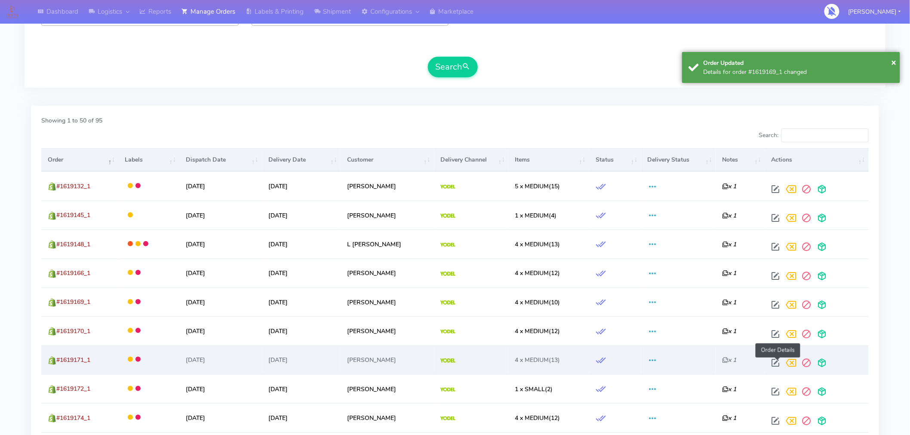
click at [775, 361] on span at bounding box center [775, 365] width 15 height 8
select select "5"
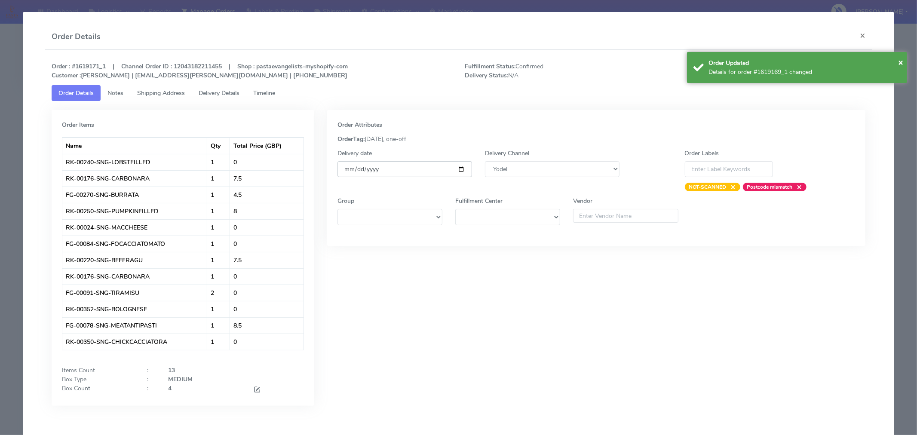
click at [457, 170] on input "[DATE]" at bounding box center [405, 169] width 135 height 16
type input "[DATE]"
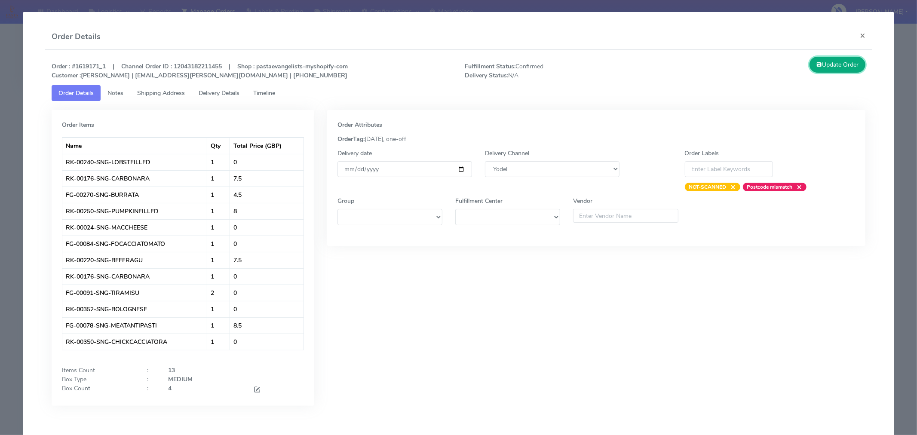
click at [841, 68] on button "Update Order" at bounding box center [838, 65] width 56 height 16
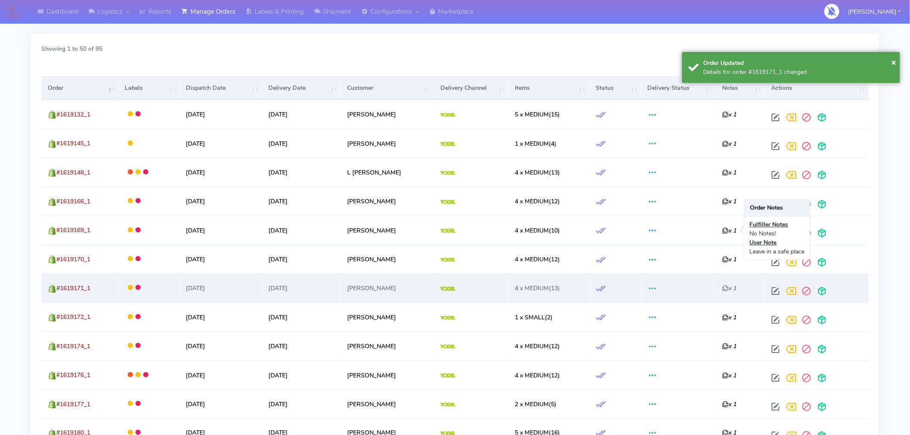
scroll to position [267, 0]
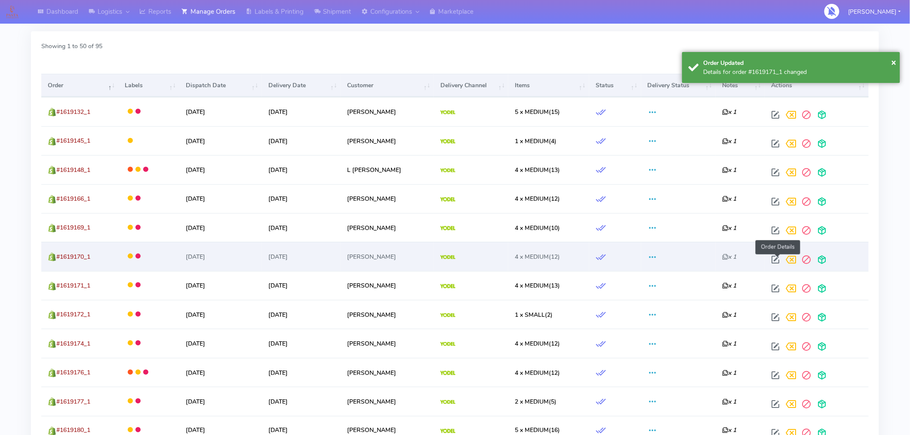
click at [779, 258] on span at bounding box center [775, 262] width 15 height 8
select select "5"
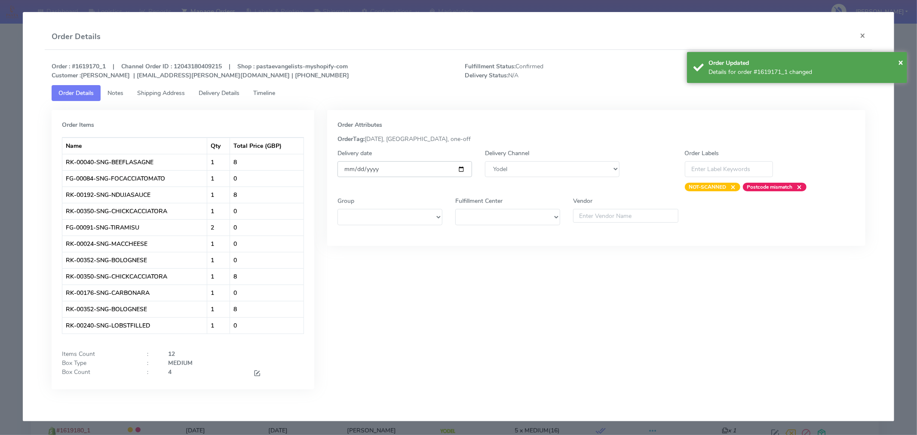
click at [461, 167] on input "[DATE]" at bounding box center [405, 169] width 135 height 16
type input "[DATE]"
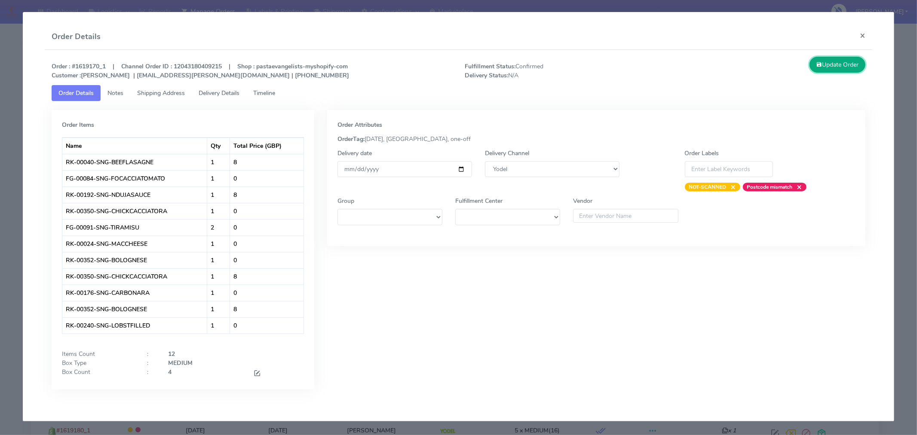
click at [844, 66] on button "Update Order" at bounding box center [838, 65] width 56 height 16
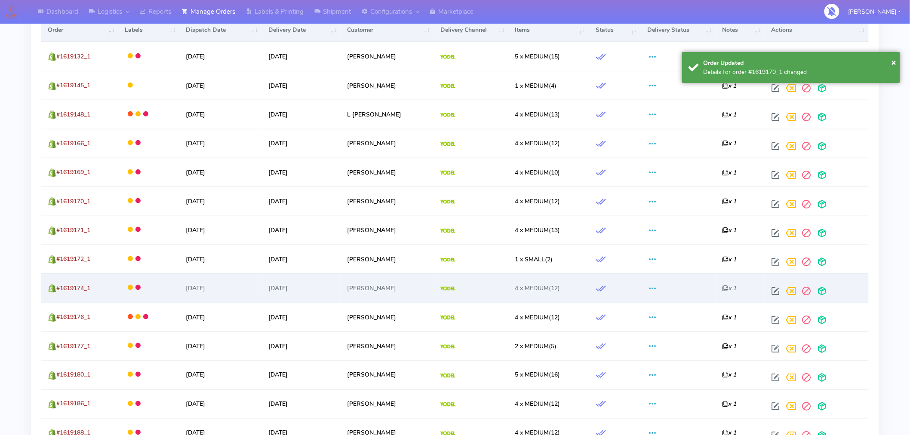
scroll to position [323, 0]
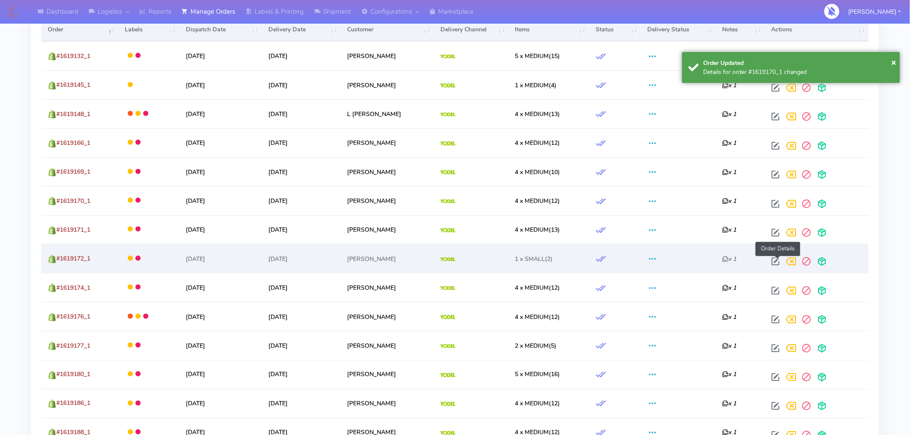
click at [778, 261] on span at bounding box center [775, 263] width 15 height 8
select select "5"
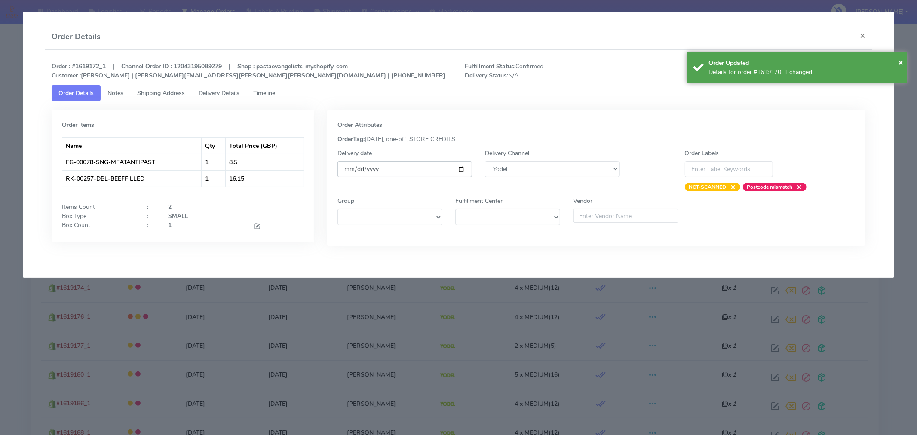
click at [461, 172] on input "[DATE]" at bounding box center [405, 169] width 135 height 16
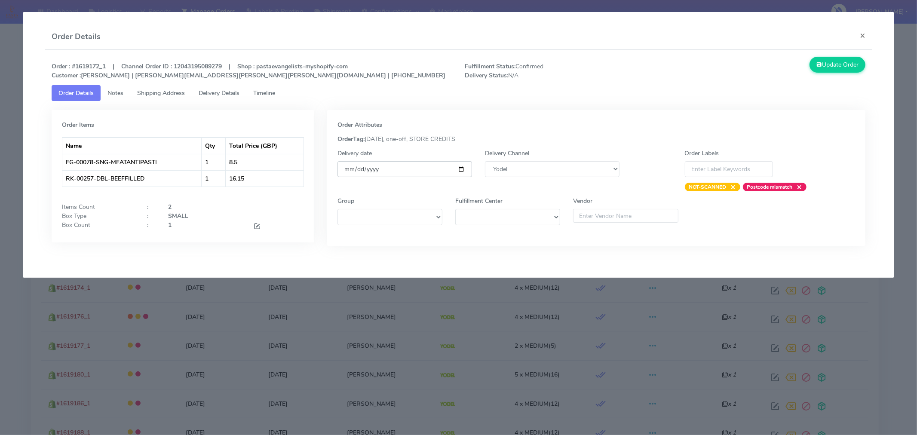
type input "[DATE]"
click at [841, 63] on button "Update Order" at bounding box center [838, 65] width 56 height 16
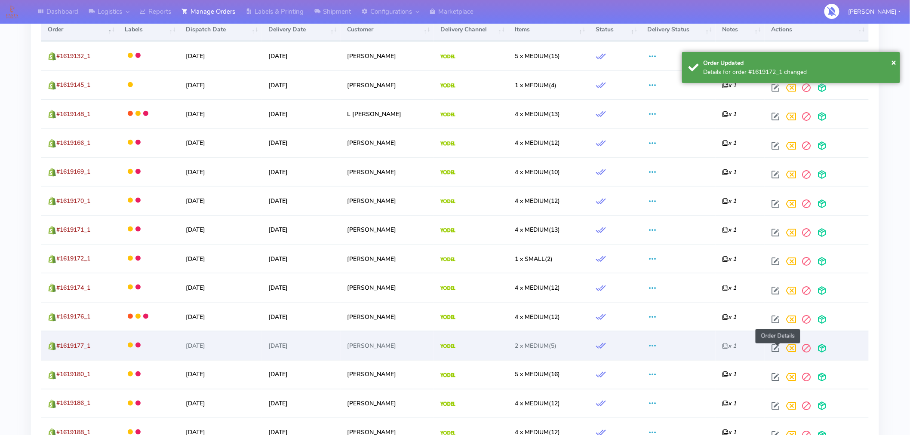
click at [776, 351] on span at bounding box center [775, 350] width 15 height 8
select select "5"
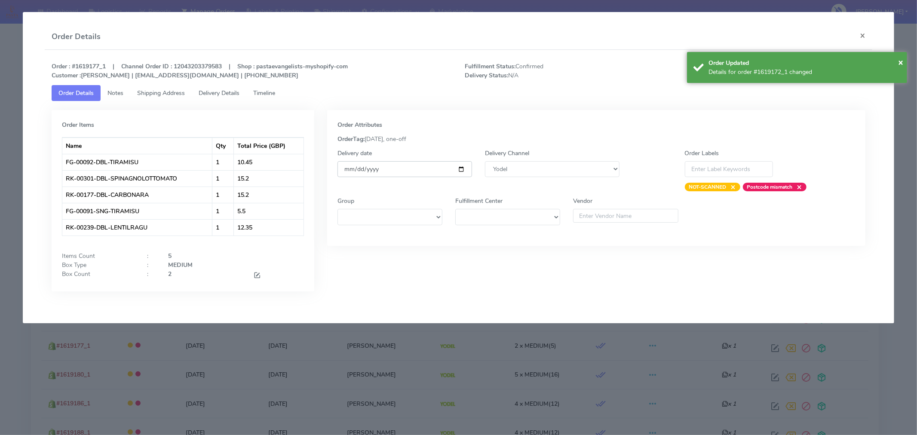
click at [463, 171] on input "[DATE]" at bounding box center [405, 169] width 135 height 16
type input "[DATE]"
click at [902, 63] on span "×" at bounding box center [900, 62] width 5 height 12
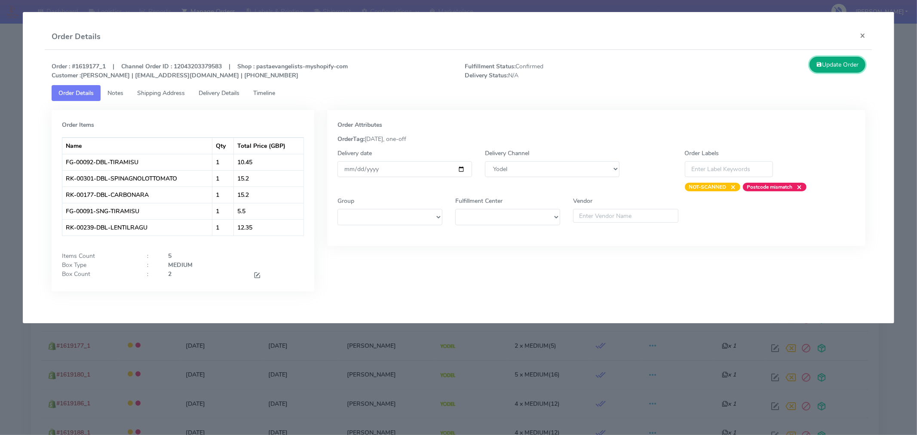
click at [843, 65] on button "Update Order" at bounding box center [838, 65] width 56 height 16
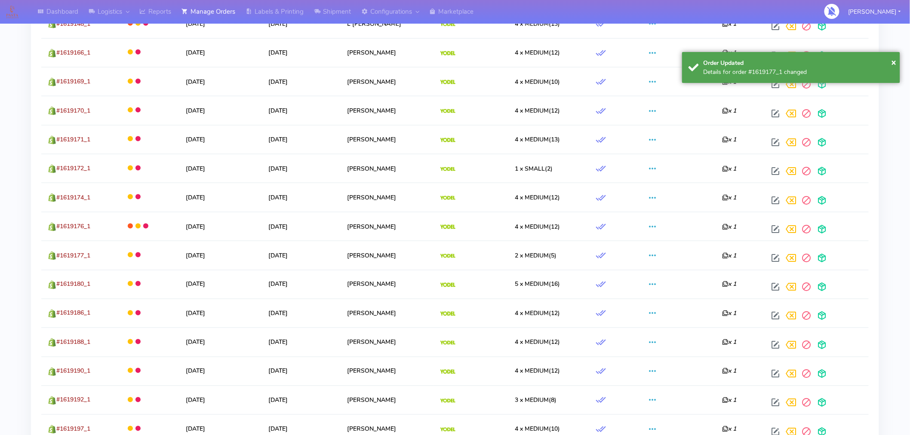
scroll to position [419, 0]
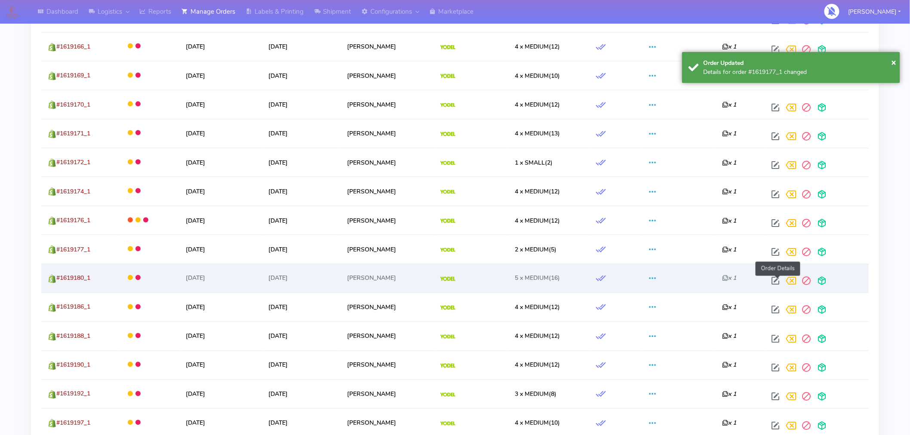
click at [780, 284] on span at bounding box center [775, 283] width 15 height 8
select select "5"
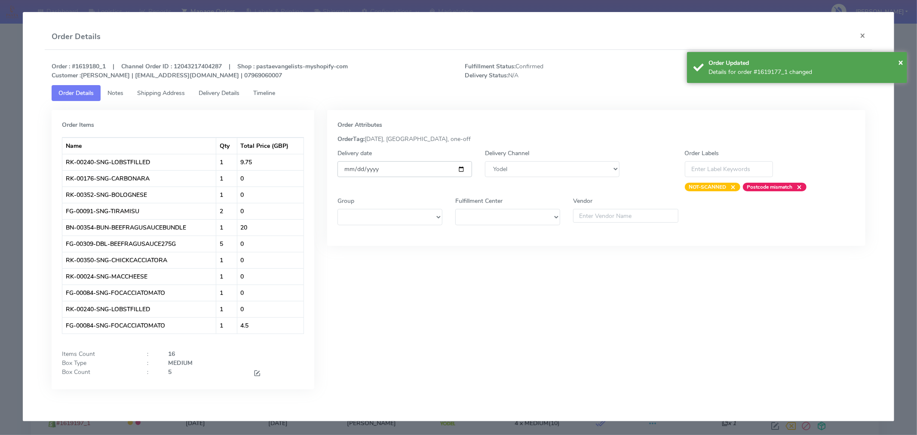
click at [463, 168] on input "[DATE]" at bounding box center [405, 169] width 135 height 16
type input "[DATE]"
click at [901, 63] on span "×" at bounding box center [900, 62] width 5 height 12
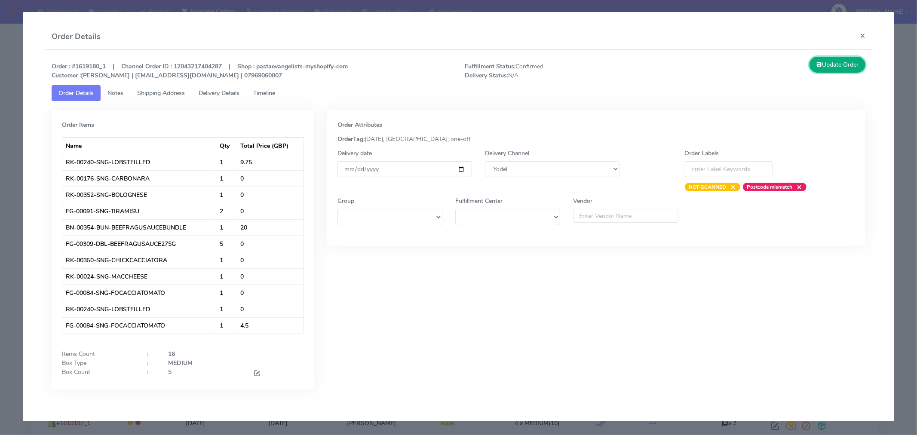
click at [850, 68] on button "Update Order" at bounding box center [838, 65] width 56 height 16
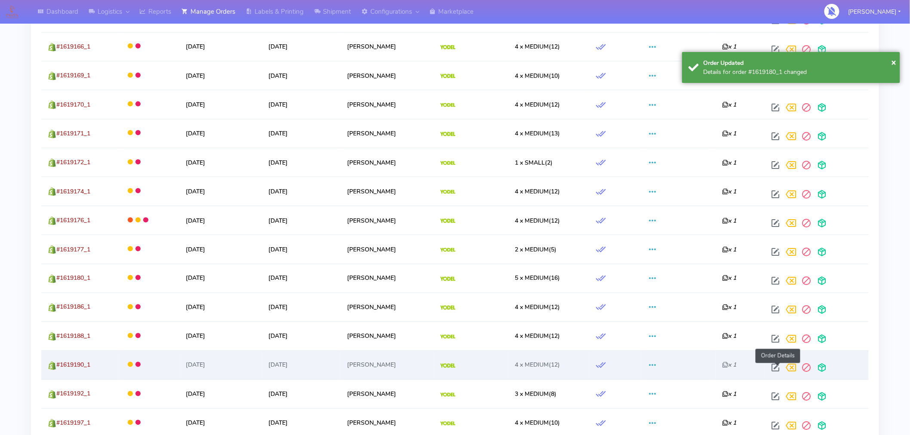
click at [780, 373] on span at bounding box center [775, 370] width 15 height 8
select select "5"
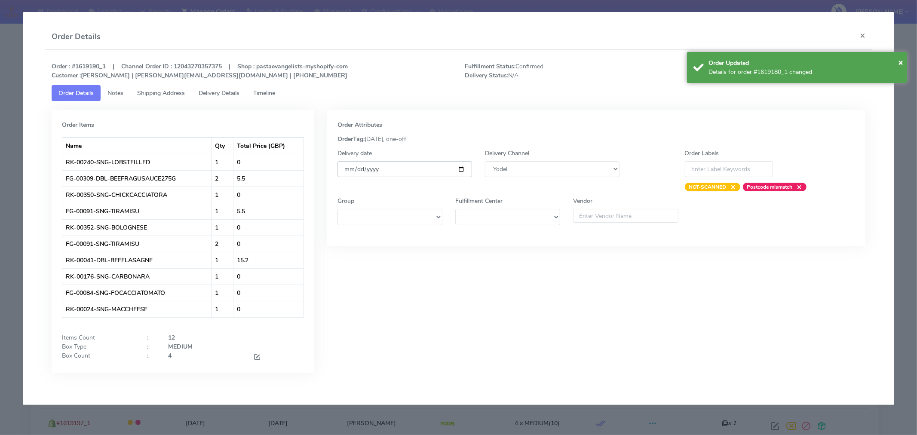
click at [461, 169] on input "[DATE]" at bounding box center [405, 169] width 135 height 16
type input "[DATE]"
click at [898, 59] on span "×" at bounding box center [900, 62] width 5 height 12
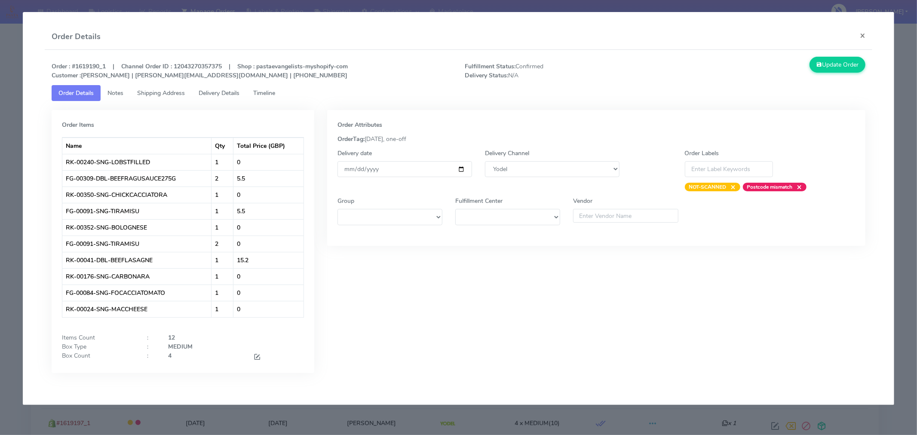
click at [832, 73] on div "Update Order" at bounding box center [768, 68] width 207 height 23
click at [842, 70] on button "Update Order" at bounding box center [838, 65] width 56 height 16
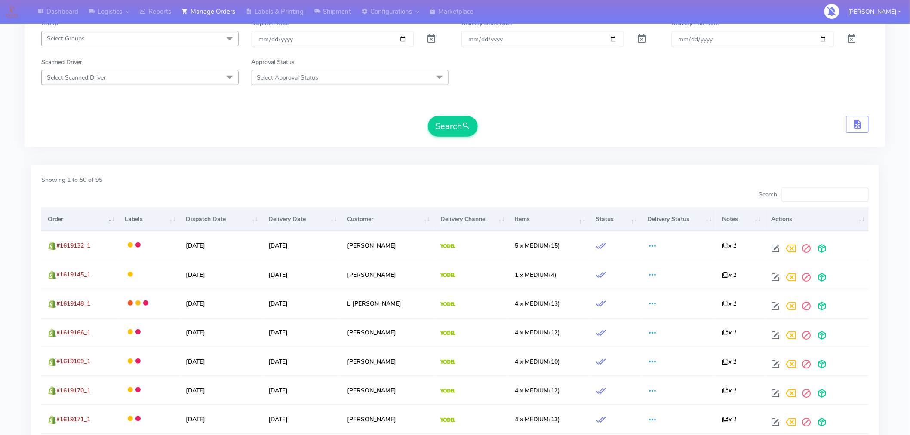
scroll to position [0, 0]
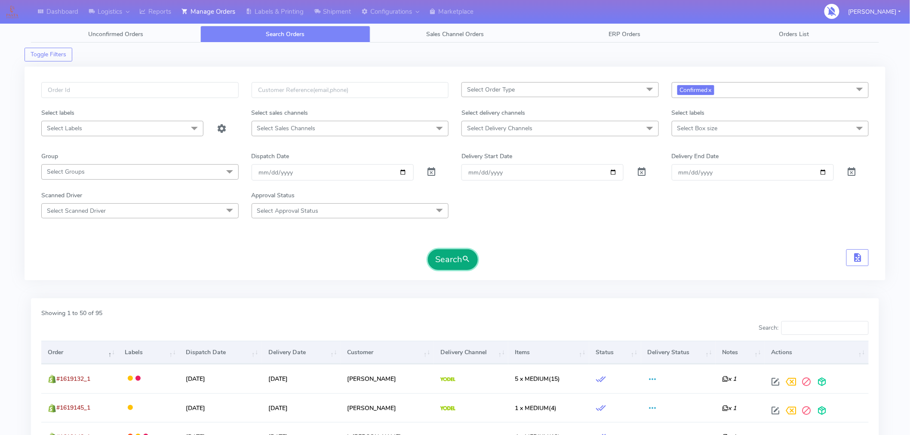
click at [461, 259] on button "Search" at bounding box center [453, 259] width 50 height 21
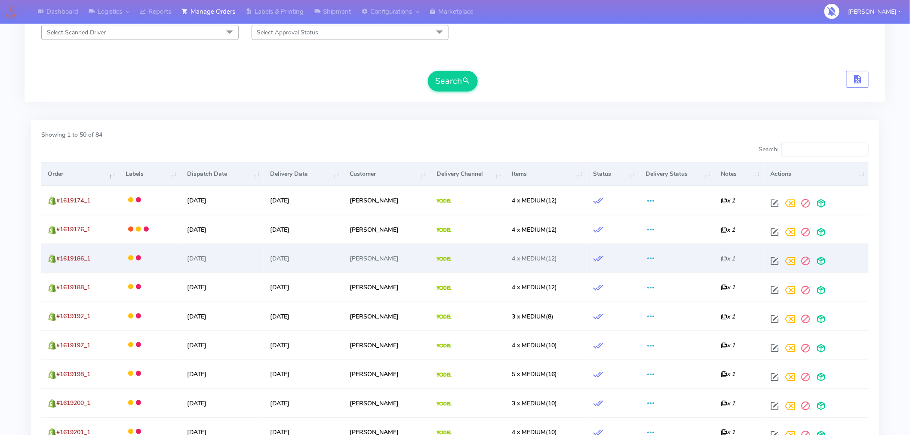
scroll to position [190, 0]
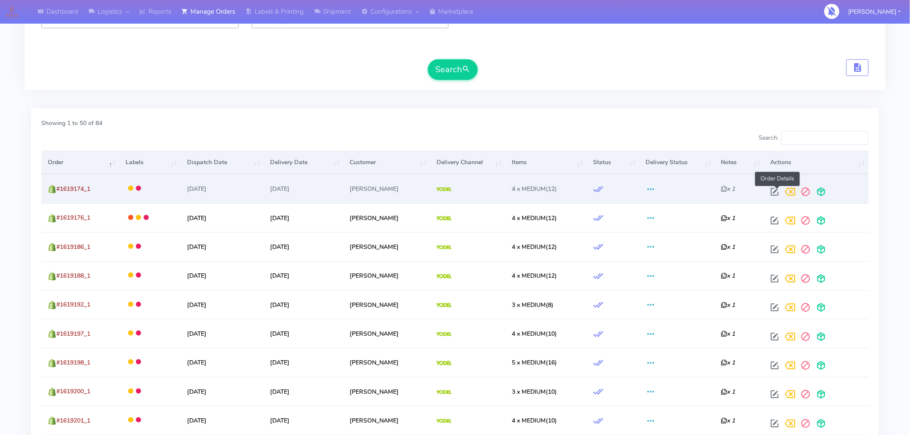
click at [775, 190] on span at bounding box center [774, 194] width 15 height 8
select select "5"
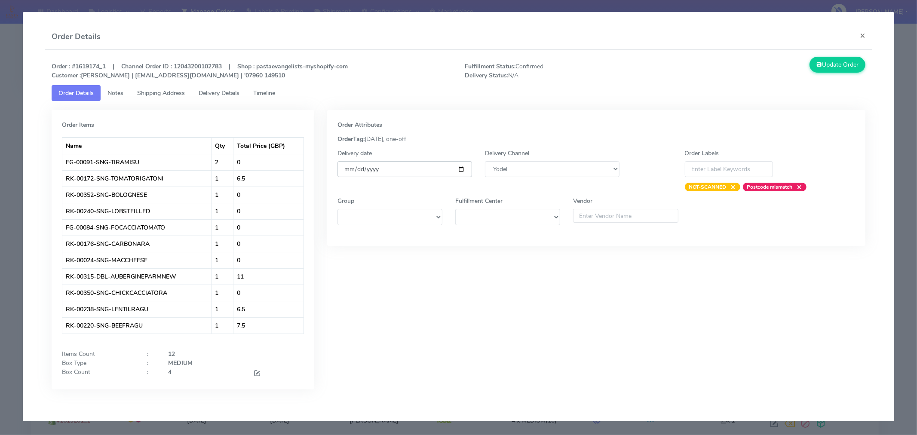
click at [460, 172] on input "[DATE]" at bounding box center [405, 169] width 135 height 16
type input "[DATE]"
click at [842, 66] on button "Update Order" at bounding box center [838, 65] width 56 height 16
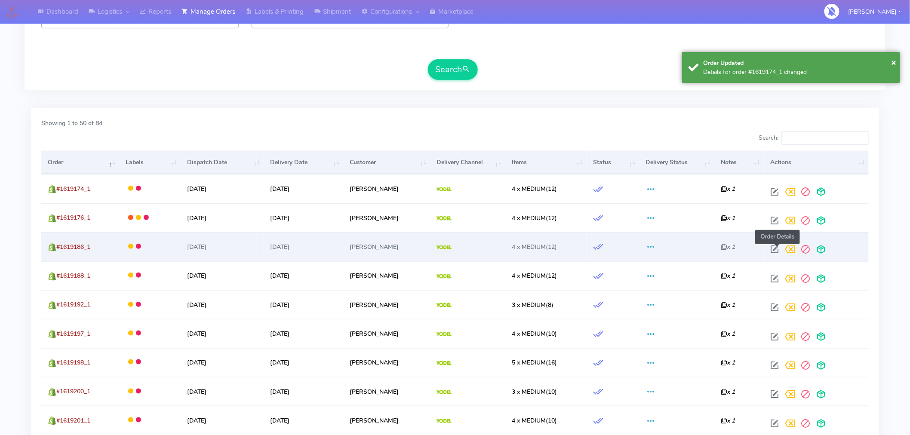
click at [780, 247] on span at bounding box center [774, 251] width 15 height 8
select select "5"
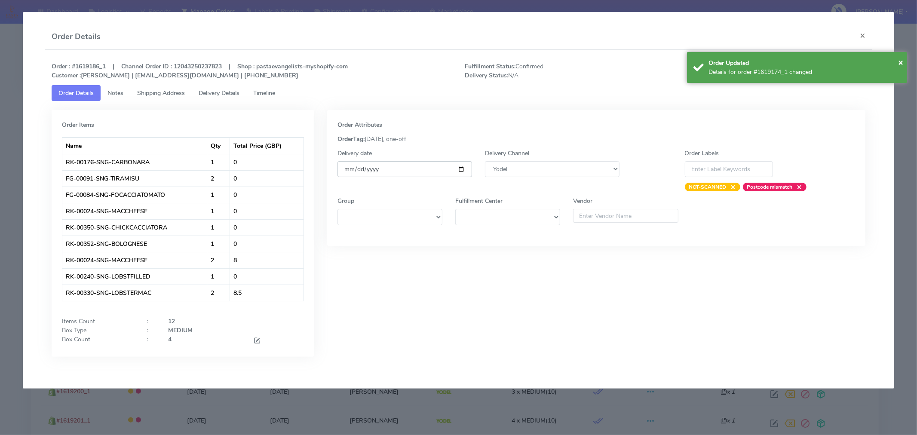
click at [462, 171] on input "[DATE]" at bounding box center [405, 169] width 135 height 16
type input "[DATE]"
click at [900, 62] on span "×" at bounding box center [900, 62] width 5 height 12
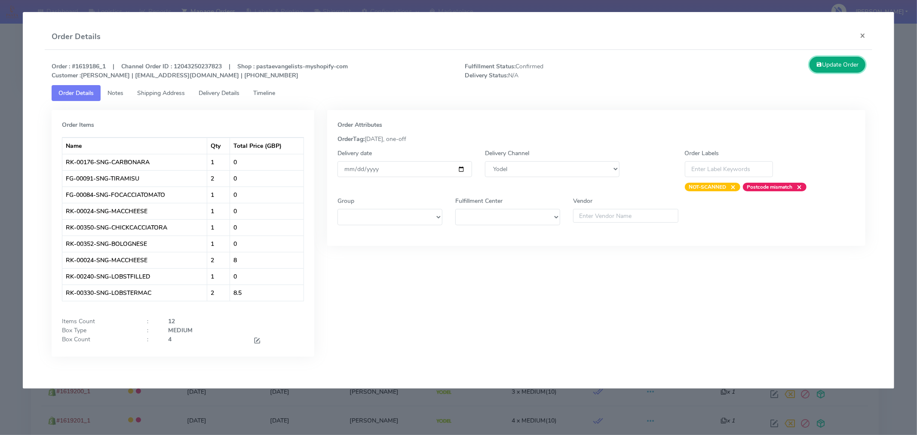
click at [840, 71] on button "Update Order" at bounding box center [838, 65] width 56 height 16
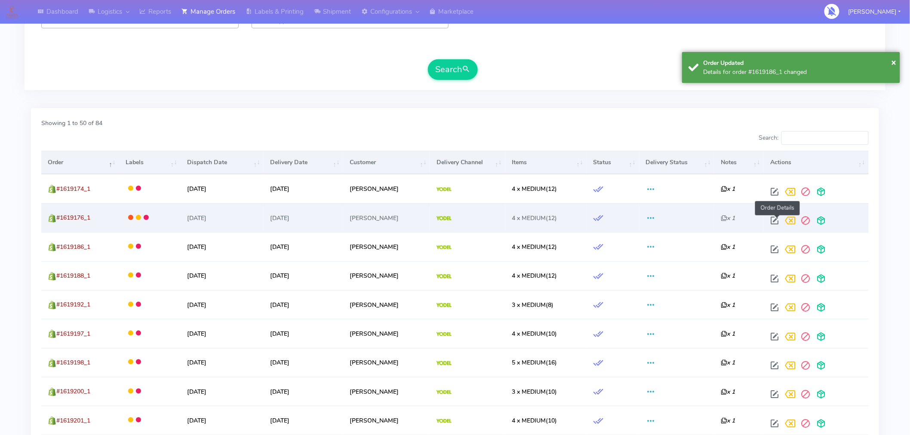
click at [775, 221] on span at bounding box center [774, 222] width 15 height 8
select select "5"
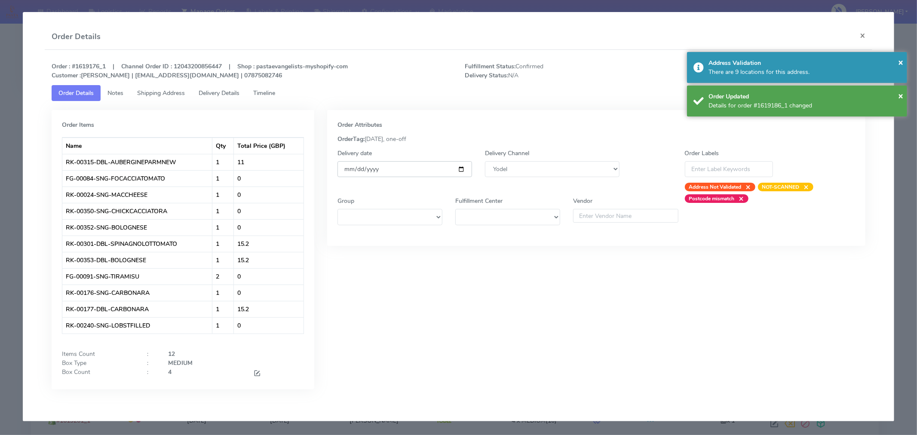
click at [464, 169] on input "[DATE]" at bounding box center [405, 169] width 135 height 16
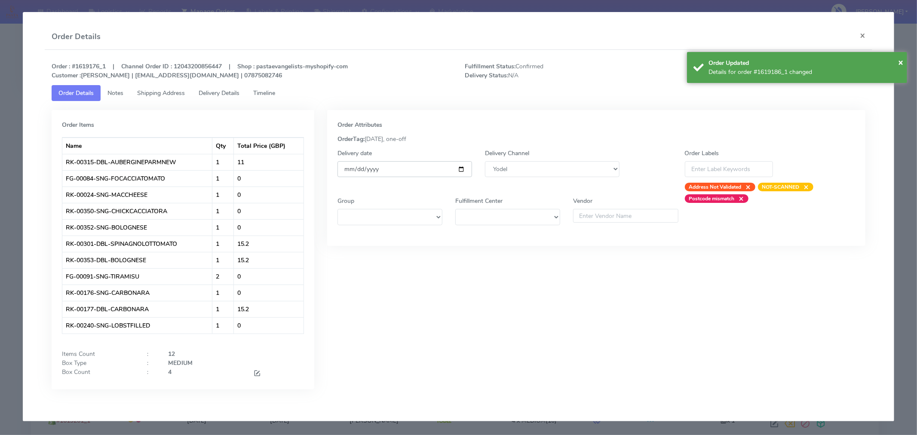
type input "[DATE]"
click at [901, 62] on span "×" at bounding box center [900, 62] width 5 height 12
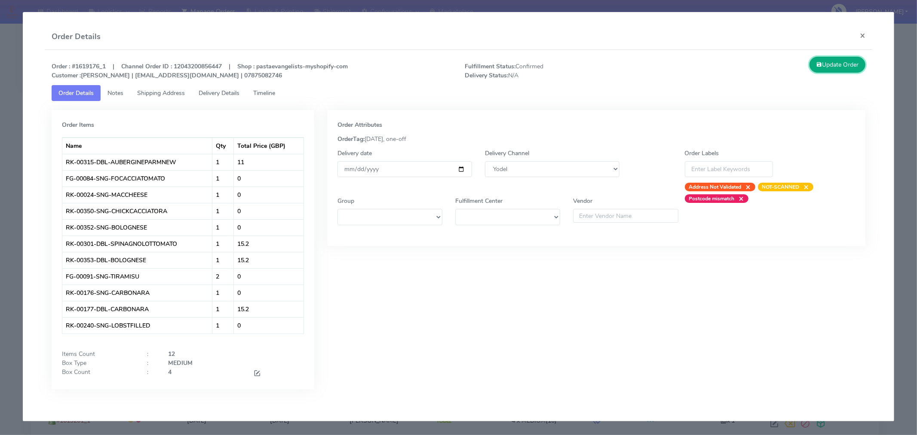
click at [849, 61] on button "Update Order" at bounding box center [838, 65] width 56 height 16
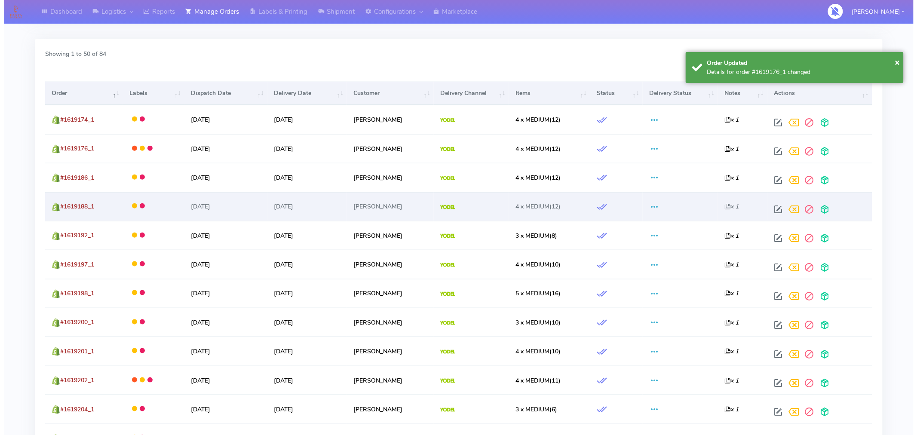
scroll to position [260, 0]
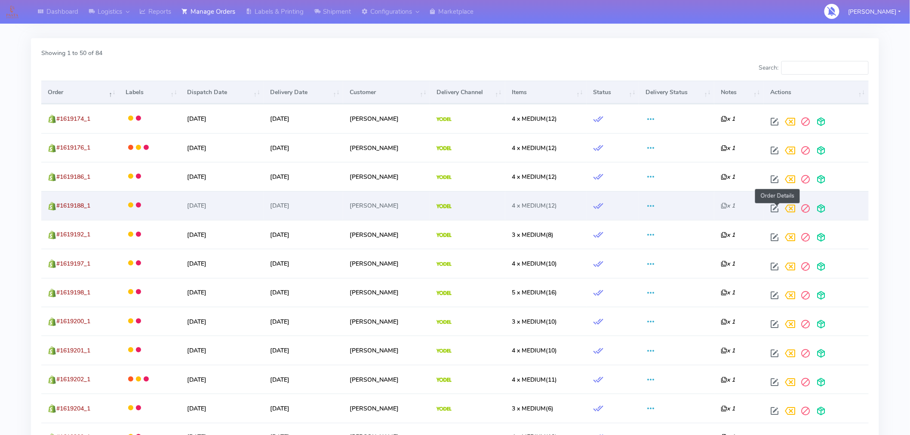
click at [779, 209] on span at bounding box center [774, 210] width 15 height 8
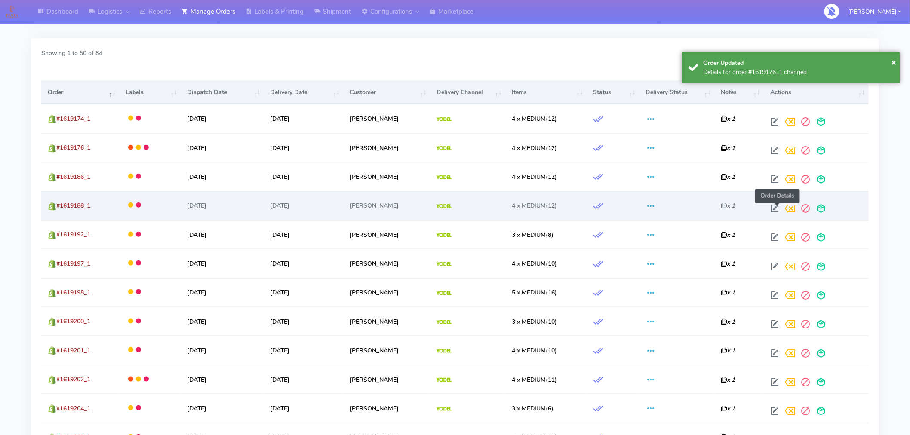
select select "5"
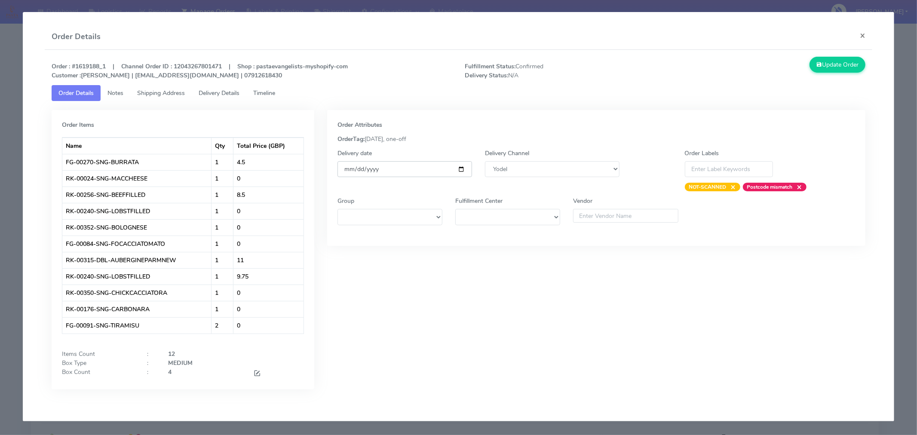
click at [460, 168] on input "[DATE]" at bounding box center [405, 169] width 135 height 16
type input "[DATE]"
click at [840, 60] on button "Update Order" at bounding box center [838, 65] width 56 height 16
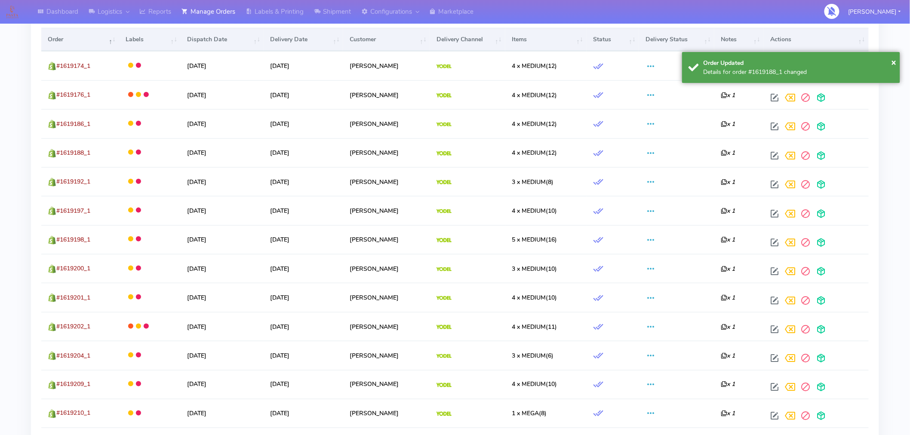
scroll to position [314, 0]
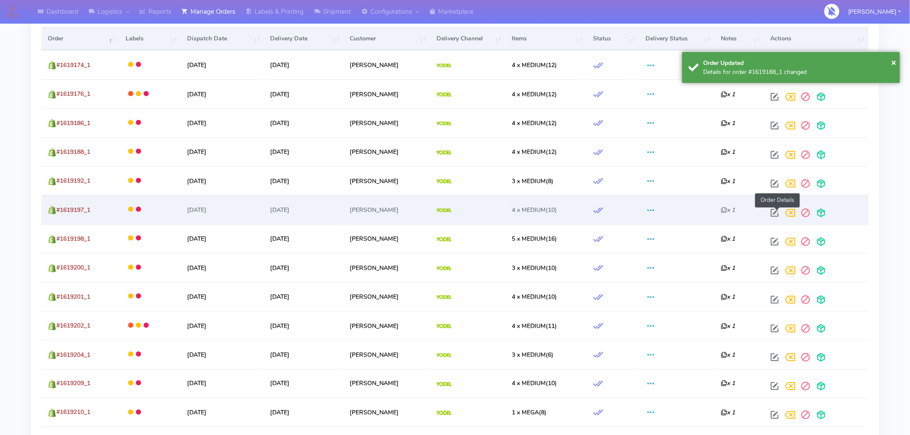
click at [779, 213] on span at bounding box center [774, 215] width 15 height 8
select select "5"
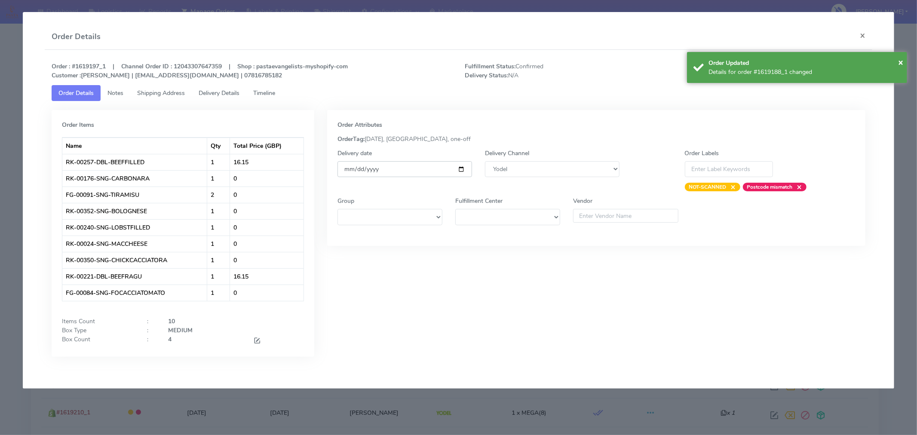
click at [464, 167] on input "[DATE]" at bounding box center [405, 169] width 135 height 16
type input "[DATE]"
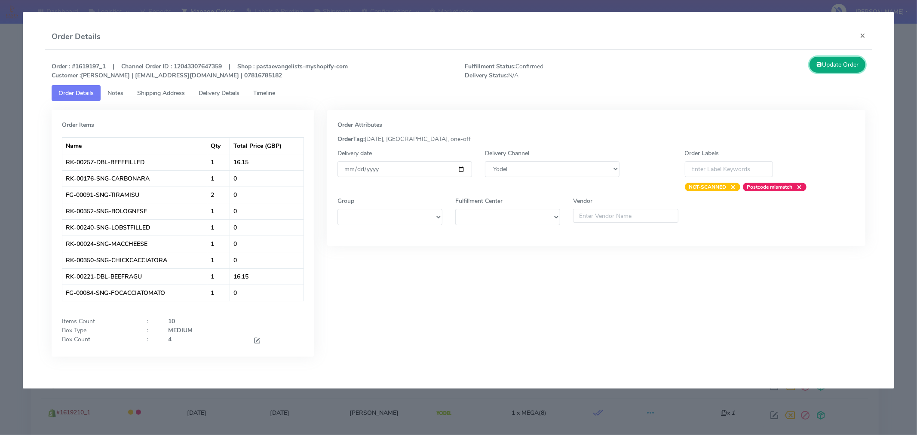
click at [850, 67] on button "Update Order" at bounding box center [838, 65] width 56 height 16
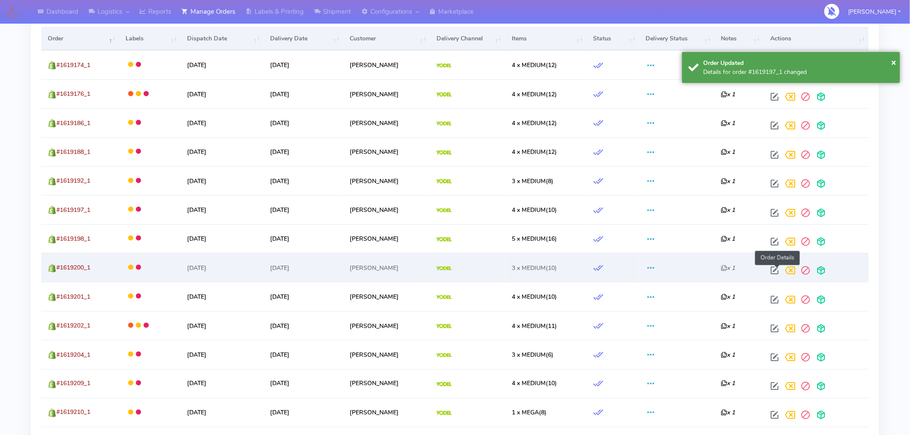
click at [778, 271] on span at bounding box center [774, 272] width 15 height 8
select select "5"
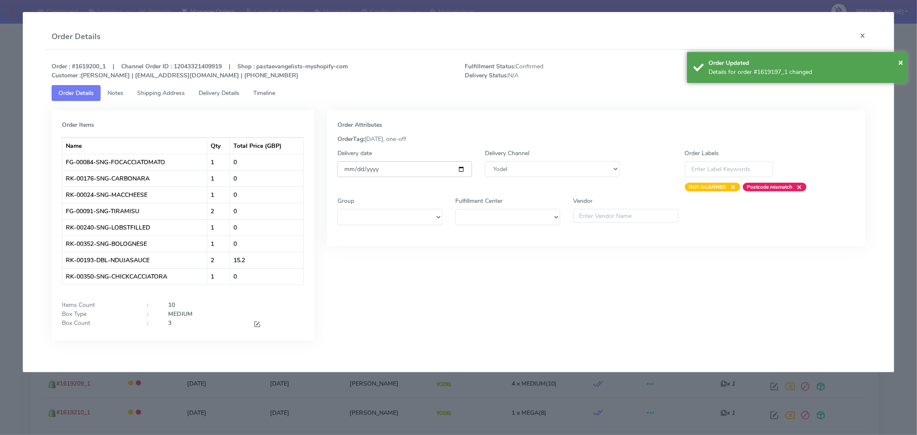
click at [462, 169] on input "[DATE]" at bounding box center [405, 169] width 135 height 16
type input "[DATE]"
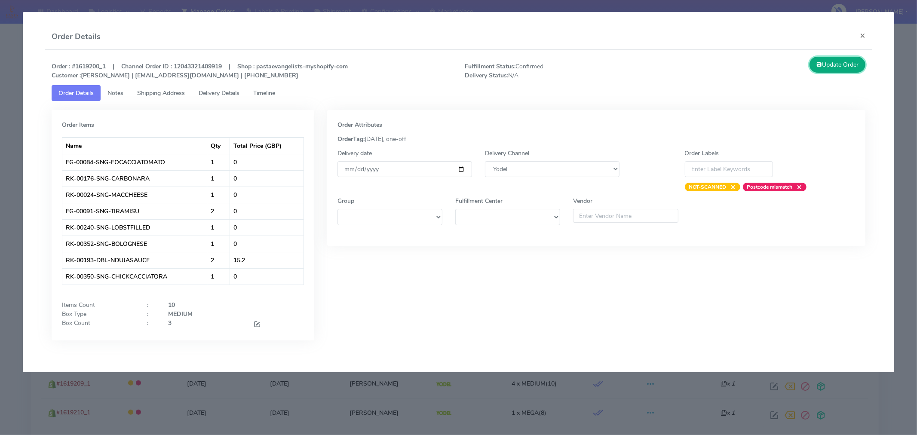
click at [845, 66] on button "Update Order" at bounding box center [838, 65] width 56 height 16
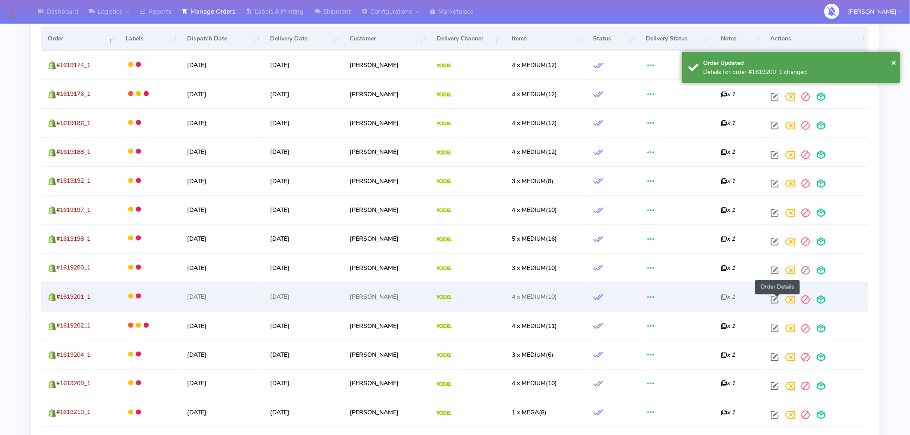
click at [778, 301] on span at bounding box center [774, 302] width 15 height 8
select select "5"
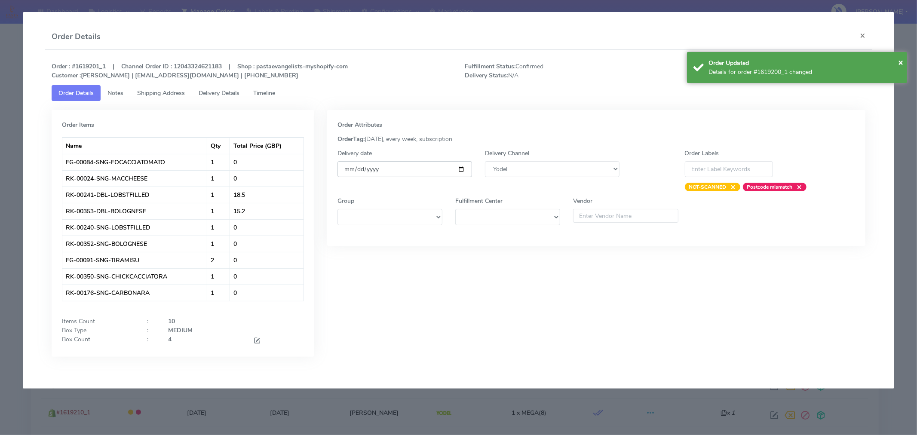
click at [458, 168] on input "[DATE]" at bounding box center [405, 169] width 135 height 16
type input "[DATE]"
click at [903, 63] on span "×" at bounding box center [900, 62] width 5 height 12
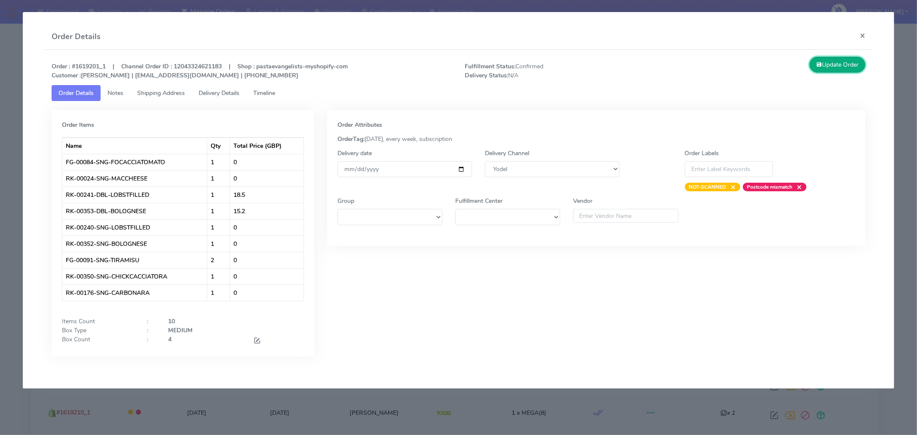
click at [852, 65] on button "Update Order" at bounding box center [838, 65] width 56 height 16
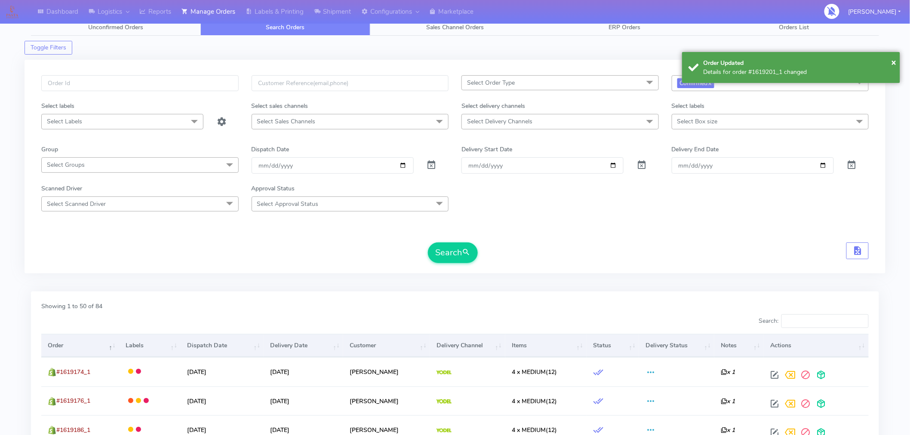
scroll to position [0, 0]
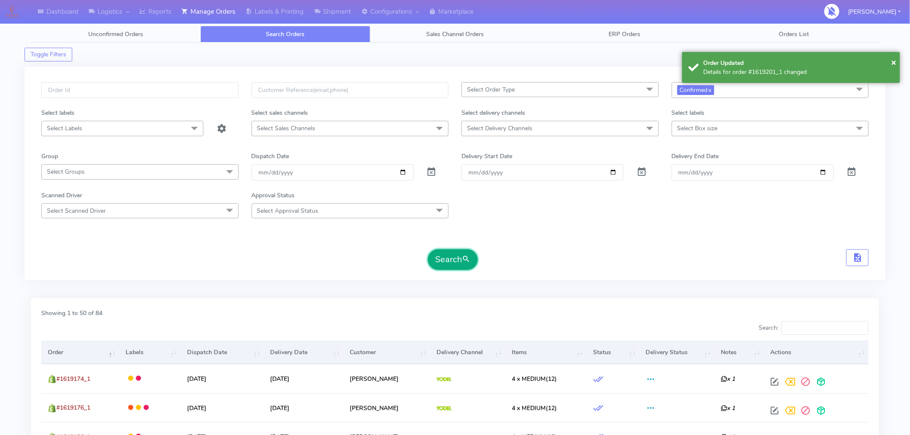
click at [467, 261] on span "submit" at bounding box center [466, 260] width 9 height 12
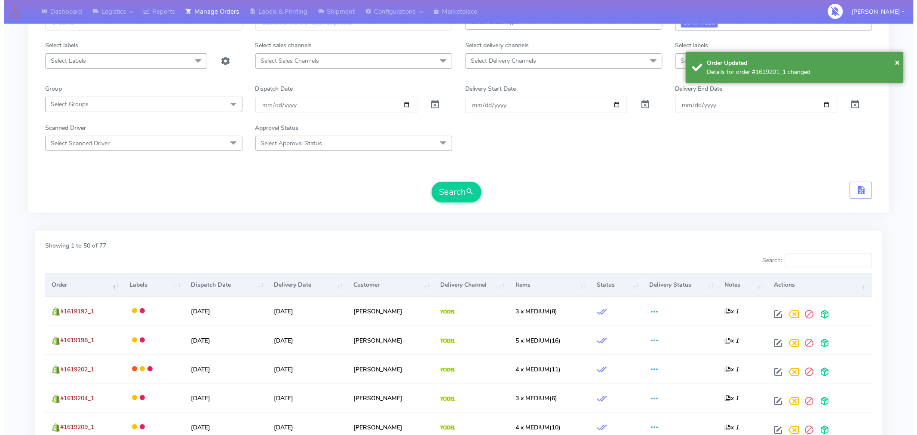
scroll to position [68, 0]
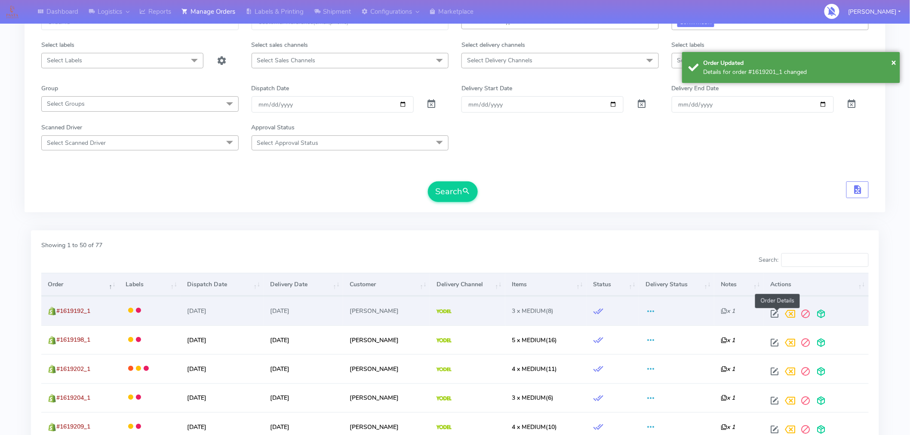
click at [776, 316] on span at bounding box center [774, 316] width 15 height 8
select select "5"
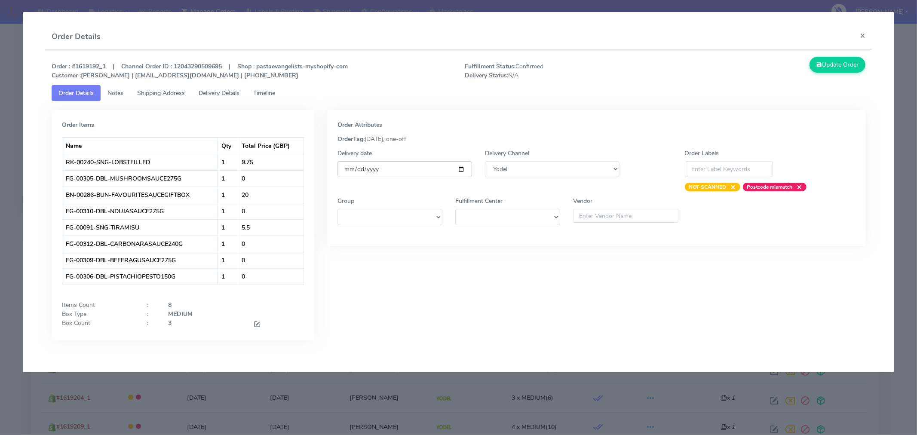
click at [460, 167] on input "[DATE]" at bounding box center [405, 169] width 135 height 16
type input "[DATE]"
click at [835, 68] on button "Update Order" at bounding box center [838, 65] width 56 height 16
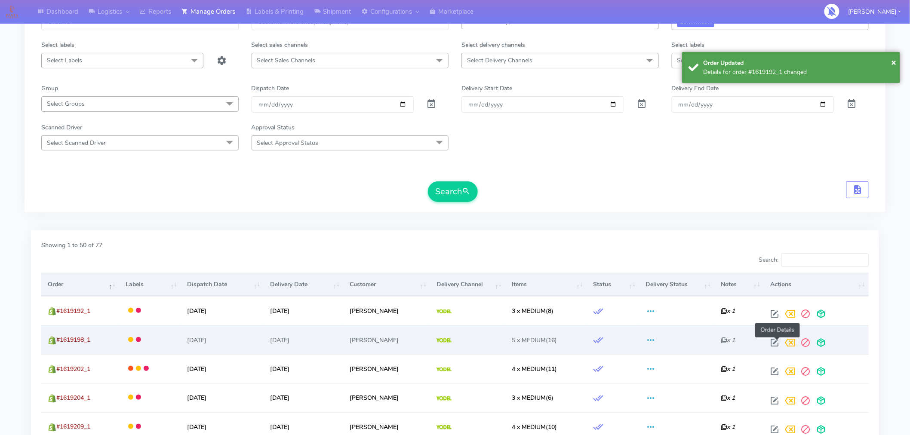
click at [775, 343] on span at bounding box center [774, 345] width 15 height 8
select select "5"
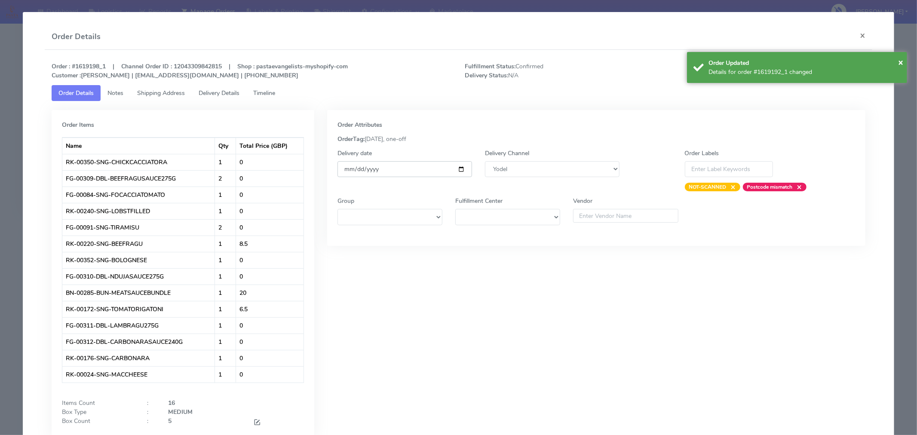
click at [461, 169] on input "[DATE]" at bounding box center [405, 169] width 135 height 16
type input "[DATE]"
click at [902, 65] on span "×" at bounding box center [900, 62] width 5 height 12
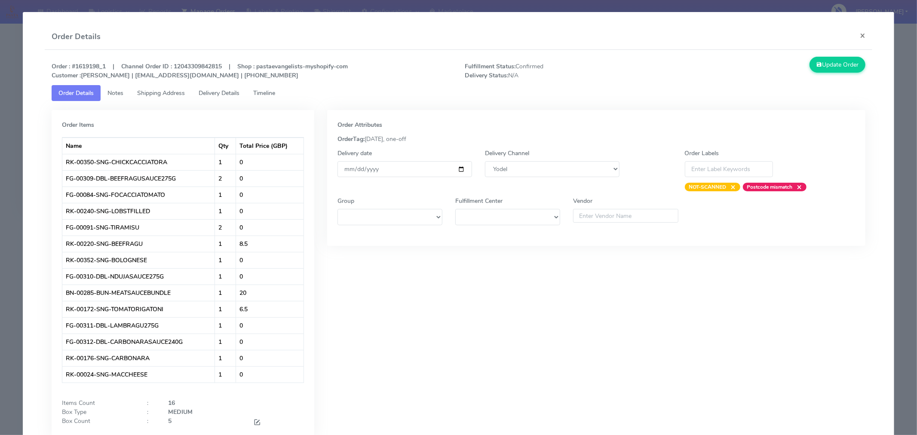
click at [831, 74] on div "Update Order" at bounding box center [768, 68] width 207 height 23
click at [834, 68] on button "Update Order" at bounding box center [838, 65] width 56 height 16
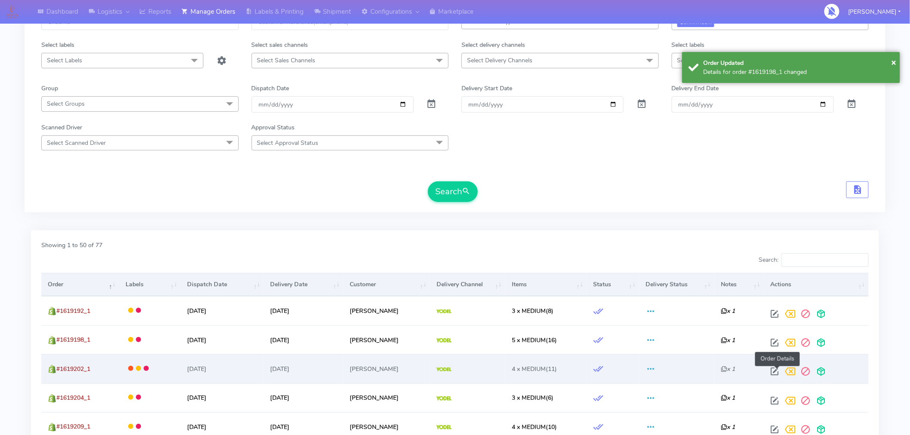
click at [777, 374] on span at bounding box center [774, 373] width 15 height 8
select select "5"
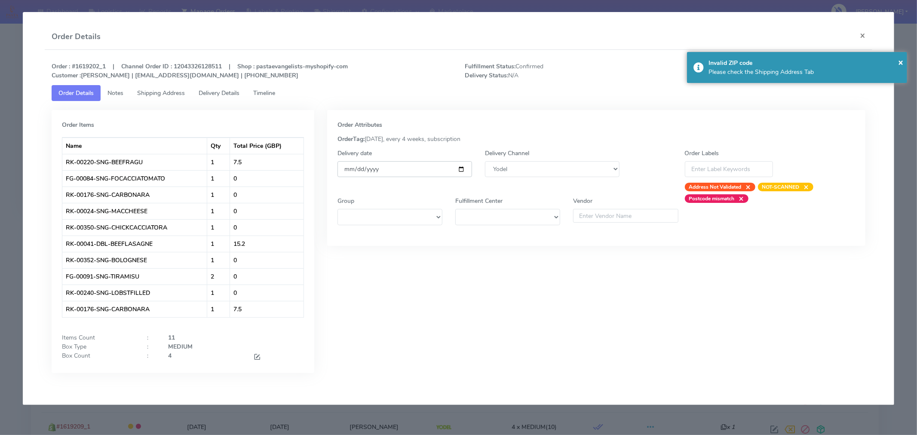
click at [459, 172] on input "[DATE]" at bounding box center [405, 169] width 135 height 16
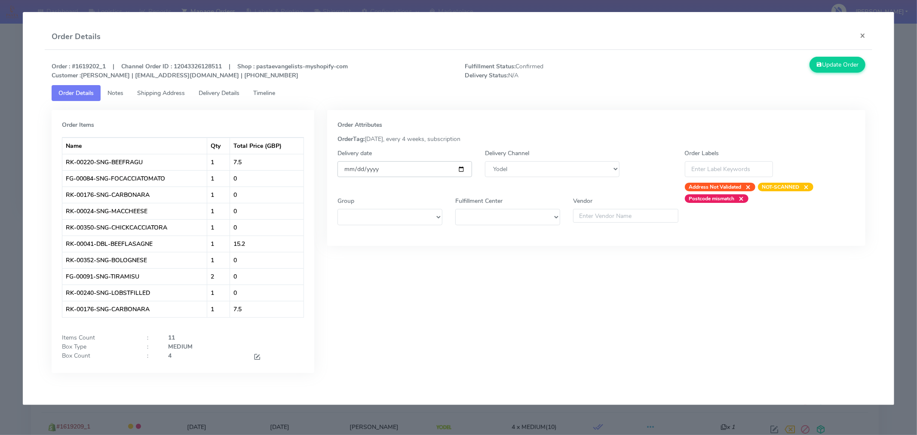
type input "[DATE]"
click at [837, 61] on button "Update Order" at bounding box center [838, 65] width 56 height 16
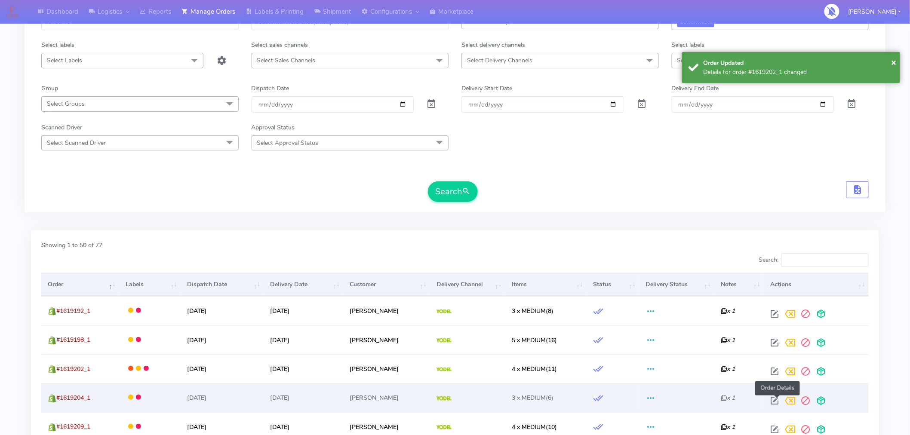
click at [778, 401] on span at bounding box center [774, 403] width 15 height 8
select select "5"
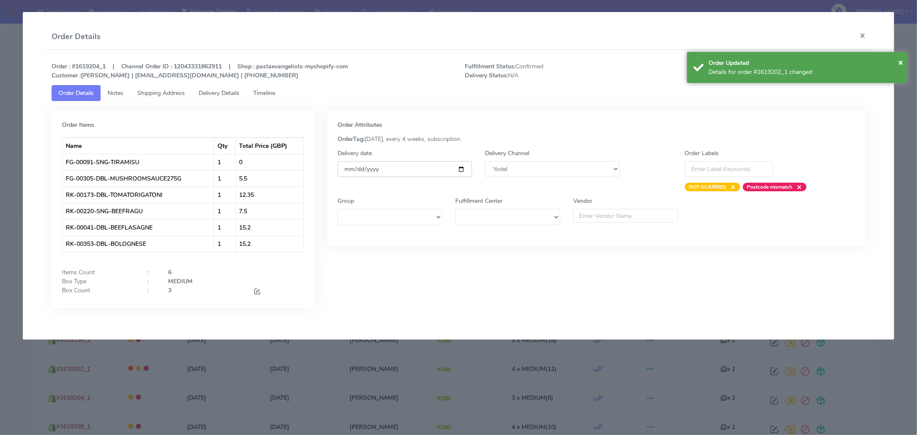
click at [461, 167] on input "[DATE]" at bounding box center [405, 169] width 135 height 16
type input "[DATE]"
click at [902, 61] on span "×" at bounding box center [900, 62] width 5 height 12
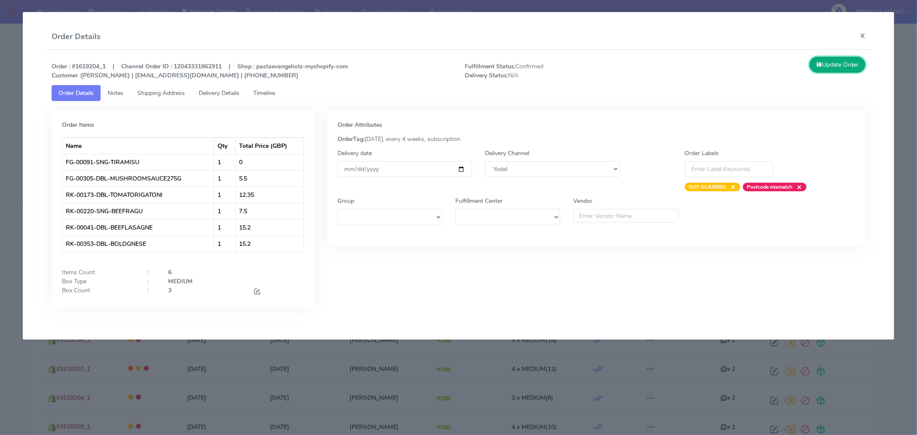
click at [822, 66] on button "Update Order" at bounding box center [838, 65] width 56 height 16
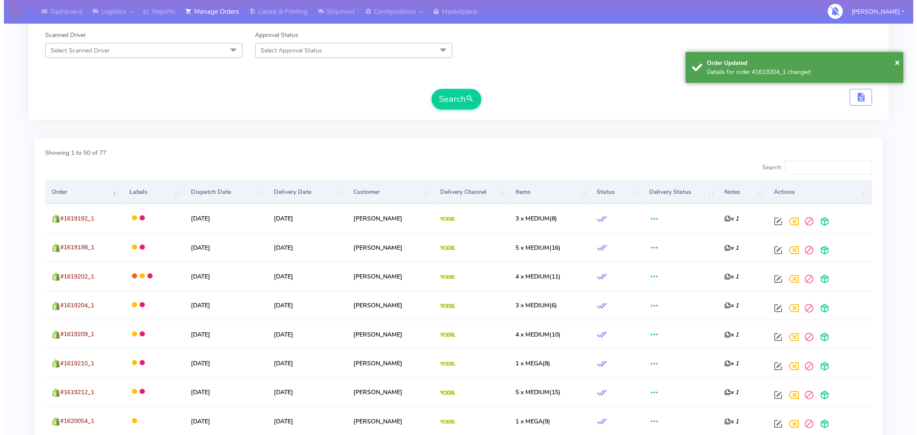
scroll to position [165, 0]
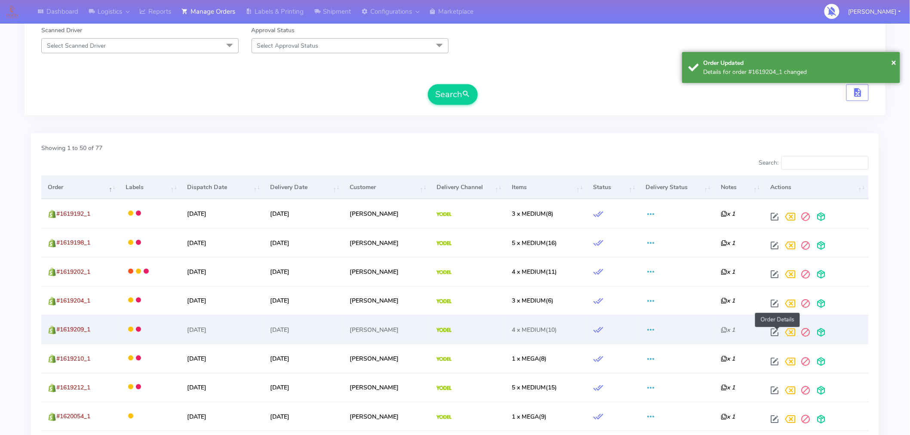
click at [778, 332] on span at bounding box center [774, 334] width 15 height 8
select select "5"
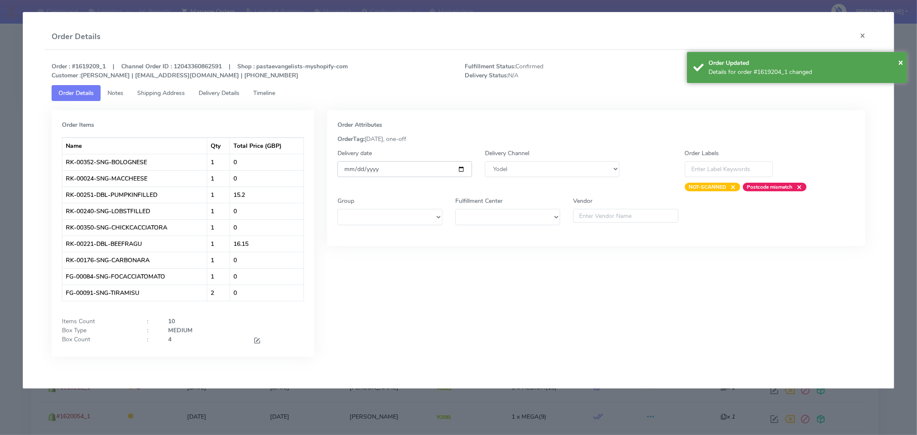
click at [460, 168] on input "[DATE]" at bounding box center [405, 169] width 135 height 16
type input "[DATE]"
click at [901, 62] on span "×" at bounding box center [900, 62] width 5 height 12
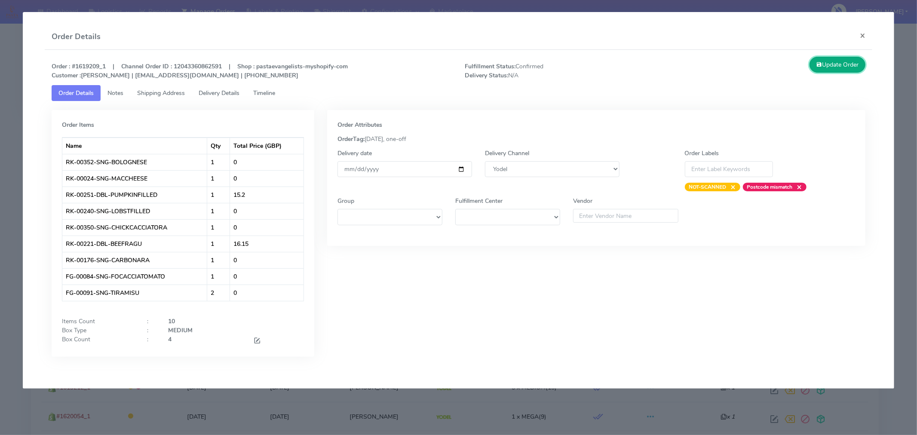
click at [846, 68] on button "Update Order" at bounding box center [838, 65] width 56 height 16
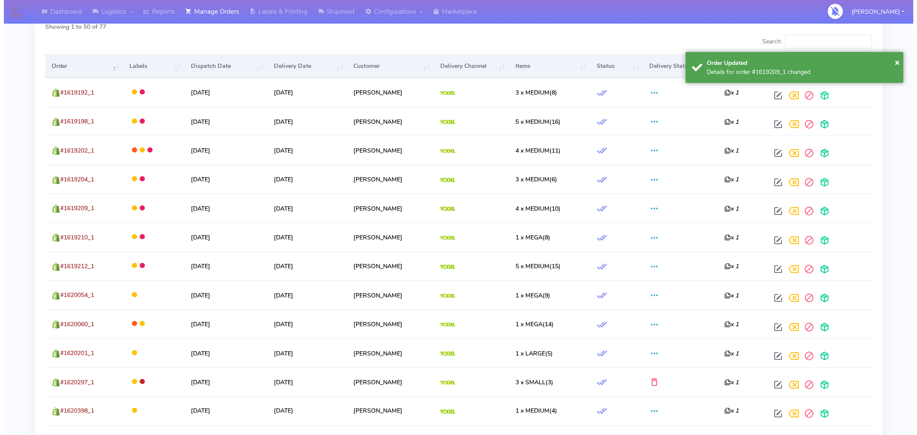
scroll to position [304, 0]
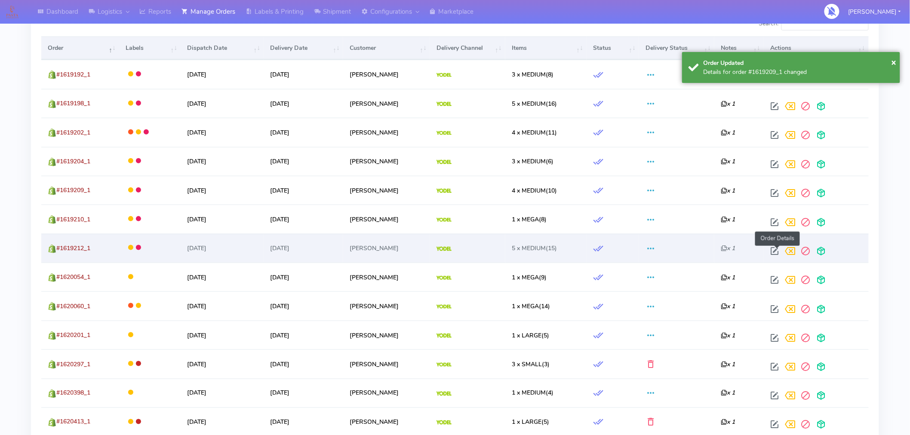
click at [780, 252] on span at bounding box center [774, 253] width 15 height 8
select select "5"
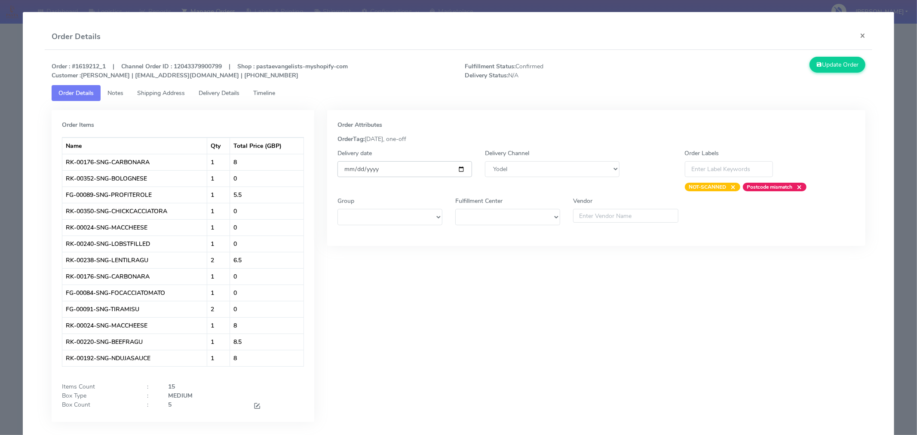
click at [456, 169] on input "[DATE]" at bounding box center [405, 169] width 135 height 16
type input "[DATE]"
click at [835, 68] on button "Update Order" at bounding box center [838, 65] width 56 height 16
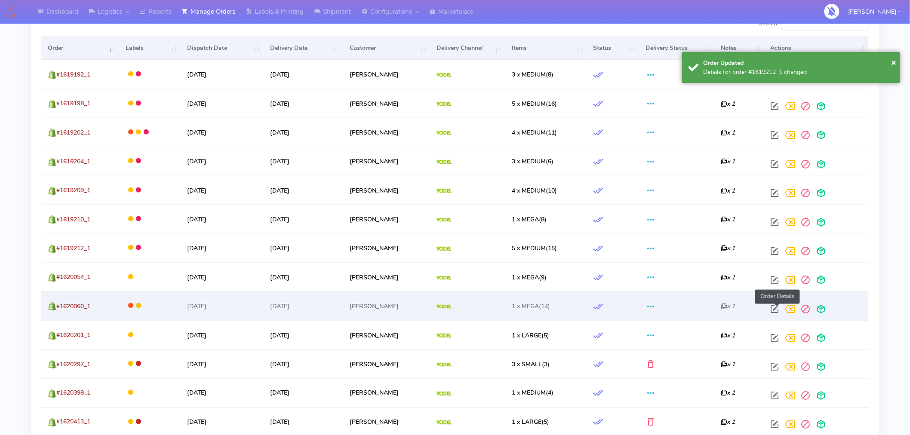
click at [776, 313] on span at bounding box center [774, 311] width 15 height 8
select select "5"
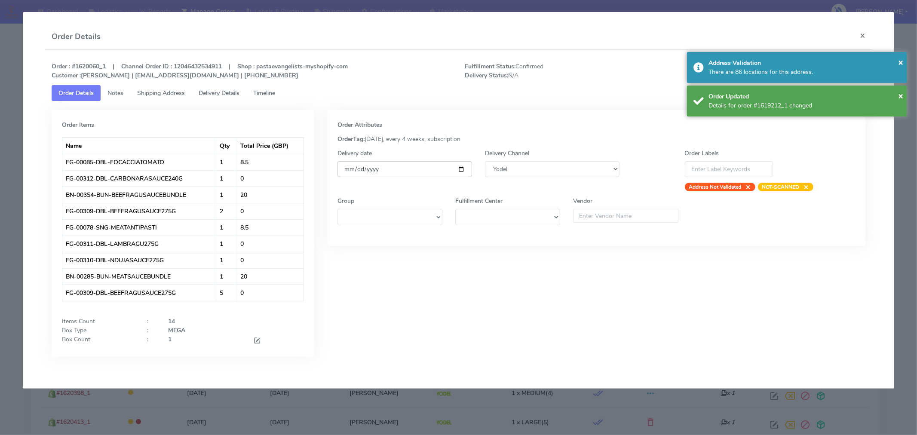
click at [461, 169] on input "[DATE]" at bounding box center [405, 169] width 135 height 16
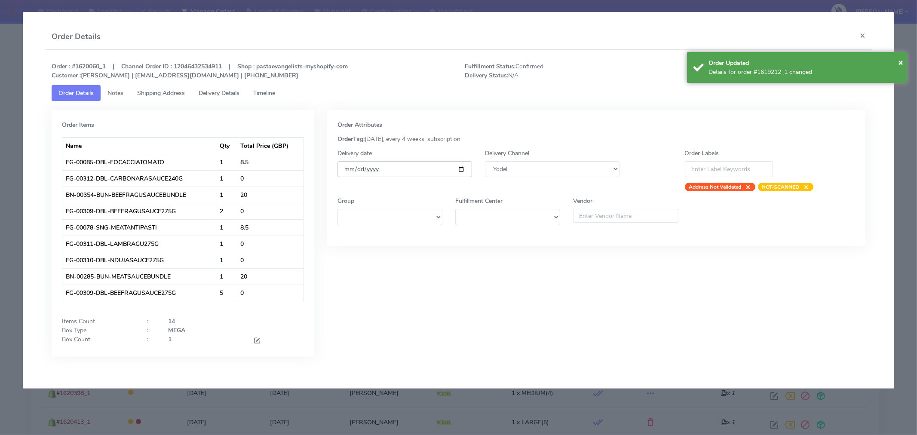
type input "[DATE]"
click at [901, 63] on span "×" at bounding box center [900, 62] width 5 height 12
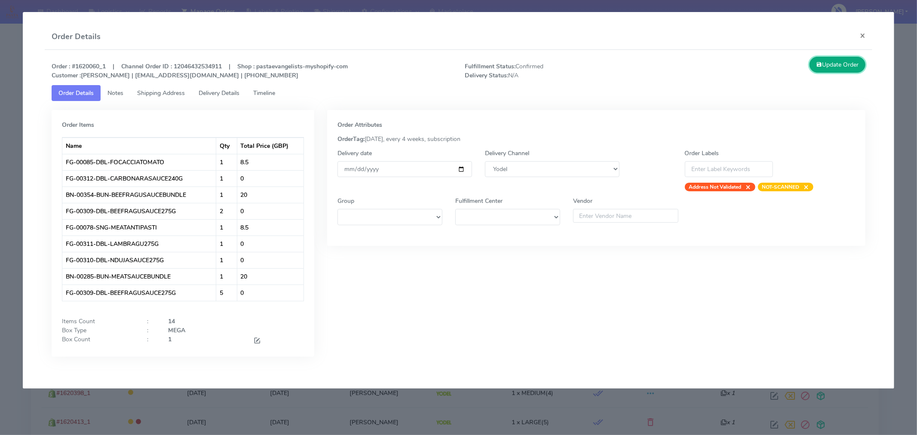
click at [850, 64] on button "Update Order" at bounding box center [838, 65] width 56 height 16
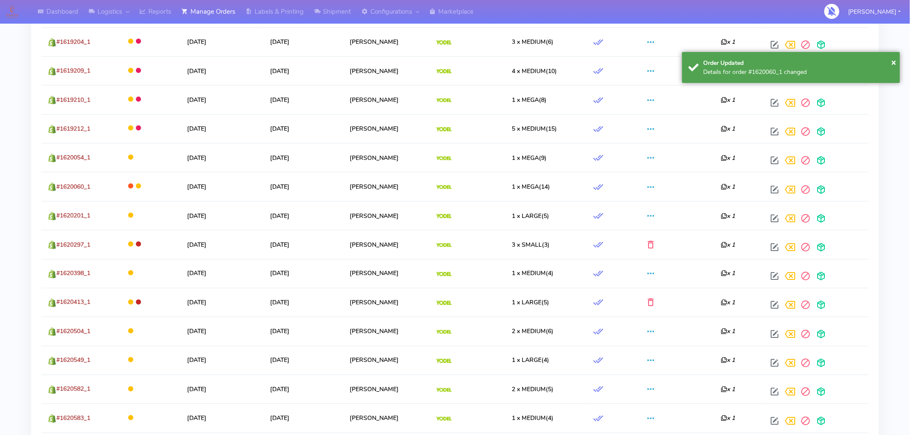
scroll to position [430, 0]
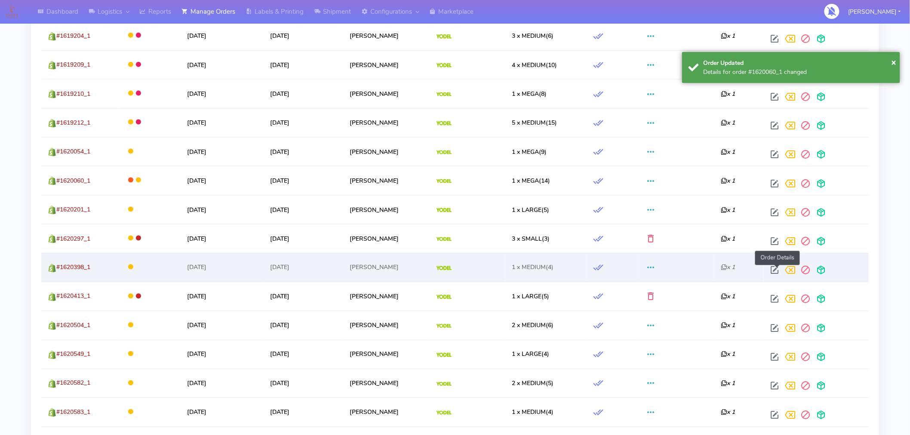
click at [777, 270] on span at bounding box center [774, 272] width 15 height 8
select select "5"
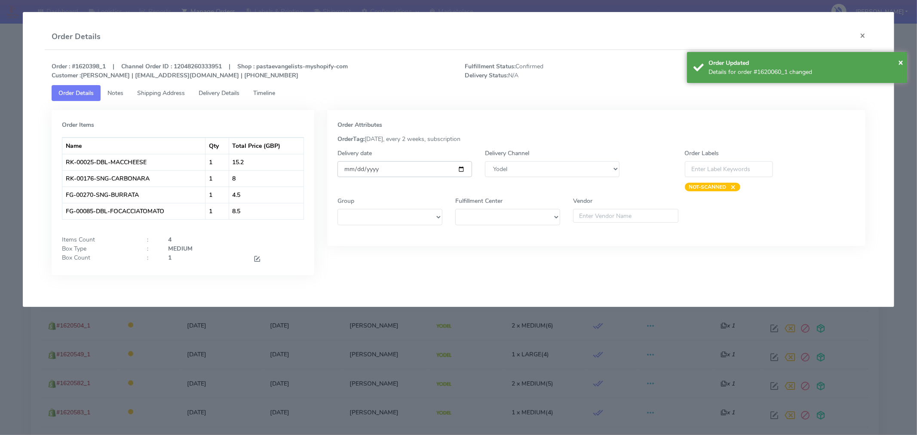
click at [463, 166] on input "[DATE]" at bounding box center [405, 169] width 135 height 16
type input "[DATE]"
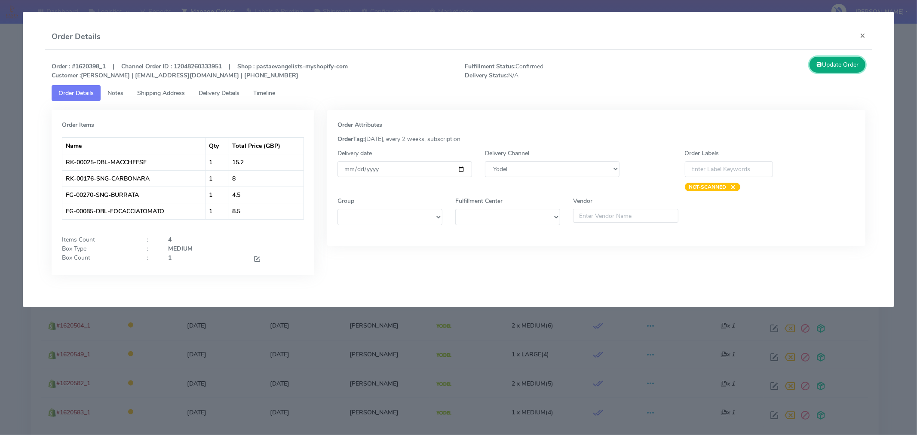
click at [851, 64] on button "Update Order" at bounding box center [838, 65] width 56 height 16
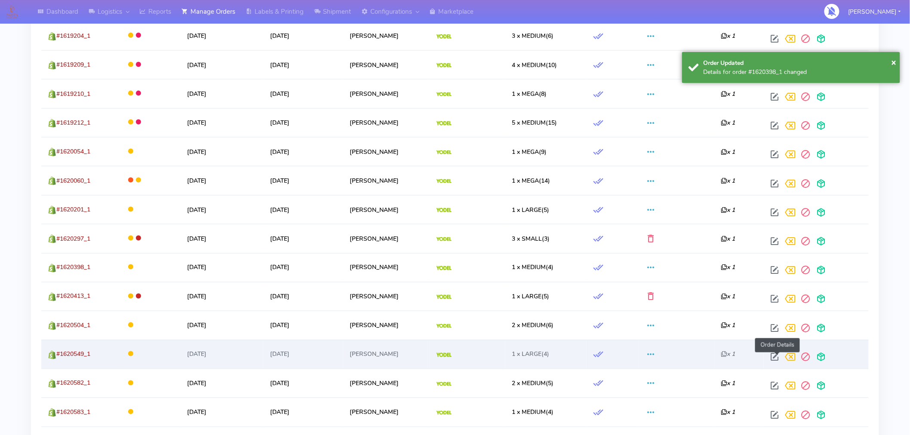
click at [775, 357] on span at bounding box center [774, 359] width 15 height 8
select select "5"
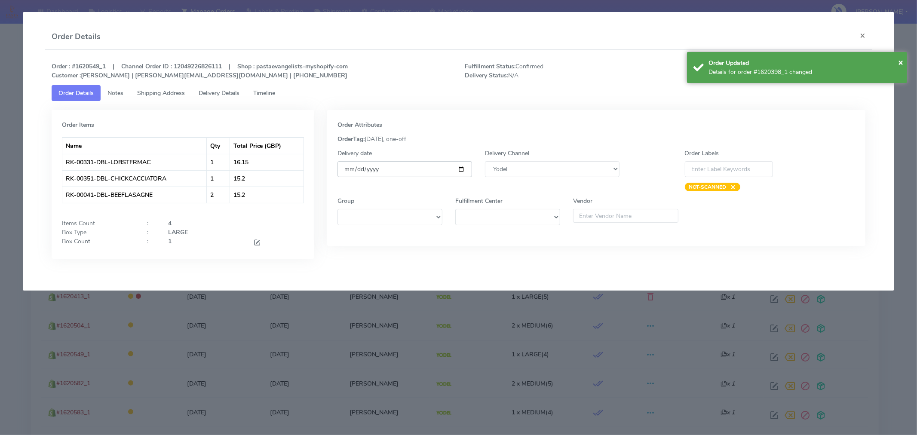
click at [461, 169] on input "[DATE]" at bounding box center [405, 169] width 135 height 16
type input "[DATE]"
click at [902, 62] on span "×" at bounding box center [900, 62] width 5 height 12
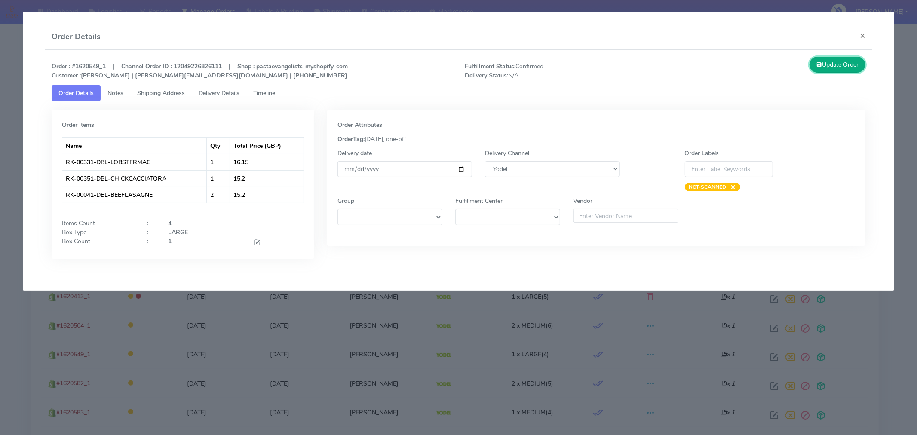
click at [839, 66] on button "Update Order" at bounding box center [838, 65] width 56 height 16
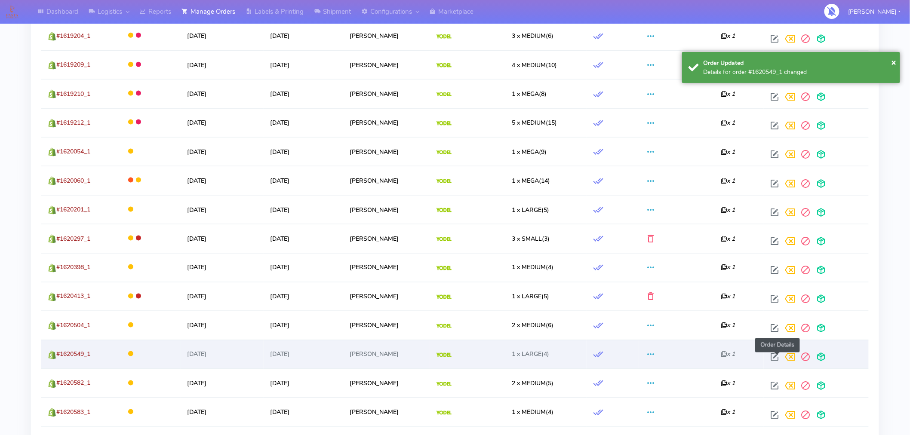
click at [778, 357] on span at bounding box center [774, 359] width 15 height 8
select select "5"
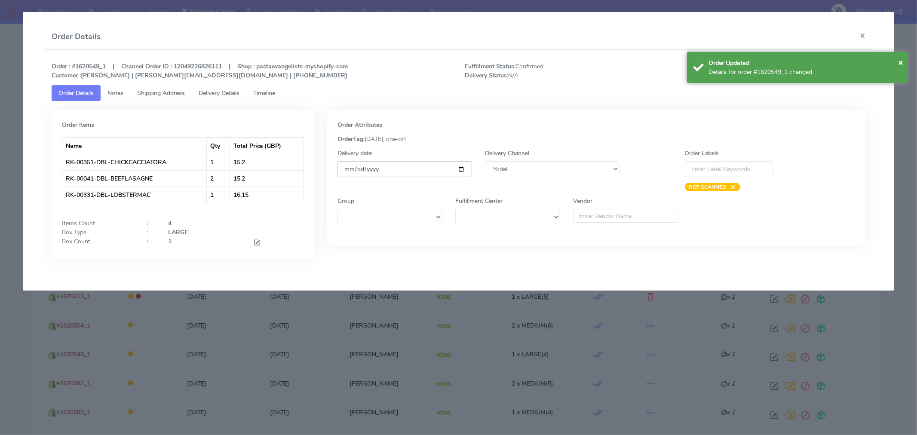
click at [463, 168] on input "[DATE]" at bounding box center [405, 169] width 135 height 16
click at [861, 35] on button "×" at bounding box center [862, 35] width 19 height 23
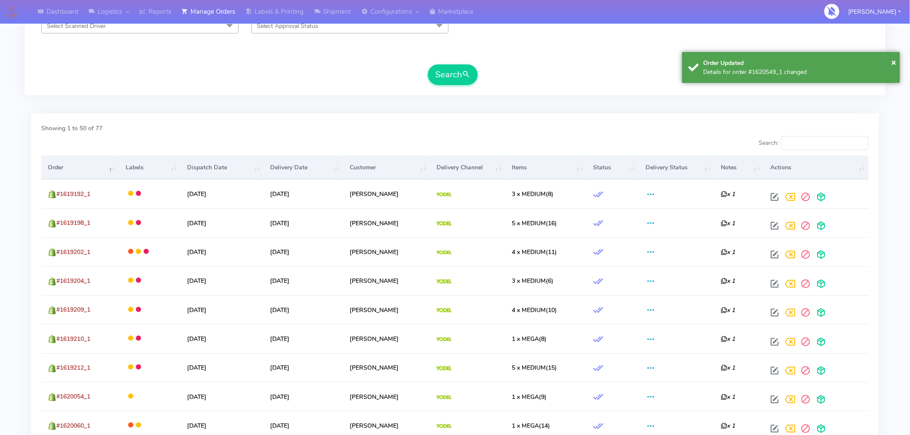
scroll to position [0, 0]
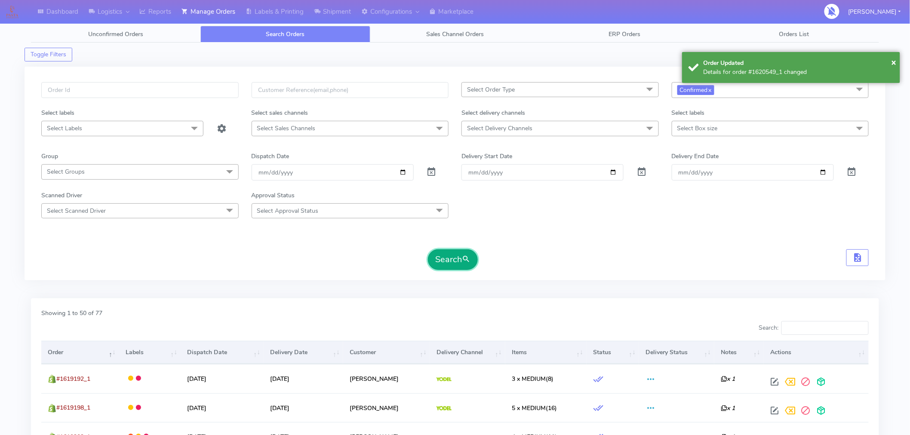
click at [456, 260] on button "Search" at bounding box center [453, 259] width 50 height 21
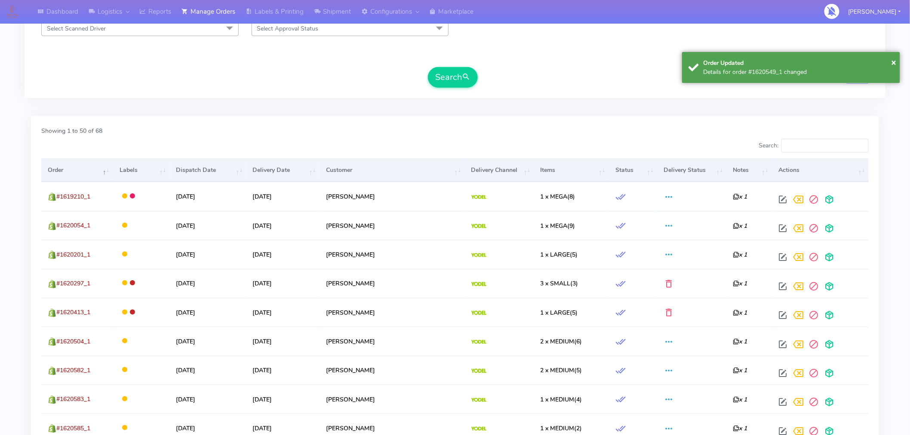
scroll to position [200, 0]
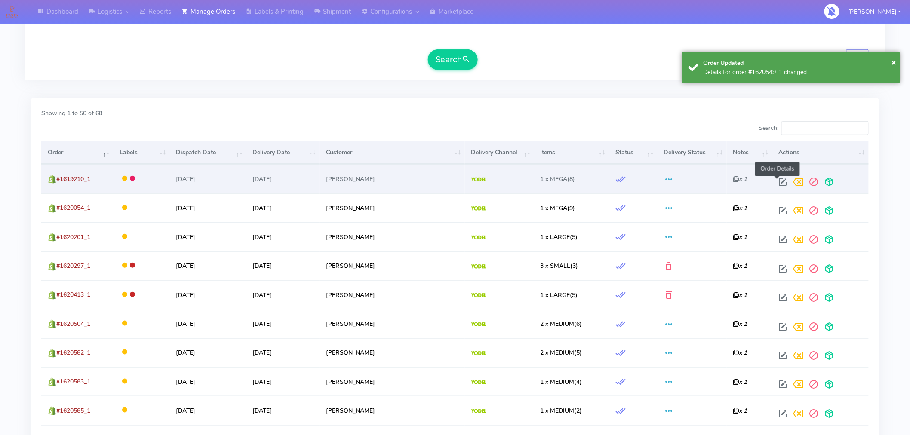
click at [777, 181] on span at bounding box center [782, 184] width 15 height 8
select select "5"
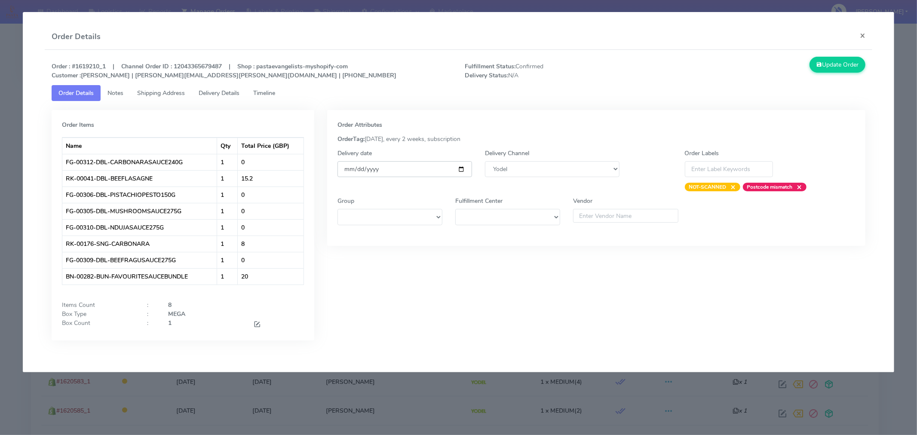
click at [461, 168] on input "[DATE]" at bounding box center [405, 169] width 135 height 16
type input "[DATE]"
click at [827, 66] on button "Update Order" at bounding box center [838, 65] width 56 height 16
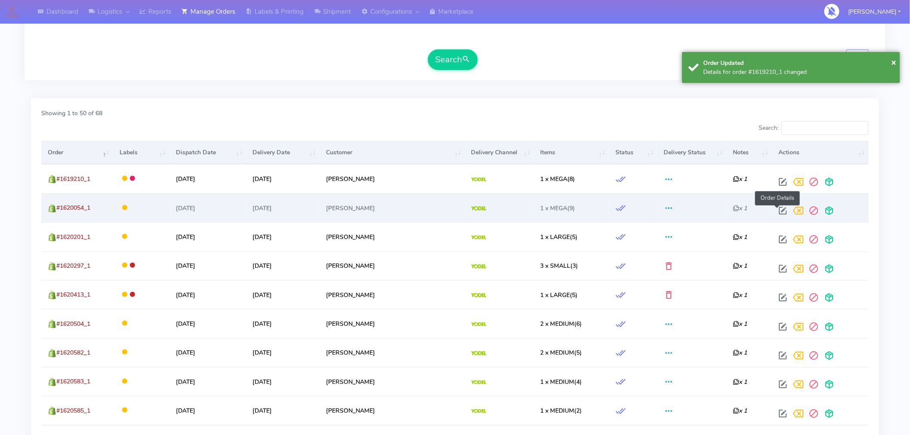
click at [780, 213] on span at bounding box center [782, 213] width 15 height 8
select select "5"
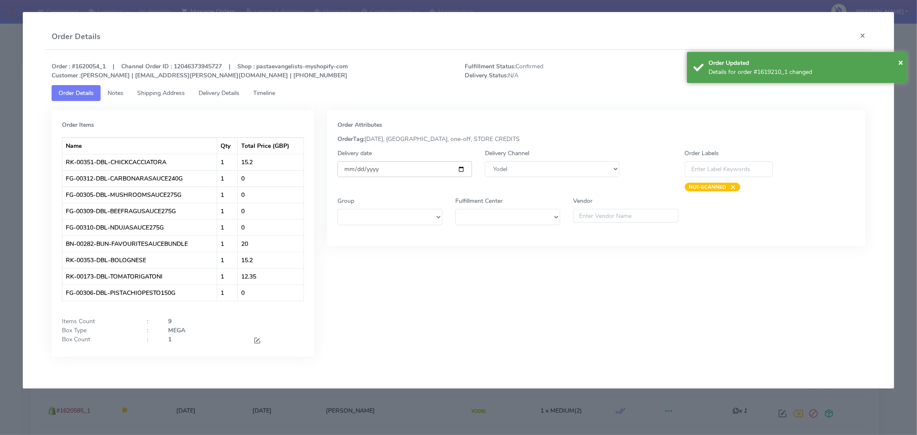
click at [460, 167] on input "[DATE]" at bounding box center [405, 169] width 135 height 16
type input "[DATE]"
click at [902, 60] on span "×" at bounding box center [900, 62] width 5 height 12
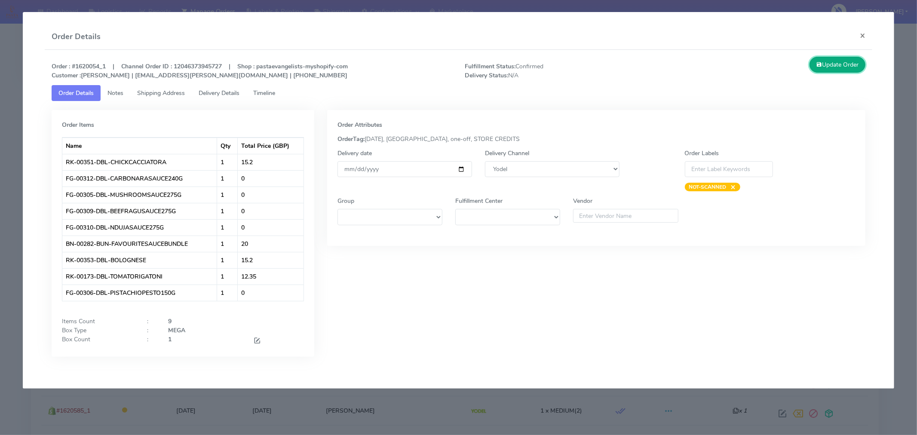
click at [855, 67] on button "Update Order" at bounding box center [838, 65] width 56 height 16
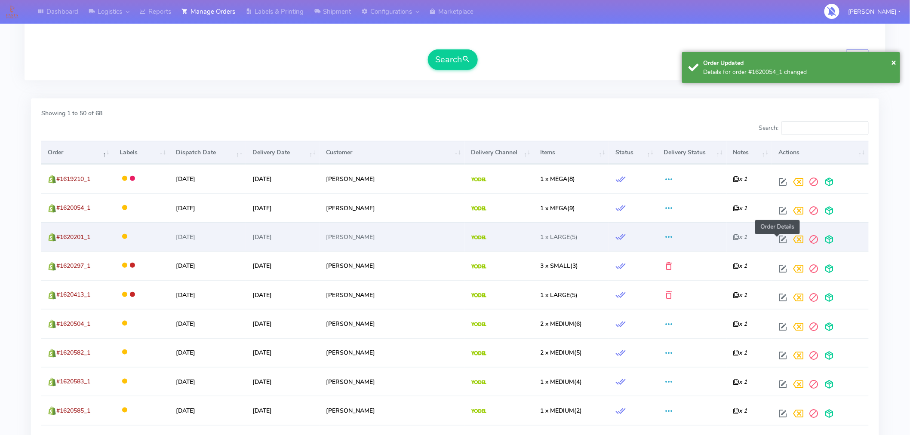
click at [777, 239] on span at bounding box center [782, 241] width 15 height 8
select select "5"
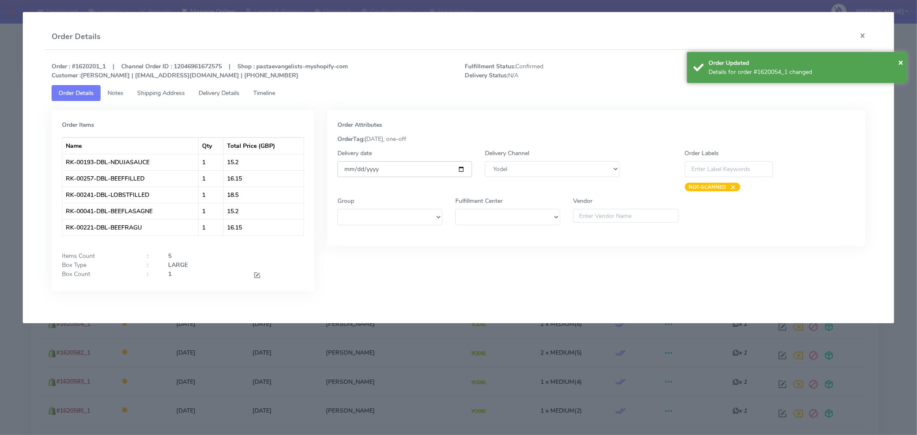
click at [461, 168] on input "[DATE]" at bounding box center [405, 169] width 135 height 16
type input "[DATE]"
click at [903, 60] on span "×" at bounding box center [900, 62] width 5 height 12
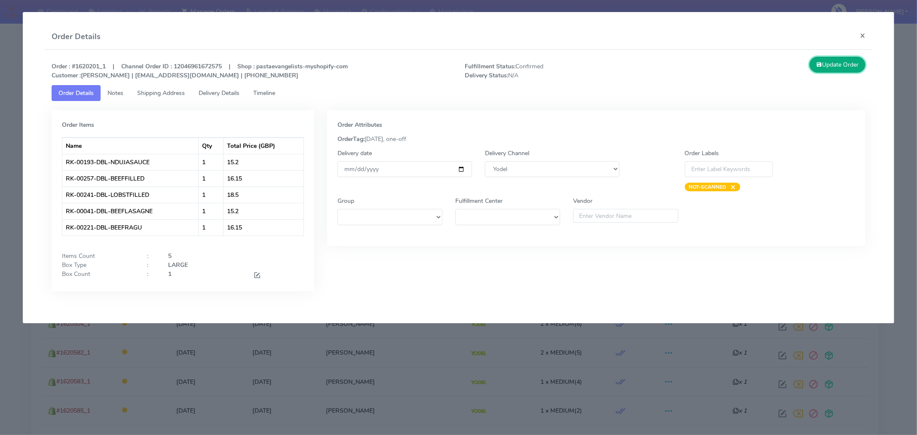
click at [840, 70] on button "Update Order" at bounding box center [838, 65] width 56 height 16
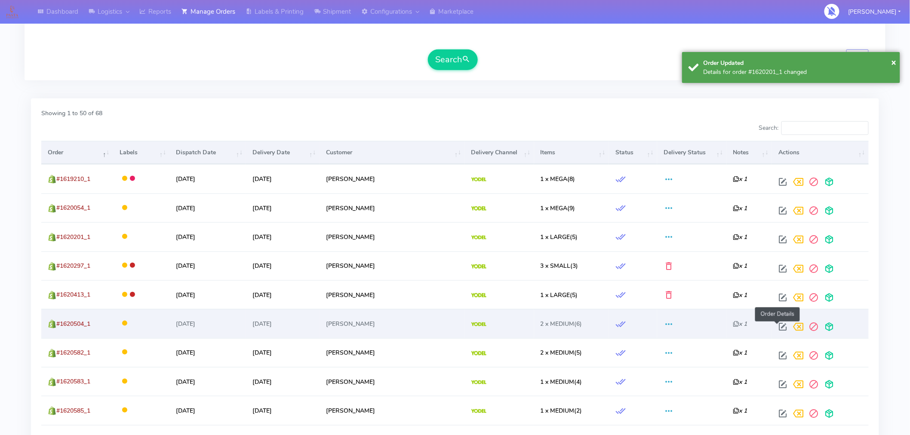
click at [778, 325] on span at bounding box center [782, 329] width 15 height 8
select select "5"
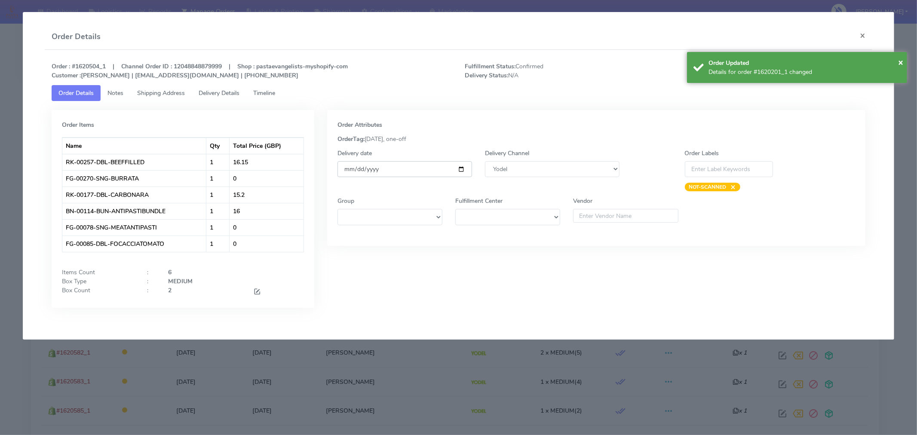
click at [463, 170] on input "[DATE]" at bounding box center [405, 169] width 135 height 16
type input "[DATE]"
click at [905, 65] on div "× Order Updated Details for order #1620201_1 changed" at bounding box center [797, 67] width 220 height 31
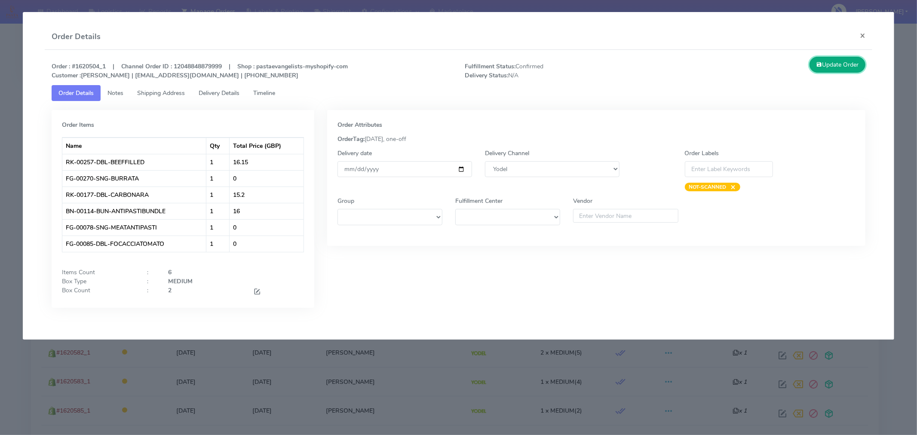
click at [844, 68] on button "Update Order" at bounding box center [838, 65] width 56 height 16
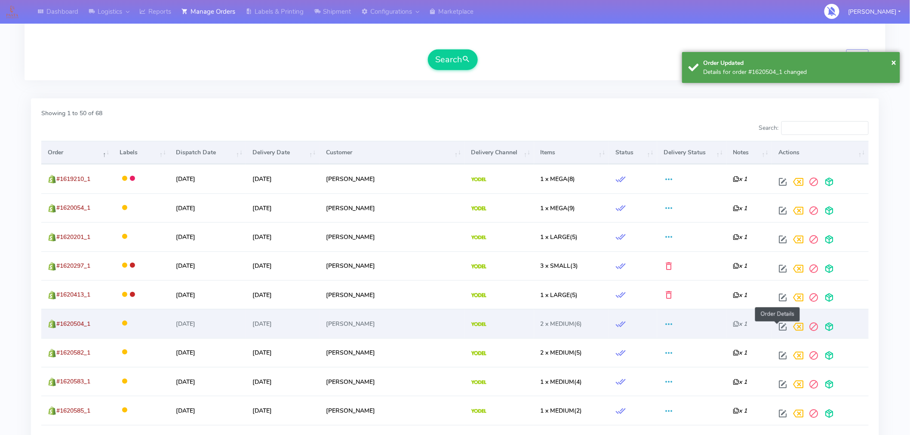
click at [776, 328] on span at bounding box center [782, 329] width 15 height 8
select select "5"
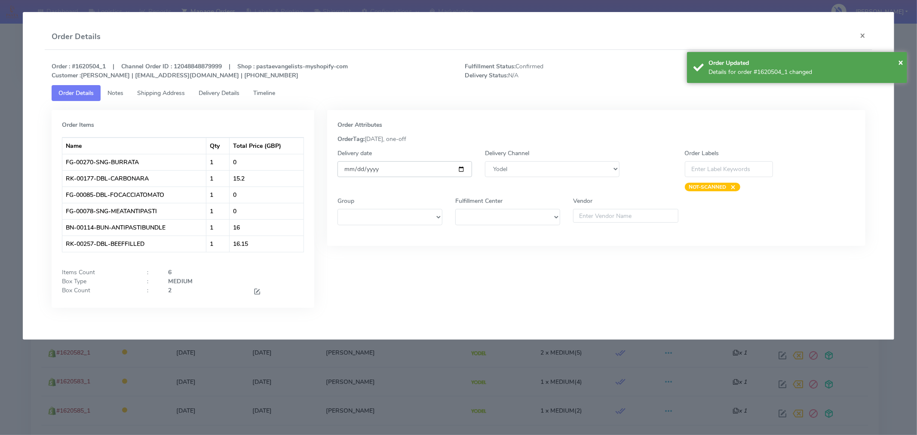
click at [458, 166] on input "[DATE]" at bounding box center [405, 169] width 135 height 16
click at [863, 36] on button "×" at bounding box center [862, 35] width 19 height 23
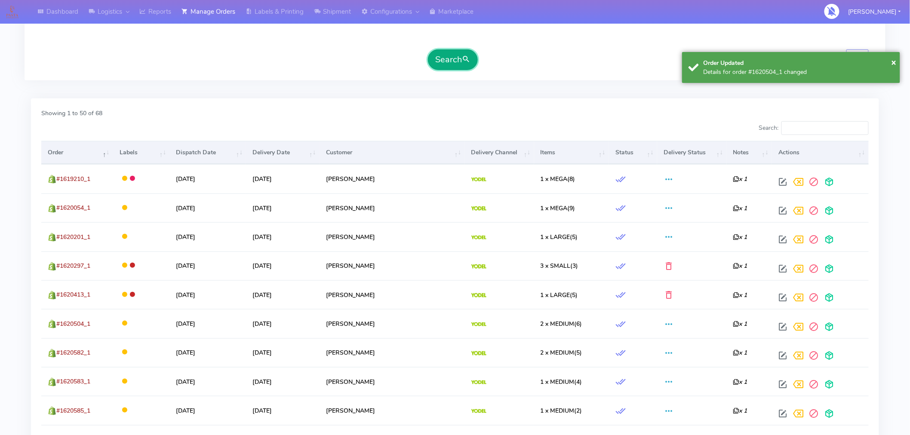
click at [455, 58] on button "Search" at bounding box center [453, 59] width 50 height 21
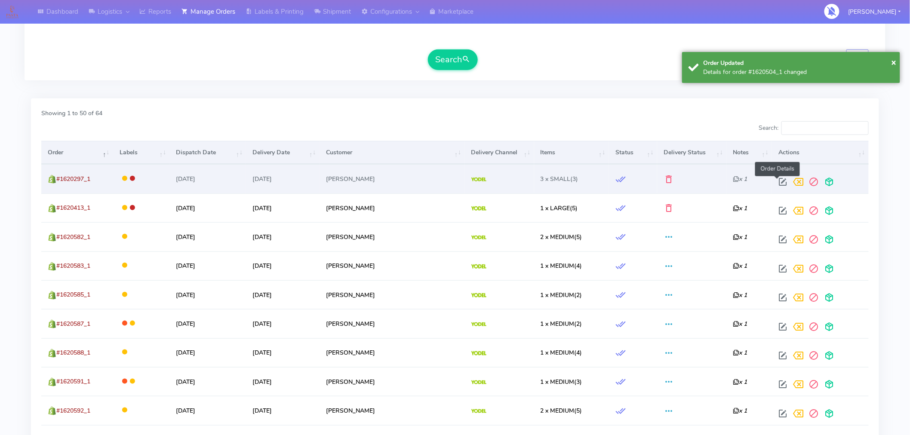
click at [775, 181] on span at bounding box center [782, 184] width 15 height 8
select select "5"
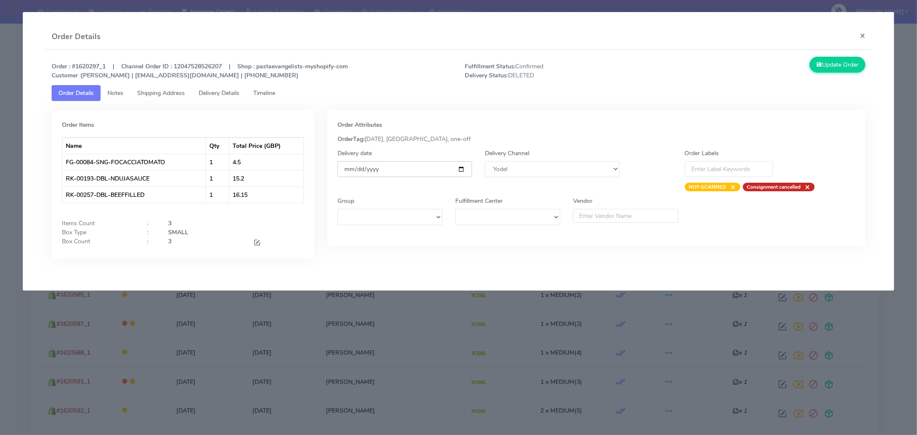
click at [461, 171] on input "[DATE]" at bounding box center [405, 169] width 135 height 16
type input "[DATE]"
click at [845, 59] on button "Update Order" at bounding box center [838, 65] width 56 height 16
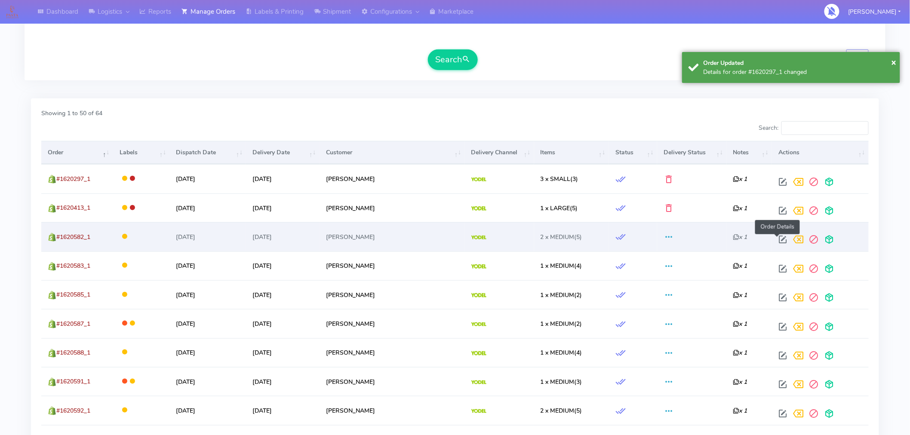
click at [779, 243] on span at bounding box center [782, 241] width 15 height 8
select select "5"
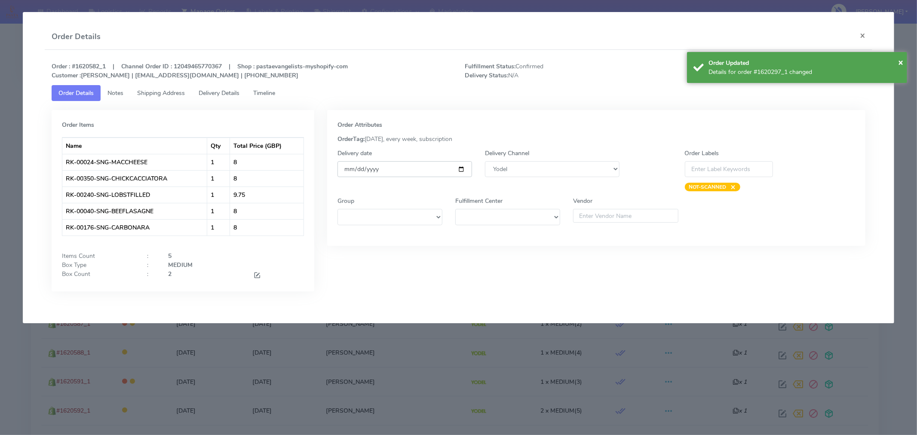
click at [463, 169] on input "[DATE]" at bounding box center [405, 169] width 135 height 16
type input "[DATE]"
click at [902, 62] on span "×" at bounding box center [900, 62] width 5 height 12
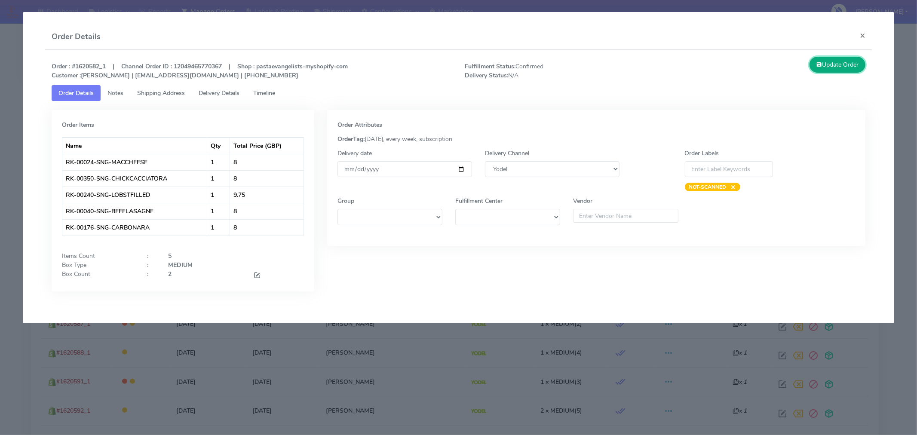
click at [849, 68] on button "Update Order" at bounding box center [838, 65] width 56 height 16
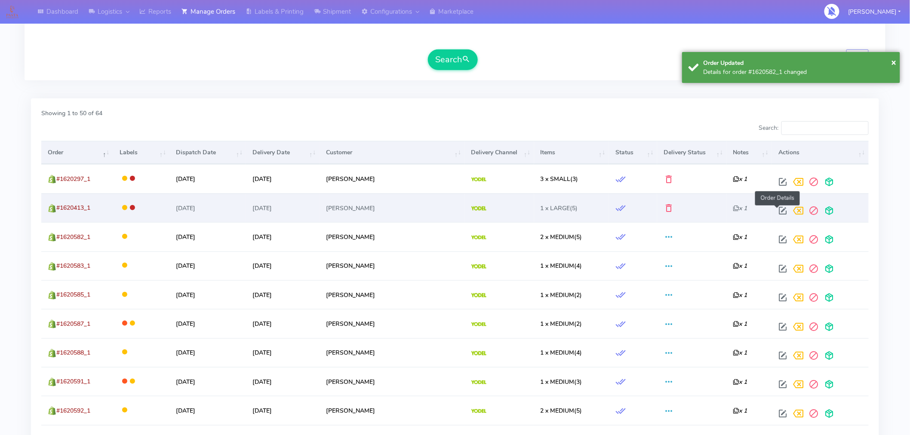
click at [775, 212] on span at bounding box center [782, 213] width 15 height 8
select select "5"
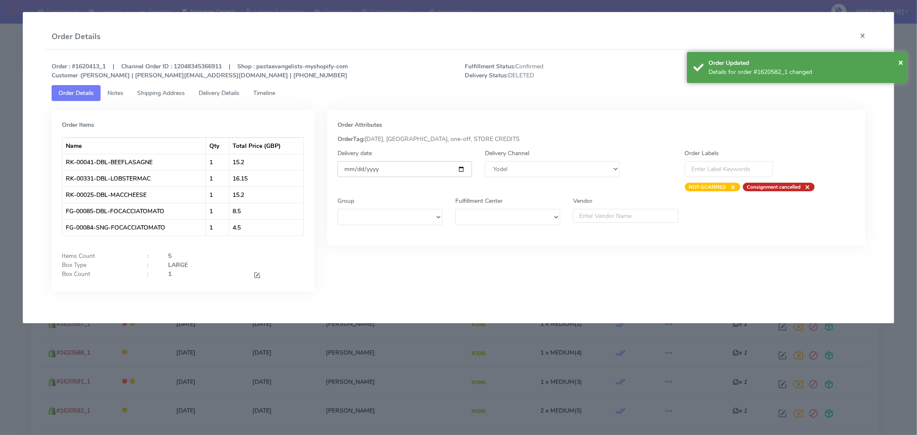
click at [464, 170] on input "[DATE]" at bounding box center [405, 169] width 135 height 16
type input "[DATE]"
click at [900, 61] on span "×" at bounding box center [900, 62] width 5 height 12
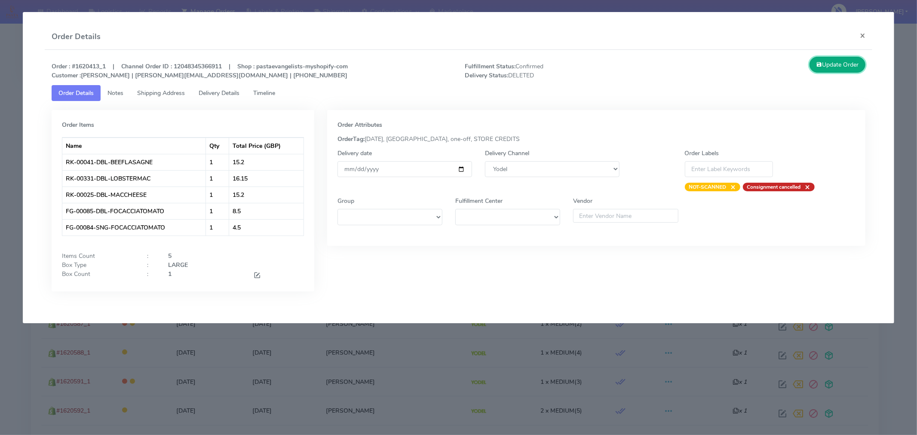
click at [860, 66] on button "Update Order" at bounding box center [838, 65] width 56 height 16
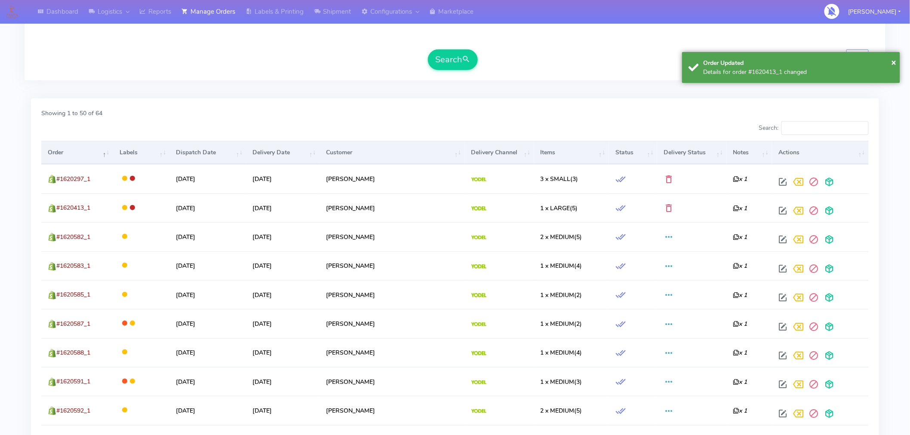
scroll to position [215, 0]
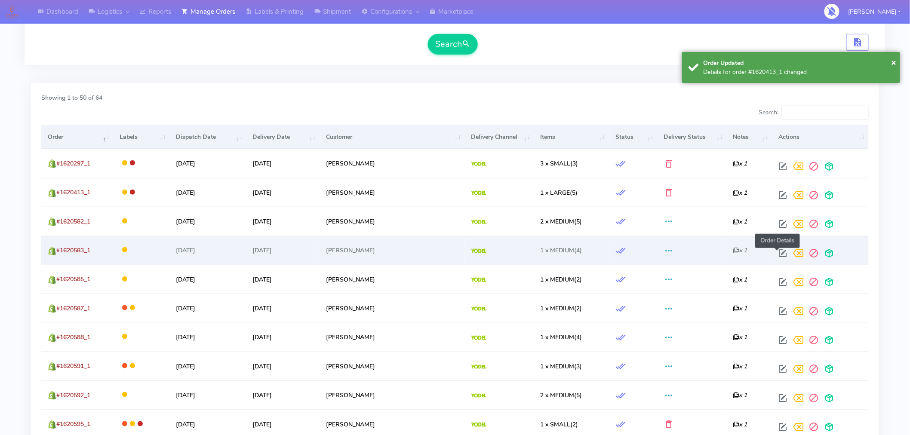
click at [775, 252] on span at bounding box center [782, 255] width 15 height 8
select select "5"
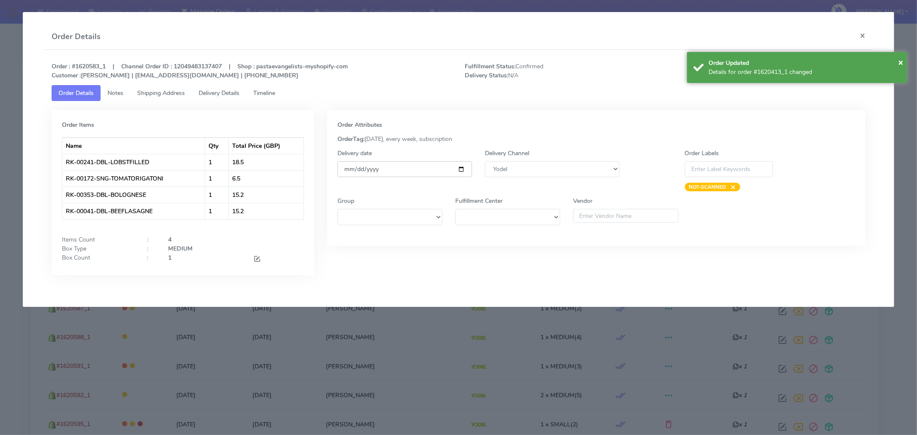
click at [462, 167] on input "[DATE]" at bounding box center [405, 169] width 135 height 16
type input "[DATE]"
click at [899, 62] on span "×" at bounding box center [900, 62] width 5 height 12
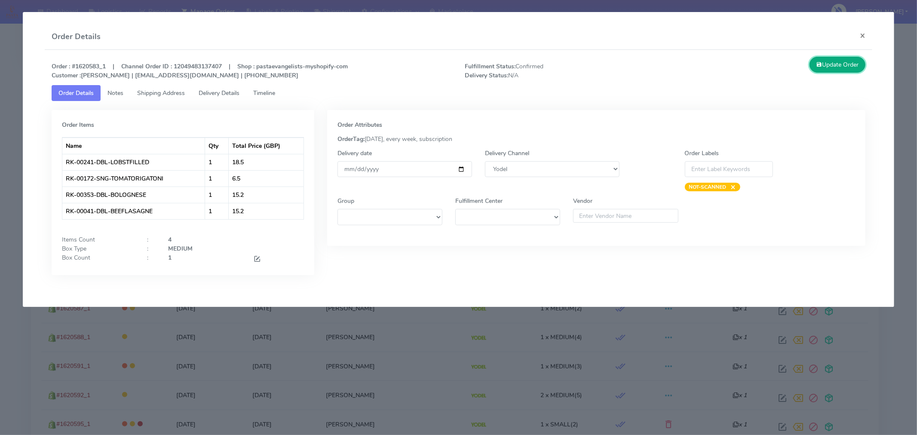
click at [846, 67] on button "Update Order" at bounding box center [838, 65] width 56 height 16
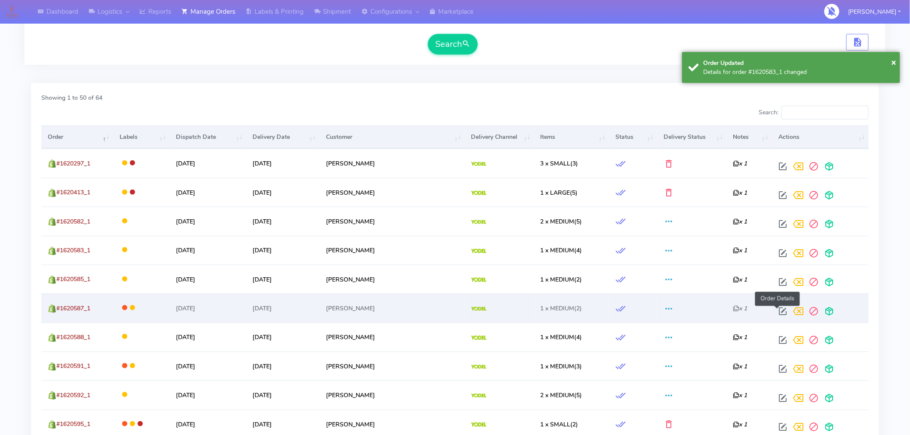
click at [777, 311] on span at bounding box center [782, 313] width 15 height 8
select select "5"
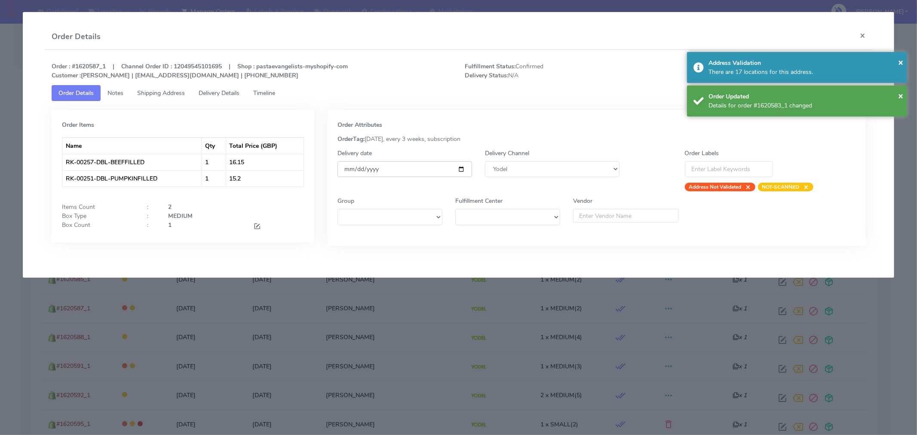
click at [459, 171] on input "[DATE]" at bounding box center [405, 169] width 135 height 16
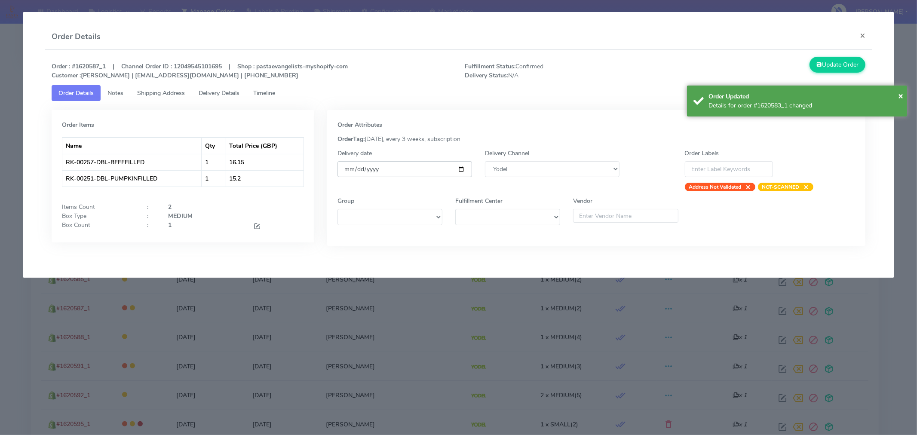
type input "[DATE]"
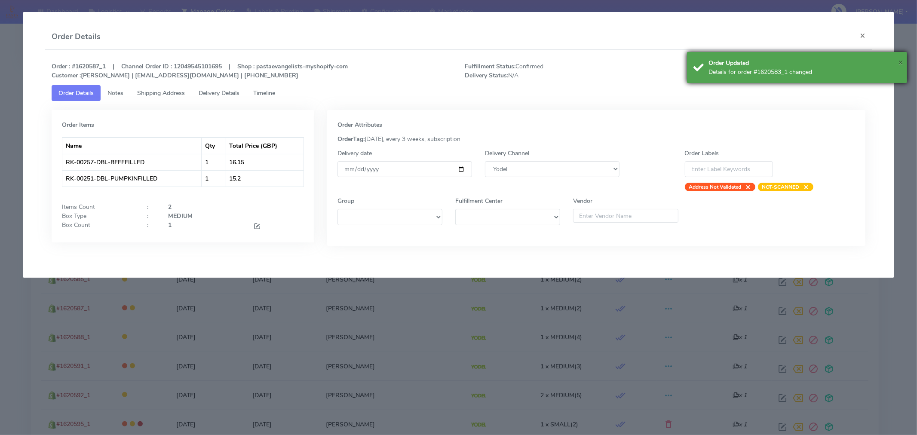
click at [900, 62] on span "×" at bounding box center [900, 62] width 5 height 12
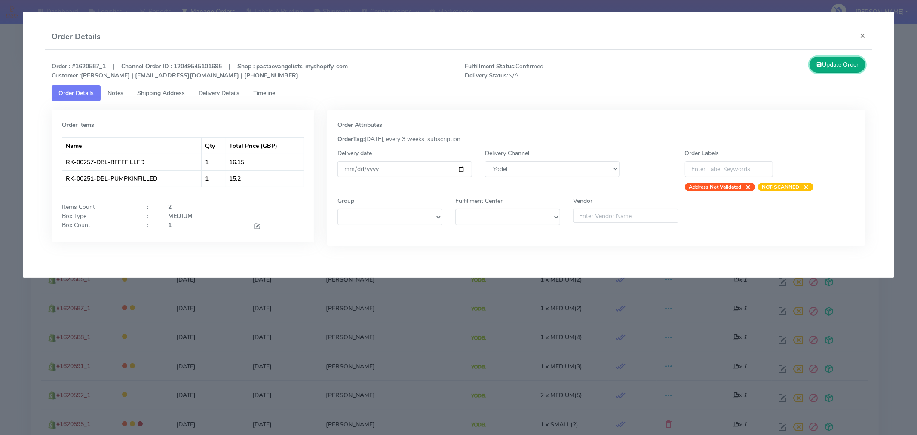
click at [859, 69] on button "Update Order" at bounding box center [838, 65] width 56 height 16
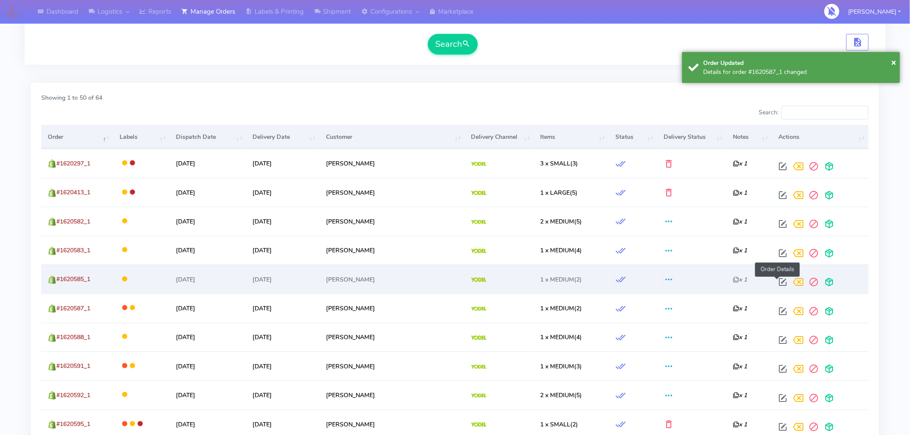
click at [776, 282] on span at bounding box center [782, 284] width 15 height 8
select select "5"
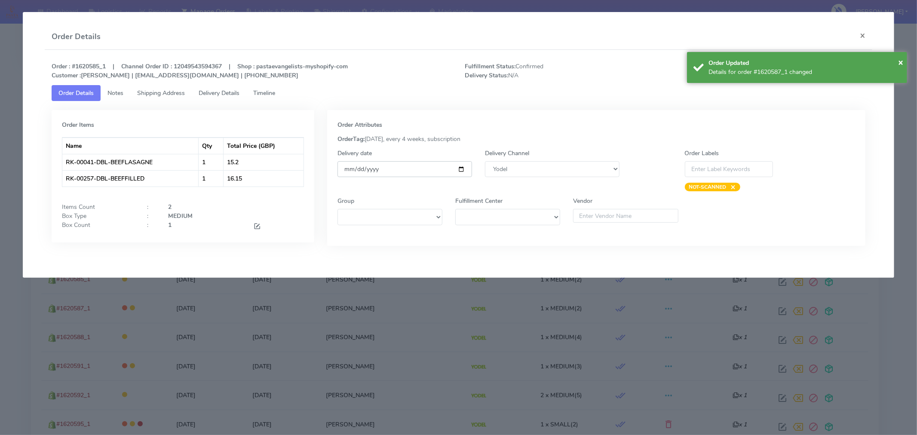
click at [462, 168] on input "[DATE]" at bounding box center [405, 169] width 135 height 16
type input "[DATE]"
click at [900, 59] on span "×" at bounding box center [900, 62] width 5 height 12
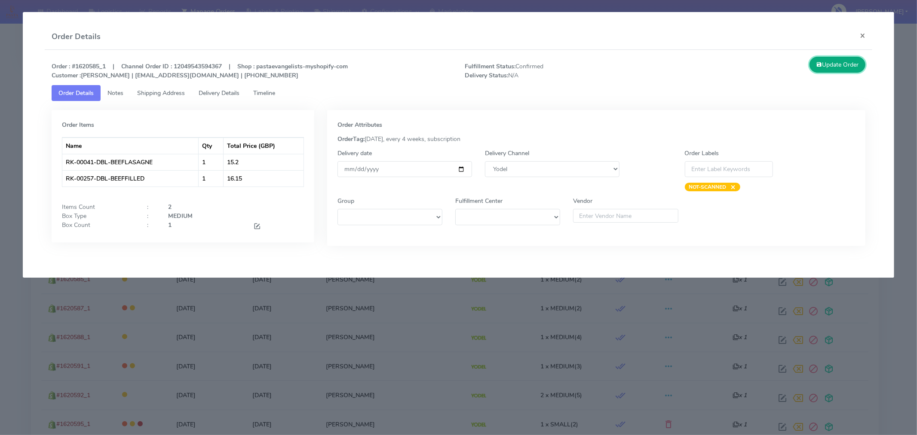
click at [858, 65] on button "Update Order" at bounding box center [838, 65] width 56 height 16
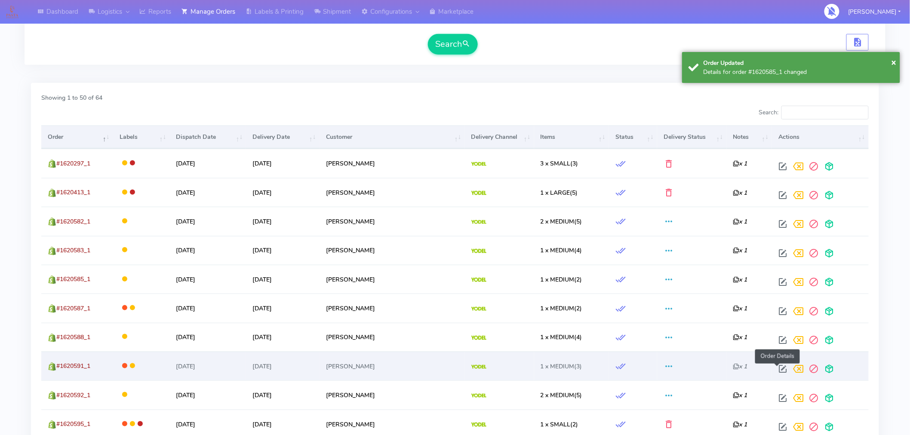
click at [777, 369] on span at bounding box center [782, 371] width 15 height 8
select select "5"
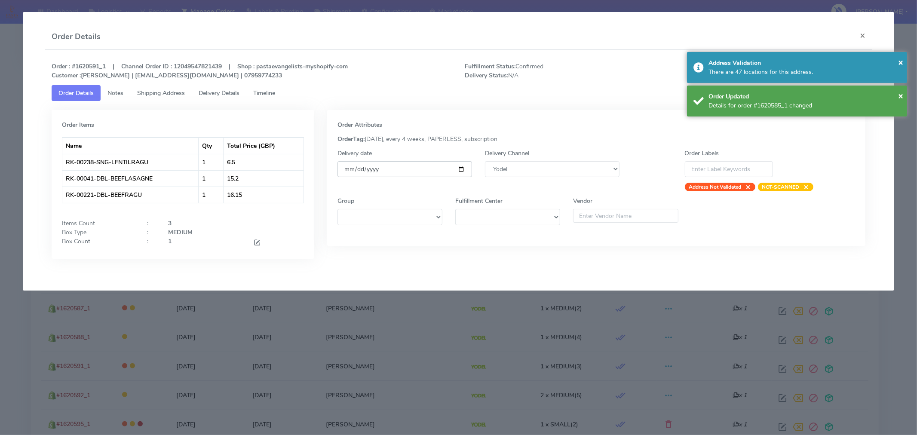
click at [461, 166] on input "[DATE]" at bounding box center [405, 169] width 135 height 16
type input "[DATE]"
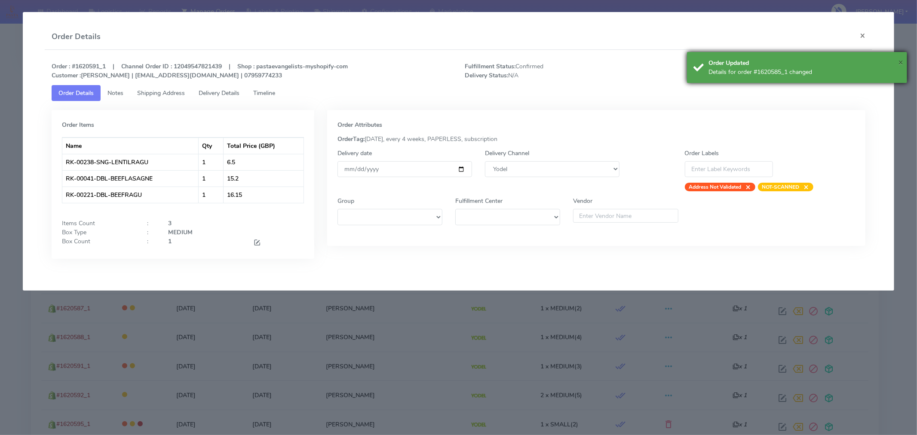
click at [900, 61] on span "×" at bounding box center [900, 62] width 5 height 12
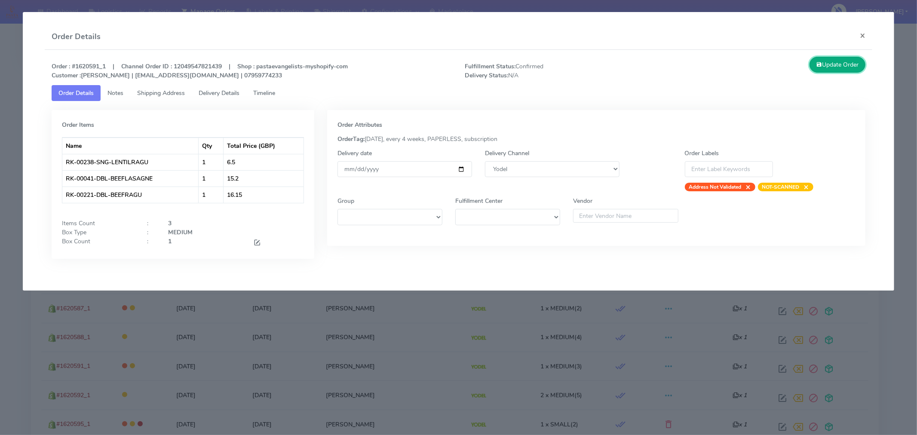
click at [857, 64] on button "Update Order" at bounding box center [838, 65] width 56 height 16
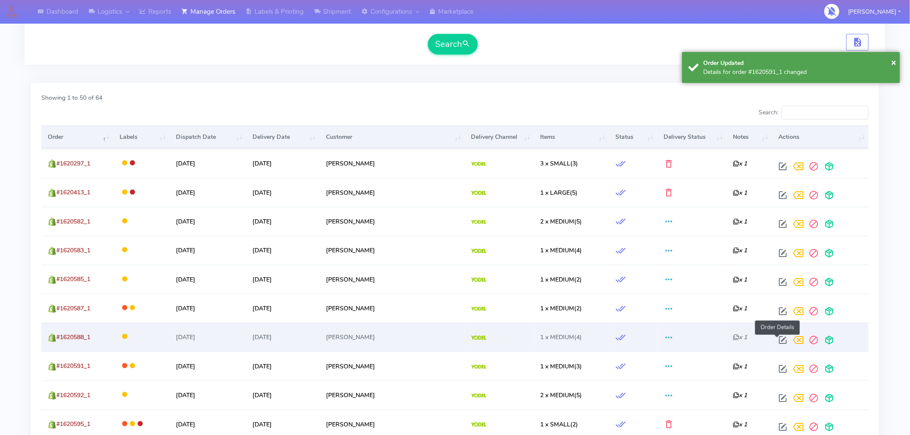
click at [777, 340] on span at bounding box center [782, 342] width 15 height 8
select select "5"
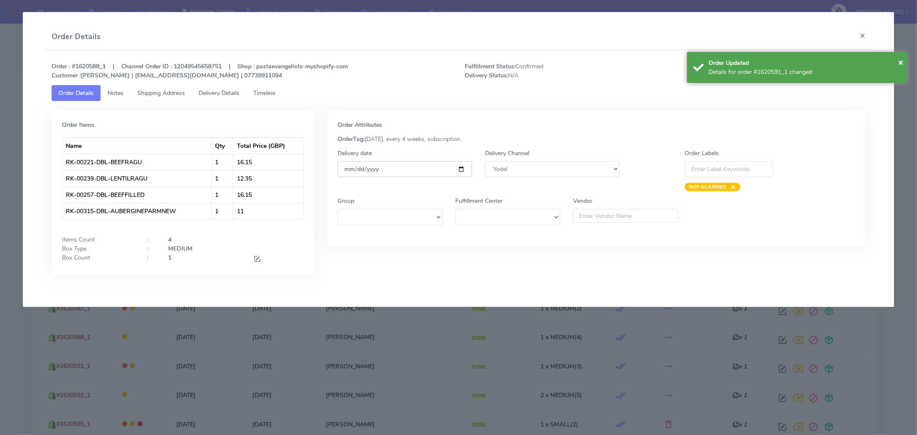
click at [458, 171] on input "[DATE]" at bounding box center [405, 169] width 135 height 16
type input "[DATE]"
click at [901, 64] on span "×" at bounding box center [900, 62] width 5 height 12
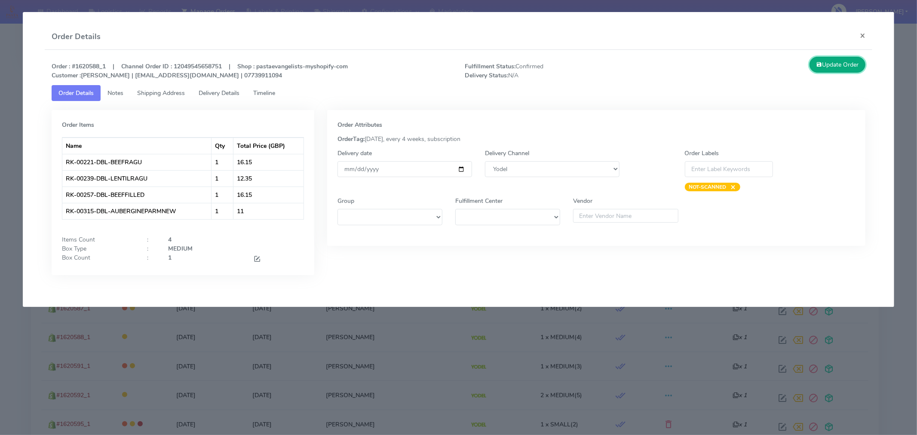
click at [835, 71] on button "Update Order" at bounding box center [838, 65] width 56 height 16
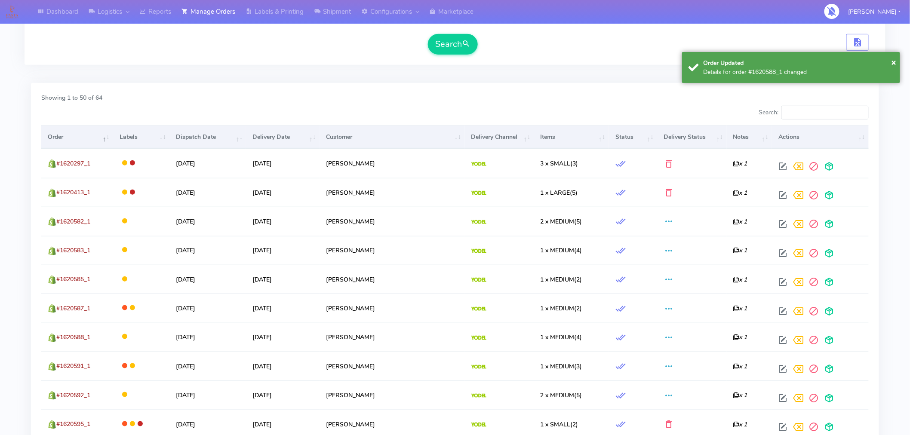
click at [461, 42] on button "Search" at bounding box center [453, 44] width 50 height 21
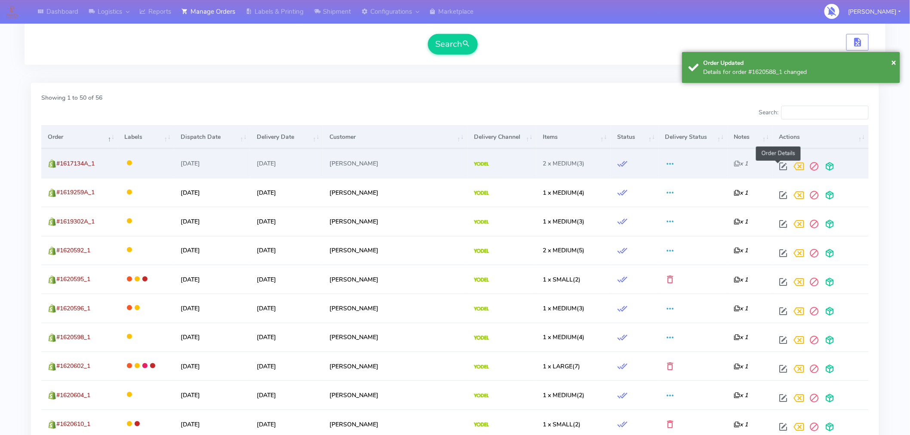
click at [779, 168] on span at bounding box center [783, 168] width 15 height 8
select select "5"
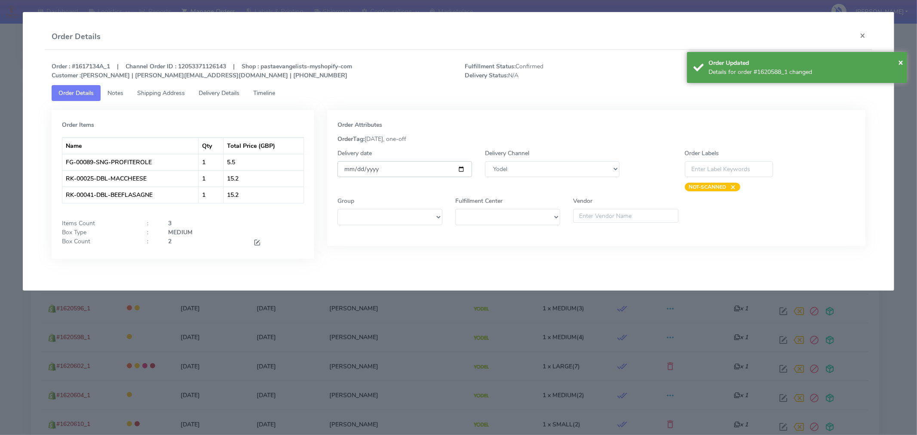
click at [457, 170] on input "[DATE]" at bounding box center [405, 169] width 135 height 16
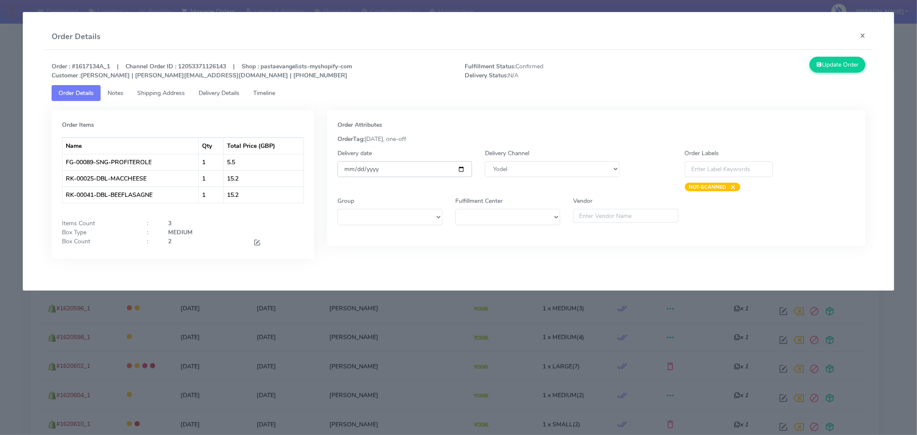
type input "[DATE]"
click at [843, 62] on button "Update Order" at bounding box center [838, 65] width 56 height 16
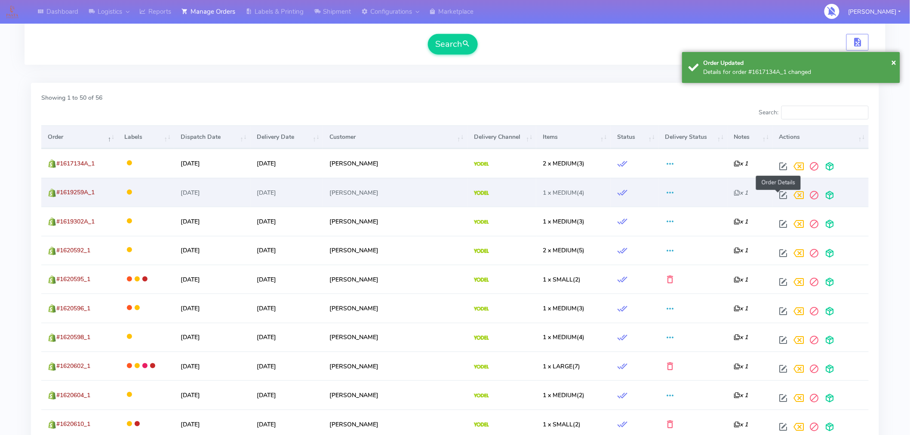
click at [780, 198] on span at bounding box center [783, 197] width 15 height 8
select select "5"
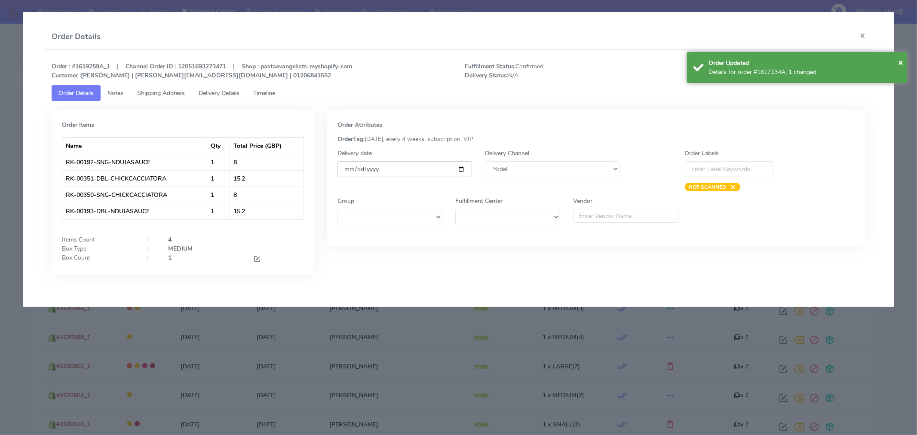
click at [462, 170] on input "[DATE]" at bounding box center [405, 169] width 135 height 16
type input "[DATE]"
click at [906, 63] on div "× Order Updated Details for order #1617134A_1 changed" at bounding box center [797, 67] width 220 height 31
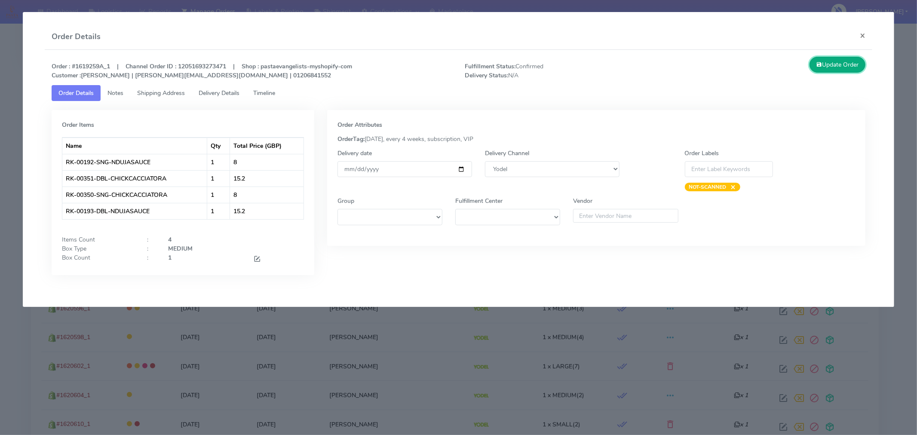
click at [846, 69] on button "Update Order" at bounding box center [838, 65] width 56 height 16
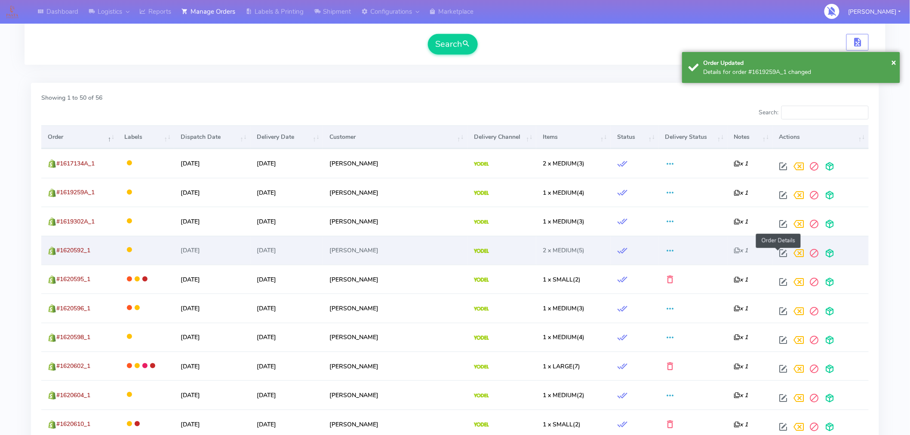
click at [776, 254] on span at bounding box center [783, 255] width 15 height 8
select select "5"
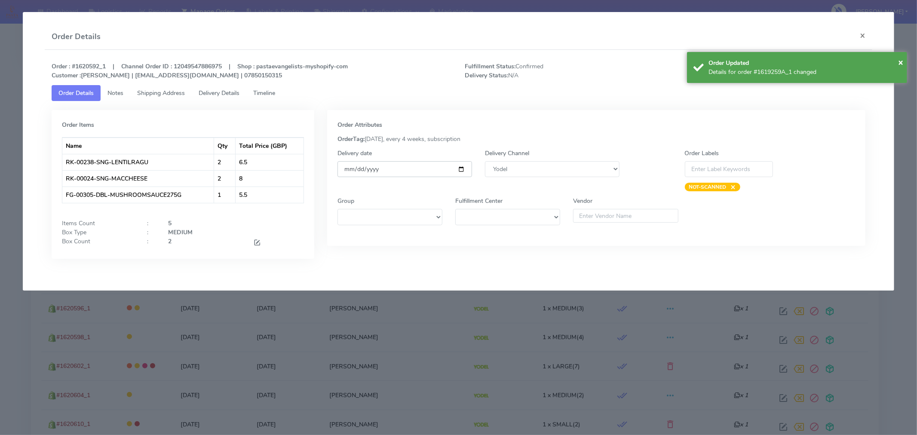
click at [460, 167] on input "[DATE]" at bounding box center [405, 169] width 135 height 16
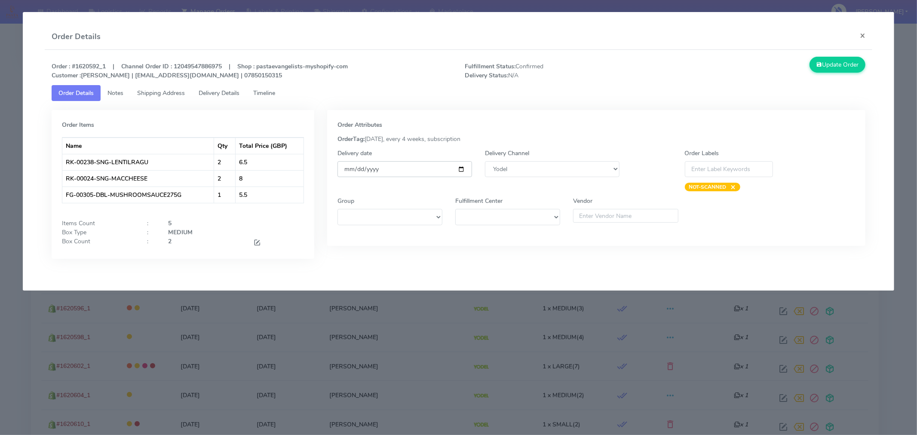
type input "[DATE]"
click at [839, 62] on button "Update Order" at bounding box center [838, 65] width 56 height 16
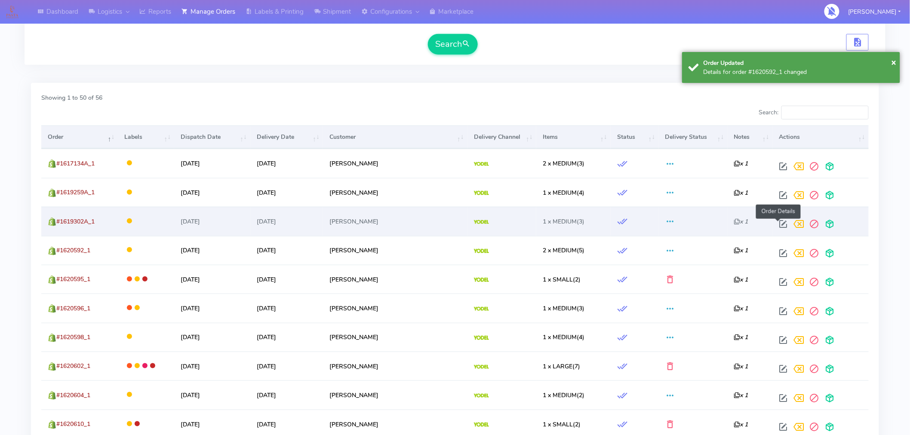
click at [779, 223] on span at bounding box center [783, 226] width 15 height 8
select select "5"
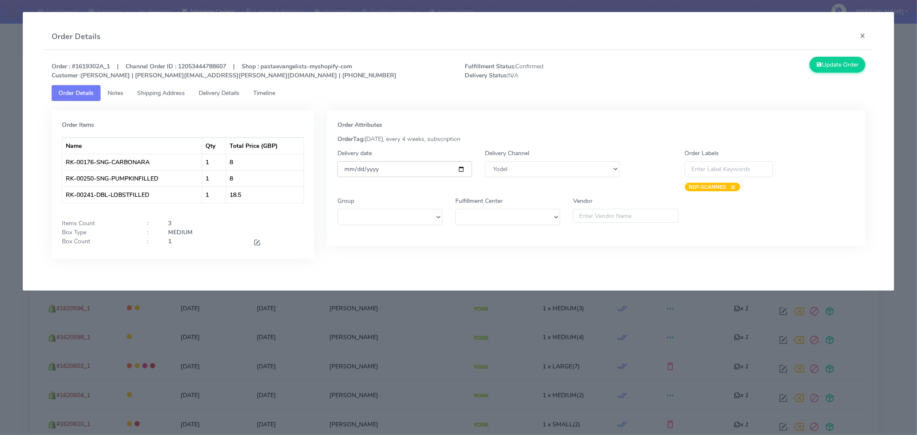
click at [464, 168] on input "[DATE]" at bounding box center [405, 169] width 135 height 16
type input "[DATE]"
click at [851, 65] on button "Update Order" at bounding box center [838, 65] width 56 height 16
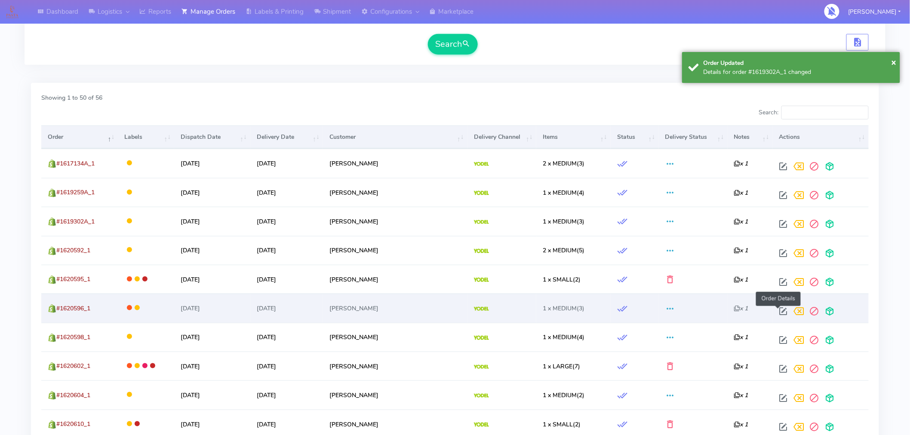
click at [776, 312] on span at bounding box center [783, 313] width 15 height 8
select select "5"
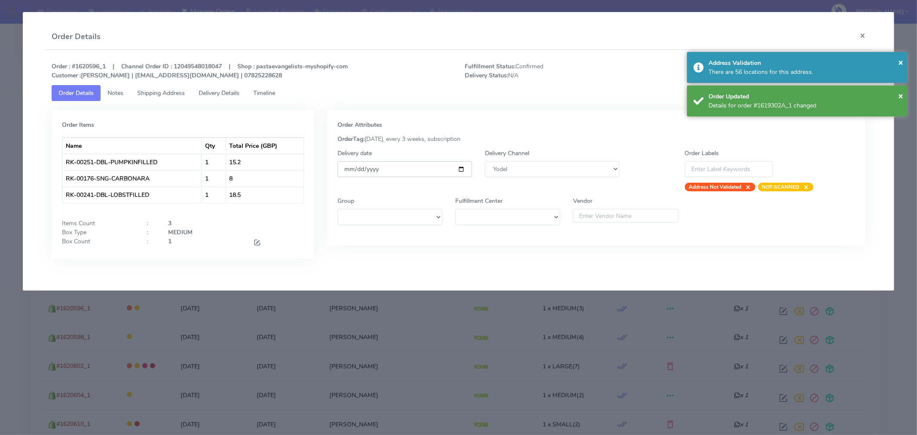
click at [460, 168] on input "[DATE]" at bounding box center [405, 169] width 135 height 16
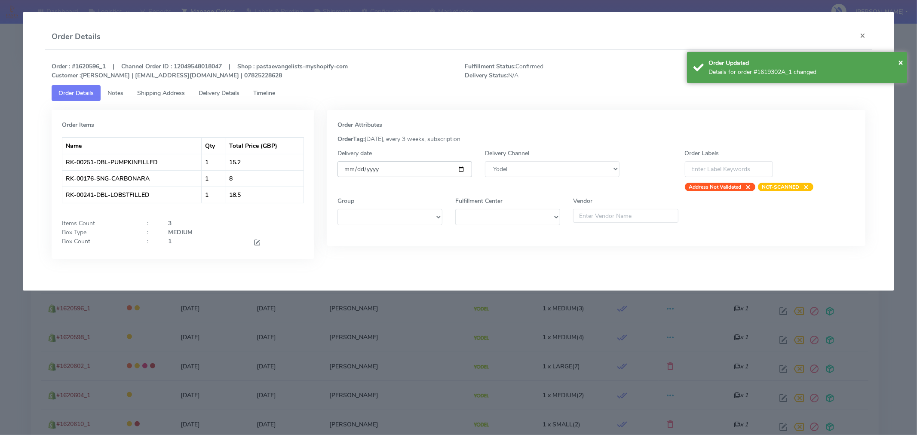
type input "[DATE]"
click at [904, 62] on span "×" at bounding box center [900, 62] width 5 height 12
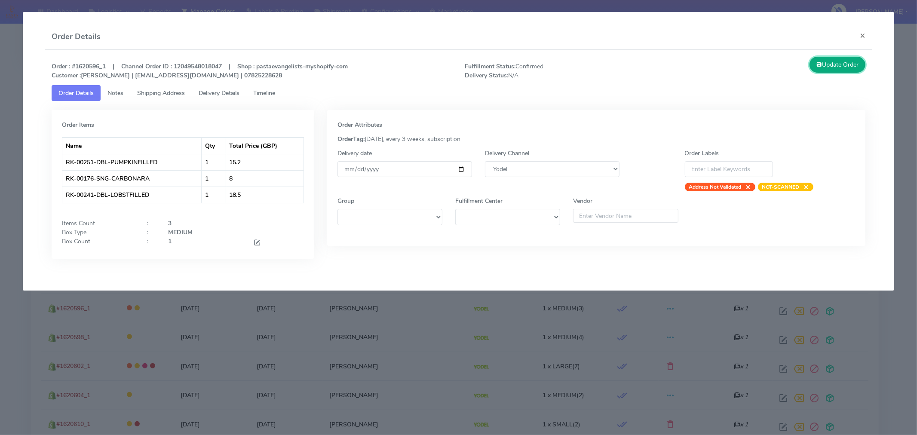
click at [840, 57] on button "Update Order" at bounding box center [838, 65] width 56 height 16
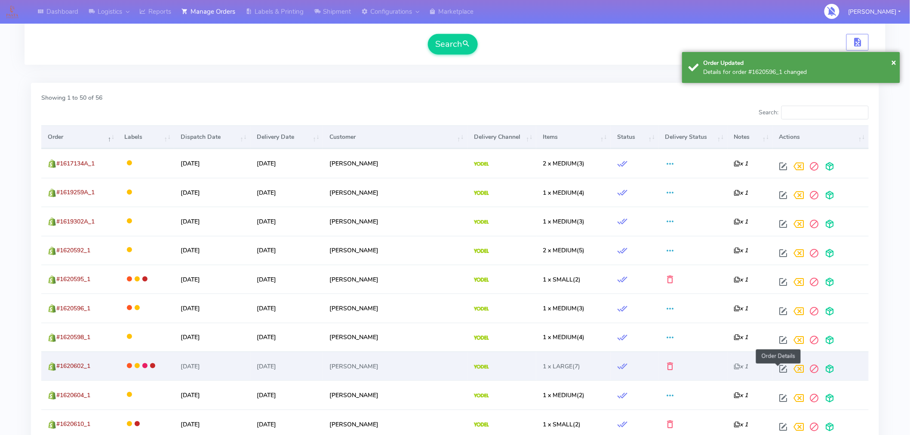
click at [777, 368] on span at bounding box center [783, 371] width 15 height 8
select select "5"
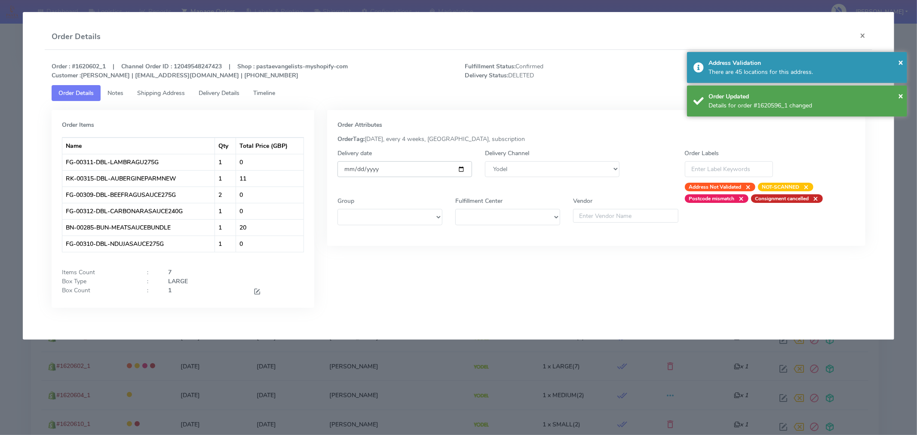
click at [462, 171] on input "[DATE]" at bounding box center [405, 169] width 135 height 16
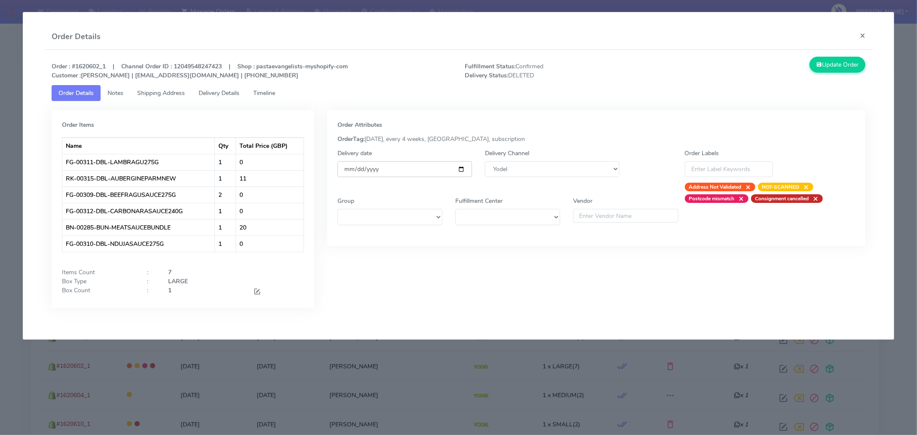
type input "[DATE]"
click at [849, 64] on button "Update Order" at bounding box center [838, 65] width 56 height 16
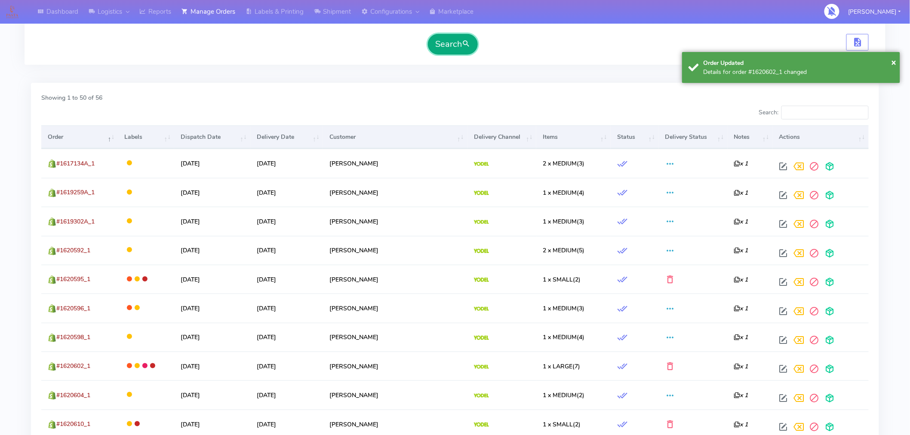
click at [450, 43] on button "Search" at bounding box center [453, 44] width 50 height 21
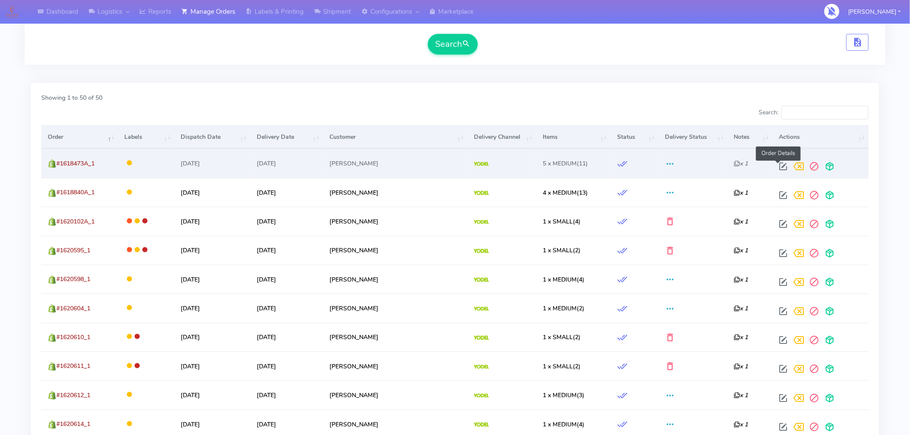
click at [780, 167] on span at bounding box center [783, 168] width 15 height 8
select select "5"
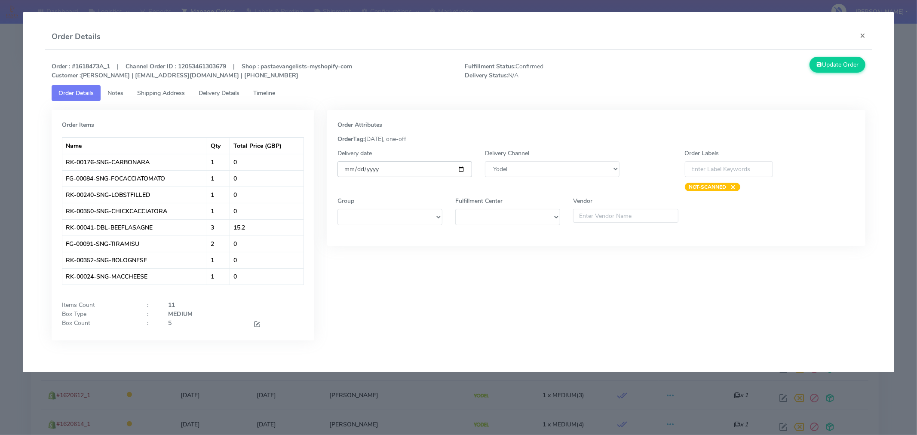
click at [463, 168] on input "[DATE]" at bounding box center [405, 169] width 135 height 16
type input "[DATE]"
click at [810, 70] on button "Update Order" at bounding box center [838, 65] width 56 height 16
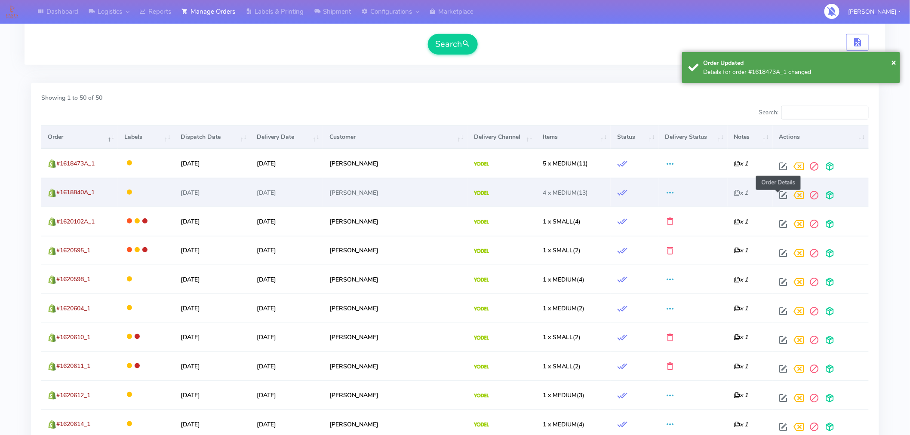
click at [779, 195] on span at bounding box center [783, 197] width 15 height 8
select select "5"
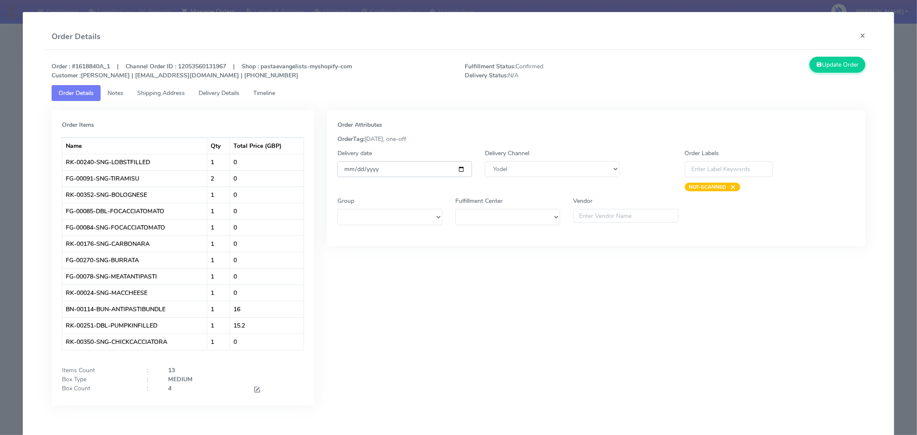
click at [458, 169] on input "[DATE]" at bounding box center [405, 169] width 135 height 16
type input "[DATE]"
click at [840, 62] on button "Update Order" at bounding box center [838, 65] width 56 height 16
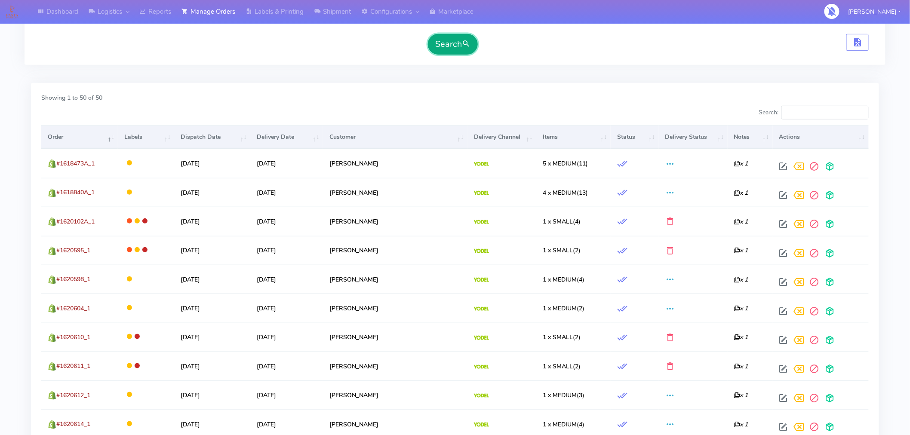
click at [455, 48] on button "Search" at bounding box center [453, 44] width 50 height 21
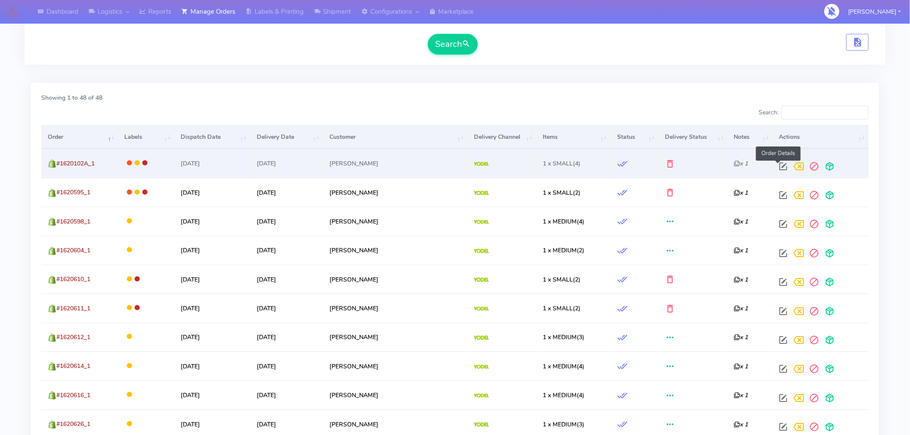
click at [778, 166] on span at bounding box center [783, 168] width 15 height 8
select select "5"
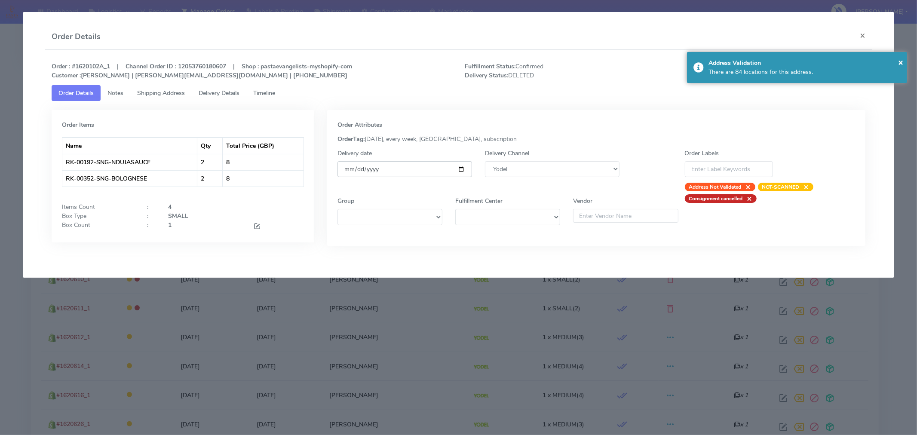
click at [461, 171] on input "[DATE]" at bounding box center [405, 169] width 135 height 16
type input "[DATE]"
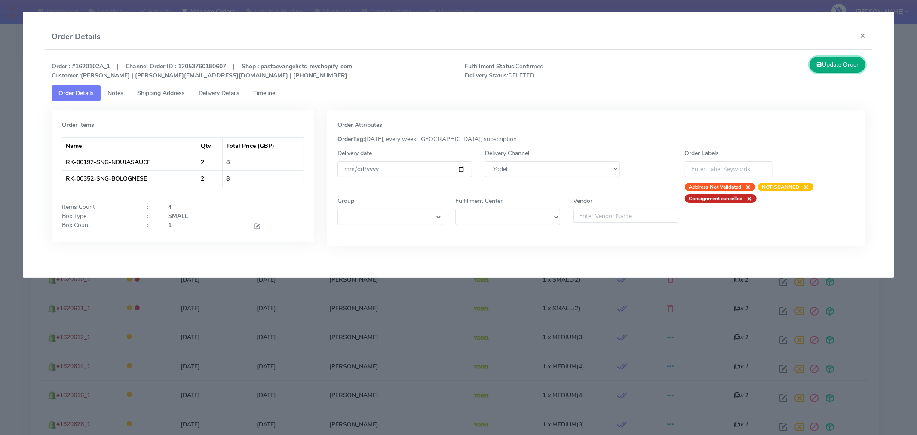
click at [852, 63] on button "Update Order" at bounding box center [838, 65] width 56 height 16
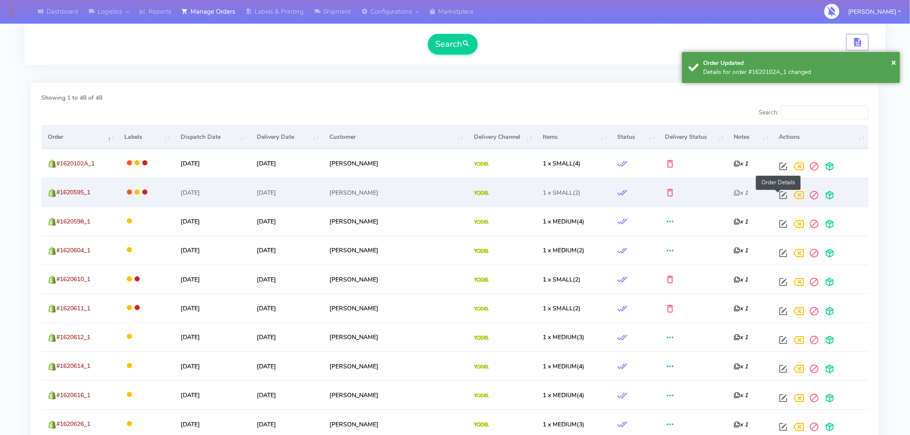
click at [780, 196] on span at bounding box center [783, 197] width 15 height 8
select select "5"
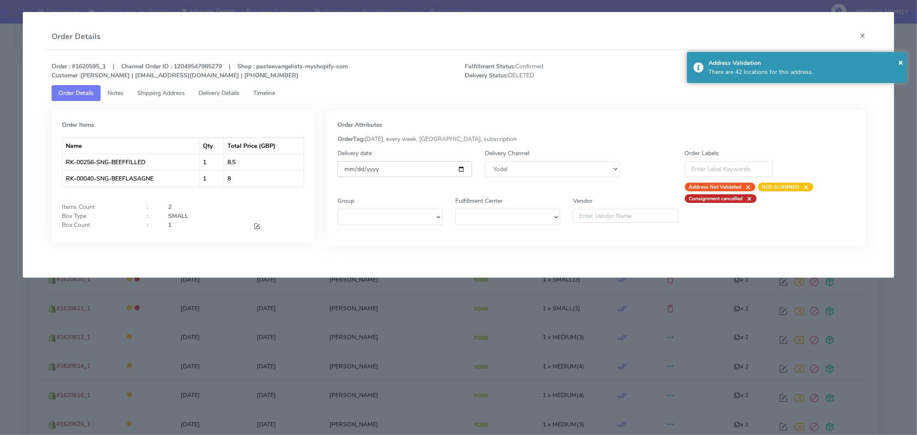
click at [459, 168] on input "[DATE]" at bounding box center [405, 169] width 135 height 16
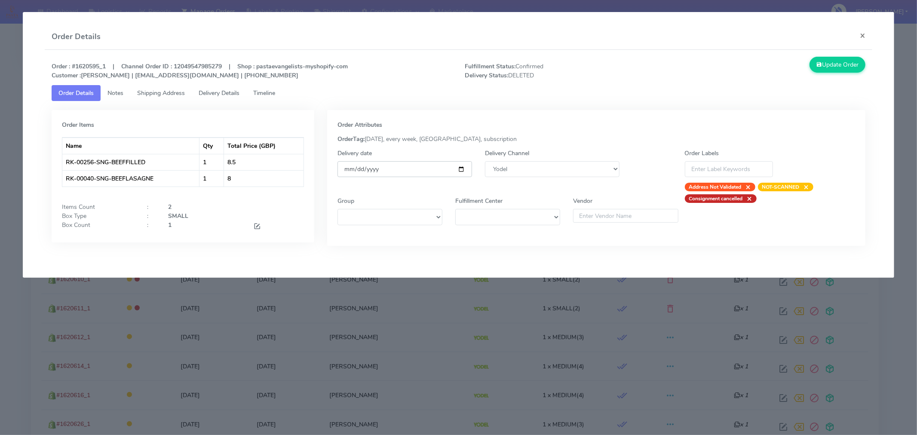
type input "[DATE]"
click at [837, 66] on button "Update Order" at bounding box center [838, 65] width 56 height 16
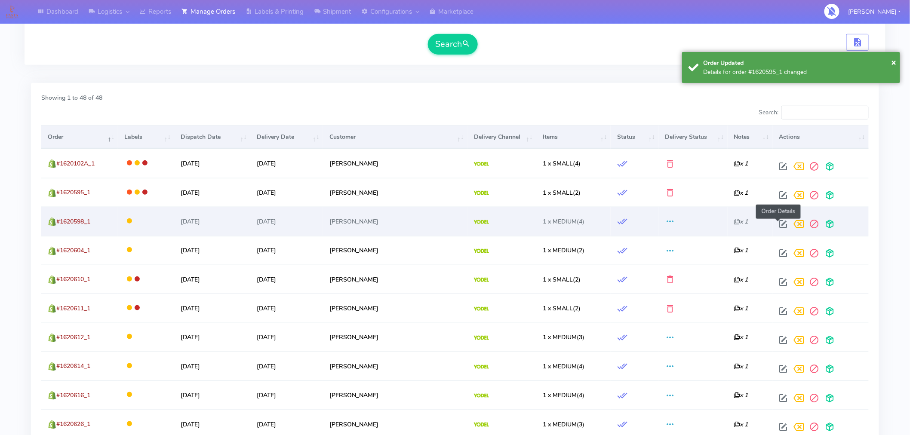
click at [776, 224] on span at bounding box center [783, 226] width 15 height 8
select select "5"
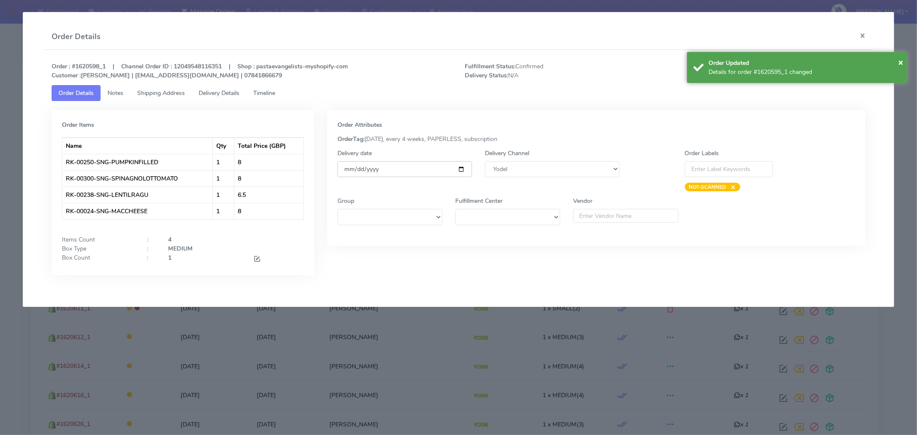
click at [462, 166] on input "[DATE]" at bounding box center [405, 169] width 135 height 16
type input "[DATE]"
click at [899, 66] on span "×" at bounding box center [900, 62] width 5 height 12
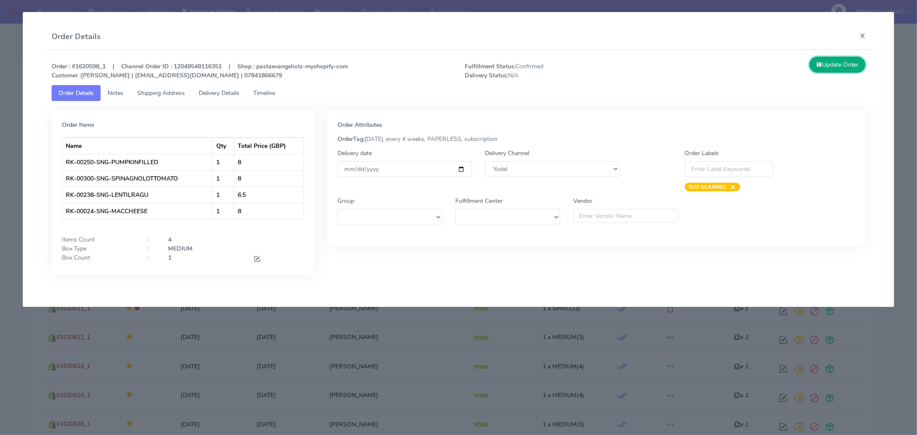
click at [844, 64] on button "Update Order" at bounding box center [838, 65] width 56 height 16
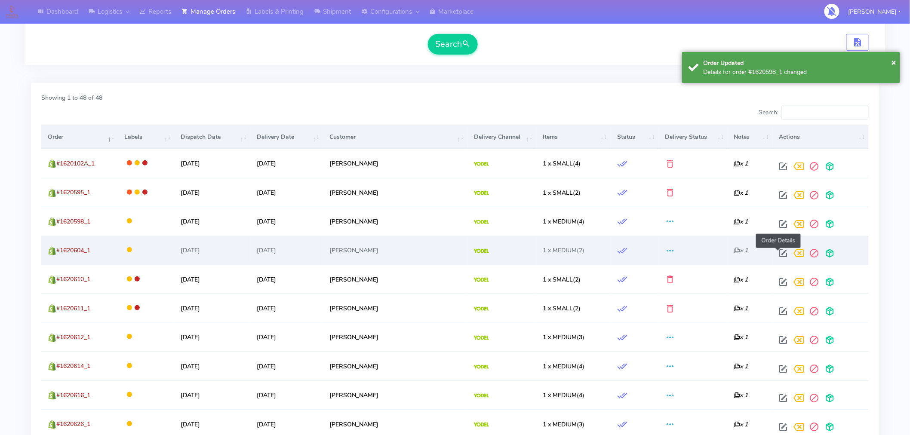
click at [779, 252] on span at bounding box center [783, 255] width 15 height 8
select select "5"
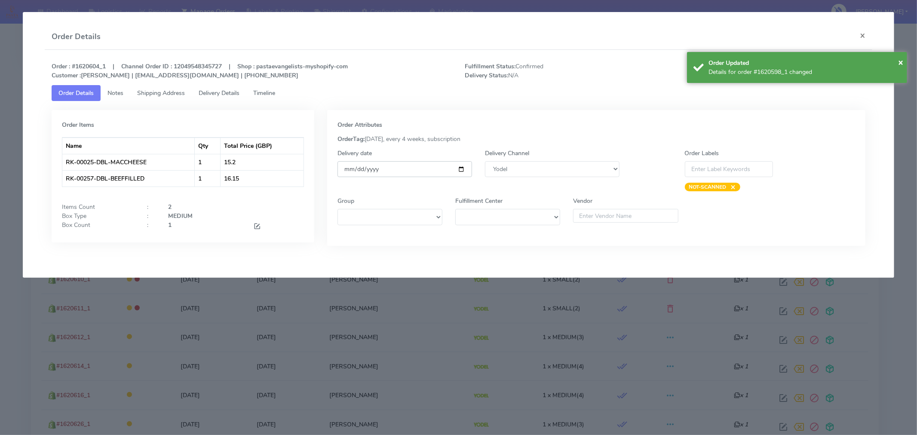
click at [462, 173] on input "[DATE]" at bounding box center [405, 169] width 135 height 16
type input "[DATE]"
click at [901, 66] on span "×" at bounding box center [900, 62] width 5 height 12
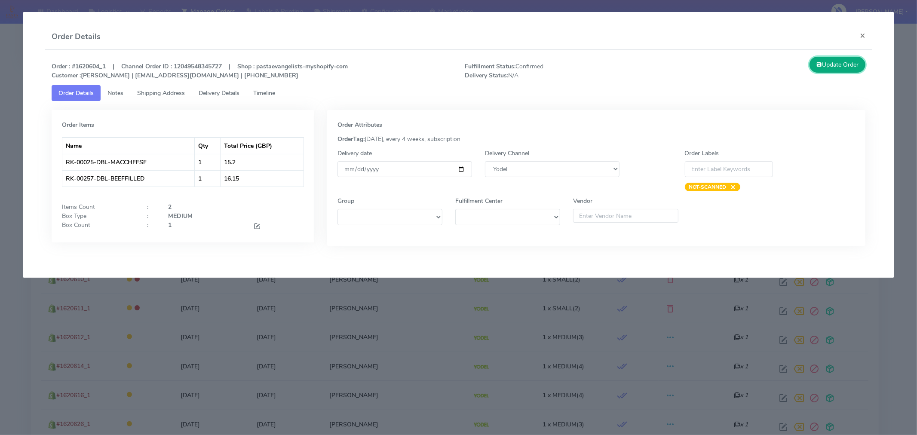
click at [846, 65] on button "Update Order" at bounding box center [838, 65] width 56 height 16
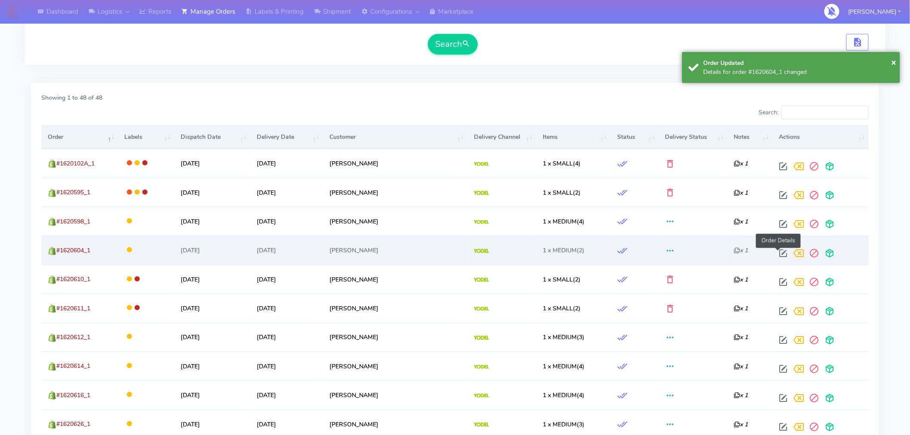
click at [779, 256] on span at bounding box center [783, 255] width 15 height 8
select select "5"
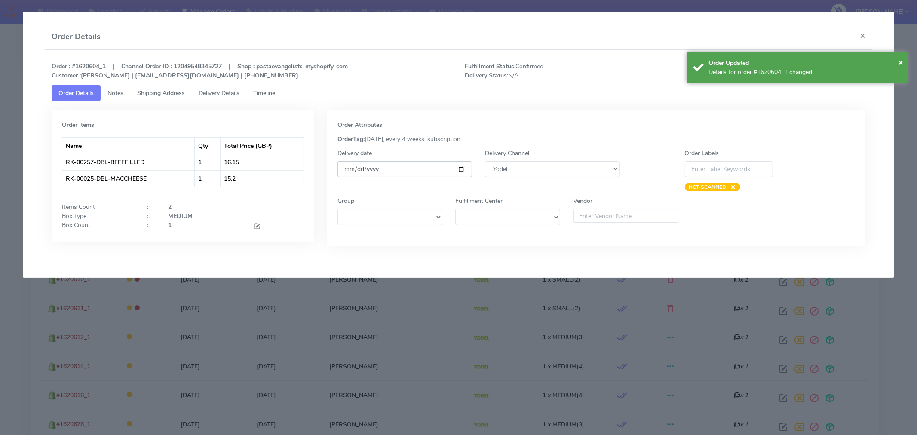
click at [463, 169] on input "[DATE]" at bounding box center [405, 169] width 135 height 16
click at [901, 62] on span "×" at bounding box center [900, 62] width 5 height 12
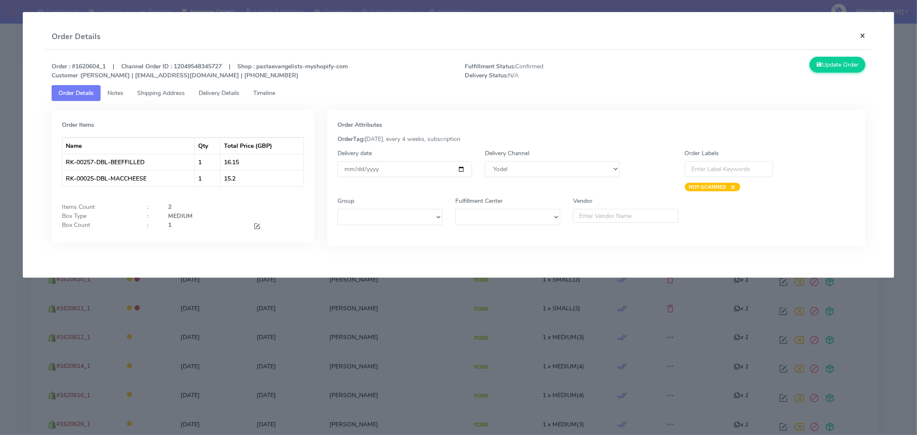
click at [867, 35] on button "×" at bounding box center [862, 35] width 19 height 23
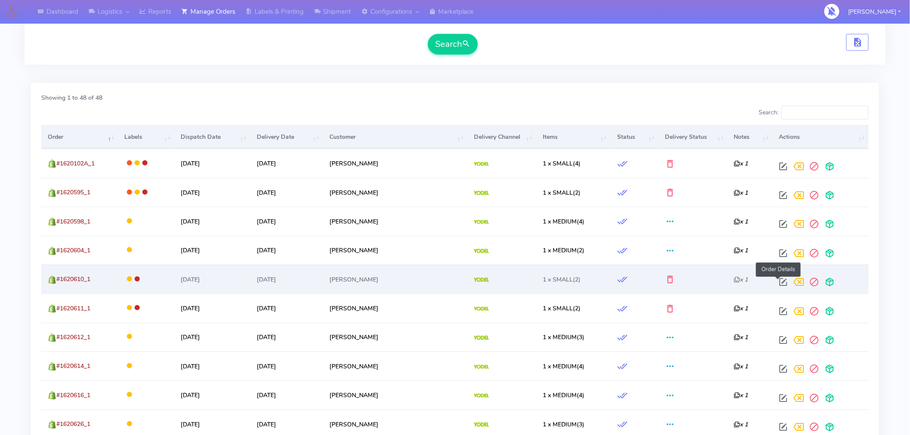
click at [776, 285] on span at bounding box center [783, 284] width 15 height 8
select select "5"
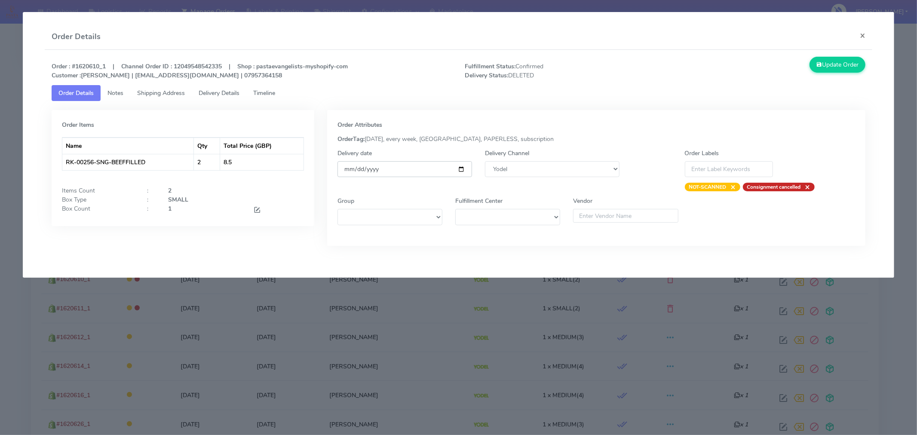
click at [463, 170] on input "[DATE]" at bounding box center [405, 169] width 135 height 16
type input "[DATE]"
click at [837, 66] on button "Update Order" at bounding box center [838, 65] width 56 height 16
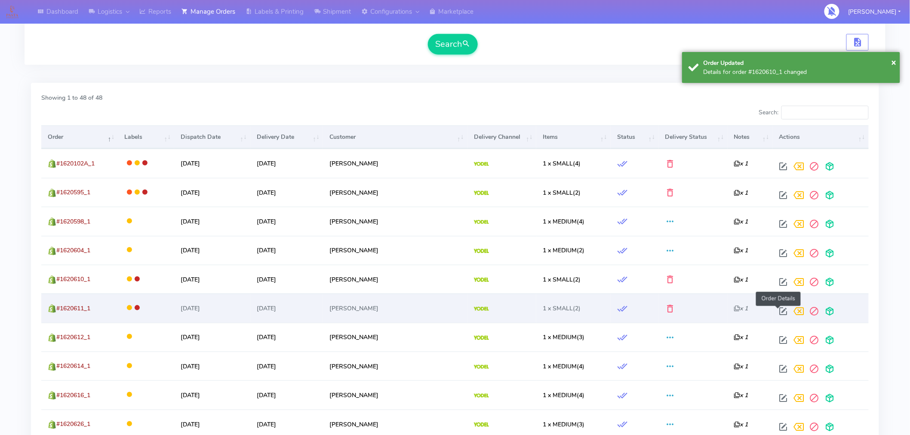
click at [778, 310] on span at bounding box center [783, 313] width 15 height 8
select select "5"
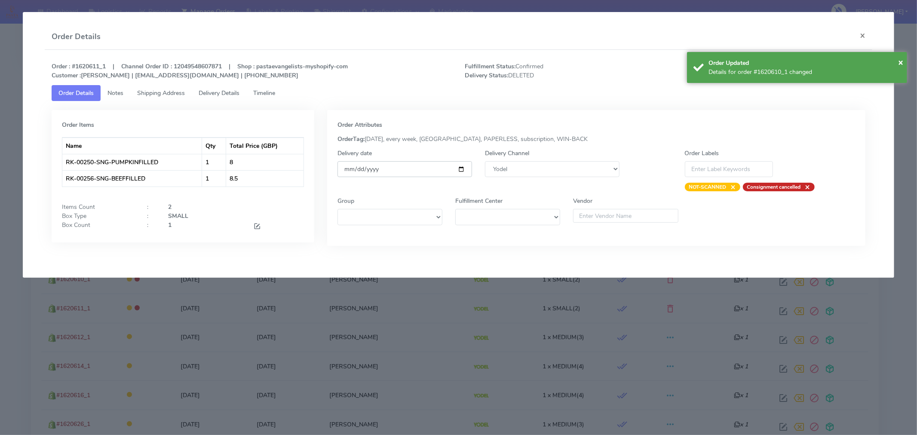
click at [463, 166] on input "[DATE]" at bounding box center [405, 169] width 135 height 16
type input "[DATE]"
click at [902, 68] on span "×" at bounding box center [900, 62] width 5 height 12
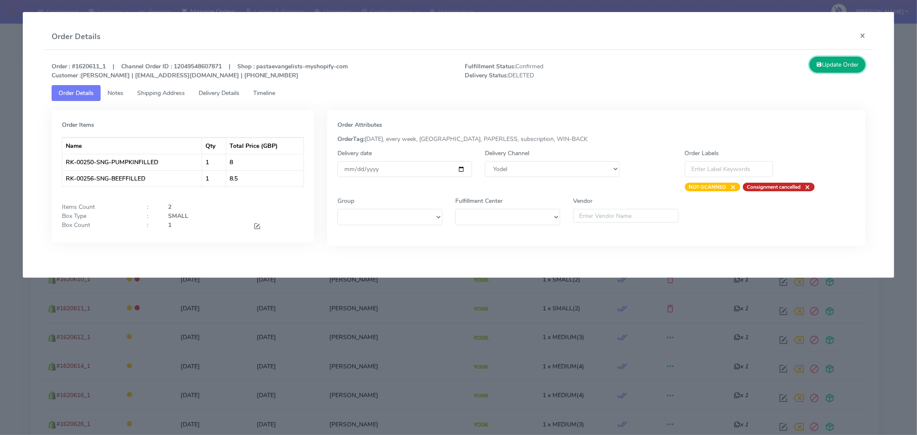
click at [848, 61] on button "Update Order" at bounding box center [838, 65] width 56 height 16
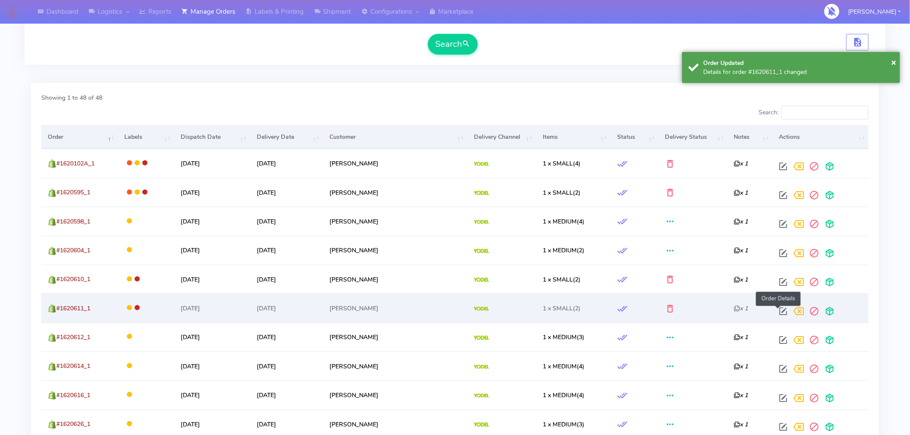
click at [776, 311] on span at bounding box center [783, 313] width 15 height 8
select select "5"
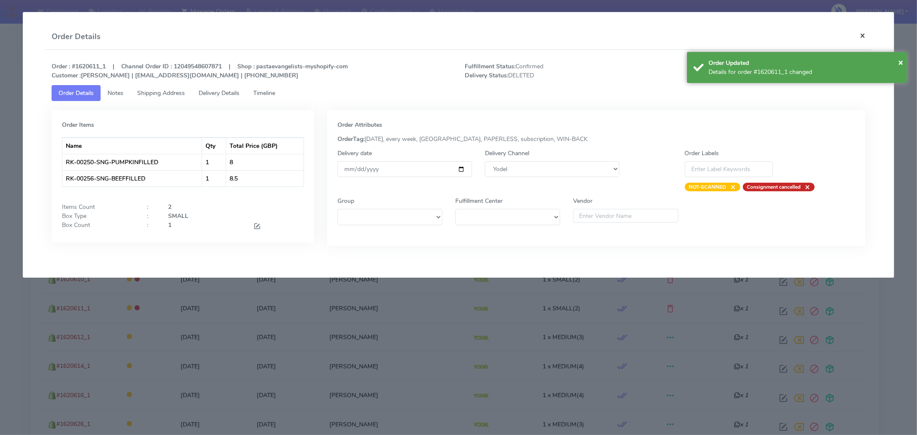
click at [862, 35] on button "×" at bounding box center [862, 35] width 19 height 23
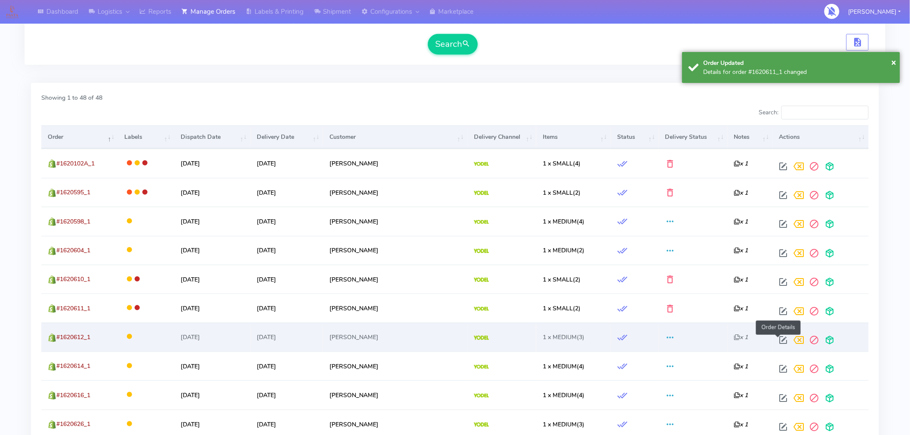
click at [778, 343] on span at bounding box center [783, 342] width 15 height 8
select select "5"
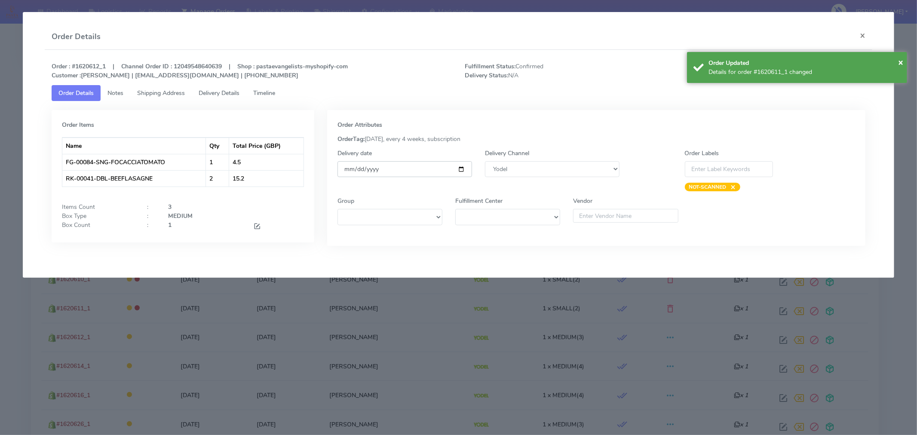
click at [463, 170] on input "[DATE]" at bounding box center [405, 169] width 135 height 16
type input "[DATE]"
click at [903, 63] on span "×" at bounding box center [900, 62] width 5 height 12
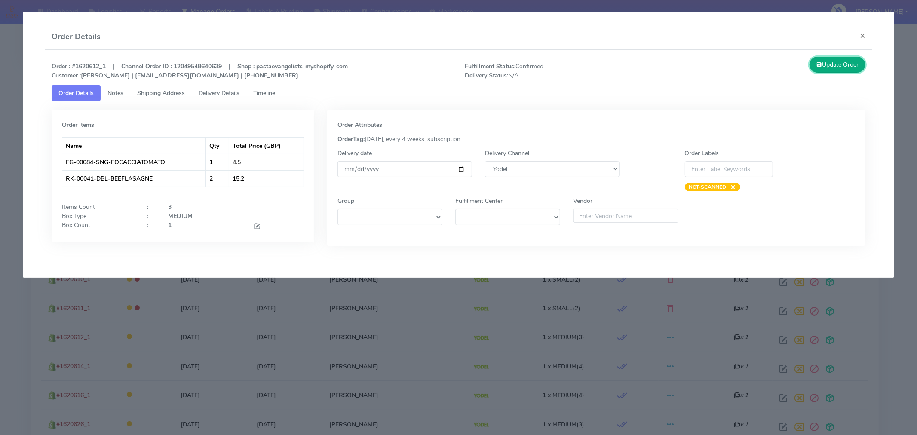
click at [853, 62] on button "Update Order" at bounding box center [838, 65] width 56 height 16
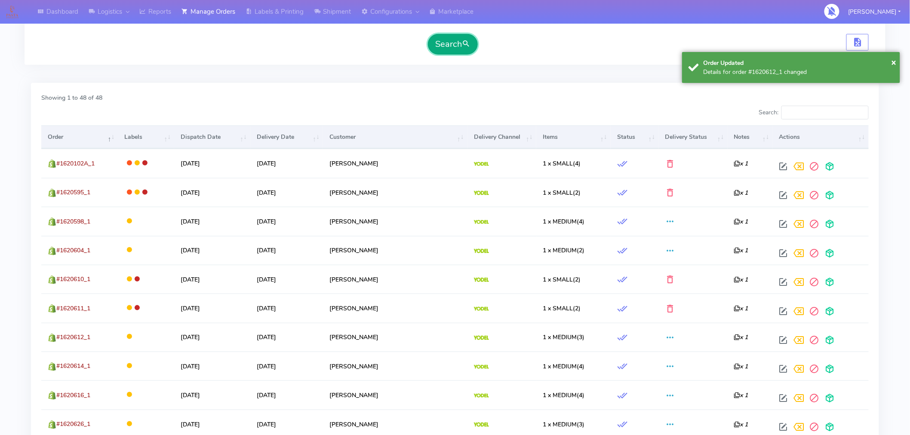
click at [458, 41] on button "Search" at bounding box center [453, 44] width 50 height 21
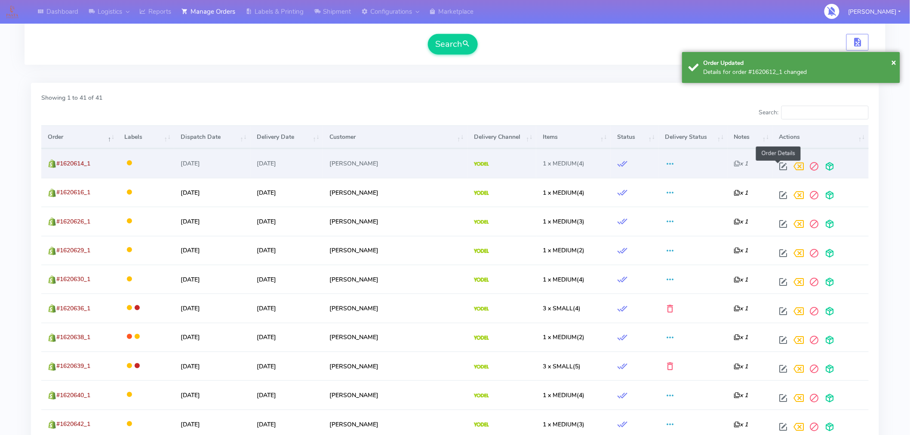
click at [776, 166] on span at bounding box center [783, 168] width 15 height 8
select select "5"
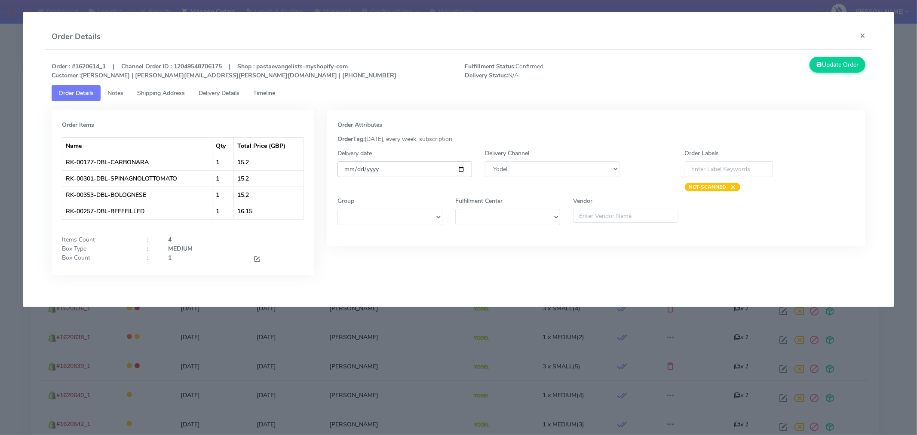
click at [461, 166] on input "[DATE]" at bounding box center [405, 169] width 135 height 16
type input "[DATE]"
click at [834, 59] on button "Update Order" at bounding box center [838, 65] width 56 height 16
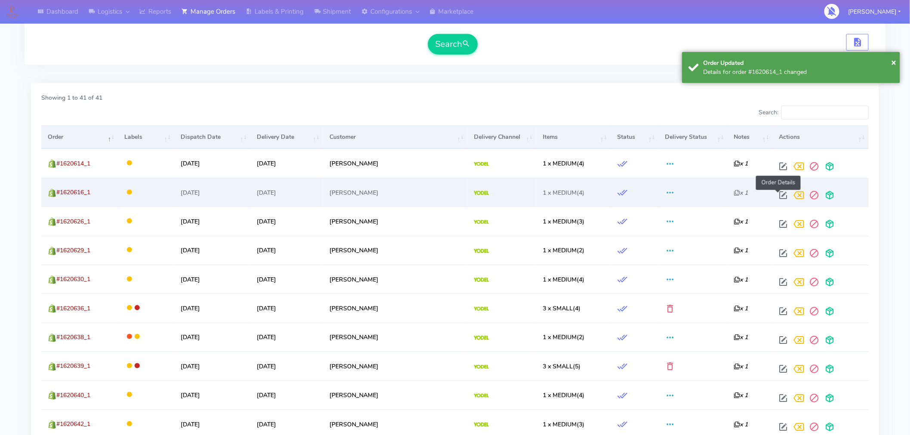
click at [779, 196] on span at bounding box center [783, 197] width 15 height 8
select select "5"
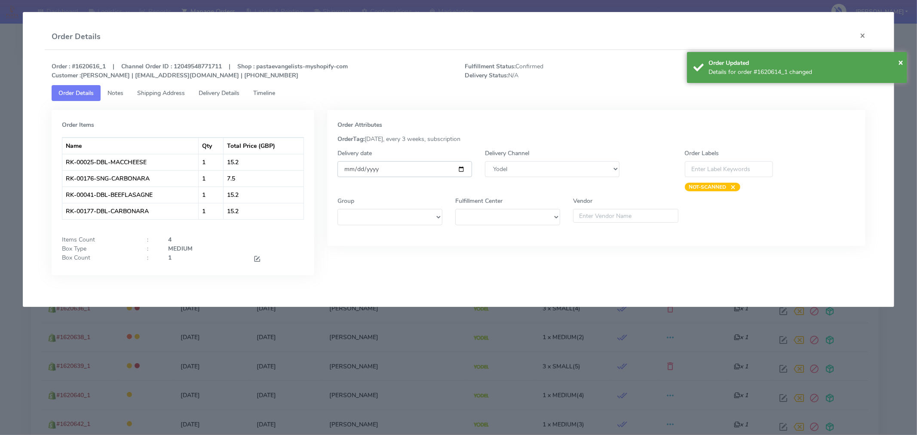
click at [460, 170] on input "[DATE]" at bounding box center [405, 169] width 135 height 16
type input "[DATE]"
click at [900, 64] on span "×" at bounding box center [900, 62] width 5 height 12
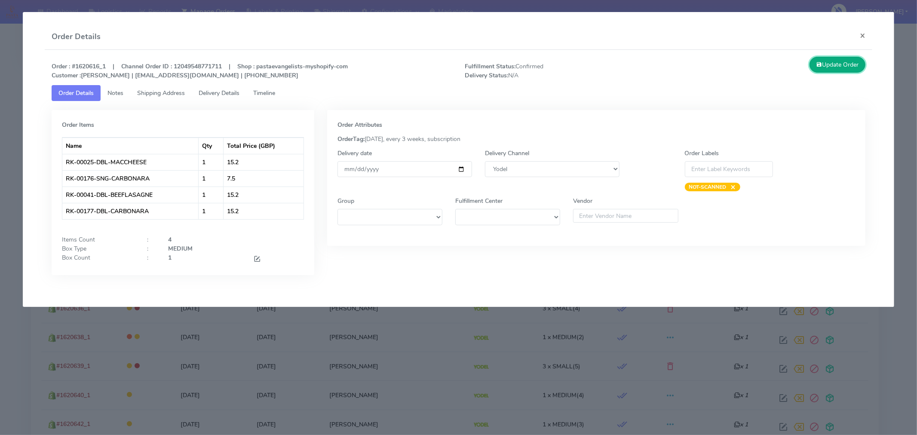
click at [850, 65] on button "Update Order" at bounding box center [838, 65] width 56 height 16
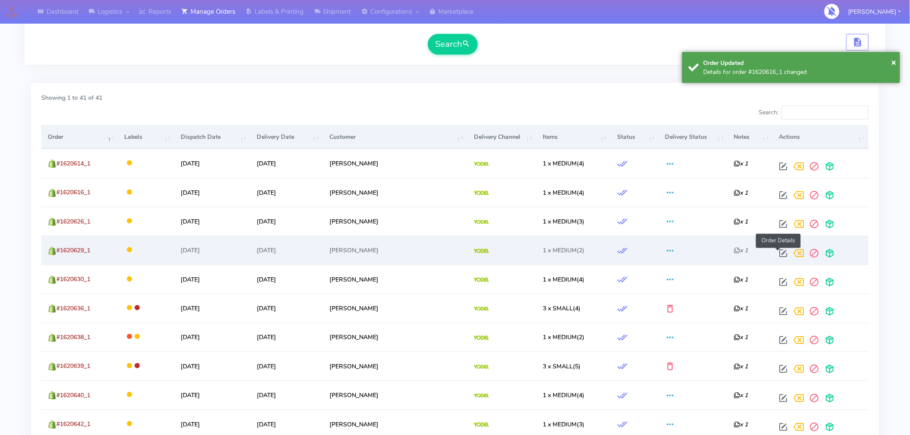
click at [780, 252] on span at bounding box center [783, 255] width 15 height 8
select select "5"
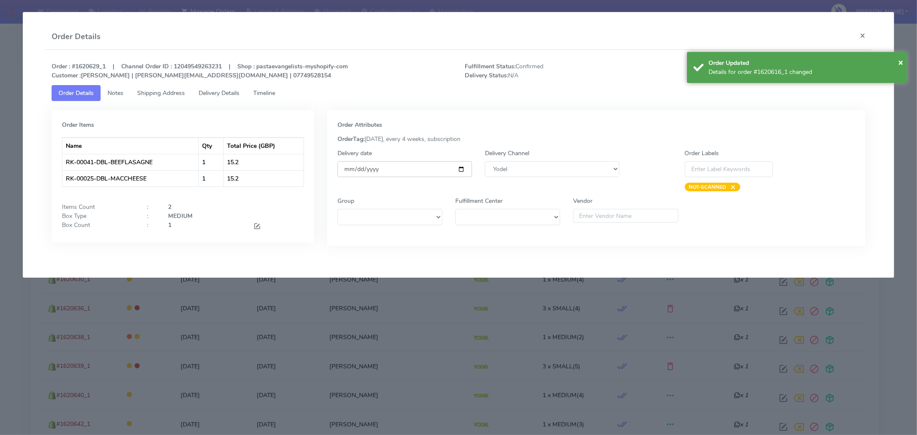
click at [461, 171] on input "[DATE]" at bounding box center [405, 169] width 135 height 16
type input "[DATE]"
click at [904, 61] on div "× Order Updated Details for order #1620616_1 changed" at bounding box center [797, 67] width 220 height 31
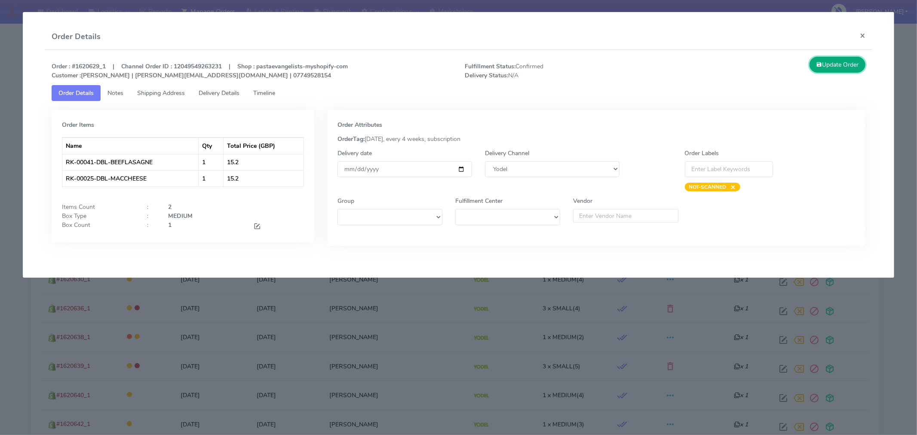
click at [841, 66] on button "Update Order" at bounding box center [838, 65] width 56 height 16
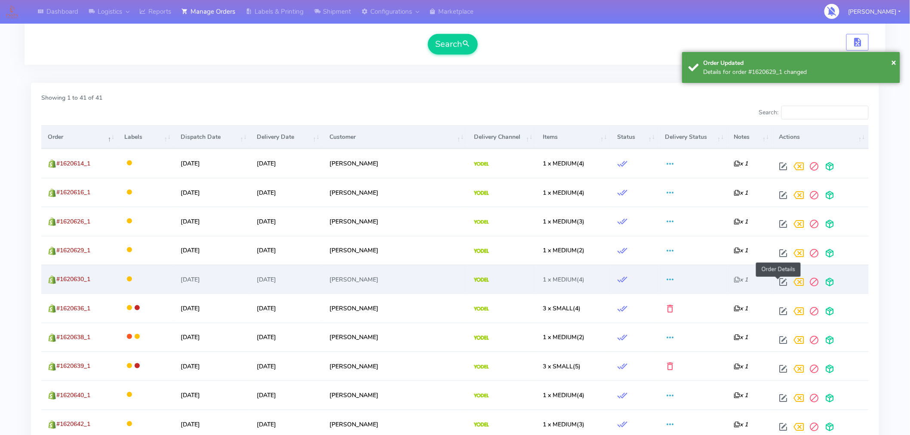
click at [776, 286] on span at bounding box center [783, 284] width 15 height 8
select select "5"
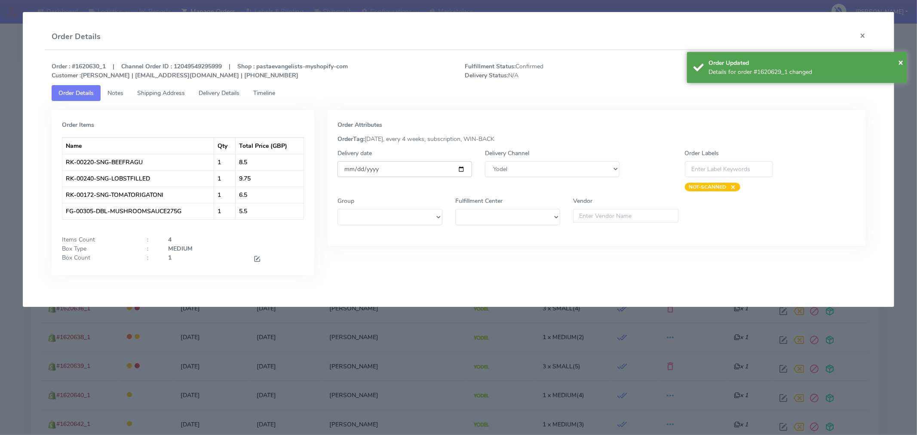
click at [462, 170] on input "[DATE]" at bounding box center [405, 169] width 135 height 16
type input "[DATE]"
click at [901, 62] on span "×" at bounding box center [900, 62] width 5 height 12
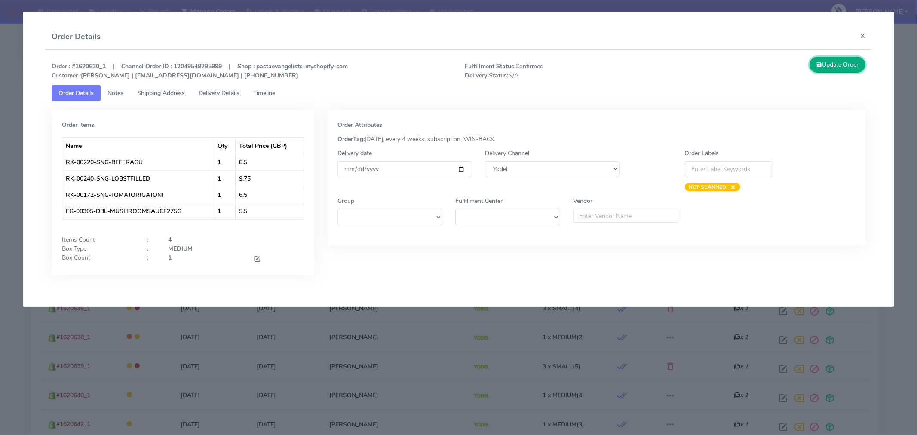
click at [846, 65] on button "Update Order" at bounding box center [838, 65] width 56 height 16
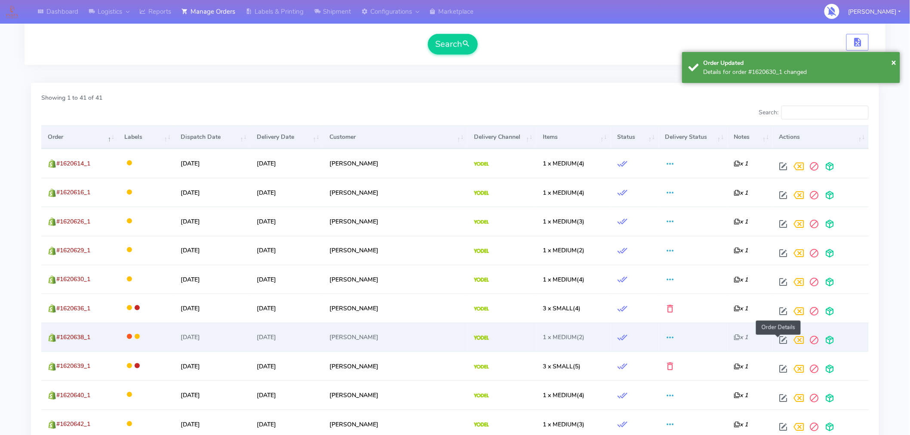
click at [779, 340] on span at bounding box center [783, 342] width 15 height 8
select select "5"
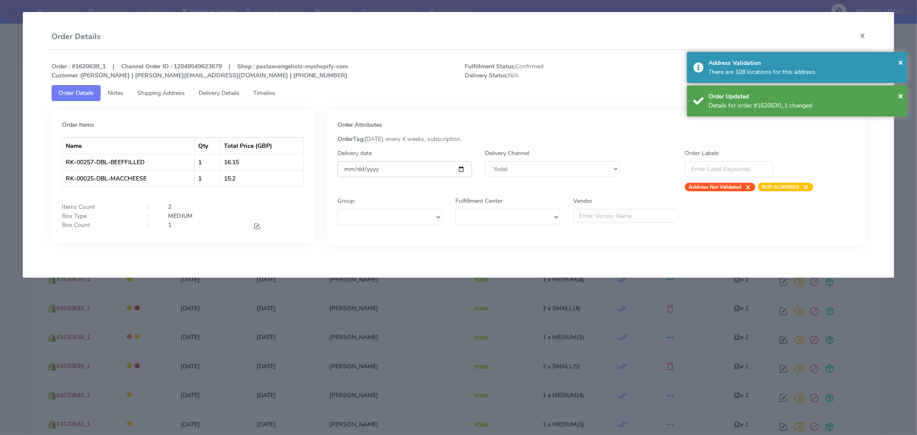
click at [462, 170] on input "[DATE]" at bounding box center [405, 169] width 135 height 16
type input "[DATE]"
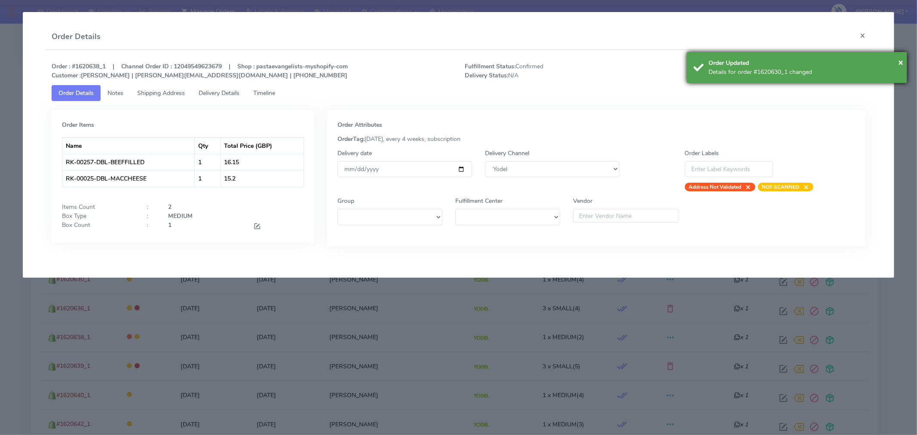
click at [897, 62] on div "Order Updated" at bounding box center [805, 62] width 192 height 9
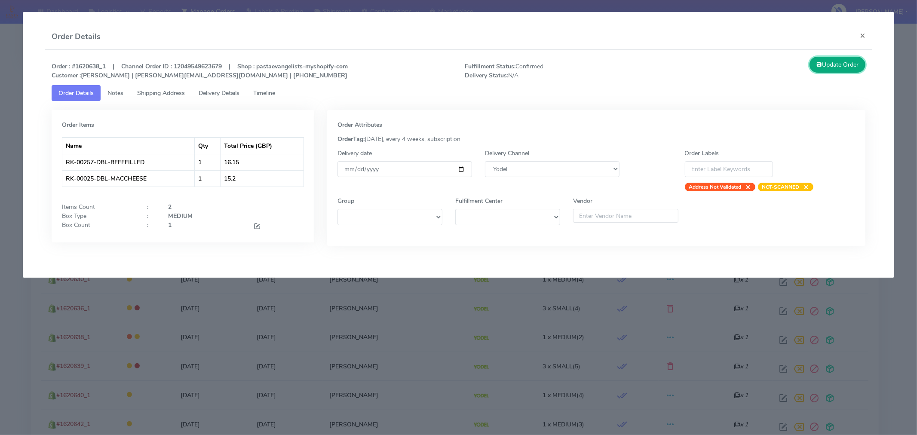
click at [841, 62] on button "Update Order" at bounding box center [838, 65] width 56 height 16
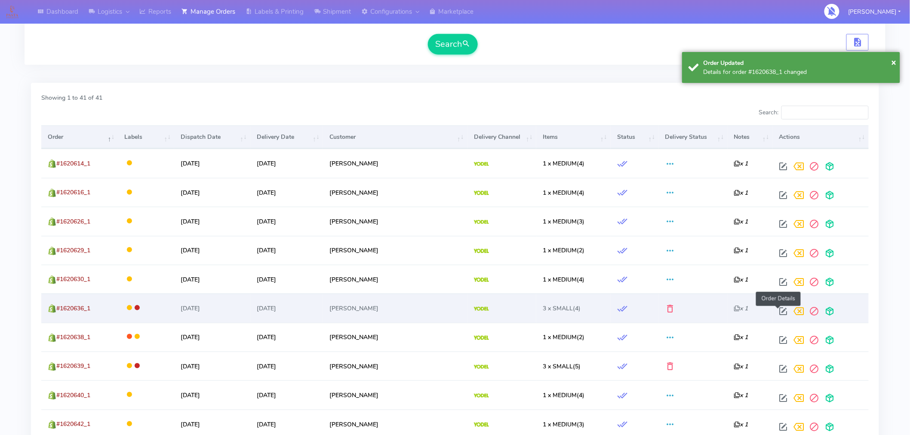
click at [776, 314] on span at bounding box center [783, 313] width 15 height 8
select select "5"
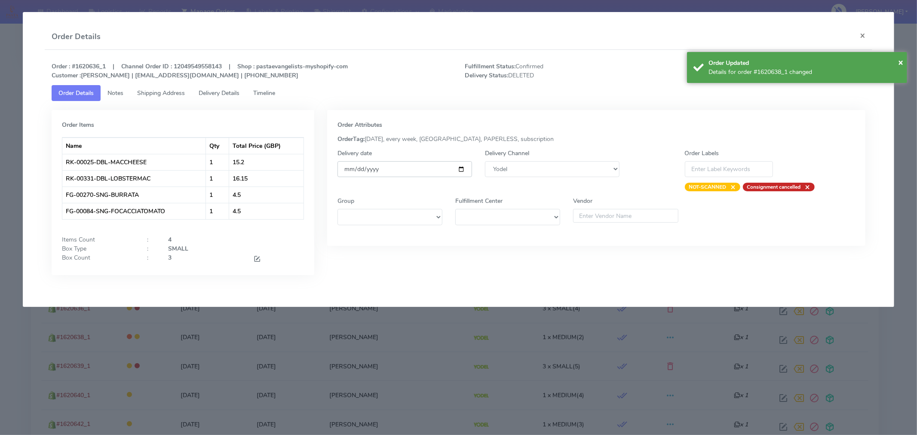
click at [459, 169] on input "[DATE]" at bounding box center [405, 169] width 135 height 16
type input "[DATE]"
click at [901, 62] on span "×" at bounding box center [900, 62] width 5 height 12
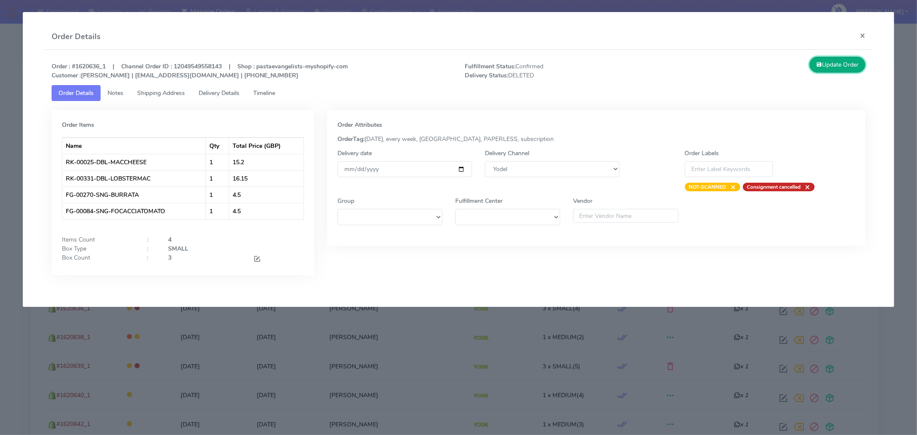
click at [851, 65] on button "Update Order" at bounding box center [838, 65] width 56 height 16
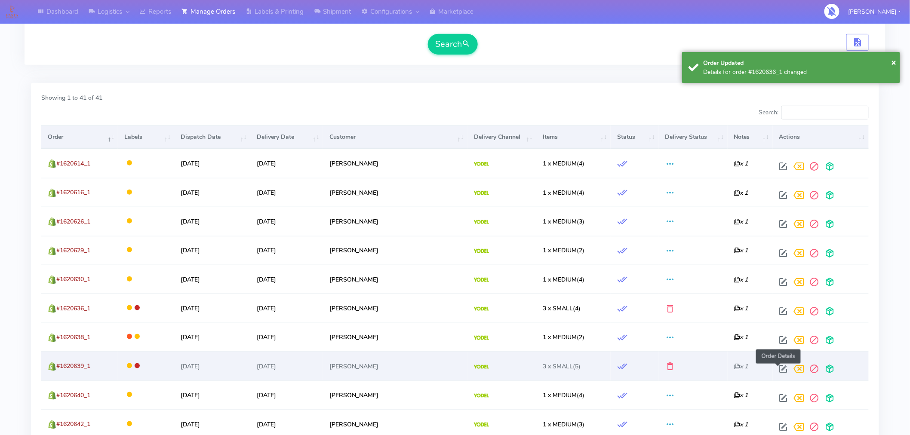
click at [777, 368] on span at bounding box center [783, 371] width 15 height 8
select select "5"
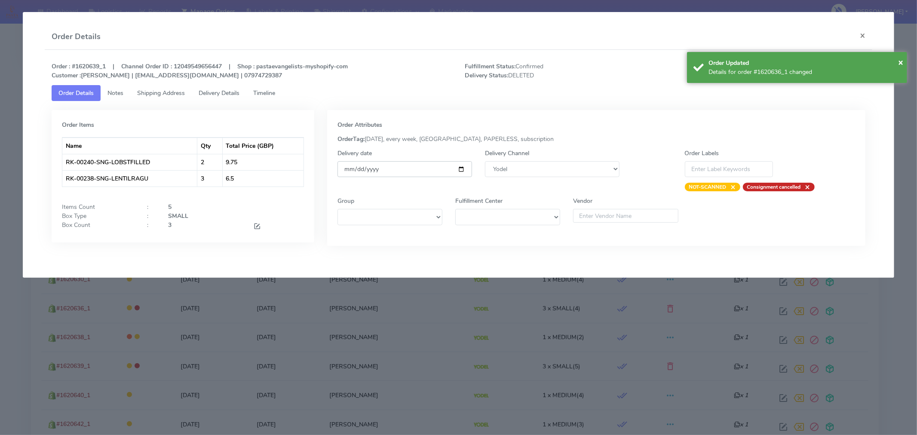
click at [462, 170] on input "[DATE]" at bounding box center [405, 169] width 135 height 16
type input "[DATE]"
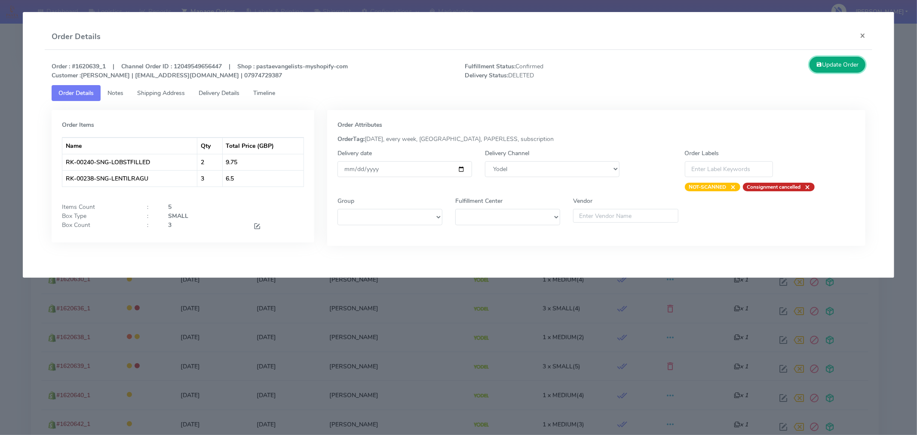
click at [851, 64] on button "Update Order" at bounding box center [838, 65] width 56 height 16
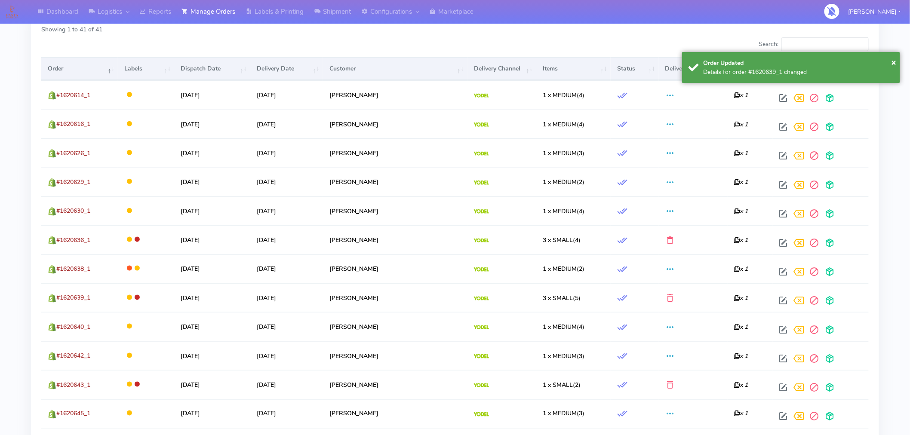
scroll to position [286, 0]
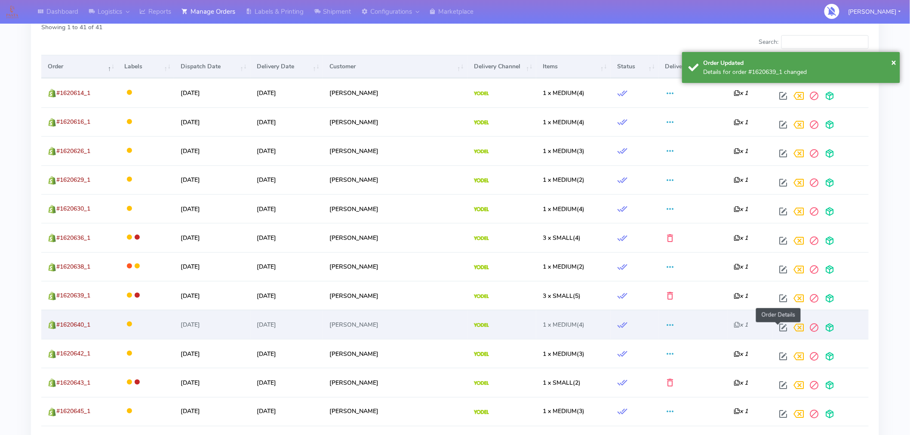
click at [777, 330] on span at bounding box center [783, 330] width 15 height 8
select select "5"
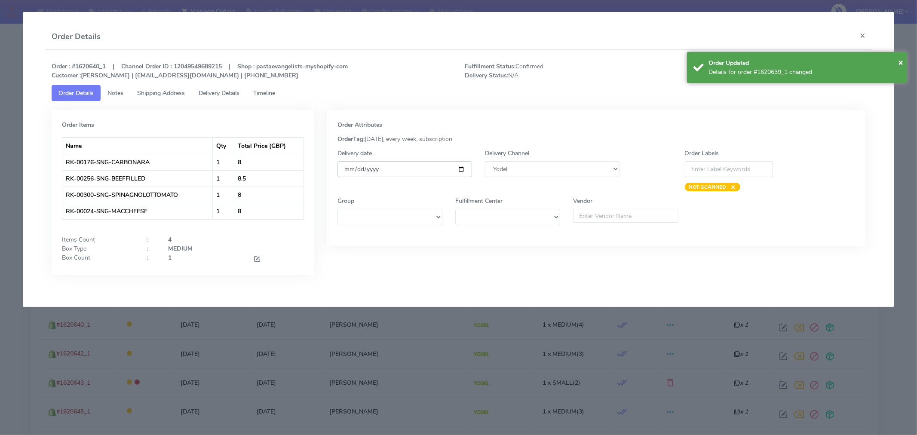
click at [465, 170] on input "[DATE]" at bounding box center [405, 169] width 135 height 16
type input "[DATE]"
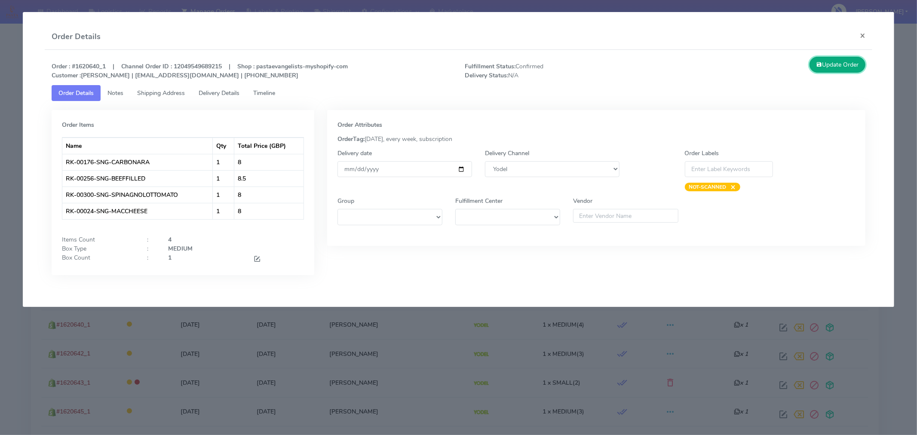
click at [841, 66] on button "Update Order" at bounding box center [838, 65] width 56 height 16
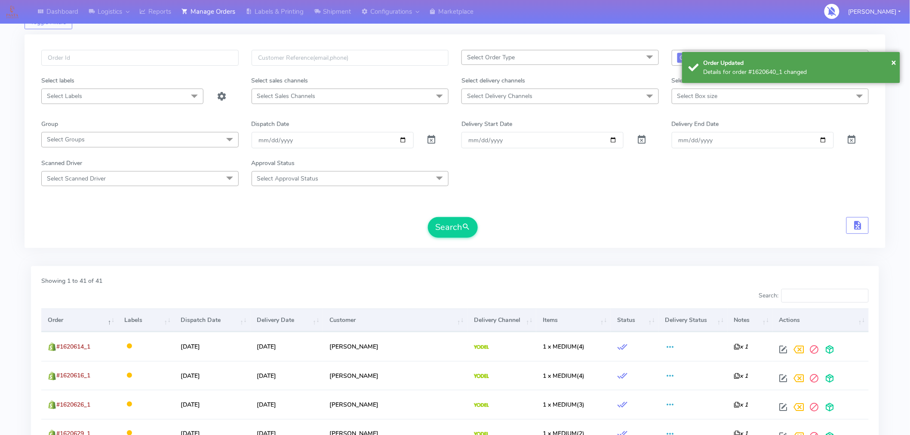
scroll to position [0, 0]
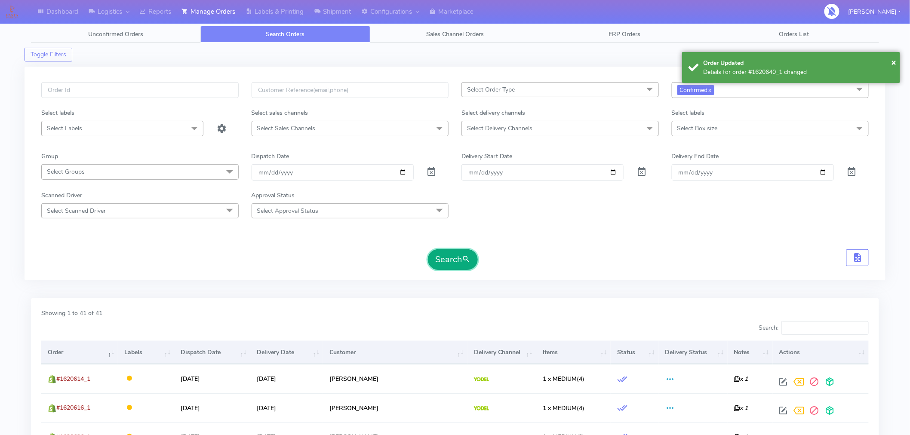
click at [463, 260] on span "submit" at bounding box center [466, 260] width 9 height 12
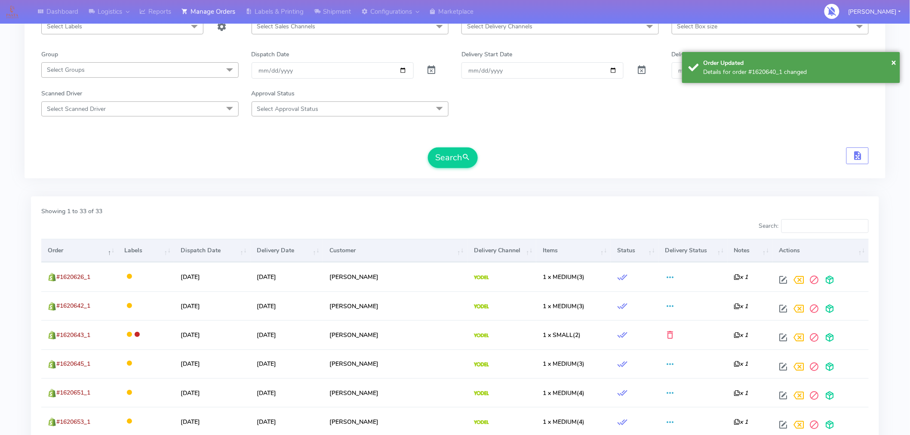
scroll to position [108, 0]
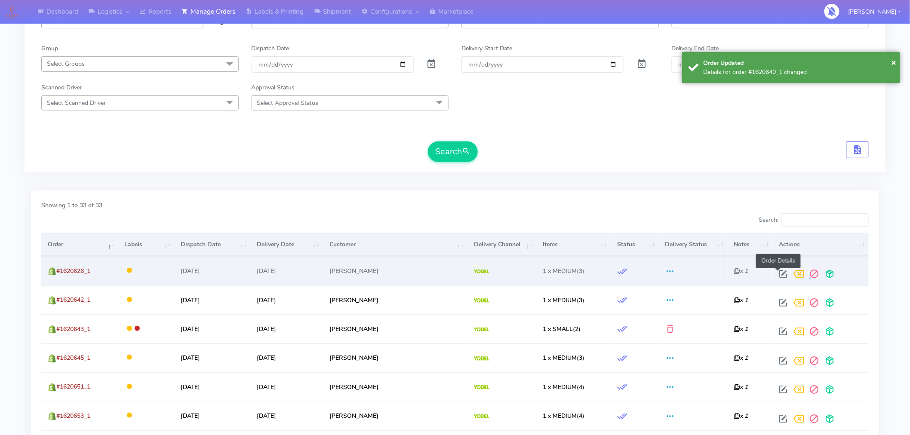
click at [776, 273] on span at bounding box center [783, 276] width 15 height 8
select select "5"
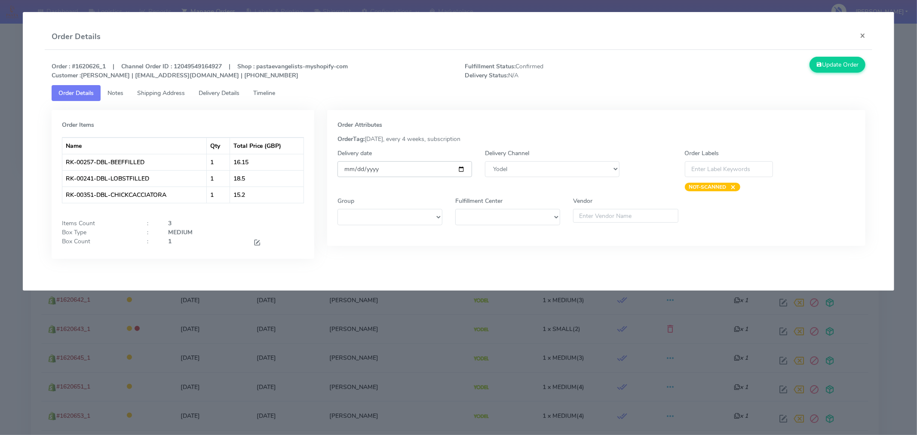
click at [460, 170] on input "[DATE]" at bounding box center [405, 169] width 135 height 16
type input "[DATE]"
click at [846, 65] on button "Update Order" at bounding box center [838, 65] width 56 height 16
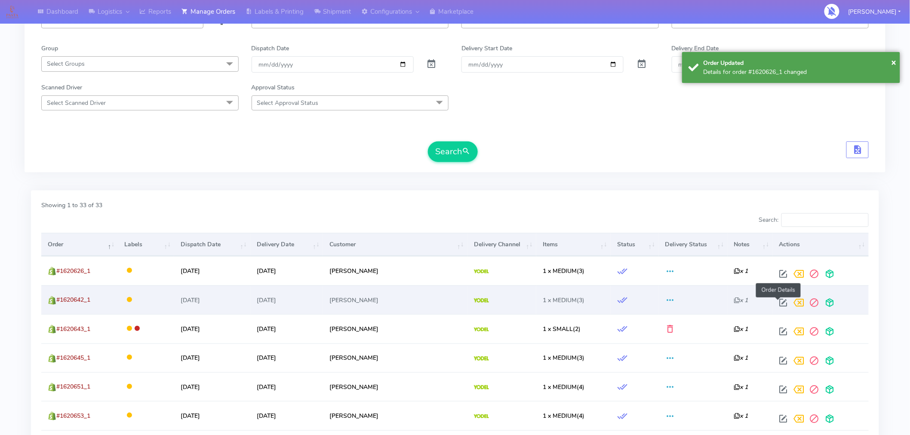
click at [776, 302] on span at bounding box center [783, 305] width 15 height 8
select select "5"
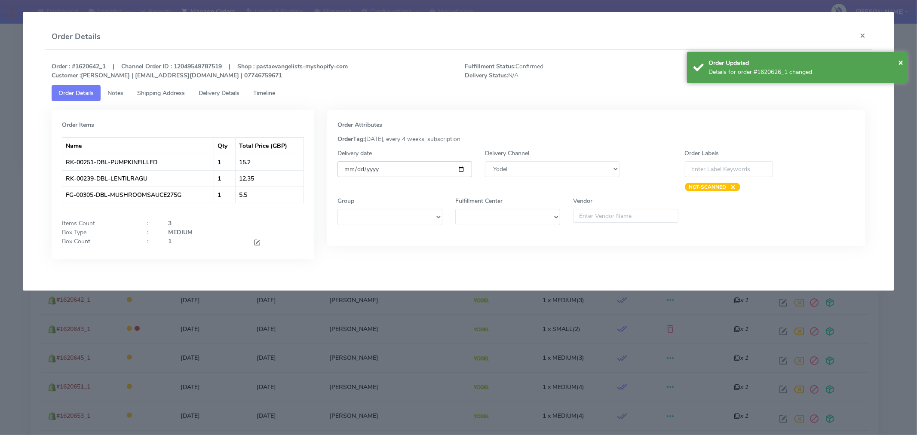
click at [464, 170] on input "[DATE]" at bounding box center [405, 169] width 135 height 16
type input "[DATE]"
click at [899, 63] on span "×" at bounding box center [900, 62] width 5 height 12
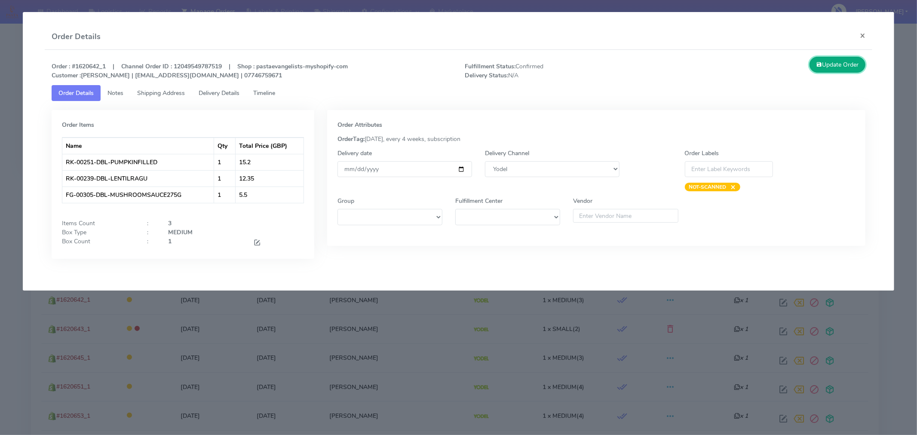
click at [848, 65] on button "Update Order" at bounding box center [838, 65] width 56 height 16
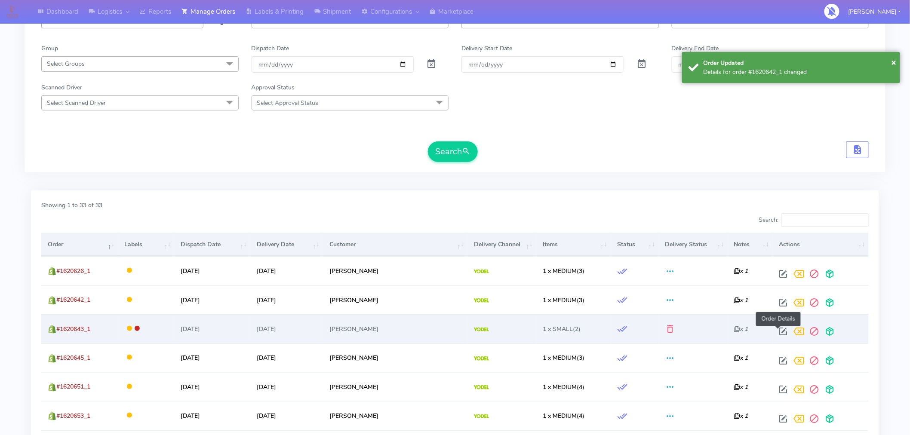
click at [778, 332] on span at bounding box center [783, 333] width 15 height 8
select select "5"
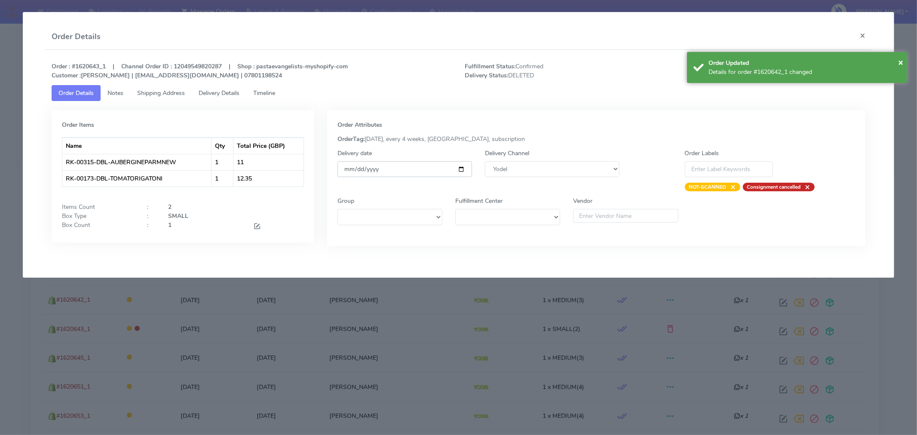
click at [461, 171] on input "[DATE]" at bounding box center [405, 169] width 135 height 16
type input "[DATE]"
click at [901, 65] on span "×" at bounding box center [900, 62] width 5 height 12
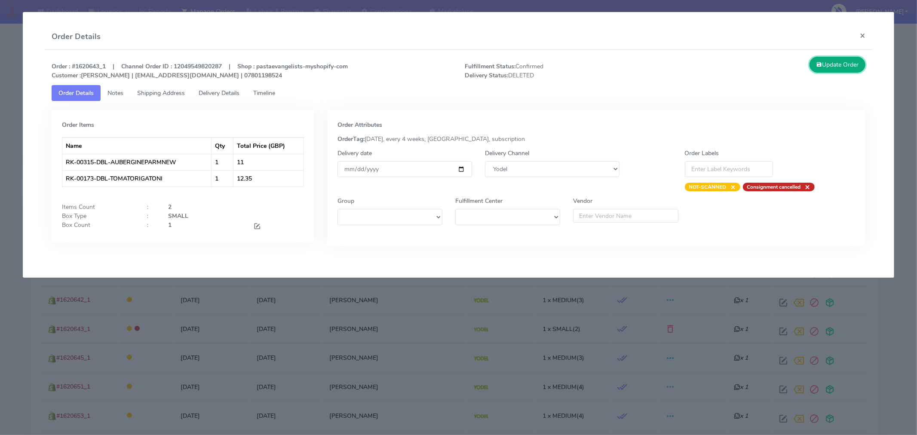
click at [841, 65] on button "Update Order" at bounding box center [838, 65] width 56 height 16
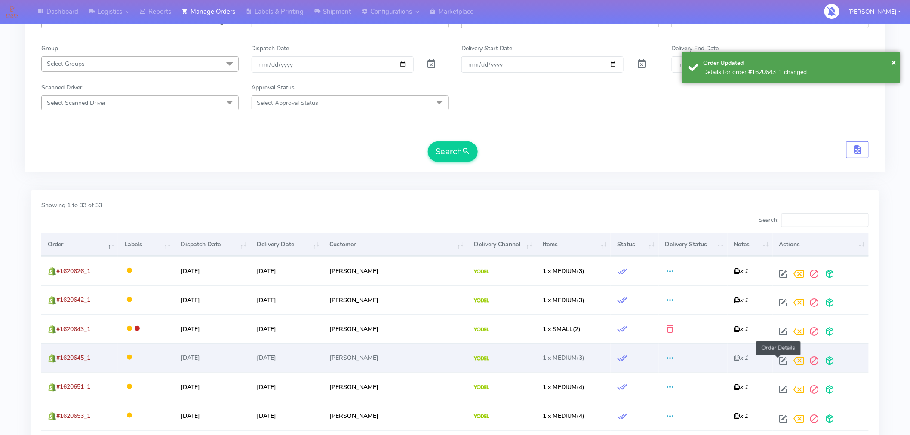
click at [778, 362] on span at bounding box center [783, 363] width 15 height 8
select select "5"
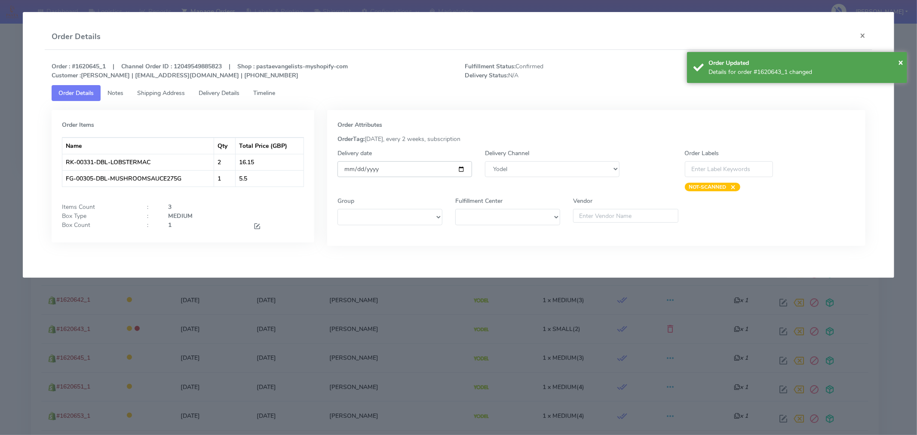
click at [458, 169] on input "[DATE]" at bounding box center [405, 169] width 135 height 16
type input "[DATE]"
click at [900, 70] on div "Details for order #1620643_1 changed" at bounding box center [805, 72] width 192 height 9
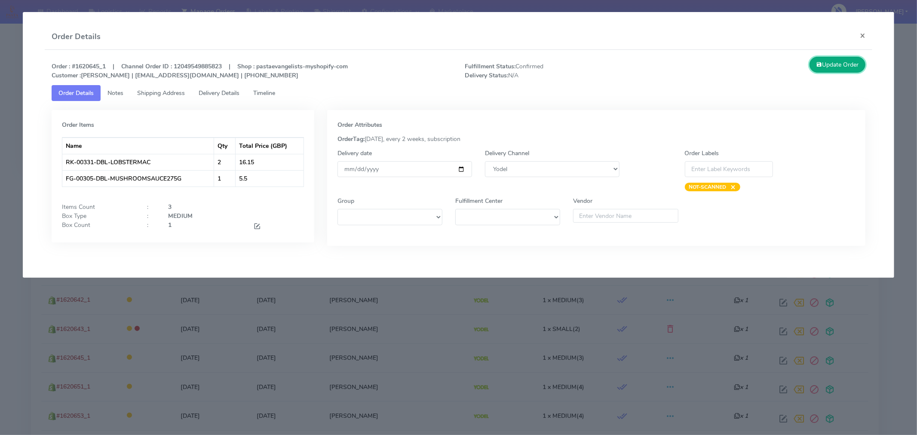
click at [842, 71] on button "Update Order" at bounding box center [838, 65] width 56 height 16
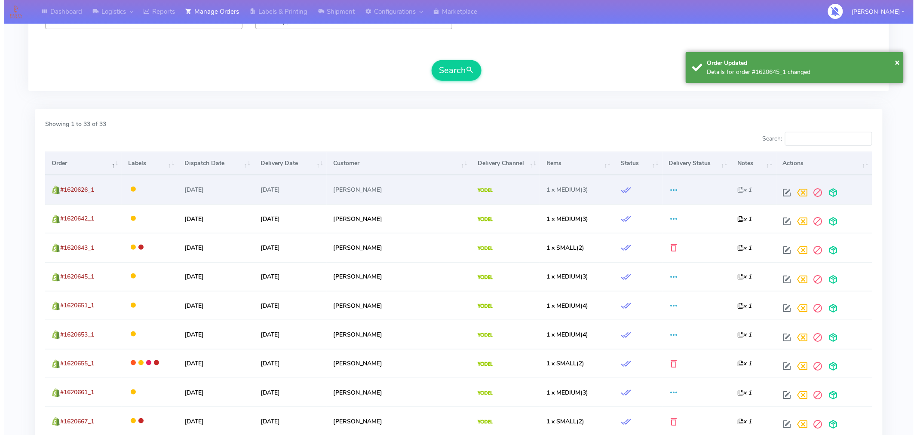
scroll to position [190, 0]
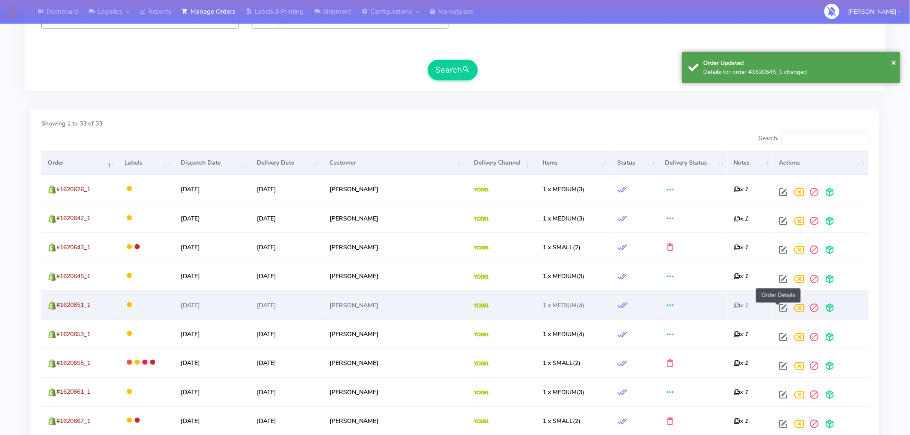
click at [776, 307] on span at bounding box center [783, 310] width 15 height 8
select select "5"
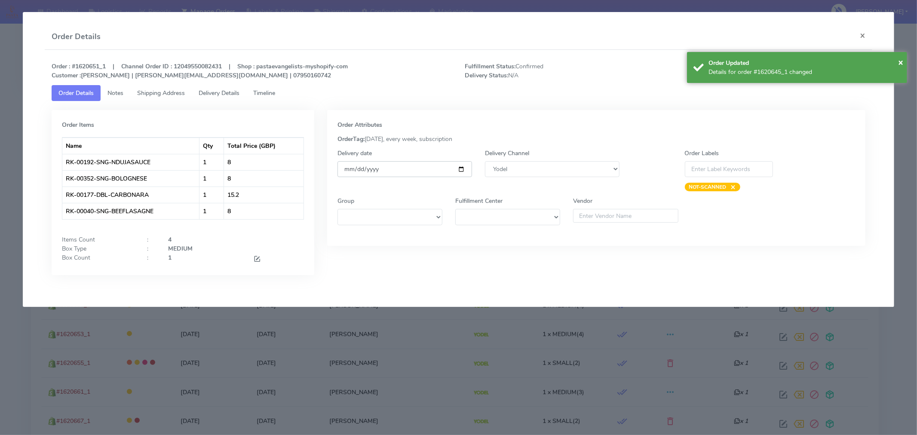
click at [464, 166] on input "[DATE]" at bounding box center [405, 169] width 135 height 16
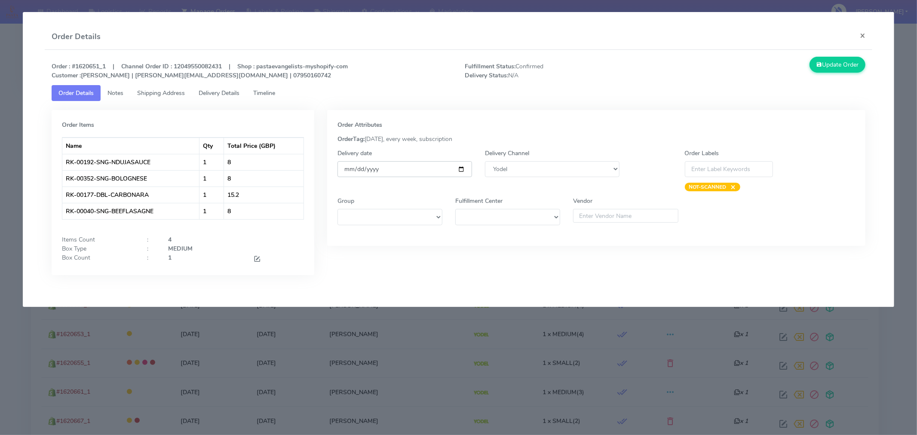
type input "[DATE]"
click at [829, 67] on button "Update Order" at bounding box center [838, 65] width 56 height 16
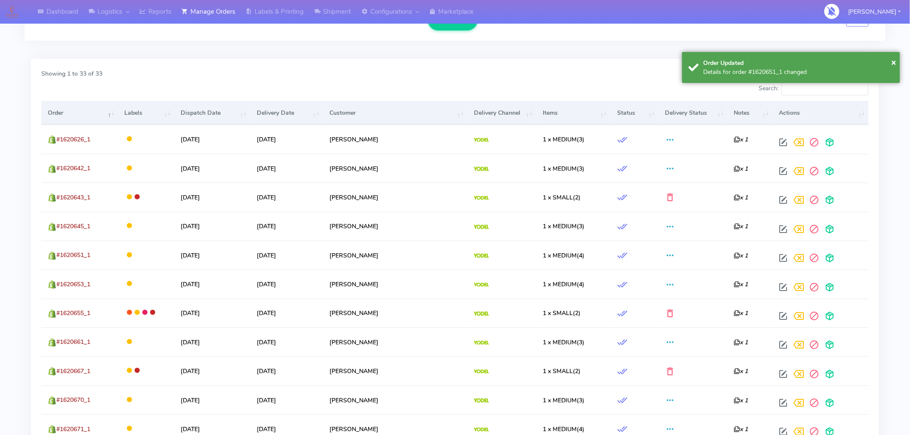
scroll to position [241, 0]
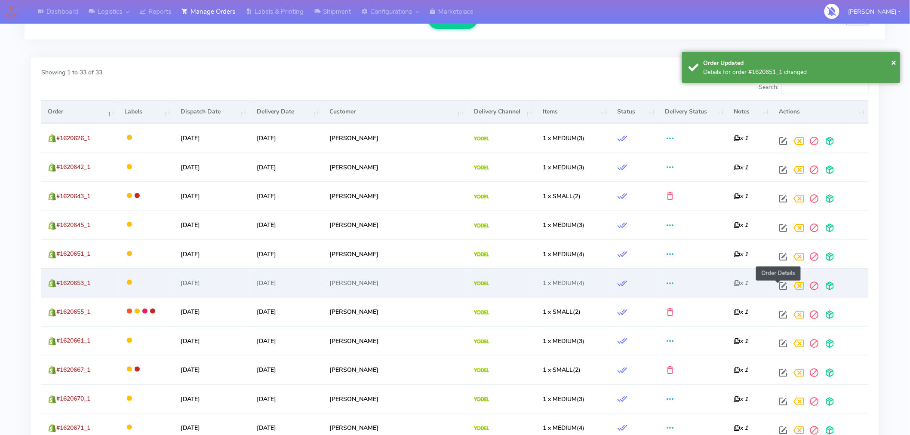
click at [778, 287] on span at bounding box center [783, 288] width 15 height 8
select select "5"
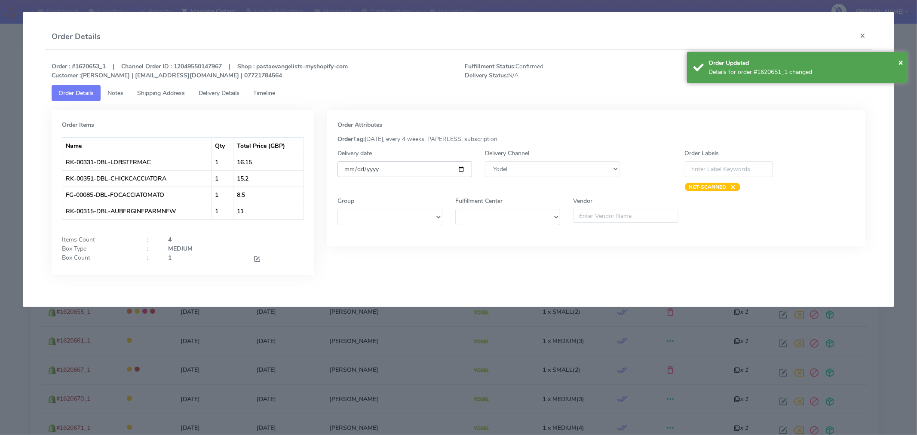
click at [460, 166] on input "[DATE]" at bounding box center [405, 169] width 135 height 16
type input "[DATE]"
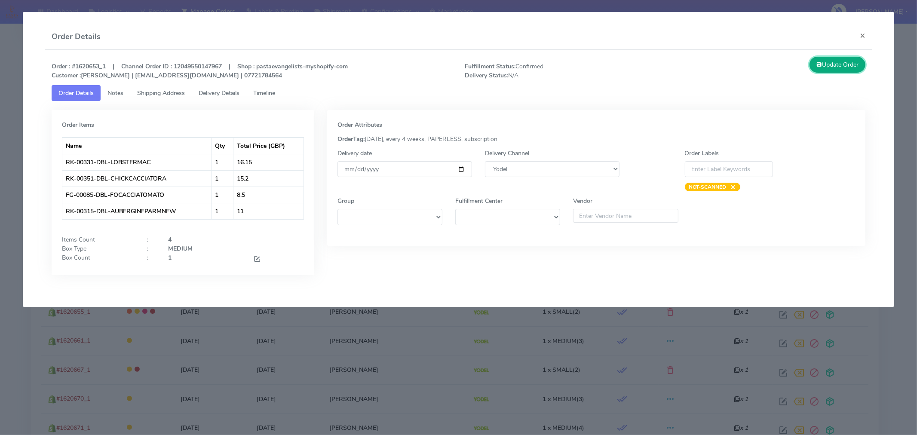
click at [840, 63] on button "Update Order" at bounding box center [838, 65] width 56 height 16
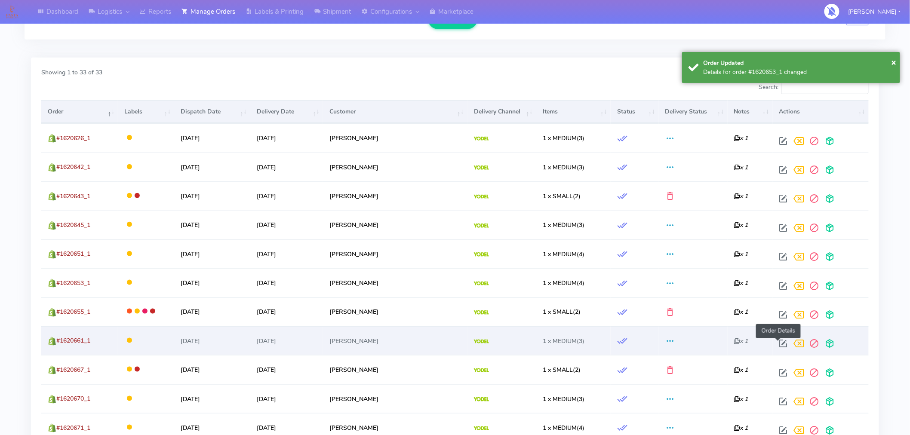
click at [778, 341] on span at bounding box center [783, 345] width 15 height 8
select select "5"
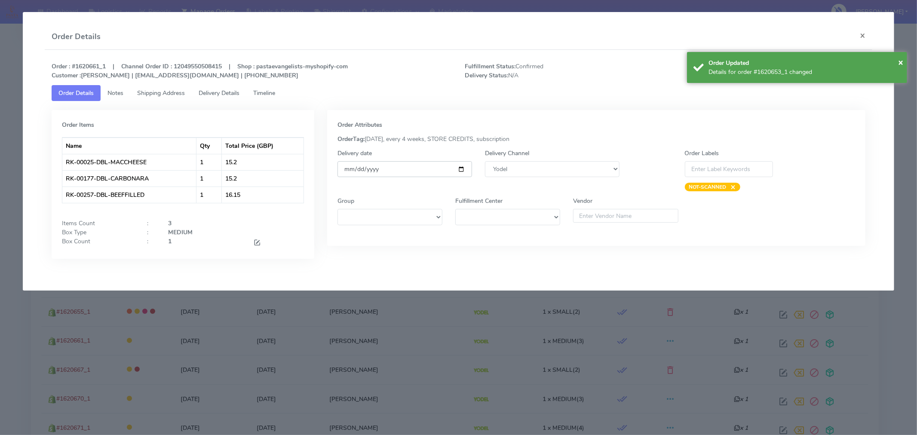
click at [461, 169] on input "[DATE]" at bounding box center [405, 169] width 135 height 16
type input "[DATE]"
click at [898, 66] on span "×" at bounding box center [900, 62] width 5 height 12
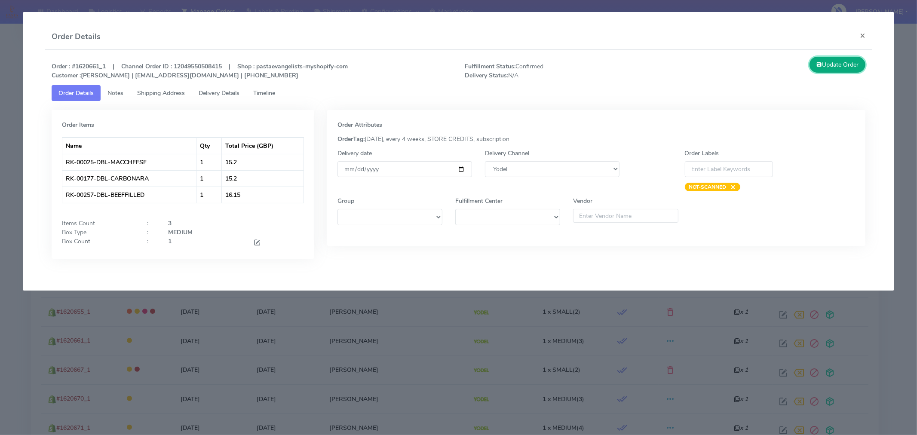
click at [853, 70] on button "Update Order" at bounding box center [838, 65] width 56 height 16
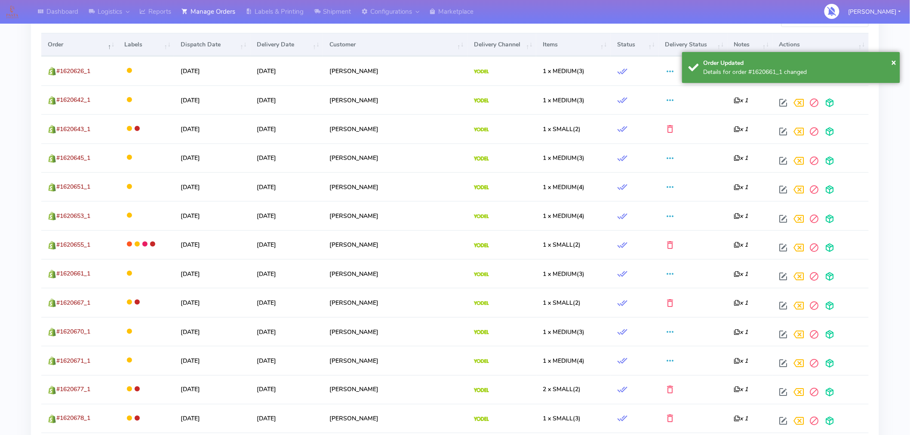
scroll to position [311, 0]
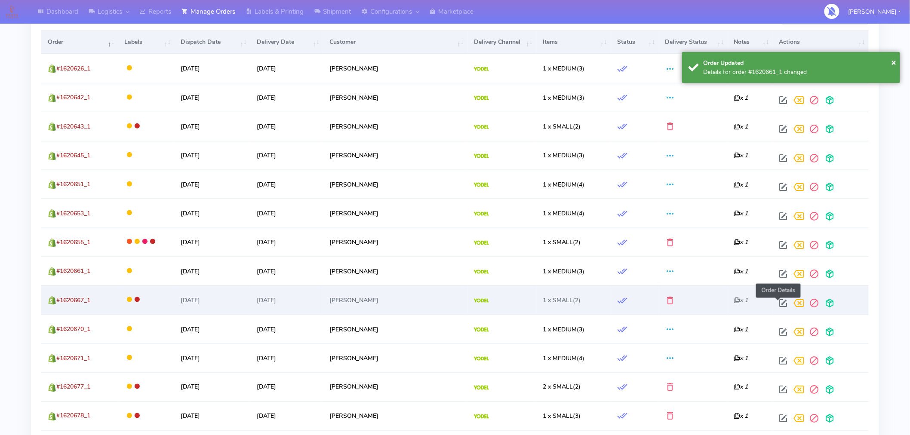
click at [777, 304] on span at bounding box center [783, 305] width 15 height 8
select select "5"
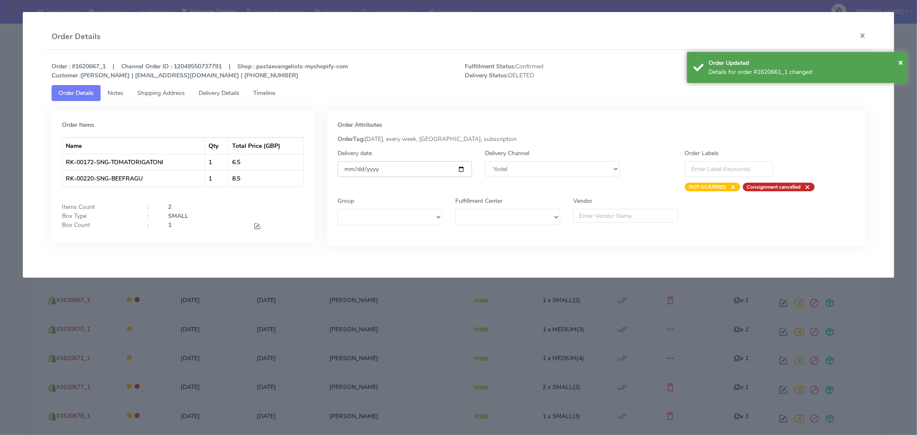
click at [462, 170] on input "[DATE]" at bounding box center [405, 169] width 135 height 16
type input "[DATE]"
click at [898, 62] on div "Order Updated" at bounding box center [805, 62] width 192 height 9
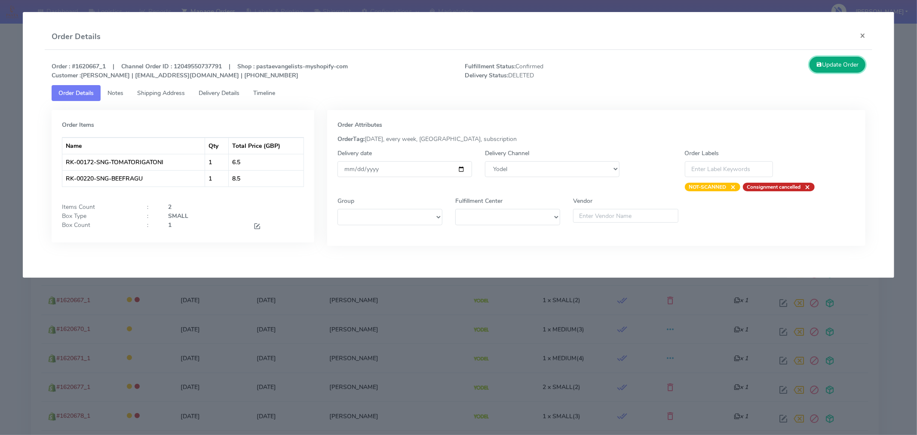
click at [843, 64] on button "Update Order" at bounding box center [838, 65] width 56 height 16
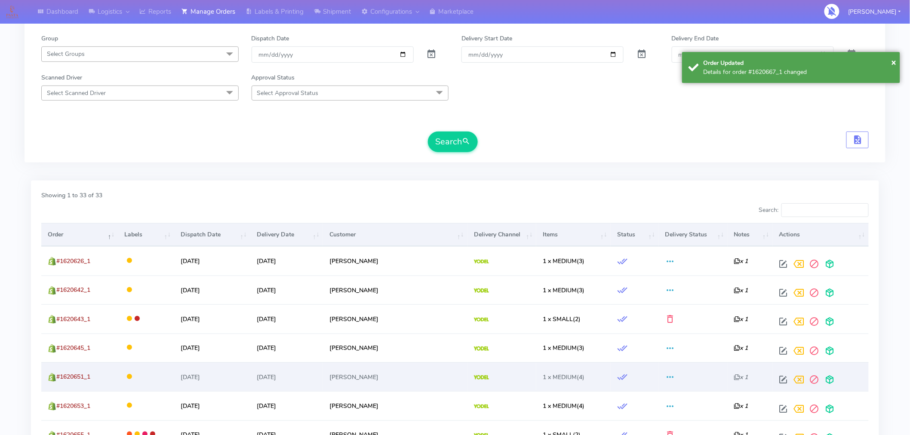
scroll to position [0, 0]
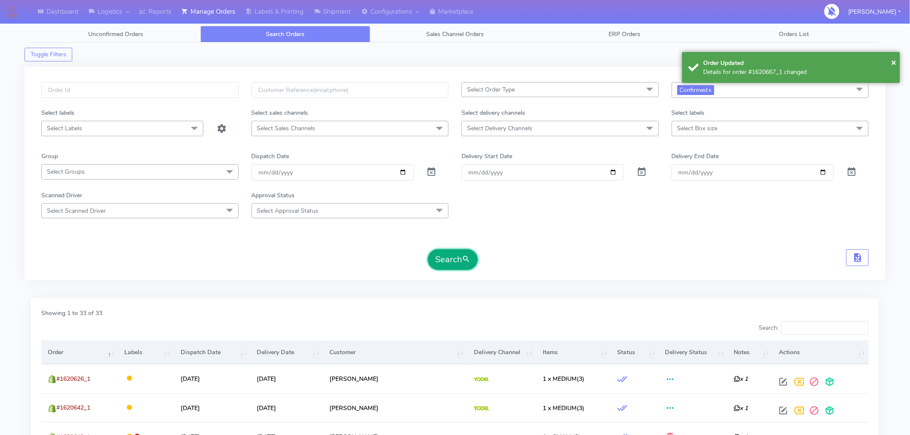
click at [462, 264] on button "Search" at bounding box center [453, 259] width 50 height 21
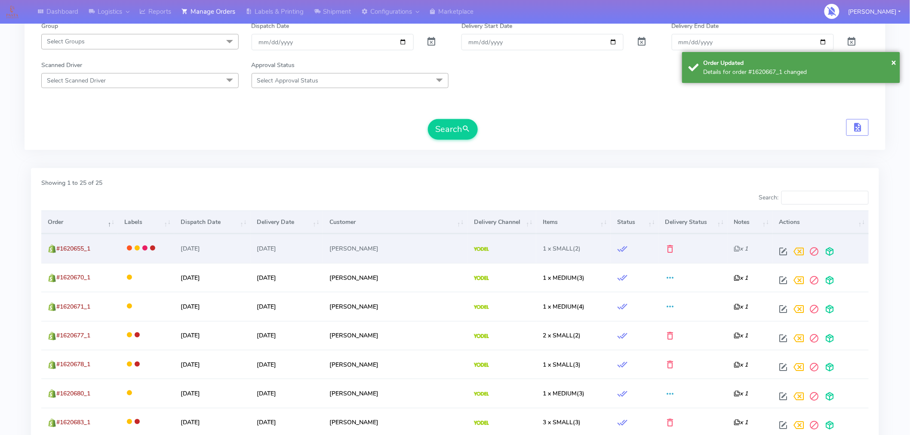
scroll to position [136, 0]
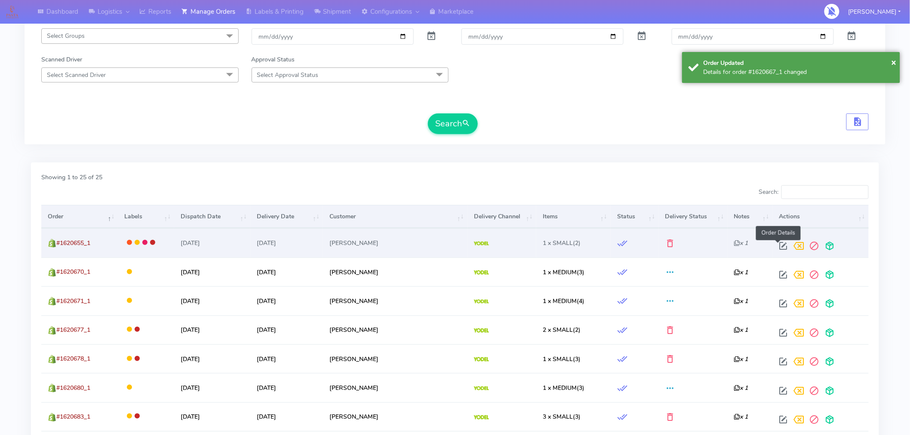
click at [781, 248] on span at bounding box center [783, 248] width 15 height 8
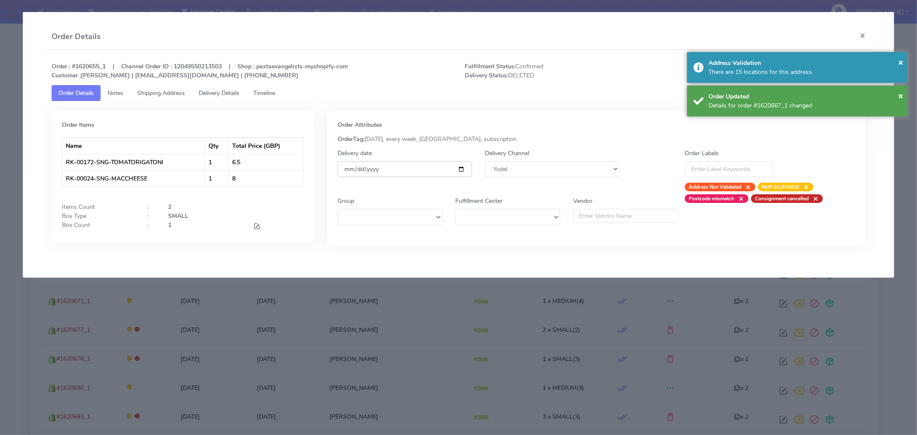
click at [461, 170] on input "[DATE]" at bounding box center [405, 169] width 135 height 16
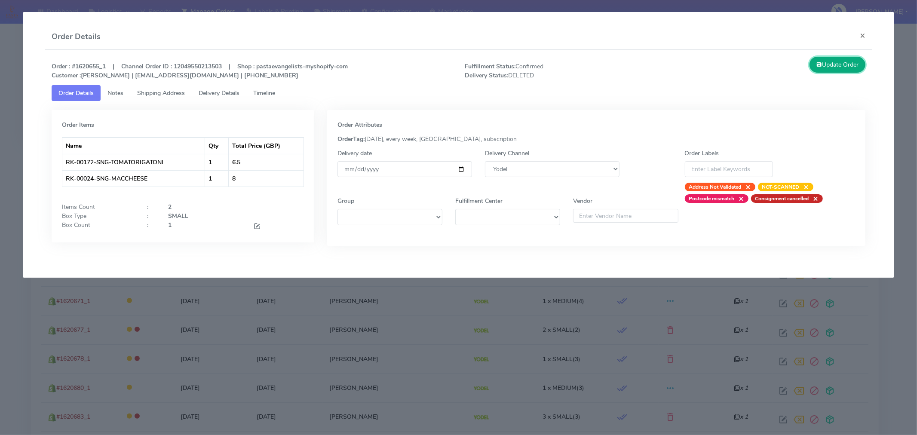
click at [833, 62] on button "Update Order" at bounding box center [838, 65] width 56 height 16
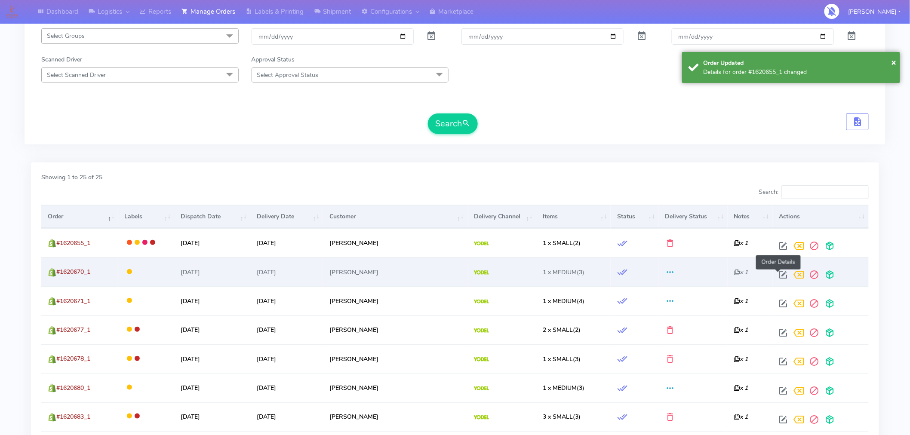
click at [776, 278] on span at bounding box center [783, 277] width 15 height 8
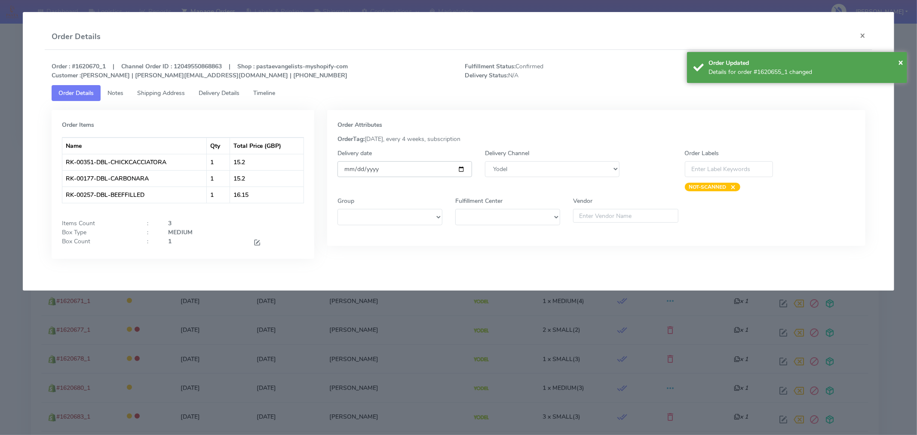
click at [460, 166] on input "[DATE]" at bounding box center [405, 169] width 135 height 16
click at [895, 61] on div "Order Updated" at bounding box center [805, 62] width 192 height 9
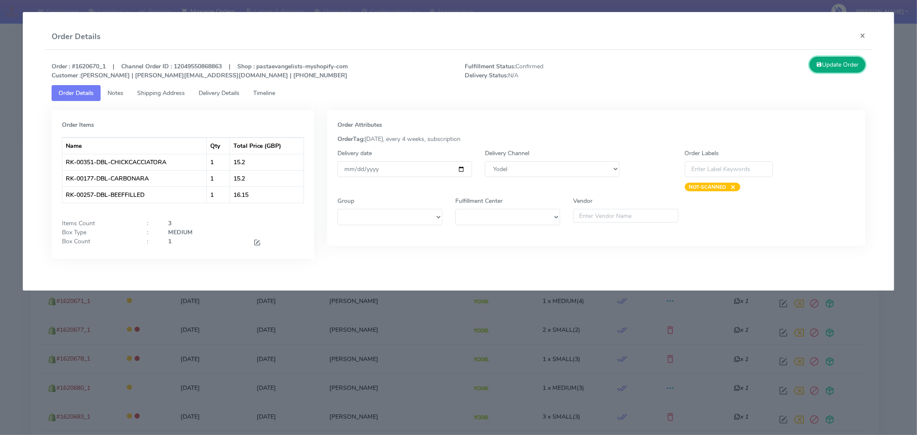
click at [837, 67] on button "Update Order" at bounding box center [838, 65] width 56 height 16
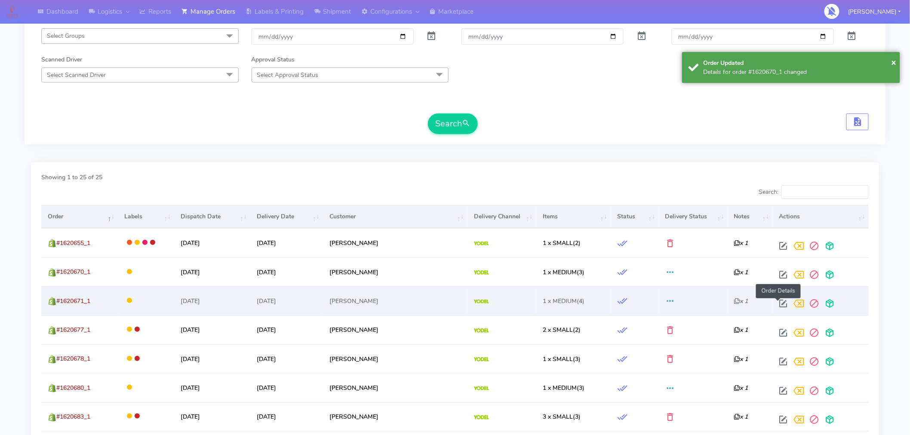
click at [778, 305] on span at bounding box center [783, 305] width 15 height 8
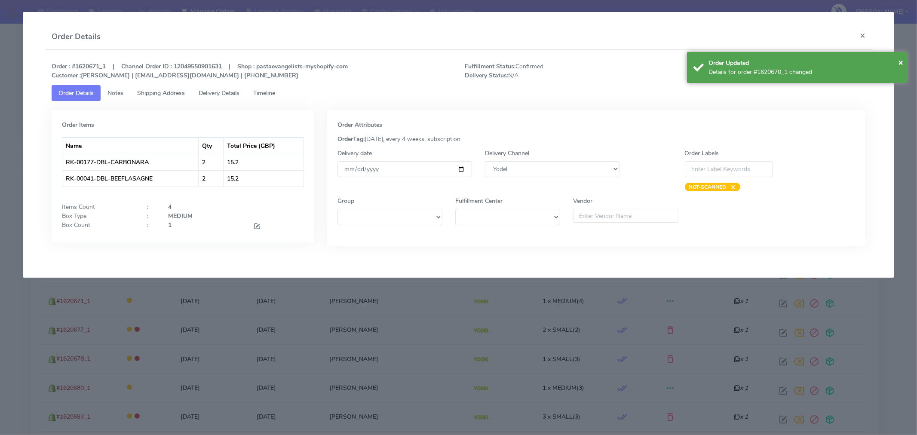
click at [474, 166] on div "Delivery date [DATE]" at bounding box center [405, 170] width 148 height 43
click at [463, 169] on input "[DATE]" at bounding box center [405, 169] width 135 height 16
click at [899, 62] on span "×" at bounding box center [900, 62] width 5 height 12
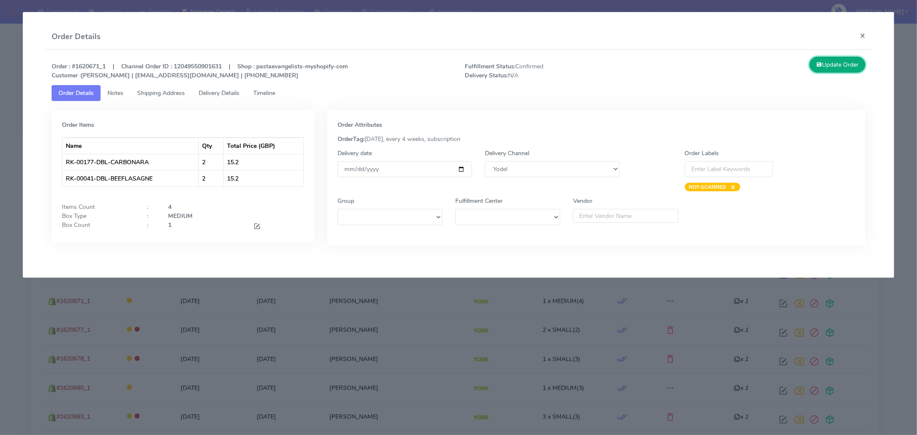
click at [835, 72] on button "Update Order" at bounding box center [838, 65] width 56 height 16
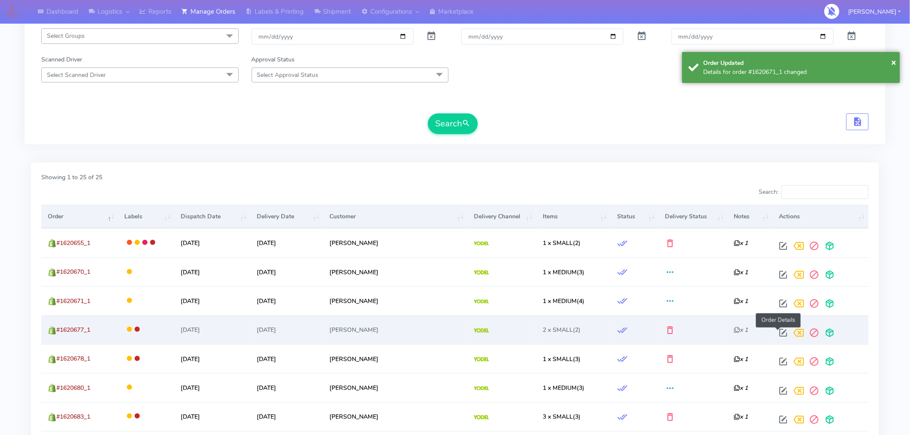
click at [781, 333] on span at bounding box center [783, 335] width 15 height 8
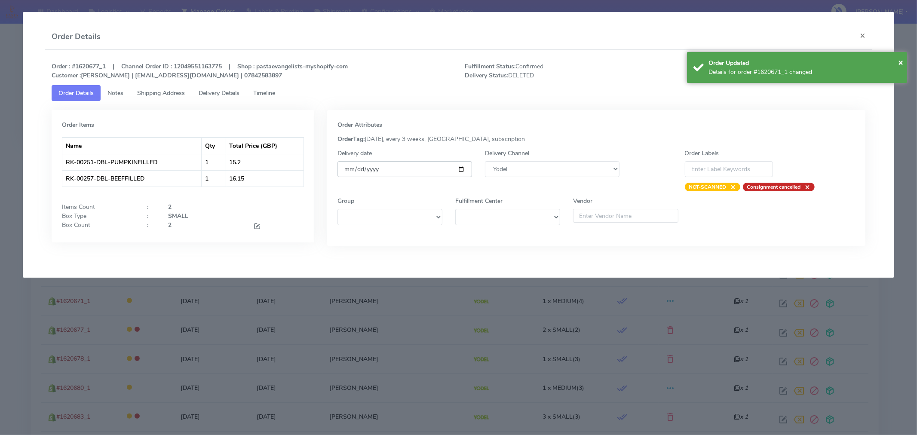
click at [461, 168] on input "[DATE]" at bounding box center [405, 169] width 135 height 16
click at [904, 62] on div "× Order Updated Details for order #1620671_1 changed" at bounding box center [797, 67] width 220 height 31
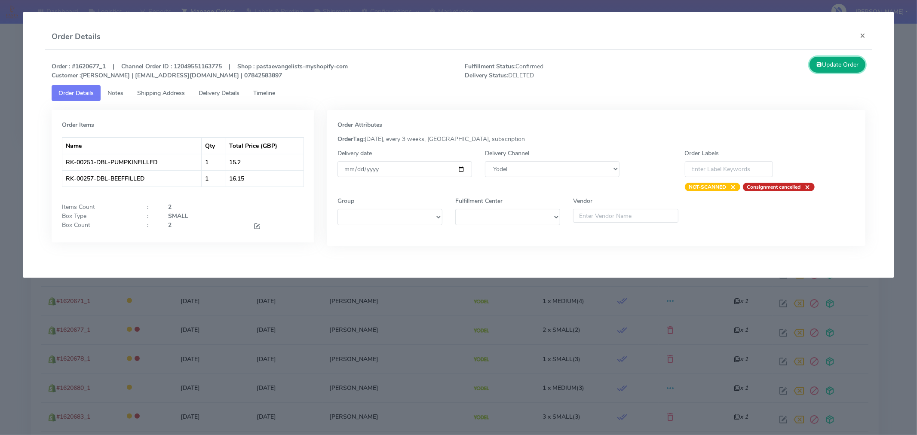
click at [849, 65] on button "Update Order" at bounding box center [838, 65] width 56 height 16
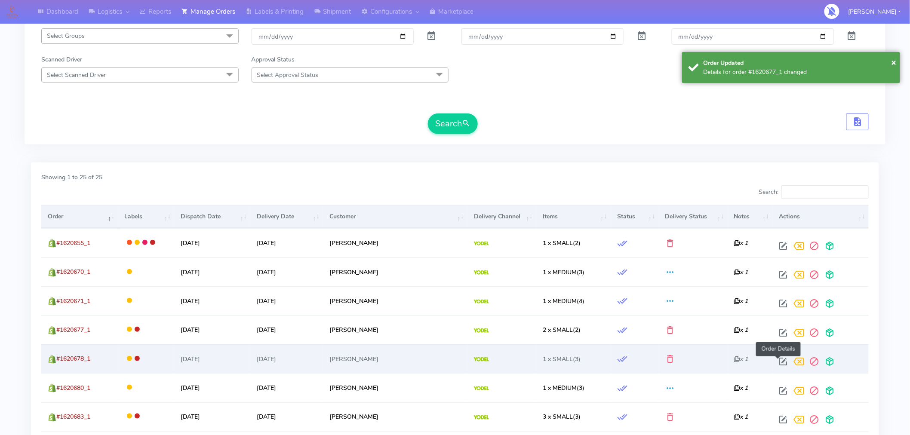
click at [776, 360] on span at bounding box center [783, 364] width 15 height 8
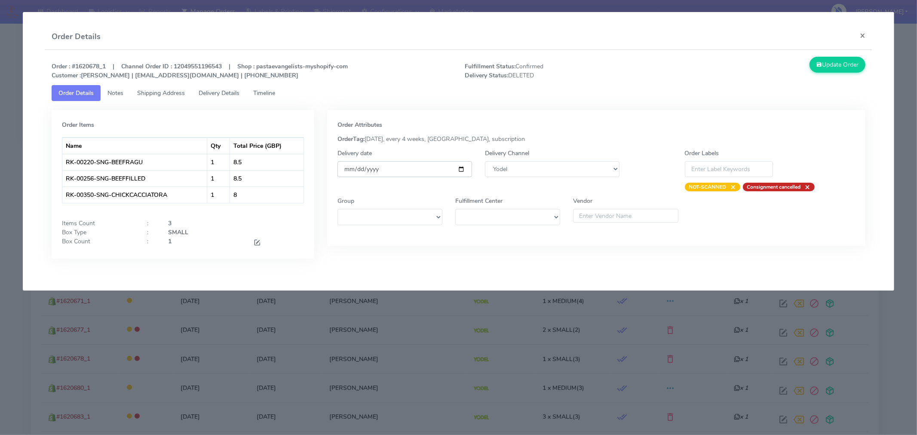
click at [461, 172] on input "[DATE]" at bounding box center [405, 169] width 135 height 16
click at [827, 59] on button "Update Order" at bounding box center [838, 65] width 56 height 16
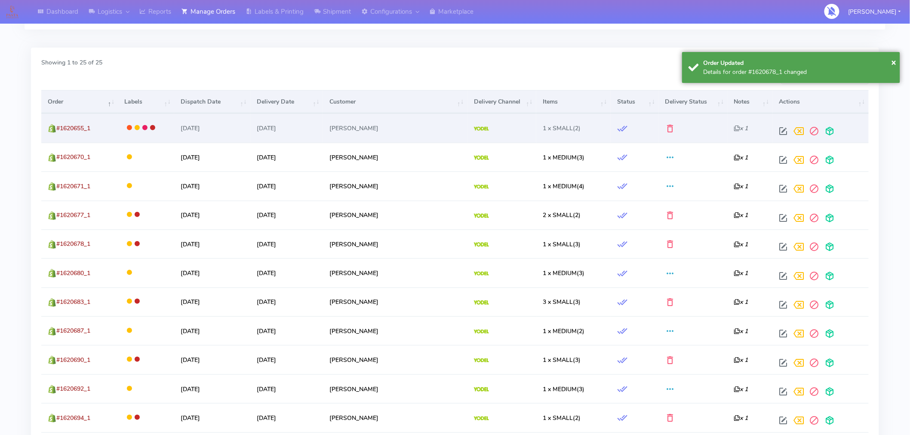
scroll to position [253, 0]
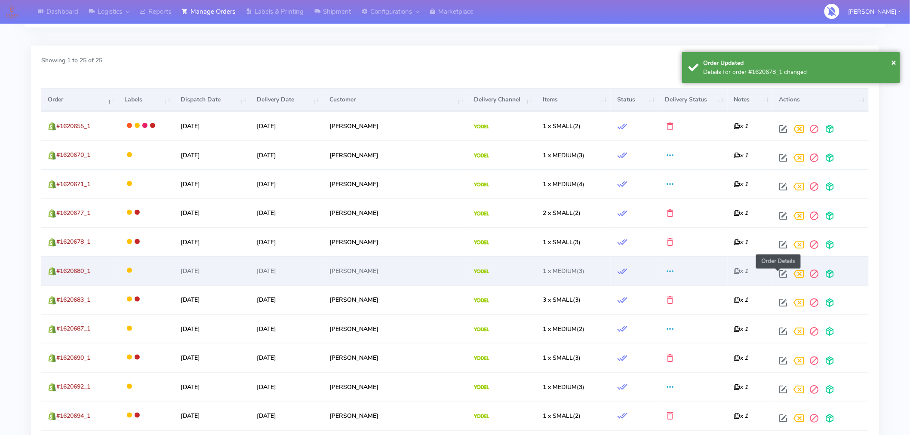
click at [780, 278] on span at bounding box center [783, 276] width 15 height 8
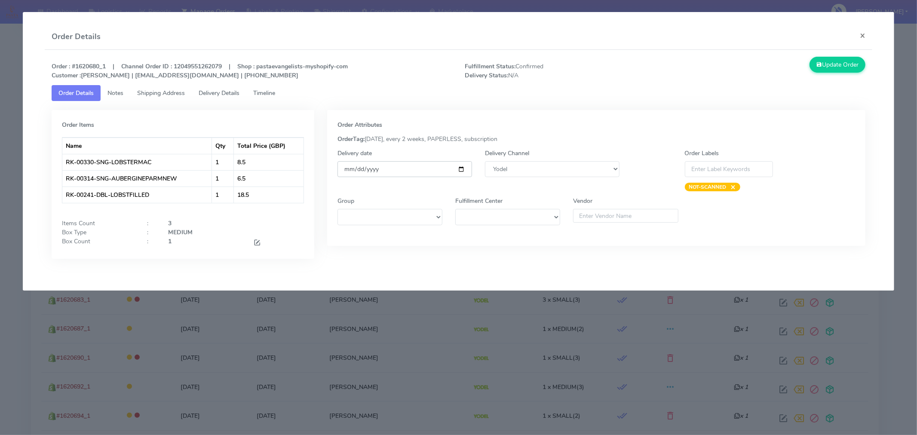
click at [465, 170] on input "[DATE]" at bounding box center [405, 169] width 135 height 16
click at [844, 65] on button "Update Order" at bounding box center [838, 65] width 56 height 16
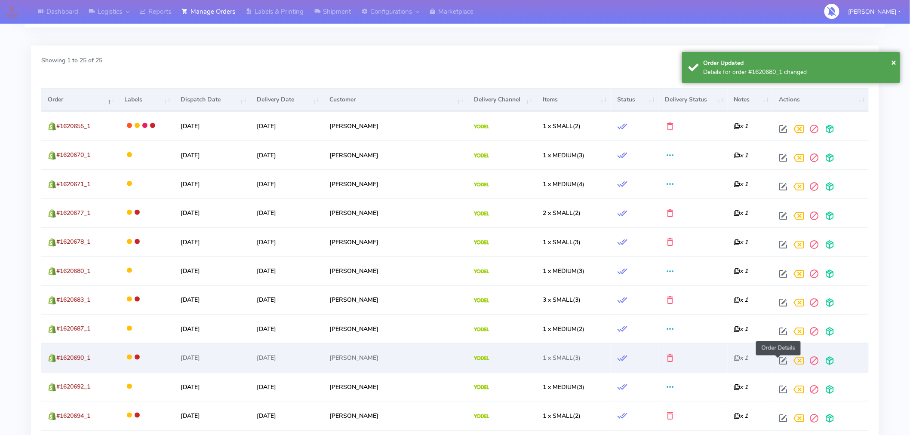
click at [776, 360] on span at bounding box center [783, 363] width 15 height 8
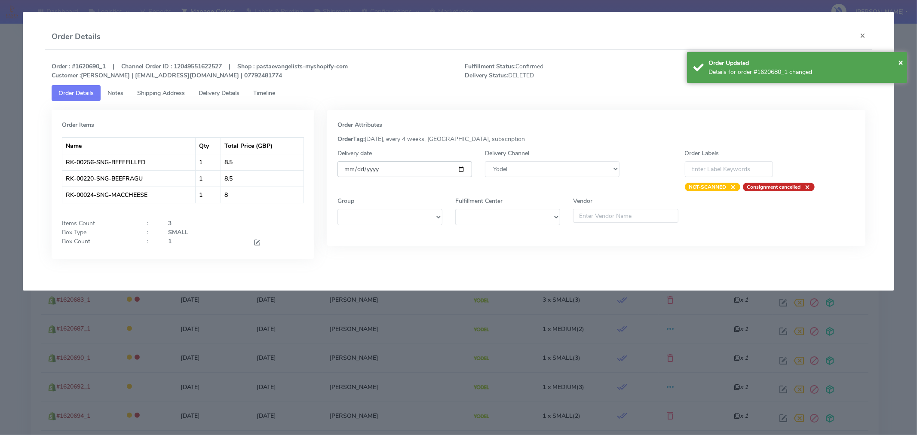
click at [462, 164] on input "[DATE]" at bounding box center [405, 169] width 135 height 16
click at [458, 170] on input "[DATE]" at bounding box center [405, 169] width 135 height 16
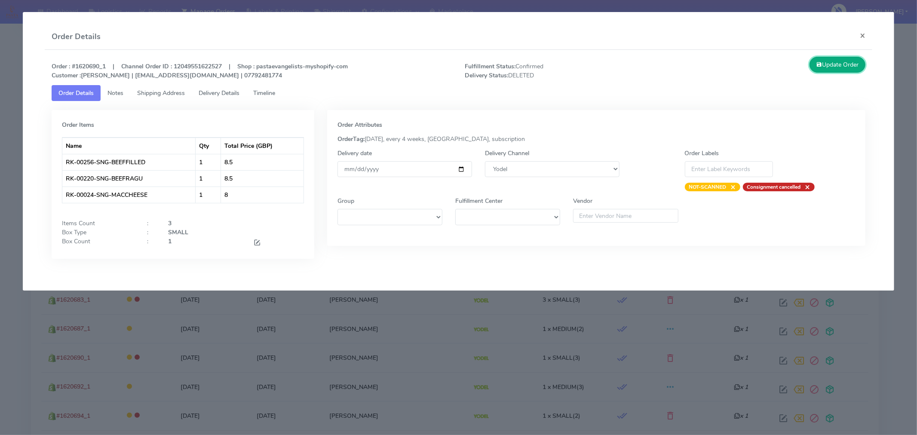
click at [843, 68] on button "Update Order" at bounding box center [838, 65] width 56 height 16
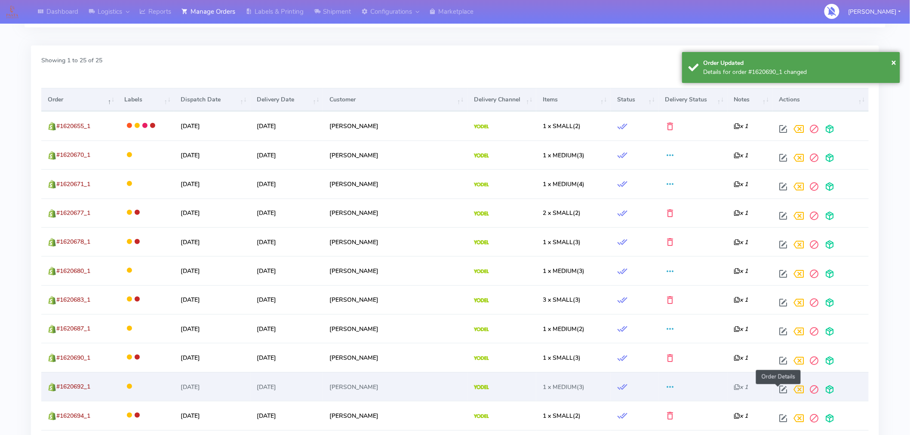
click at [779, 396] on span at bounding box center [783, 392] width 15 height 8
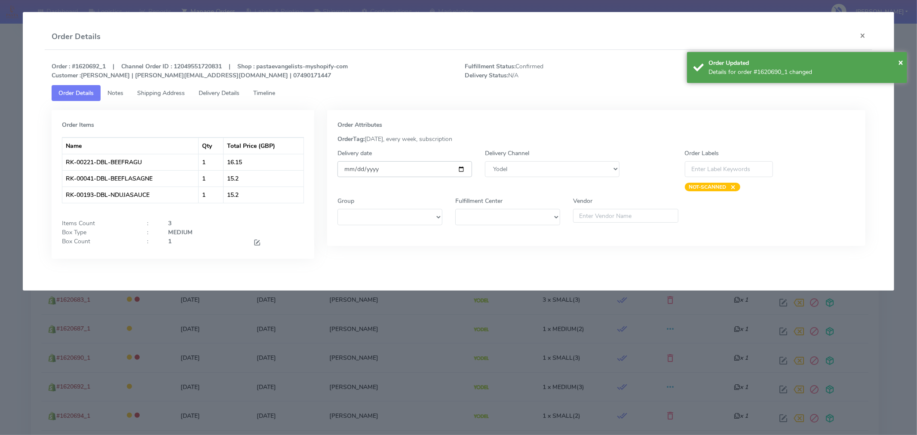
click at [463, 171] on input "[DATE]" at bounding box center [405, 169] width 135 height 16
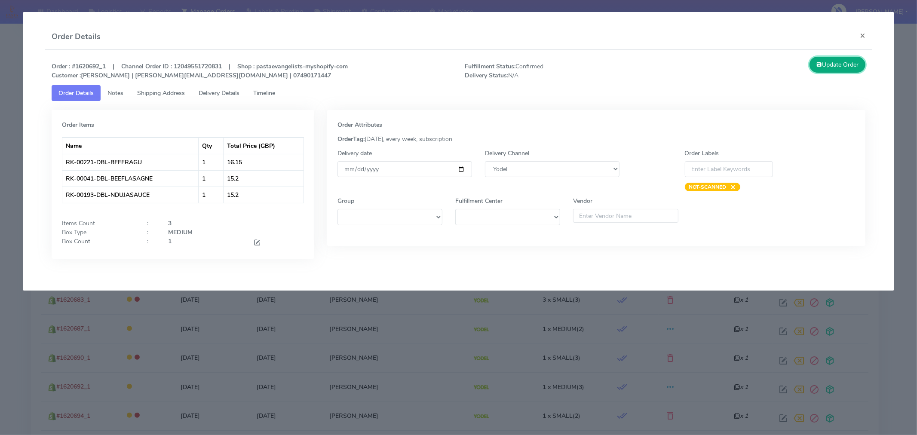
click at [820, 61] on icon at bounding box center [820, 65] width 6 height 8
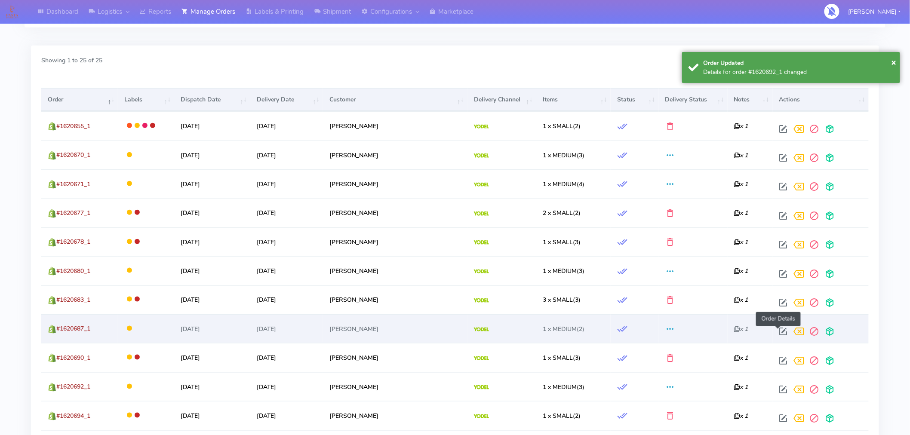
click at [776, 330] on span at bounding box center [783, 333] width 15 height 8
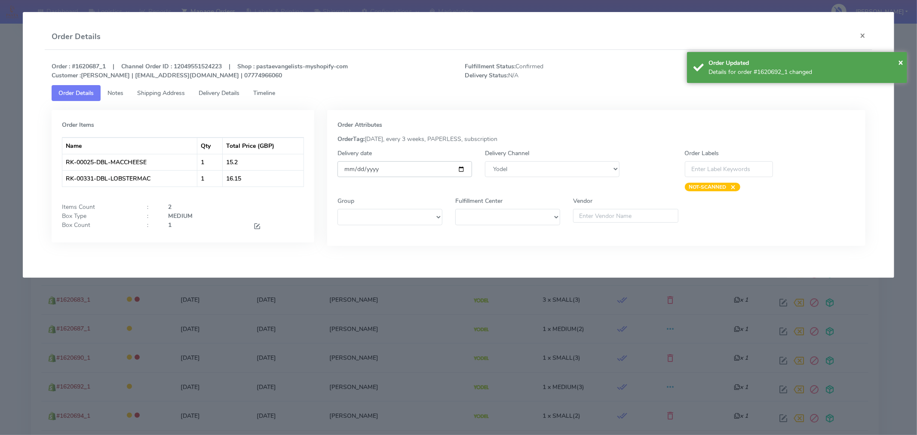
click at [461, 168] on input "[DATE]" at bounding box center [405, 169] width 135 height 16
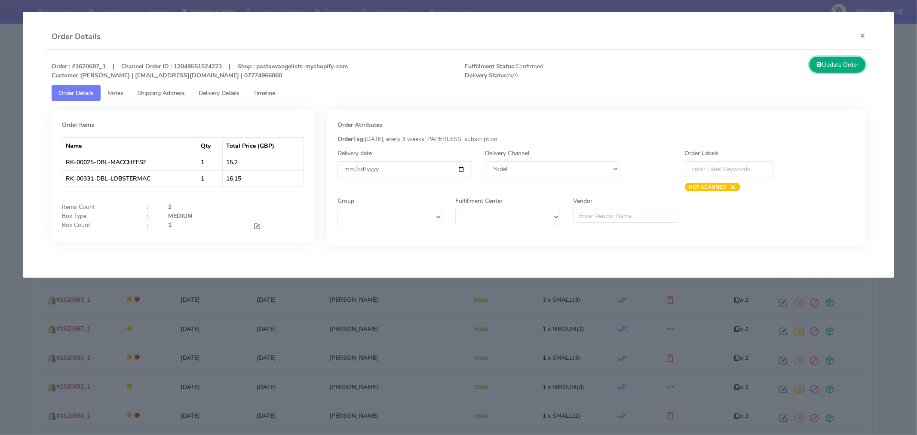
click at [841, 62] on button "Update Order" at bounding box center [838, 65] width 56 height 16
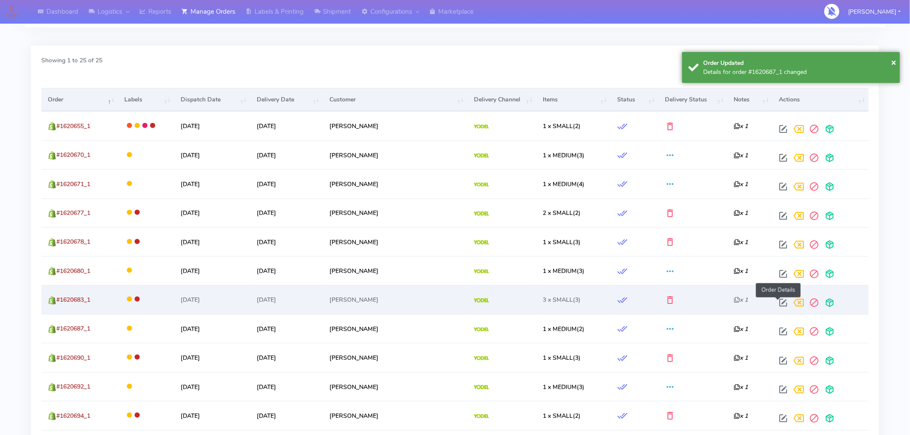
click at [778, 302] on span at bounding box center [783, 305] width 15 height 8
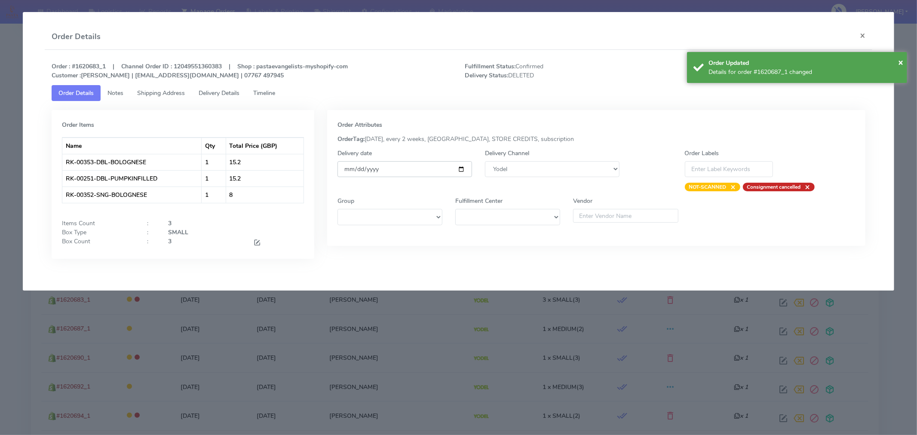
click at [461, 169] on input "[DATE]" at bounding box center [405, 169] width 135 height 16
click at [902, 58] on span "×" at bounding box center [900, 62] width 5 height 12
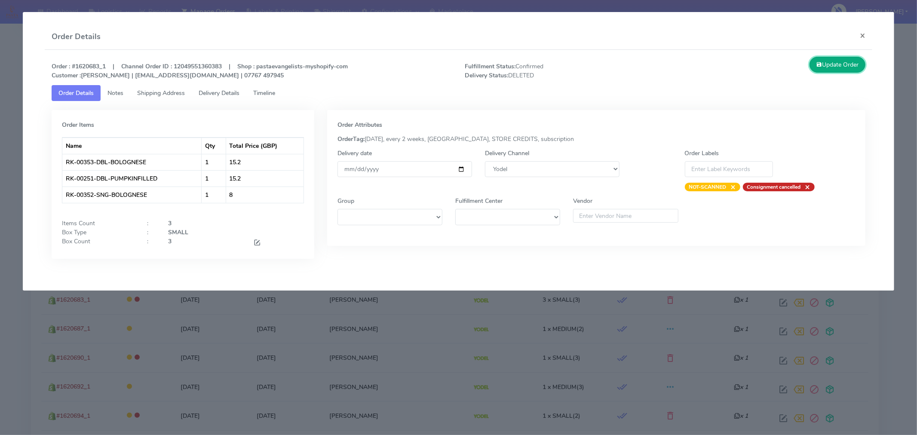
click at [849, 66] on button "Update Order" at bounding box center [838, 65] width 56 height 16
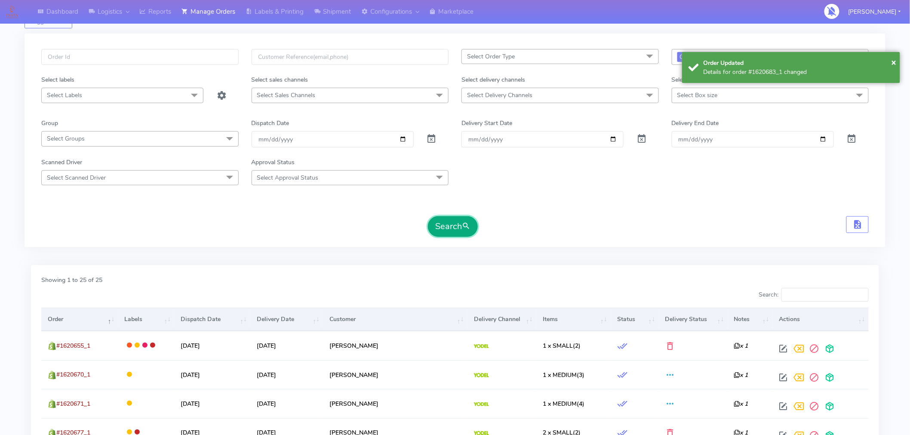
click at [449, 233] on button "Search" at bounding box center [453, 226] width 50 height 21
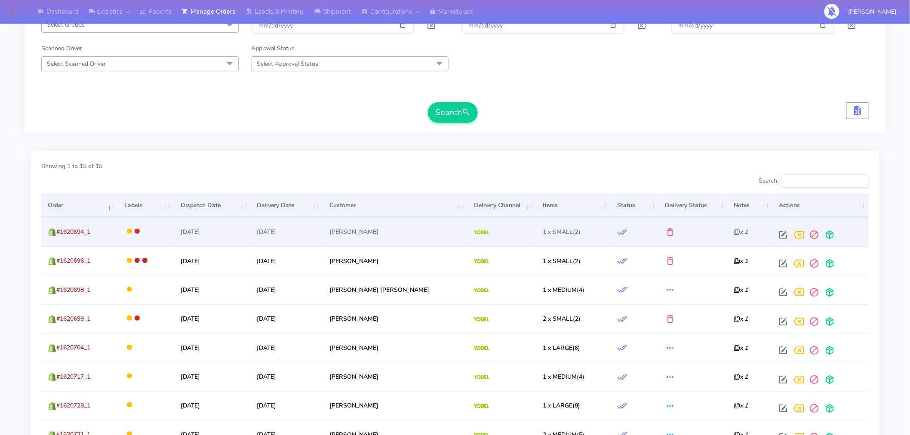
scroll to position [148, 0]
click at [781, 235] on span at bounding box center [783, 236] width 15 height 8
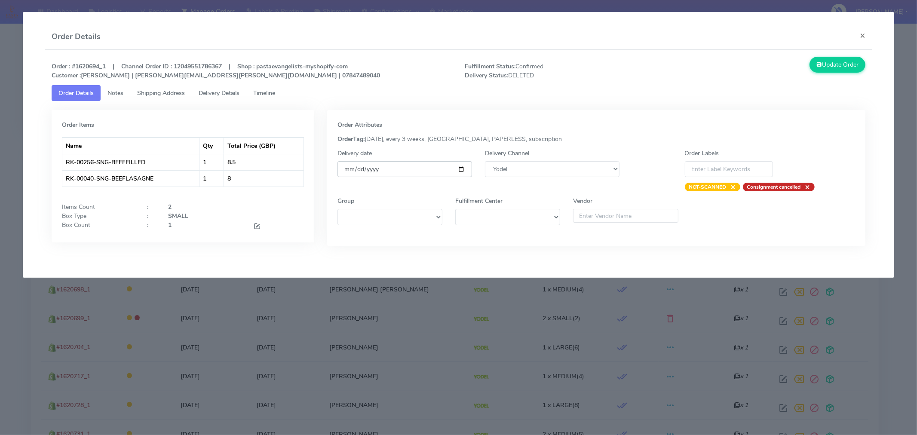
click at [460, 169] on input "[DATE]" at bounding box center [405, 169] width 135 height 16
click at [841, 58] on button "Update Order" at bounding box center [838, 65] width 56 height 16
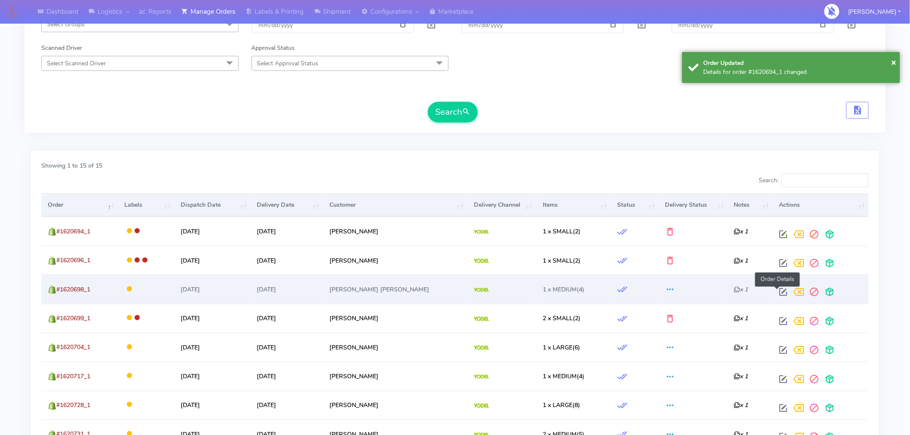
click at [779, 296] on span at bounding box center [783, 294] width 15 height 8
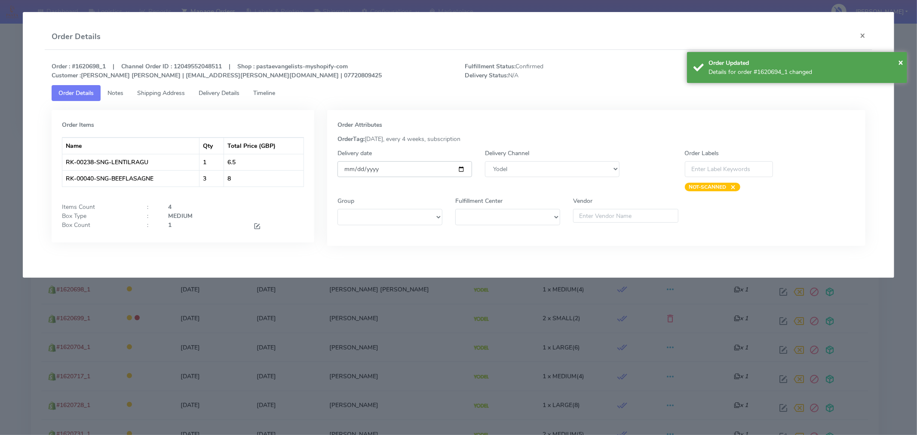
click at [459, 169] on input "[DATE]" at bounding box center [405, 169] width 135 height 16
click at [898, 66] on div "Order Updated" at bounding box center [805, 62] width 192 height 9
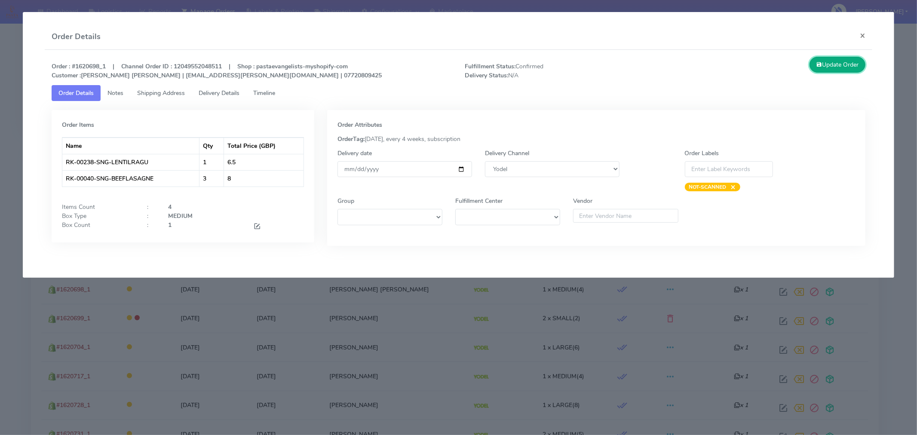
click at [845, 68] on button "Update Order" at bounding box center [838, 65] width 56 height 16
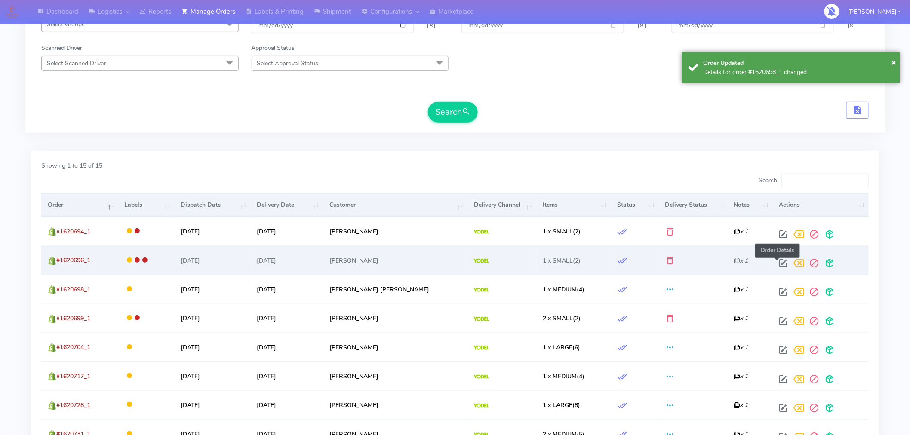
click at [776, 267] on span at bounding box center [783, 265] width 15 height 8
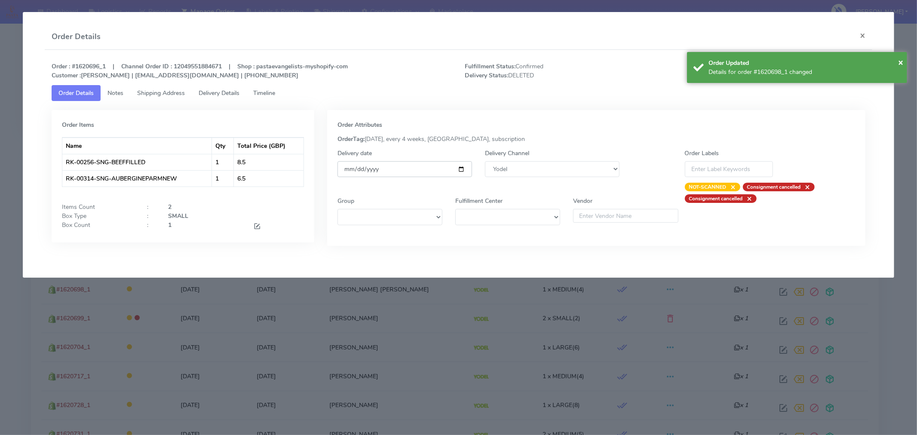
click at [459, 166] on input "[DATE]" at bounding box center [405, 169] width 135 height 16
click at [901, 61] on span "×" at bounding box center [900, 62] width 5 height 12
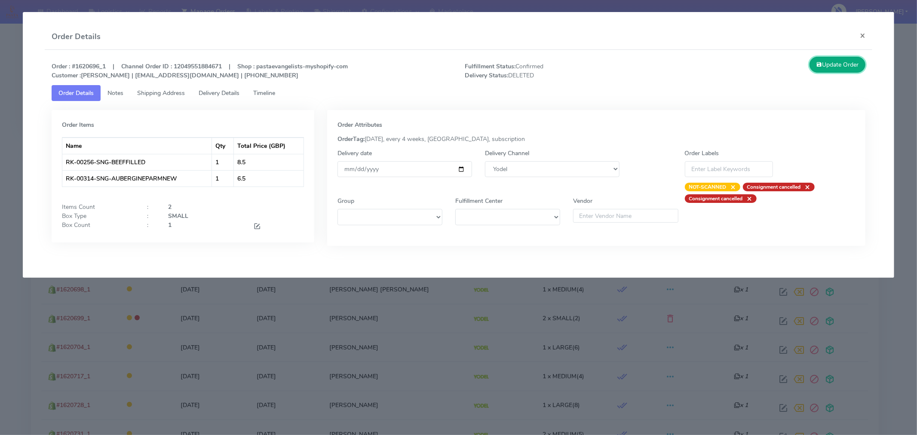
click at [852, 63] on button "Update Order" at bounding box center [838, 65] width 56 height 16
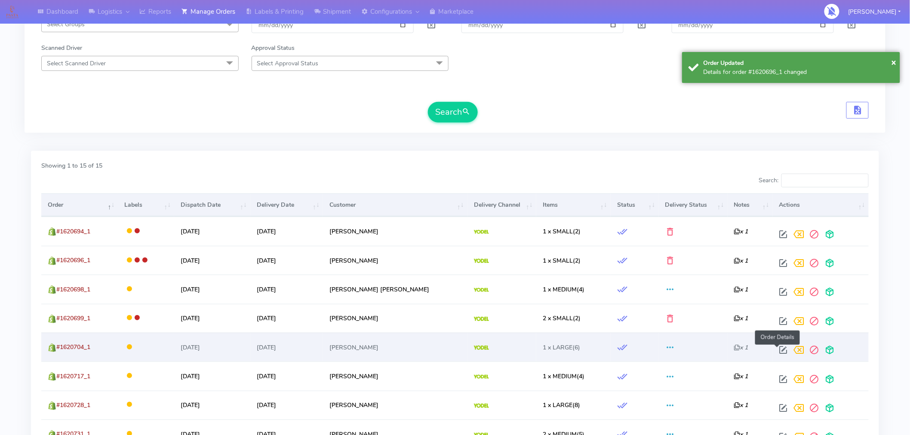
click at [778, 348] on span at bounding box center [783, 352] width 15 height 8
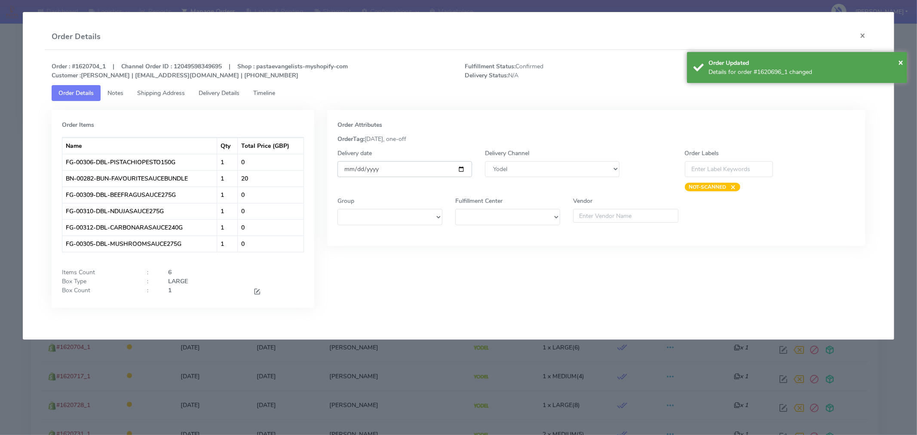
click at [461, 168] on input "[DATE]" at bounding box center [405, 169] width 135 height 16
click at [906, 59] on div "× Order Updated Details for order #1620696_1 changed" at bounding box center [797, 67] width 220 height 31
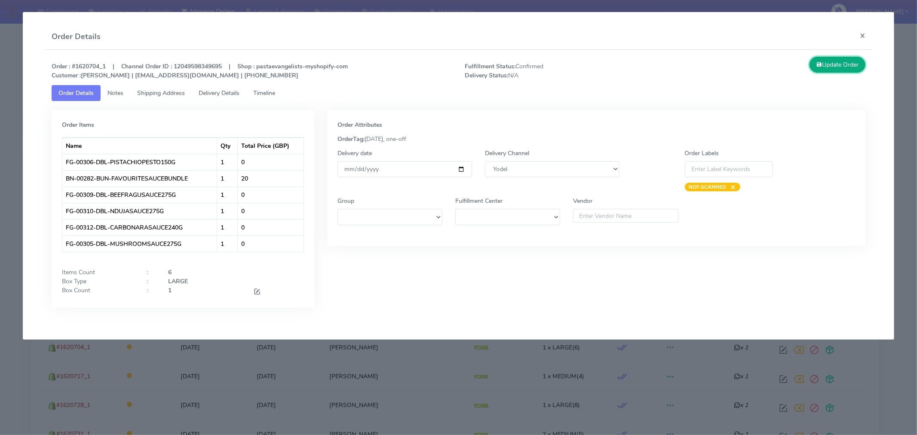
click at [852, 70] on button "Update Order" at bounding box center [838, 65] width 56 height 16
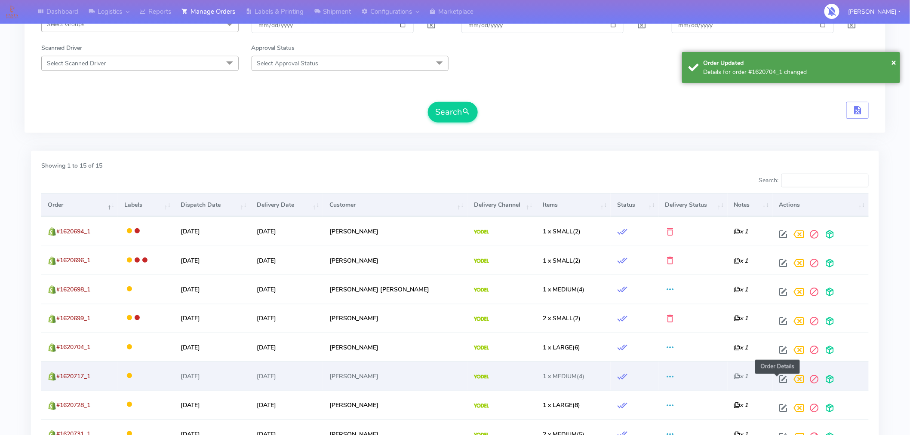
click at [776, 384] on span at bounding box center [783, 381] width 15 height 8
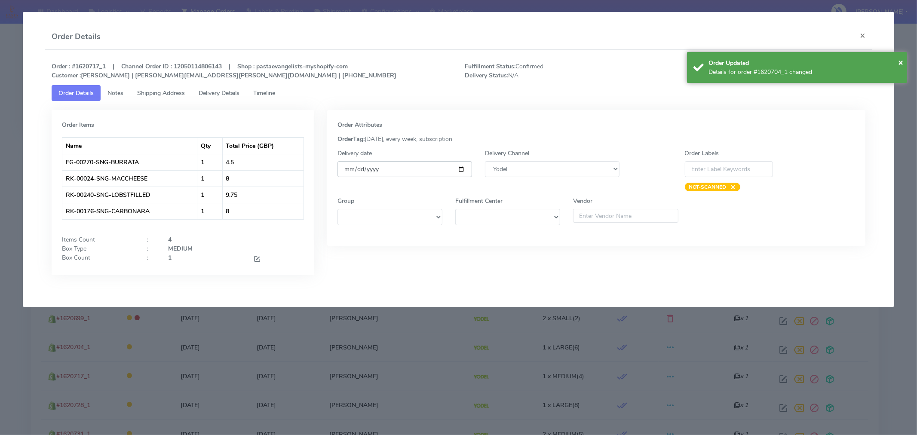
click at [461, 166] on input "[DATE]" at bounding box center [405, 169] width 135 height 16
click at [901, 62] on span "×" at bounding box center [900, 62] width 5 height 12
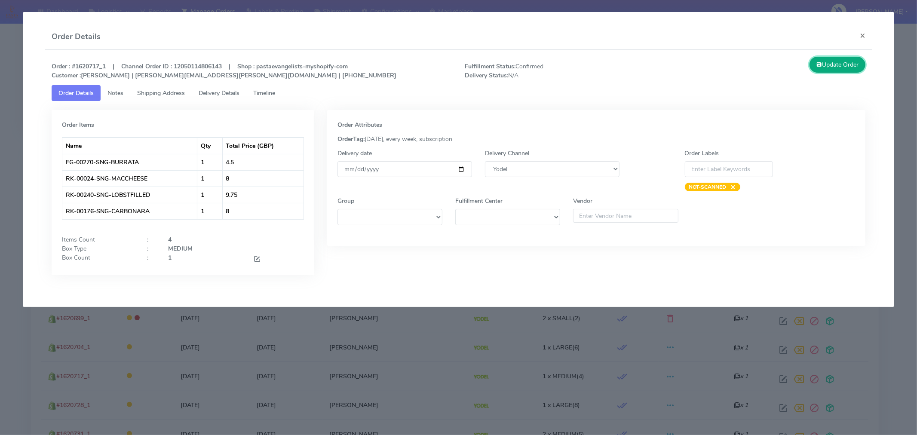
click at [844, 69] on button "Update Order" at bounding box center [838, 65] width 56 height 16
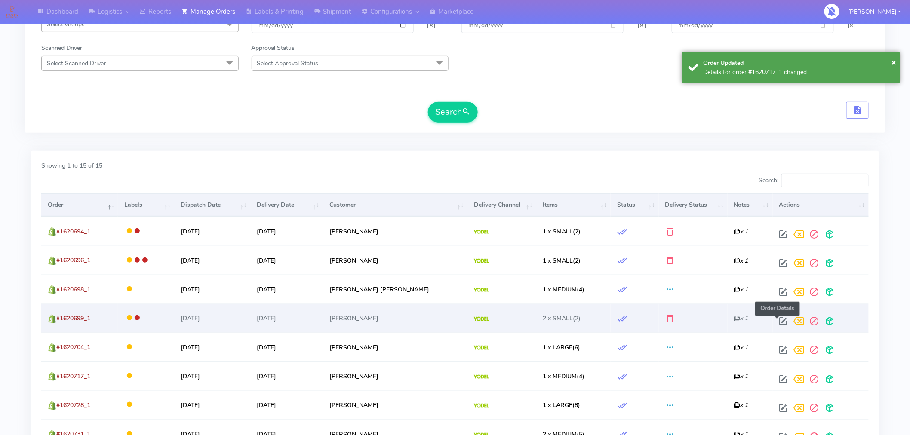
click at [776, 321] on span at bounding box center [783, 323] width 15 height 8
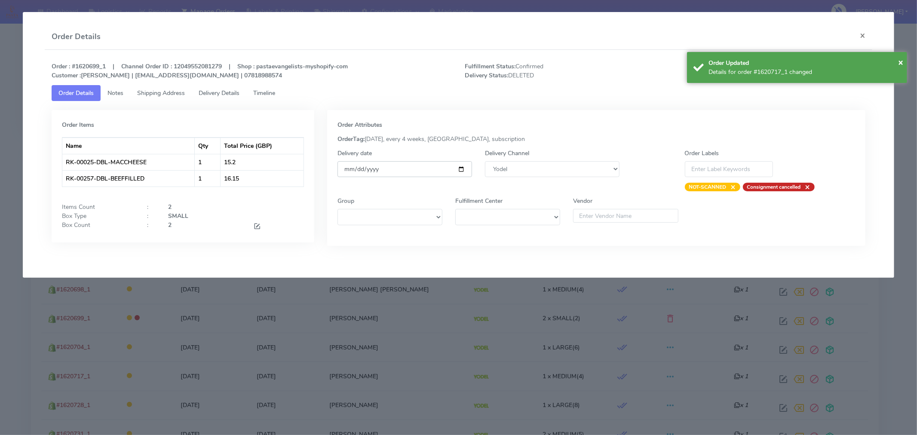
click at [461, 169] on input "[DATE]" at bounding box center [405, 169] width 135 height 16
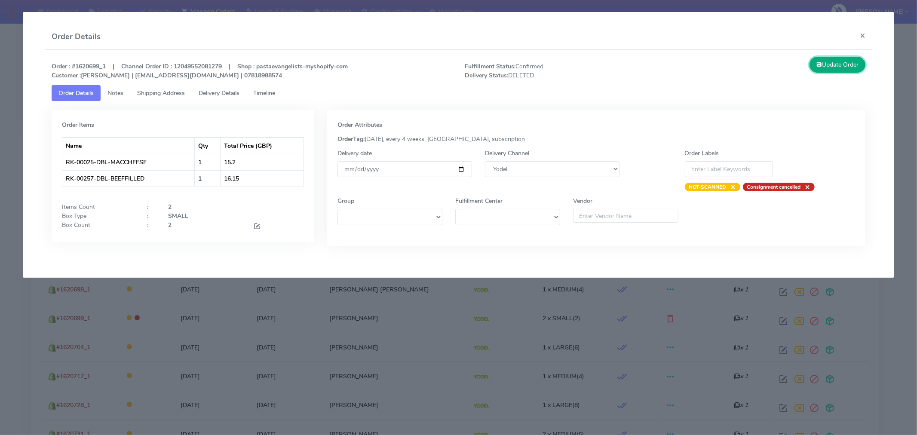
click at [833, 72] on button "Update Order" at bounding box center [838, 65] width 56 height 16
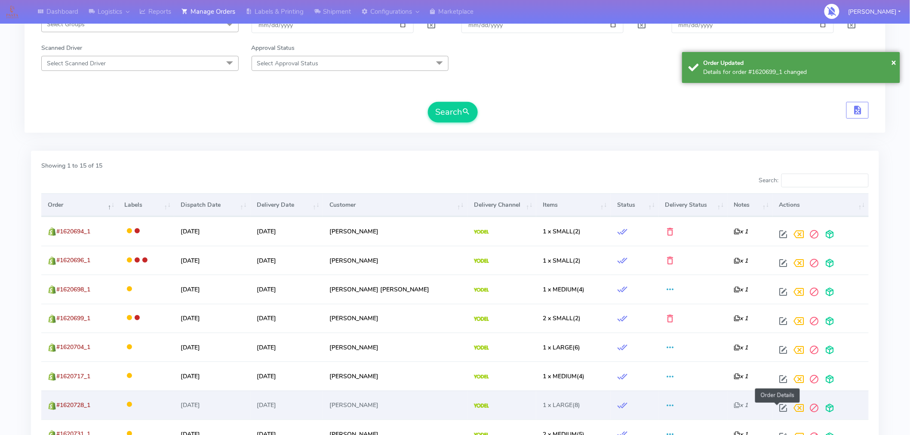
click at [780, 407] on span at bounding box center [783, 410] width 15 height 8
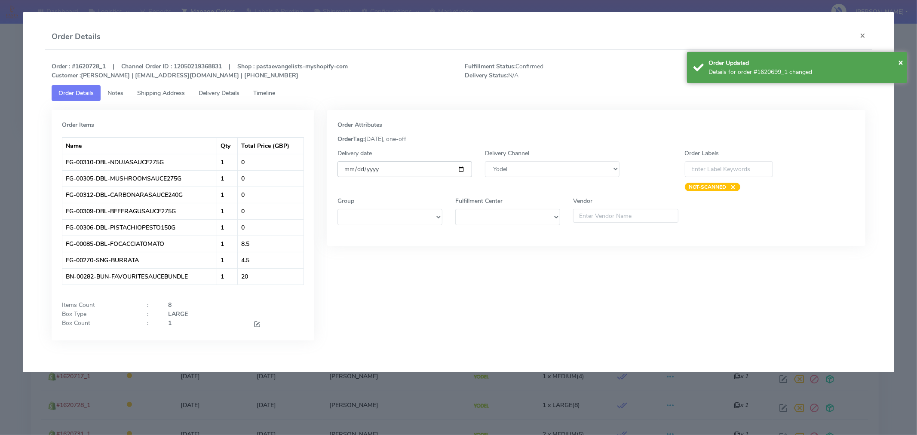
click at [461, 173] on input "[DATE]" at bounding box center [405, 169] width 135 height 16
click at [901, 60] on span "×" at bounding box center [900, 62] width 5 height 12
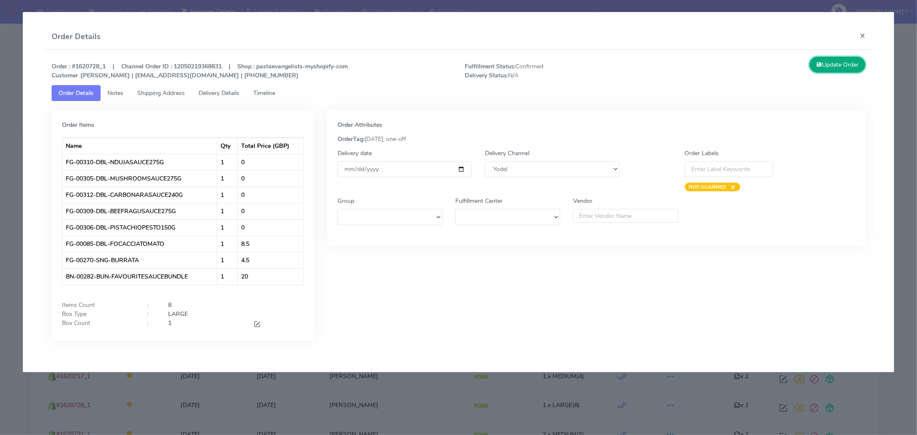
click at [857, 66] on button "Update Order" at bounding box center [838, 65] width 56 height 16
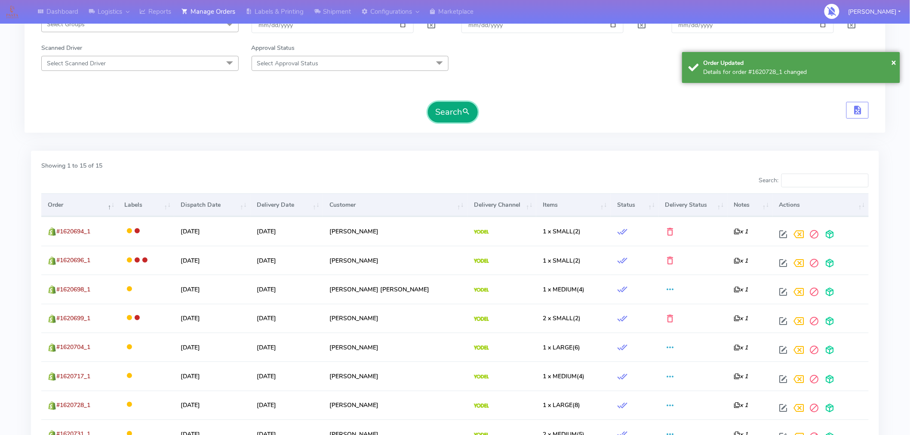
click at [459, 117] on button "Search" at bounding box center [453, 112] width 50 height 21
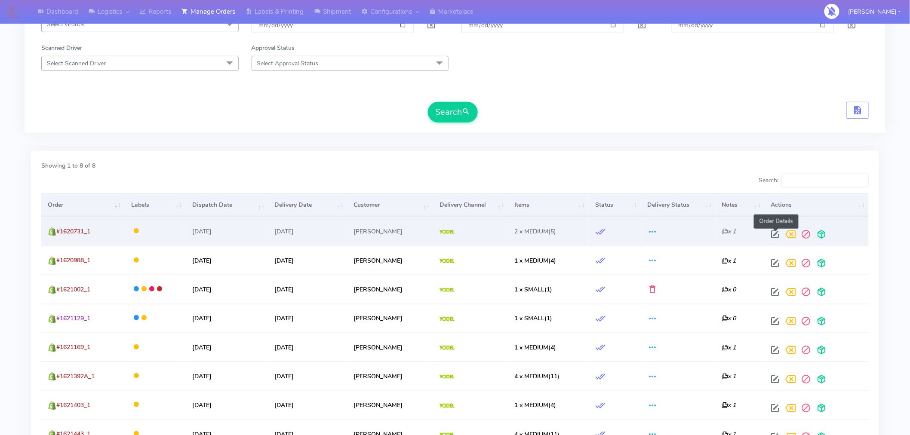
click at [778, 234] on span at bounding box center [775, 236] width 15 height 8
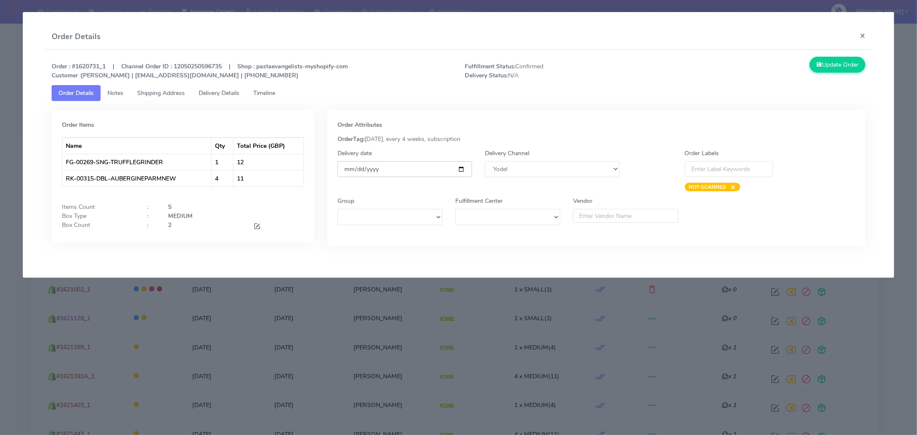
click at [466, 168] on input "[DATE]" at bounding box center [405, 169] width 135 height 16
click at [457, 169] on input "[DATE]" at bounding box center [405, 169] width 135 height 16
click at [837, 62] on button "Update Order" at bounding box center [838, 65] width 56 height 16
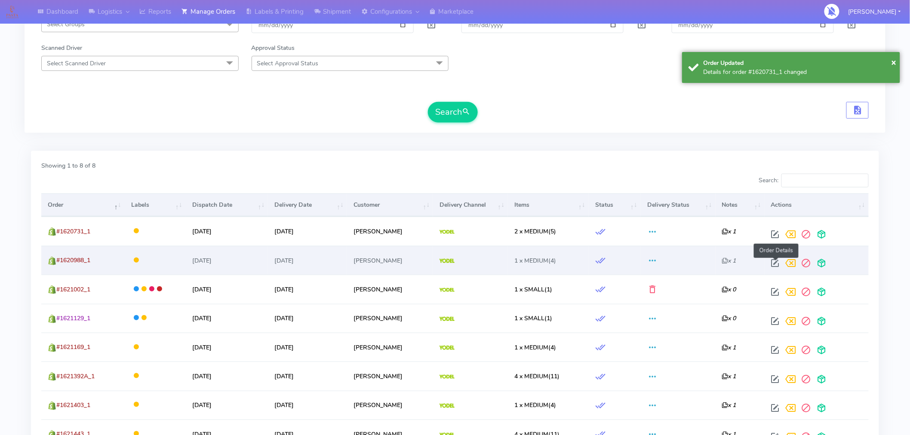
click at [776, 264] on span at bounding box center [775, 265] width 15 height 8
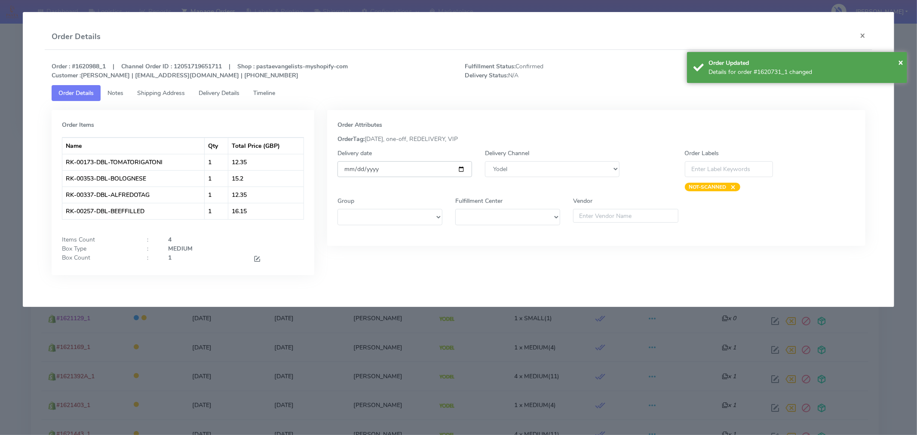
click at [461, 170] on input "[DATE]" at bounding box center [405, 169] width 135 height 16
click at [895, 62] on div "Order Updated" at bounding box center [805, 62] width 192 height 9
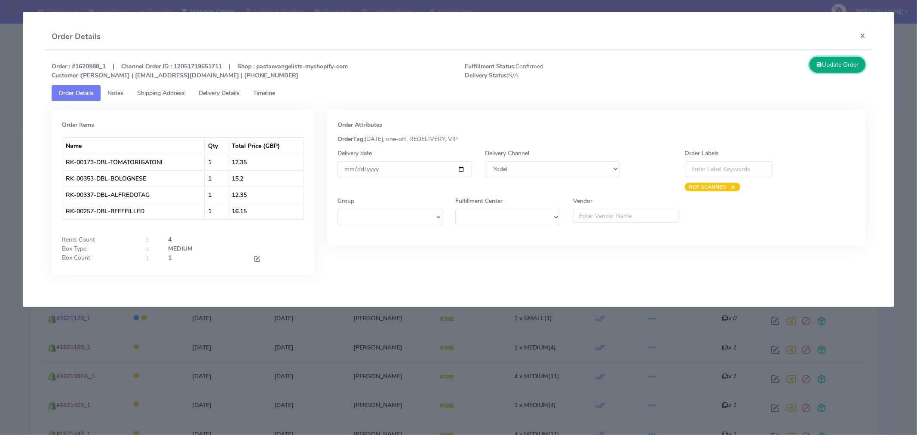
click at [840, 61] on button "Update Order" at bounding box center [838, 65] width 56 height 16
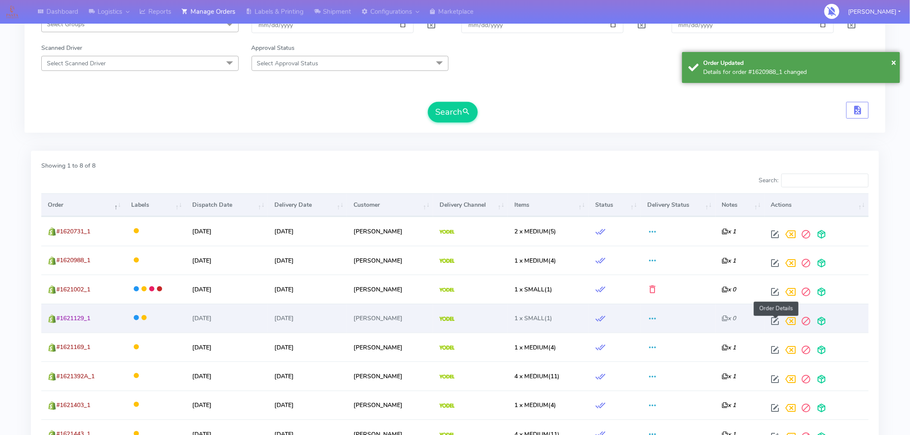
click at [774, 322] on span at bounding box center [775, 323] width 15 height 8
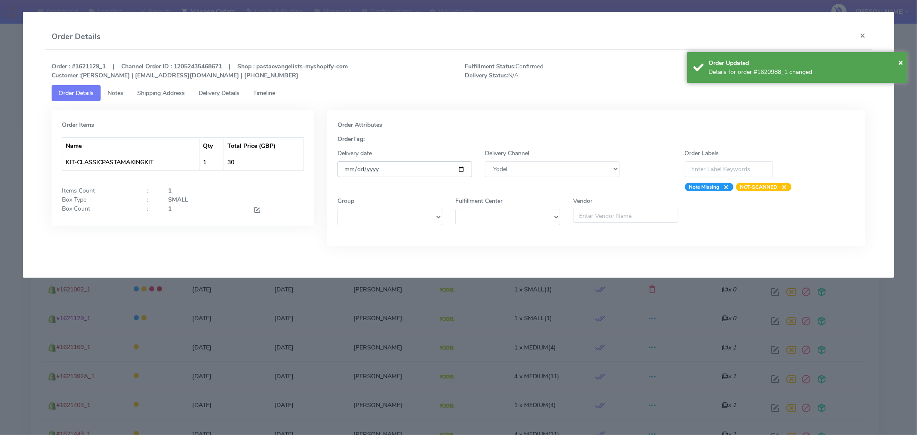
click at [459, 169] on input "[DATE]" at bounding box center [405, 169] width 135 height 16
click at [460, 166] on input "[DATE]" at bounding box center [405, 169] width 135 height 16
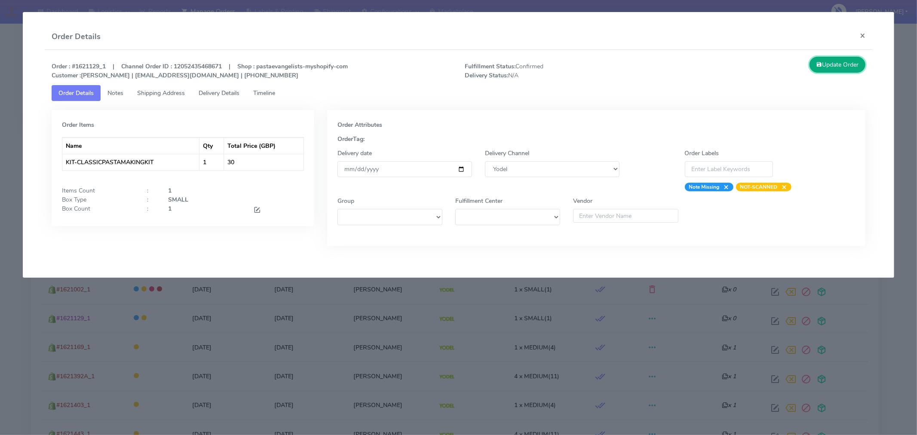
click at [840, 68] on button "Update Order" at bounding box center [838, 65] width 56 height 16
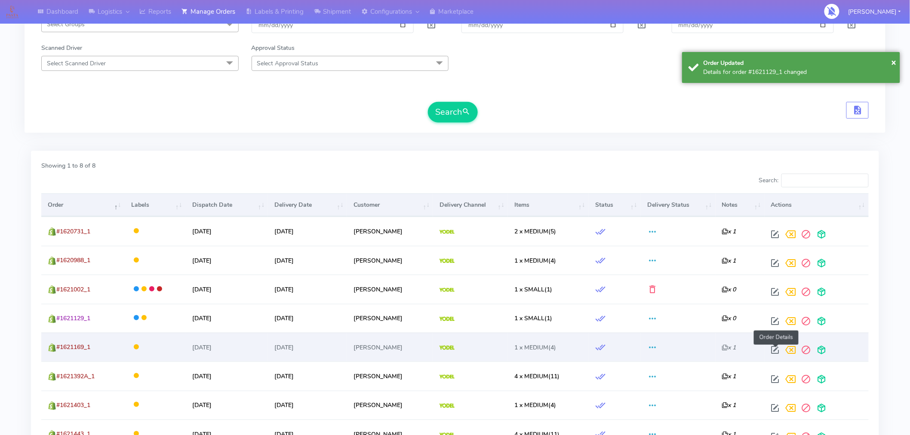
click at [773, 350] on span at bounding box center [775, 352] width 15 height 8
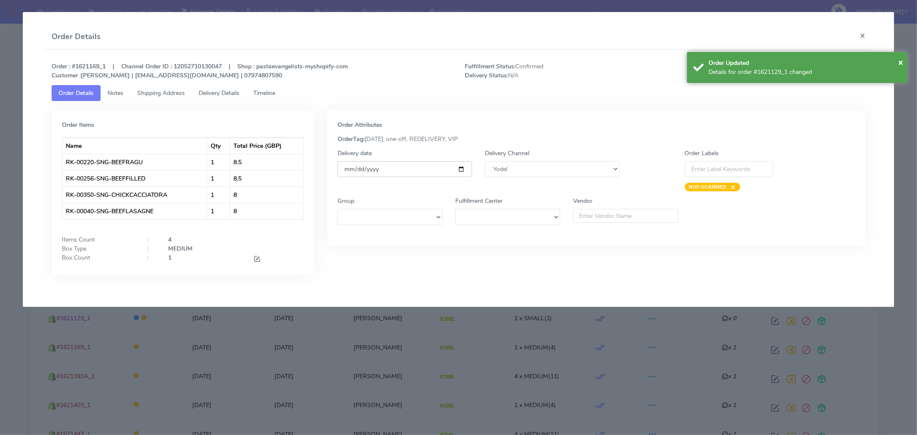
click at [463, 169] on input "[DATE]" at bounding box center [405, 169] width 135 height 16
click at [899, 62] on span "×" at bounding box center [900, 62] width 5 height 12
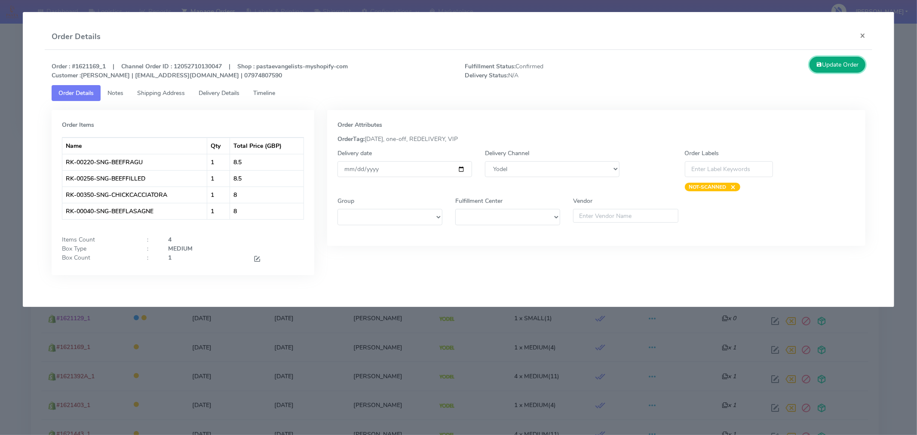
click at [842, 66] on button "Update Order" at bounding box center [838, 65] width 56 height 16
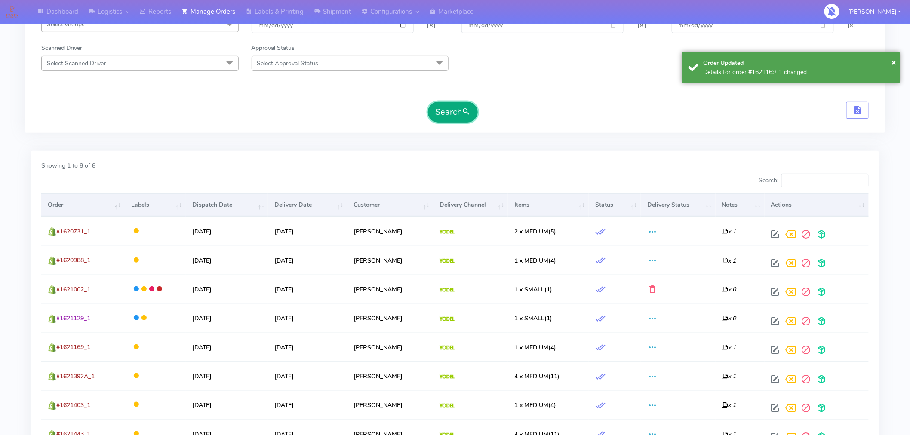
click at [466, 106] on span "submit" at bounding box center [466, 112] width 9 height 12
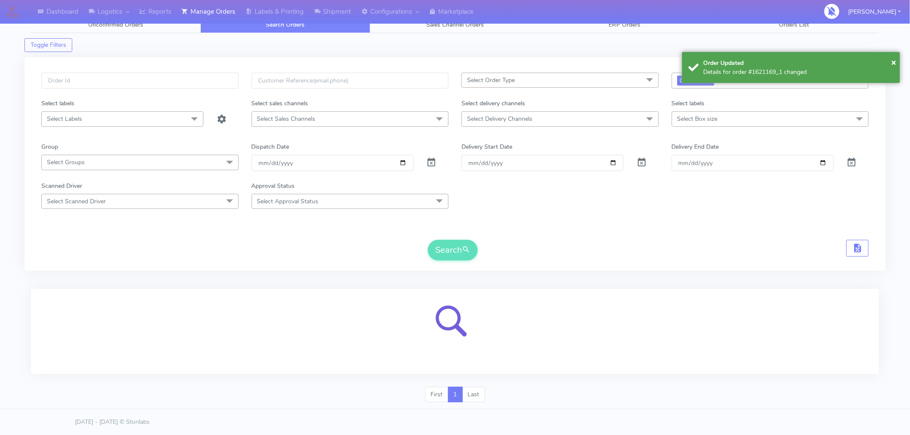
scroll to position [119, 0]
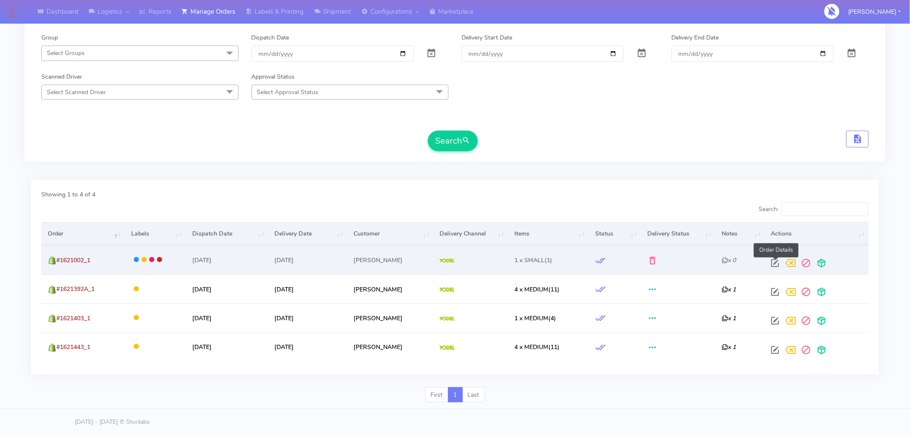
click at [780, 264] on span at bounding box center [775, 265] width 15 height 8
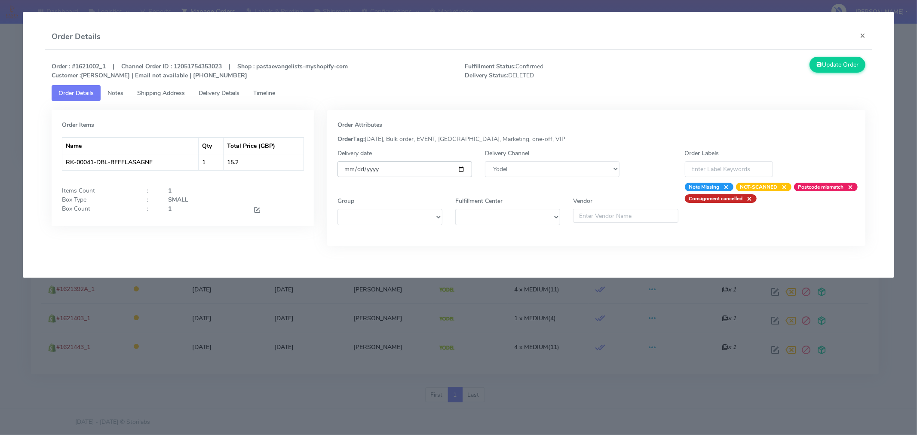
click at [463, 172] on input "[DATE]" at bounding box center [405, 169] width 135 height 16
click at [830, 65] on button "Update Order" at bounding box center [838, 65] width 56 height 16
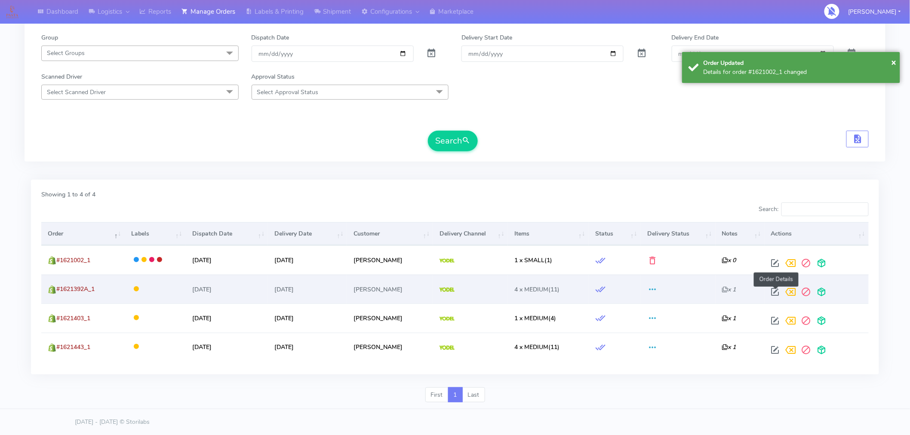
click at [773, 291] on span at bounding box center [775, 294] width 15 height 8
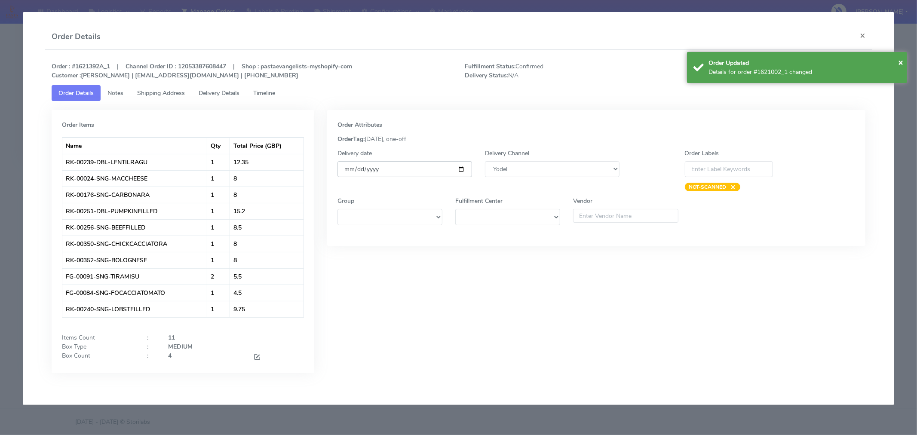
click at [465, 169] on input "[DATE]" at bounding box center [405, 169] width 135 height 16
click at [900, 62] on span "×" at bounding box center [900, 62] width 5 height 12
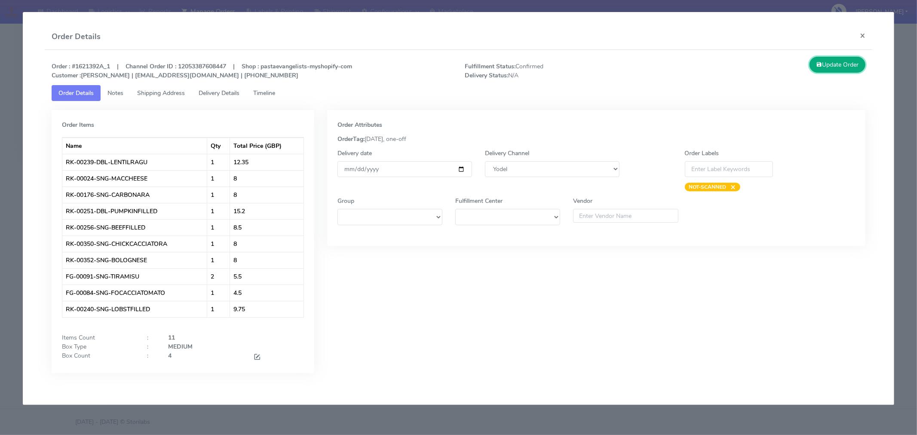
click at [844, 66] on button "Update Order" at bounding box center [838, 65] width 56 height 16
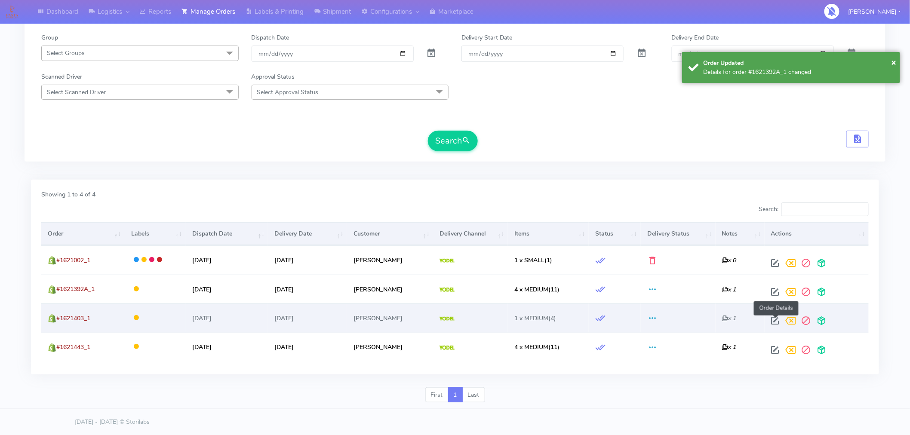
click at [778, 319] on span at bounding box center [775, 323] width 15 height 8
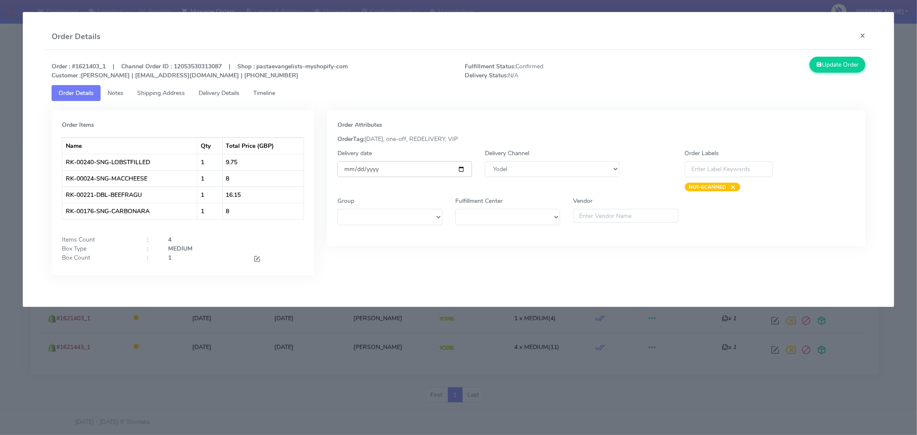
click at [463, 166] on input "[DATE]" at bounding box center [405, 169] width 135 height 16
click at [833, 71] on button "Update Order" at bounding box center [838, 65] width 56 height 16
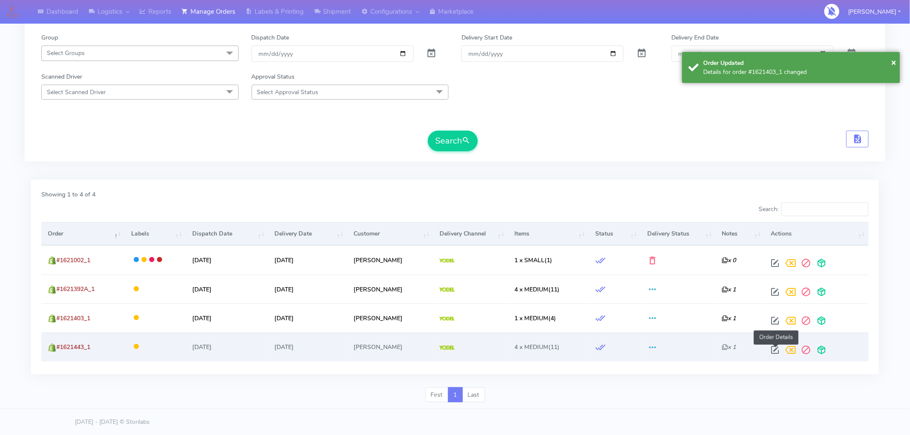
click at [776, 348] on span at bounding box center [775, 352] width 15 height 8
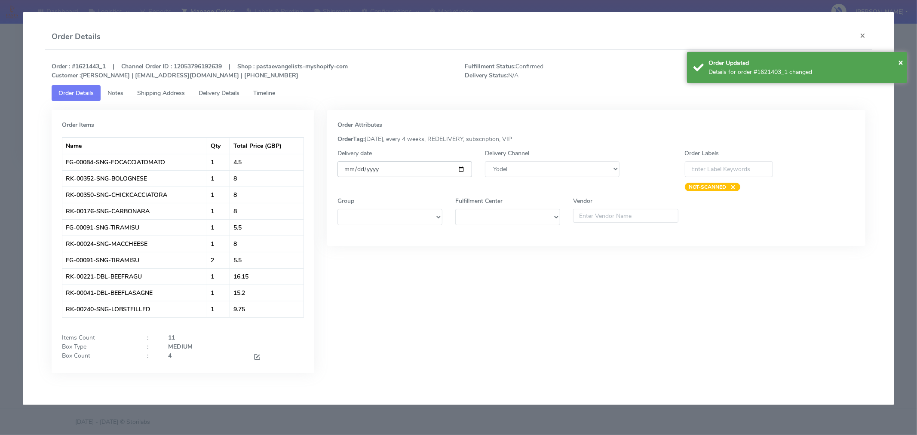
click at [466, 169] on input "[DATE]" at bounding box center [405, 169] width 135 height 16
click at [460, 170] on input "[DATE]" at bounding box center [405, 169] width 135 height 16
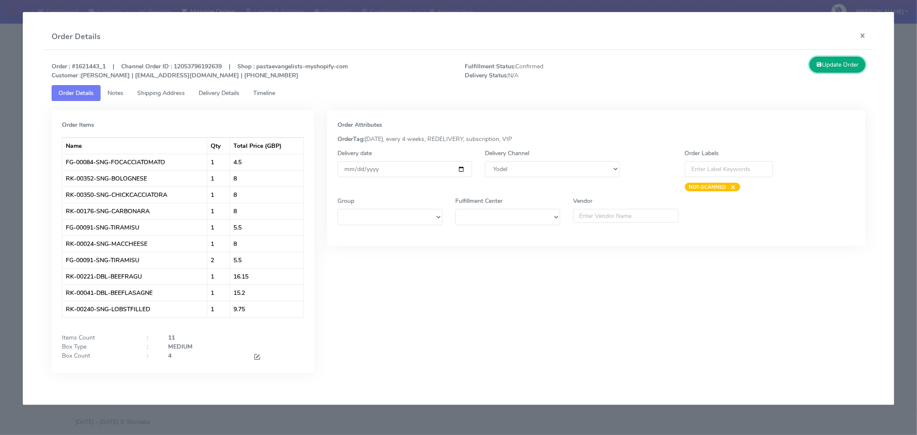
click at [844, 62] on button "Update Order" at bounding box center [838, 65] width 56 height 16
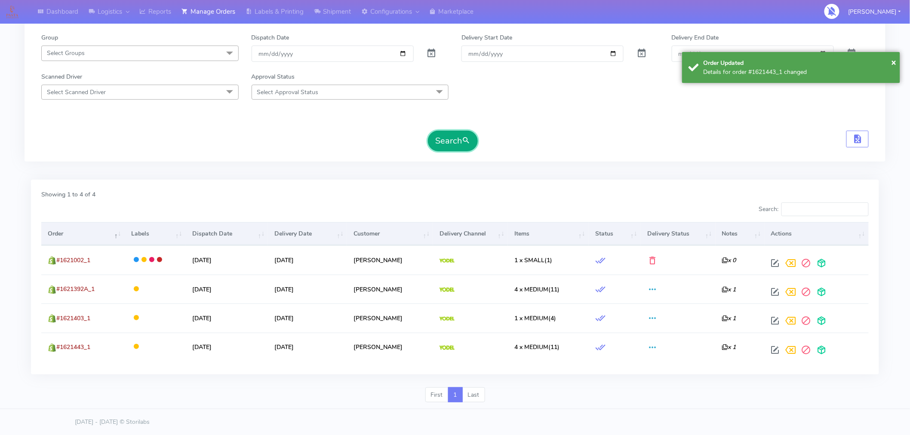
click at [441, 137] on button "Search" at bounding box center [453, 141] width 50 height 21
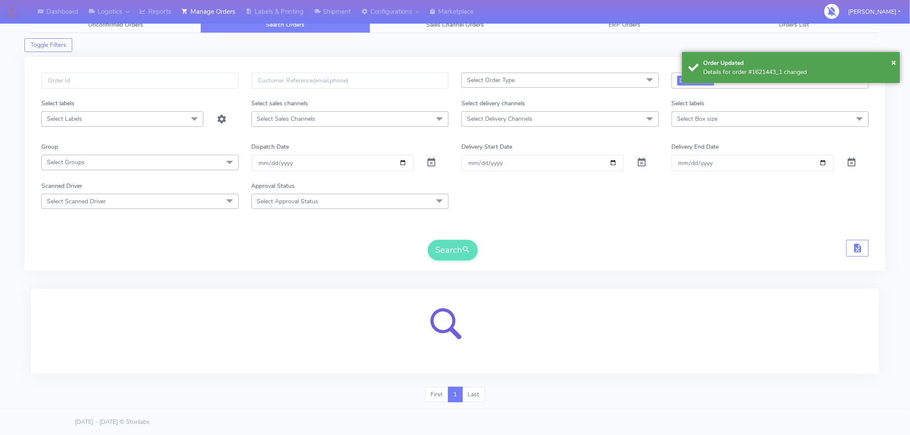
scroll to position [0, 0]
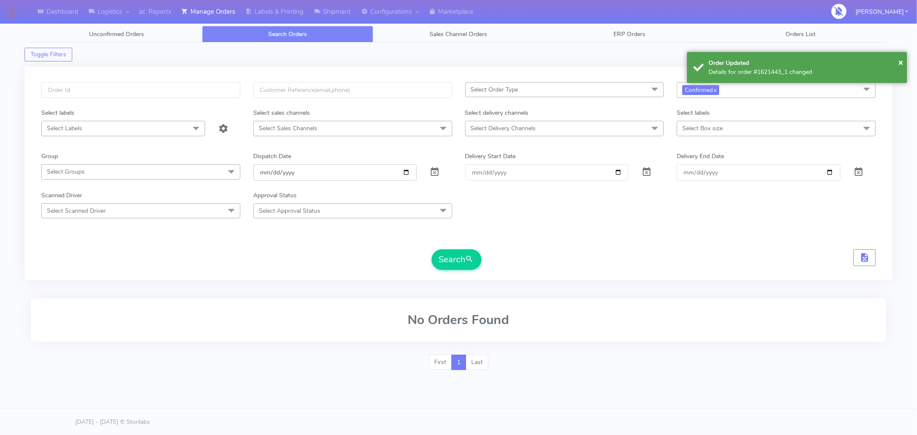
click at [406, 169] on input "[DATE]" at bounding box center [335, 172] width 164 height 16
click at [651, 233] on form "Select Order Type Select All MEALS ATAVI One Off Pasta Club Gift Kit Event Unkn…" at bounding box center [458, 176] width 835 height 188
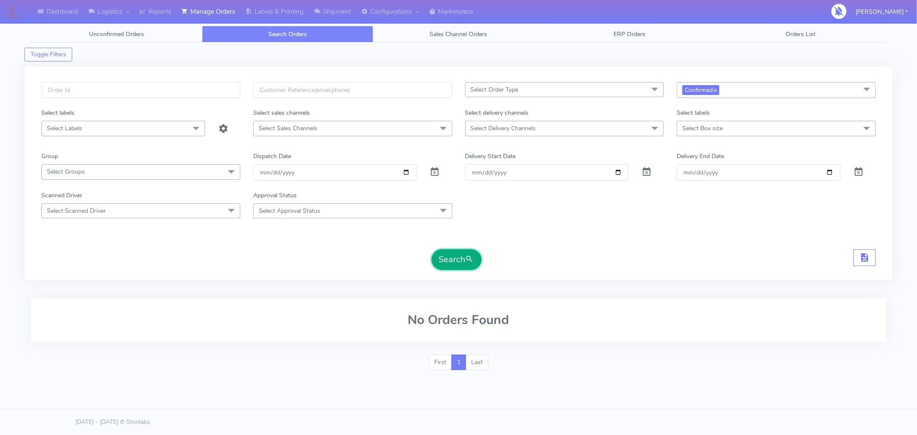
click at [467, 264] on span "submit" at bounding box center [470, 260] width 9 height 12
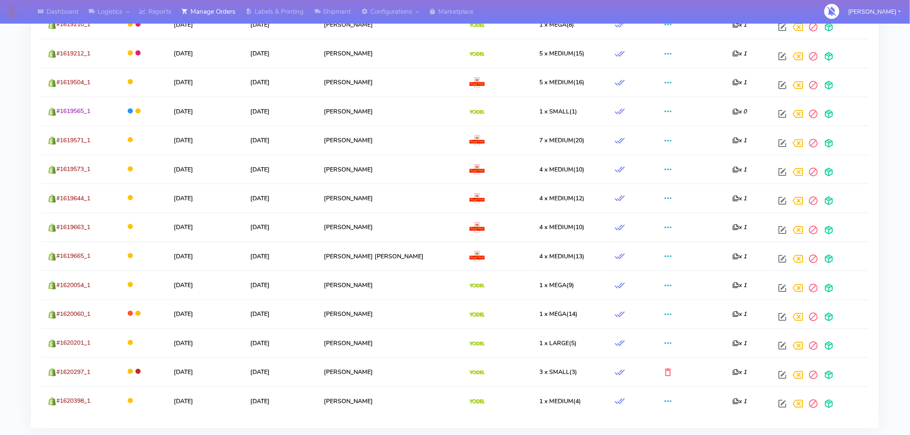
scroll to position [1454, 0]
